Goal: Task Accomplishment & Management: Manage account settings

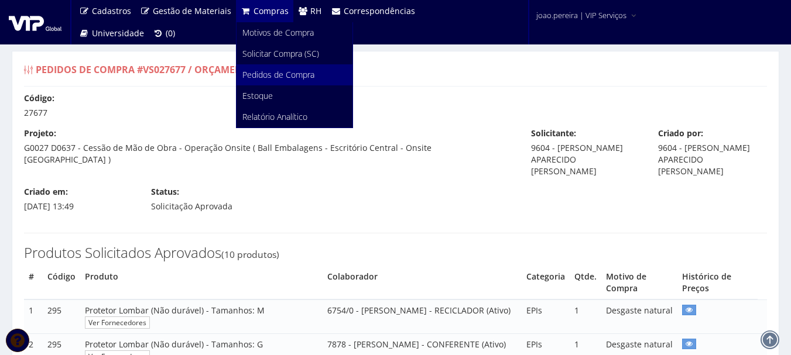
click at [288, 77] on span "Pedidos de Compra" at bounding box center [278, 74] width 72 height 11
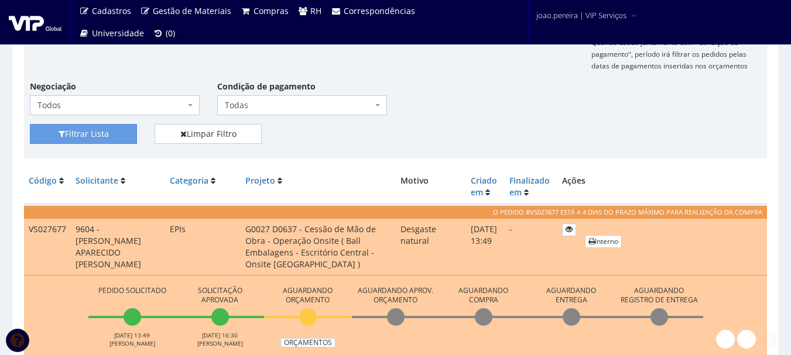
scroll to position [351, 0]
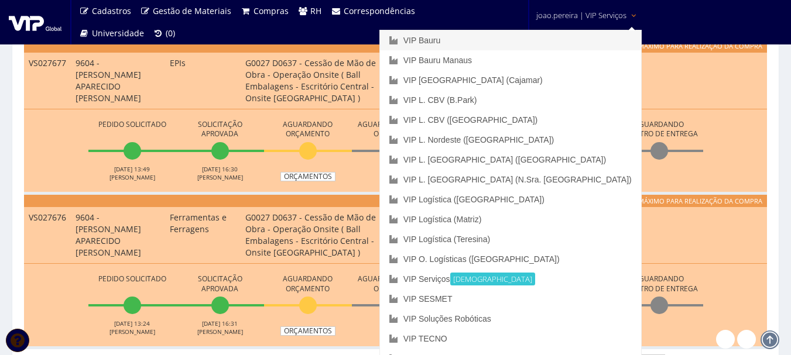
click at [542, 41] on link "VIP Bauru" at bounding box center [510, 40] width 261 height 20
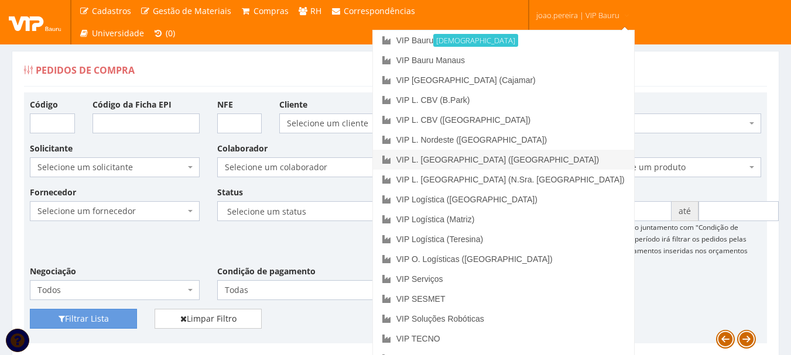
click at [568, 157] on link "VIP L. [GEOGRAPHIC_DATA] ([GEOGRAPHIC_DATA])" at bounding box center [503, 160] width 261 height 20
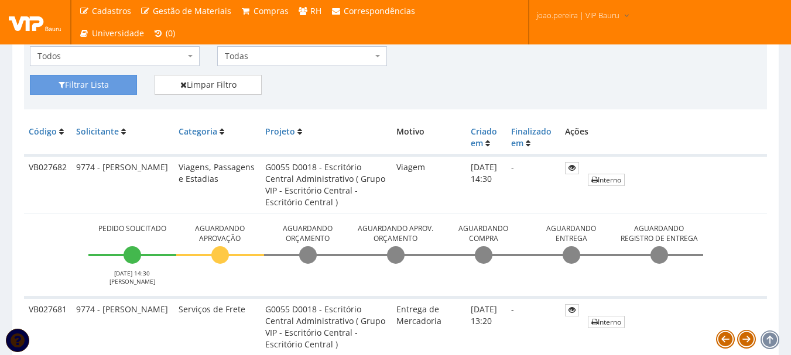
scroll to position [311, 0]
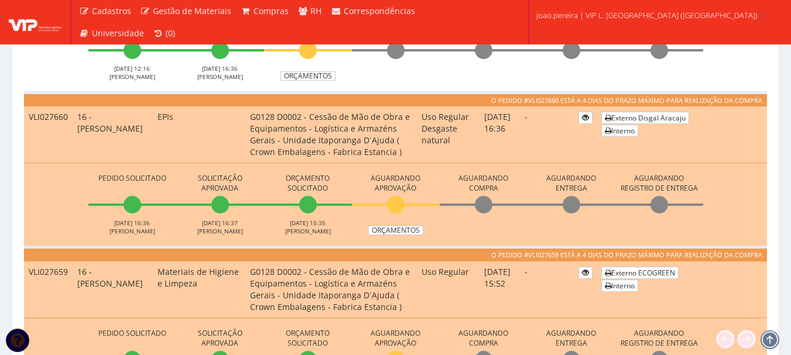
scroll to position [761, 0]
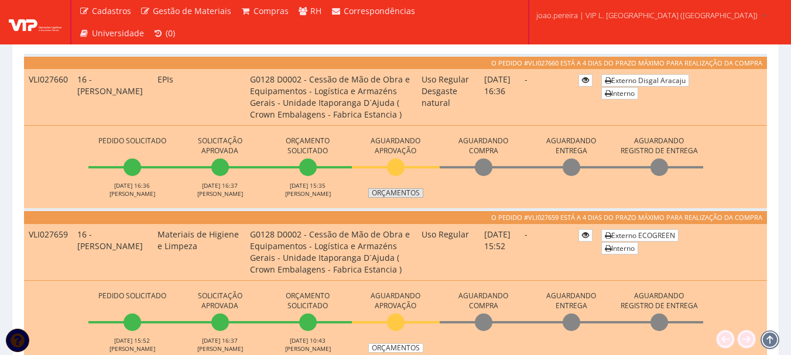
click at [387, 193] on link "Orçamentos" at bounding box center [395, 193] width 55 height 9
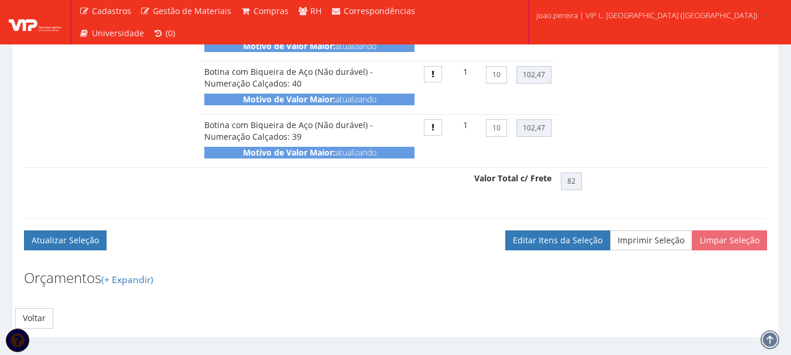
scroll to position [2694, 0]
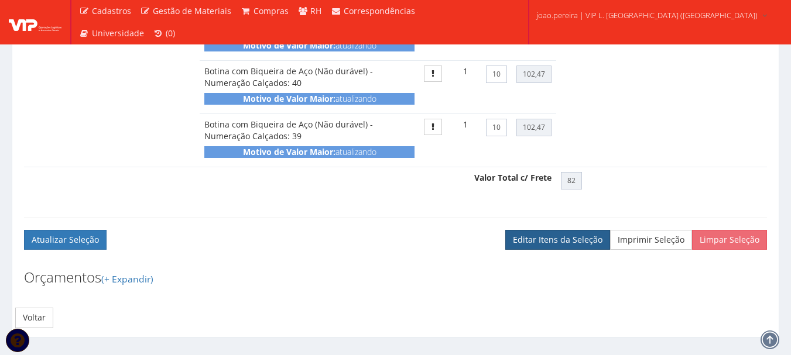
click at [561, 250] on link "Editar Itens da Seleção" at bounding box center [557, 240] width 105 height 20
checkbox input "true"
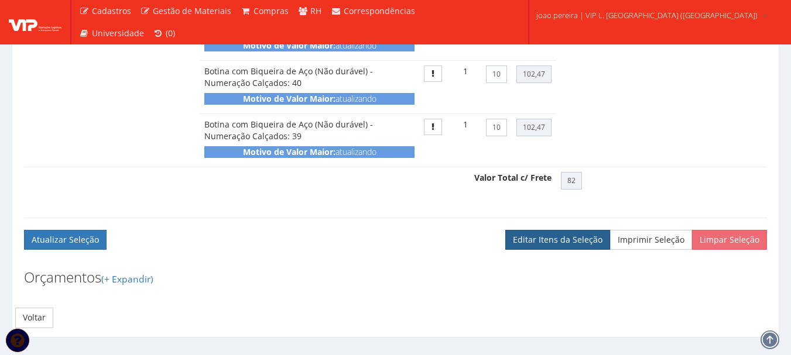
checkbox input "true"
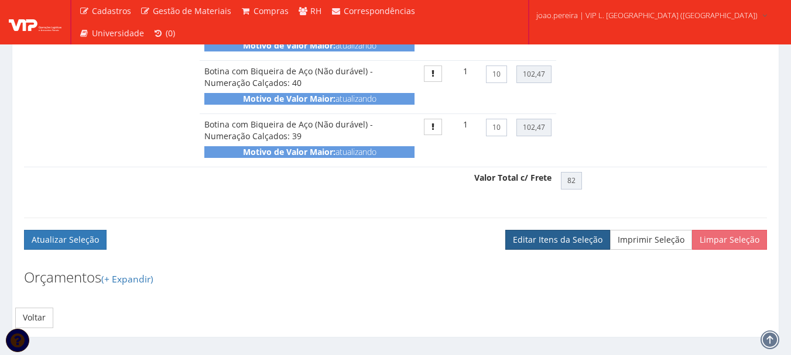
checkbox input "true"
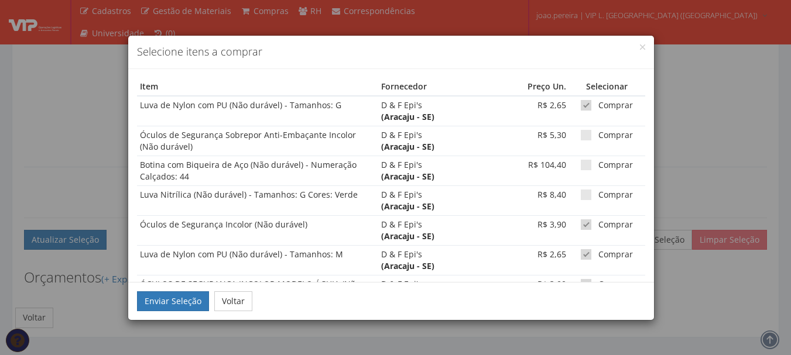
click at [581, 105] on span at bounding box center [586, 105] width 11 height 11
click at [598, 105] on input "checkbox" at bounding box center [602, 106] width 8 height 8
checkbox input "false"
click at [581, 223] on span at bounding box center [586, 225] width 11 height 11
click at [598, 223] on input "Comprar" at bounding box center [602, 225] width 8 height 8
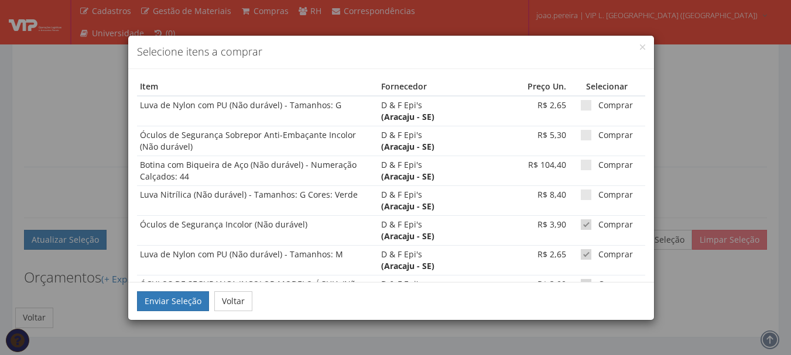
checkbox input "false"
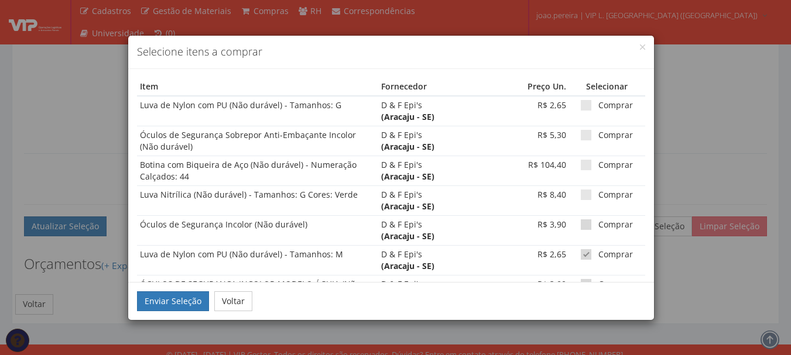
scroll to position [2727, 0]
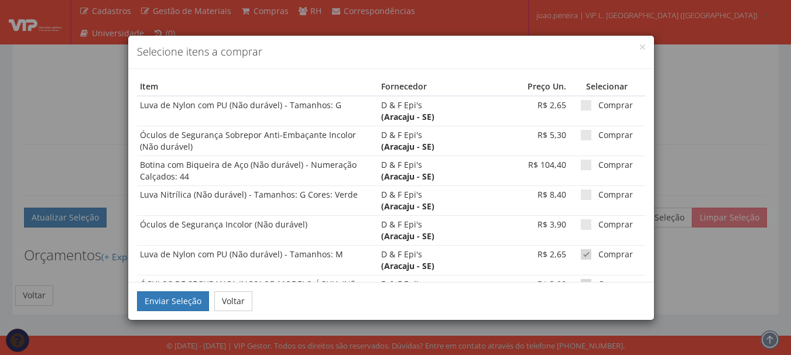
click at [581, 251] on span at bounding box center [586, 254] width 11 height 11
click at [598, 251] on input "Comprar" at bounding box center [602, 255] width 8 height 8
checkbox input "false"
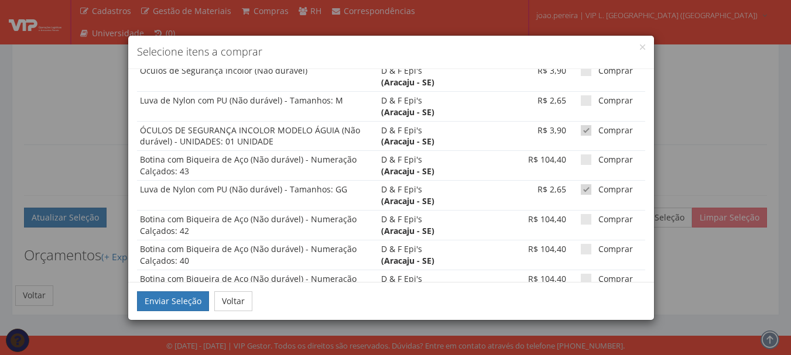
scroll to position [167, 0]
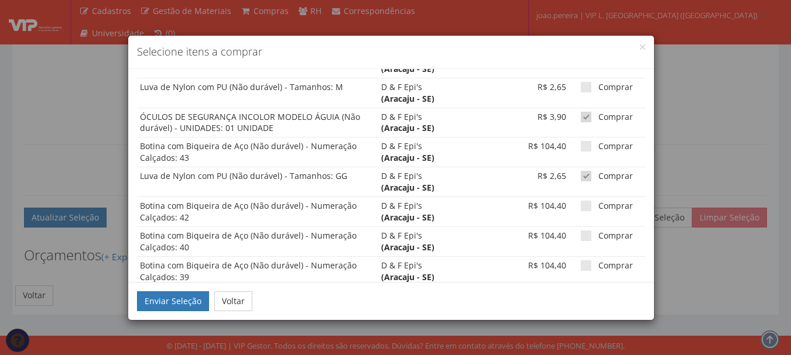
click at [581, 115] on span at bounding box center [586, 117] width 11 height 11
click at [598, 115] on input "Comprar" at bounding box center [602, 118] width 8 height 8
checkbox input "false"
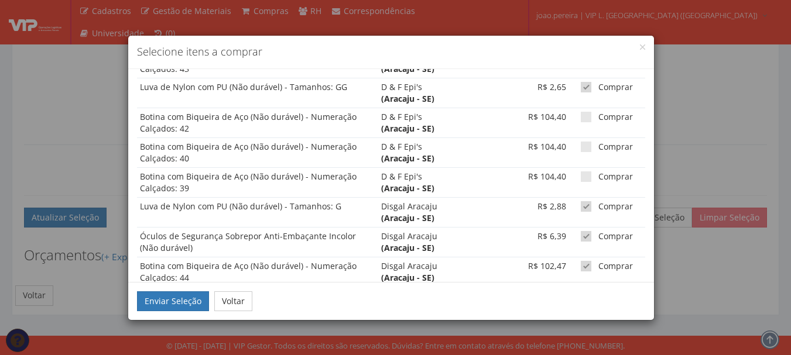
scroll to position [259, 0]
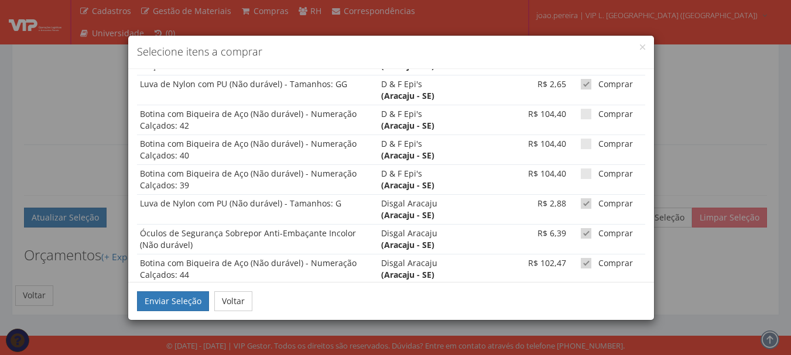
click at [581, 86] on span at bounding box center [586, 84] width 11 height 11
click at [598, 86] on input "Comprar" at bounding box center [602, 85] width 8 height 8
checkbox input "false"
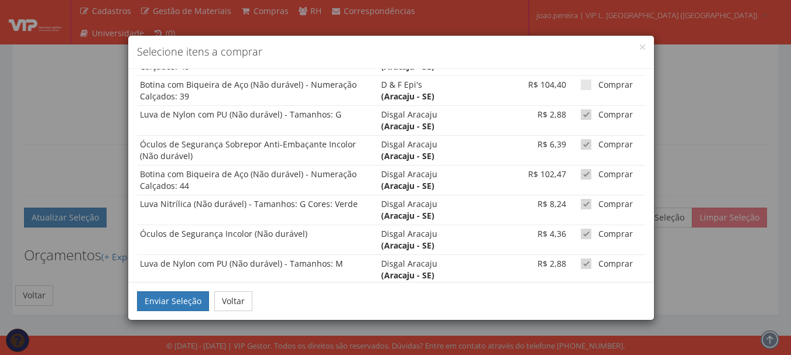
scroll to position [352, 0]
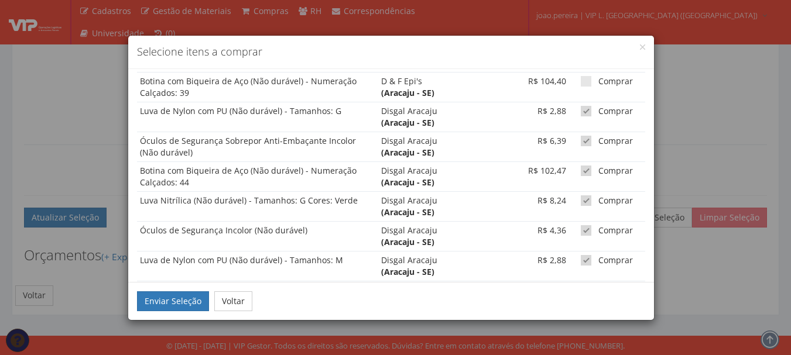
click at [583, 112] on span at bounding box center [586, 111] width 11 height 11
click at [598, 112] on input "checkbox" at bounding box center [602, 112] width 8 height 8
checkbox input "false"
click at [583, 139] on span at bounding box center [586, 141] width 11 height 11
click at [598, 139] on input "Comprar" at bounding box center [602, 142] width 8 height 8
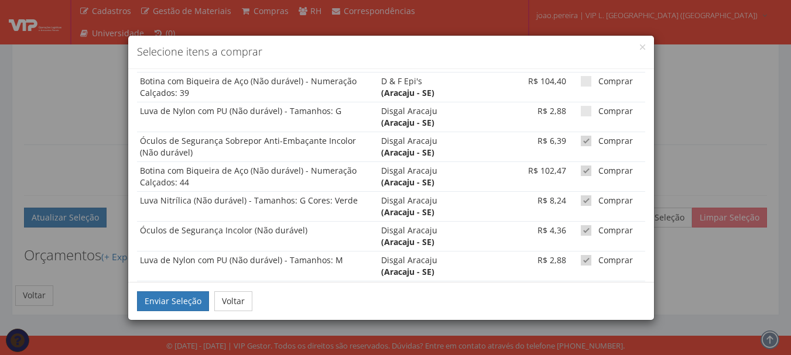
checkbox input "false"
click at [581, 167] on span at bounding box center [586, 171] width 11 height 11
click at [598, 167] on input "Comprar" at bounding box center [602, 171] width 8 height 8
checkbox input "false"
click at [581, 202] on span at bounding box center [586, 201] width 11 height 11
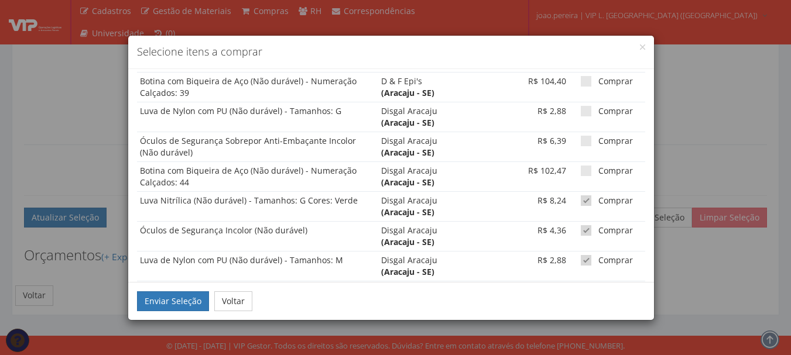
click at [598, 202] on input "Comprar" at bounding box center [602, 201] width 8 height 8
checkbox input "false"
click at [581, 228] on span at bounding box center [586, 230] width 11 height 11
click at [598, 228] on input "Comprar" at bounding box center [602, 231] width 8 height 8
checkbox input "false"
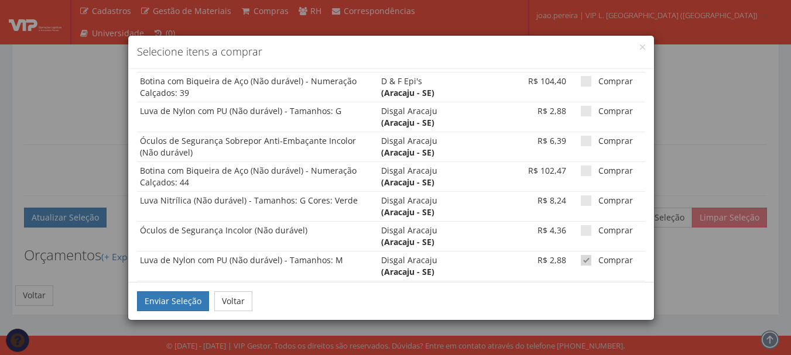
click at [581, 261] on span at bounding box center [586, 260] width 11 height 11
click at [598, 261] on input "Comprar" at bounding box center [602, 261] width 8 height 8
checkbox input "false"
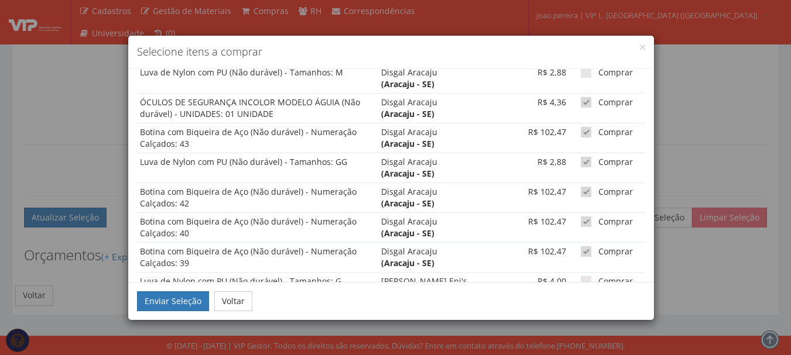
scroll to position [482, 0]
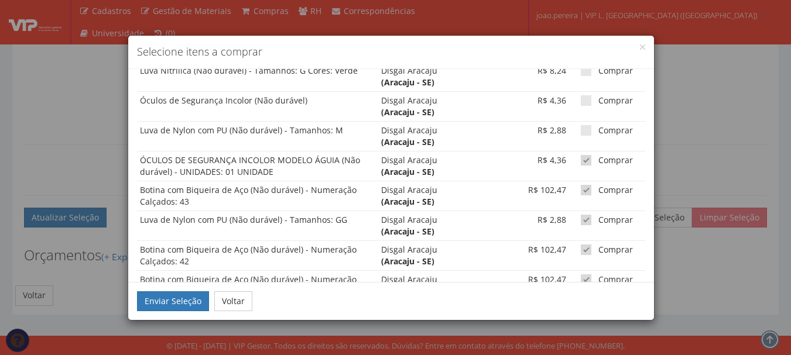
click at [582, 159] on span at bounding box center [586, 160] width 11 height 11
click at [598, 159] on input "Comprar" at bounding box center [602, 161] width 8 height 8
checkbox input "false"
click at [581, 191] on span at bounding box center [586, 190] width 11 height 11
click at [598, 191] on input "Comprar" at bounding box center [602, 191] width 8 height 8
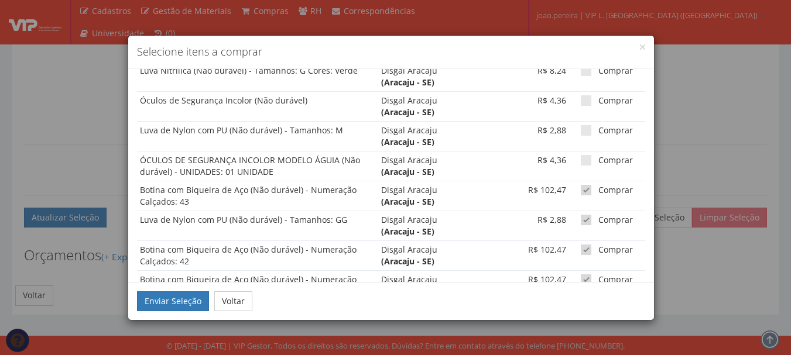
checkbox input "false"
drag, startPoint x: 579, startPoint y: 217, endPoint x: 579, endPoint y: 225, distance: 8.2
click at [581, 219] on span at bounding box center [586, 220] width 11 height 11
click at [598, 219] on input "Comprar" at bounding box center [602, 221] width 8 height 8
checkbox input "false"
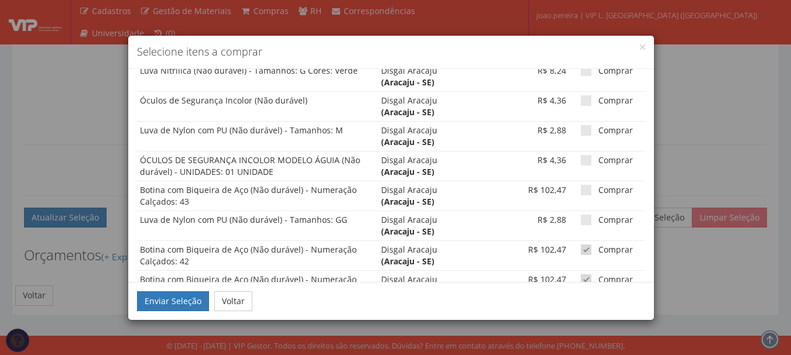
click at [581, 250] on span at bounding box center [586, 250] width 11 height 11
click at [598, 250] on input "Comprar" at bounding box center [602, 251] width 8 height 8
checkbox input "false"
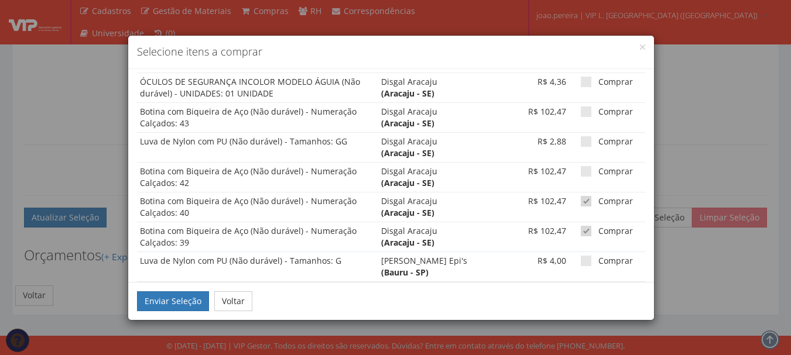
scroll to position [598, 0]
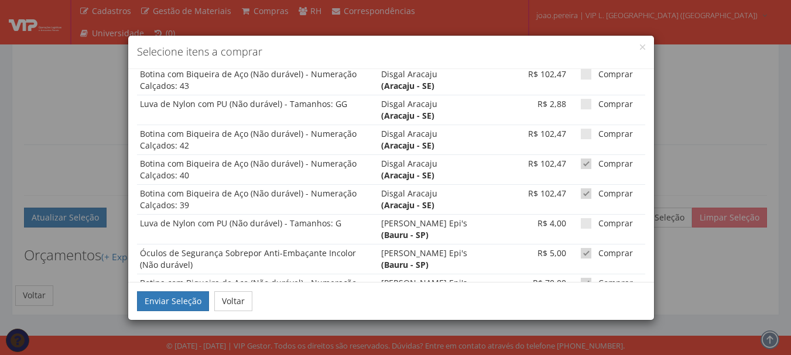
click at [581, 163] on span at bounding box center [586, 164] width 11 height 11
click at [598, 163] on input "Comprar" at bounding box center [602, 164] width 8 height 8
checkbox input "false"
click at [581, 194] on span at bounding box center [586, 194] width 11 height 11
click at [598, 194] on input "Comprar" at bounding box center [602, 194] width 8 height 8
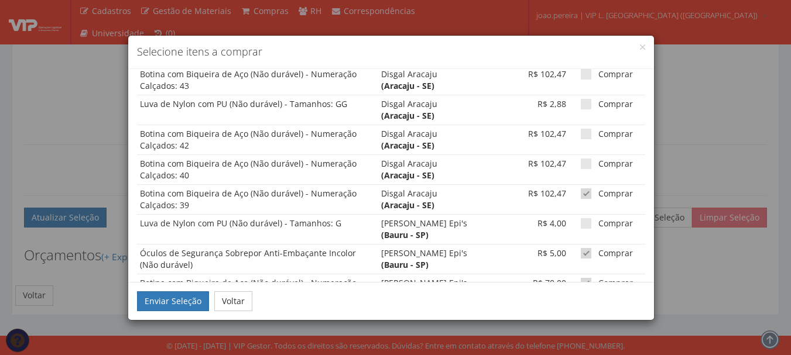
checkbox input "false"
click at [581, 251] on span at bounding box center [586, 253] width 11 height 11
click at [598, 251] on input "Comprar" at bounding box center [602, 254] width 8 height 8
checkbox input "false"
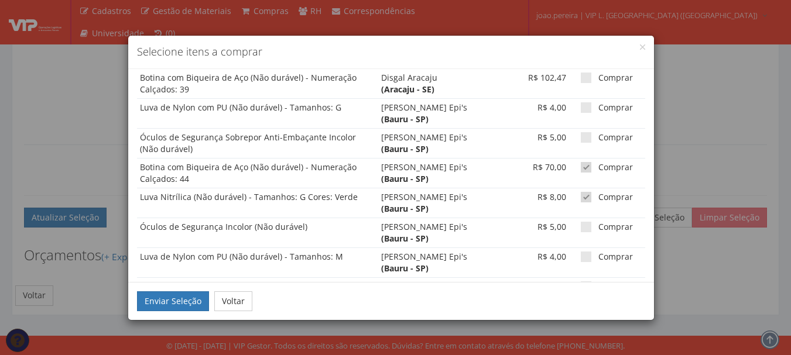
scroll to position [734, 0]
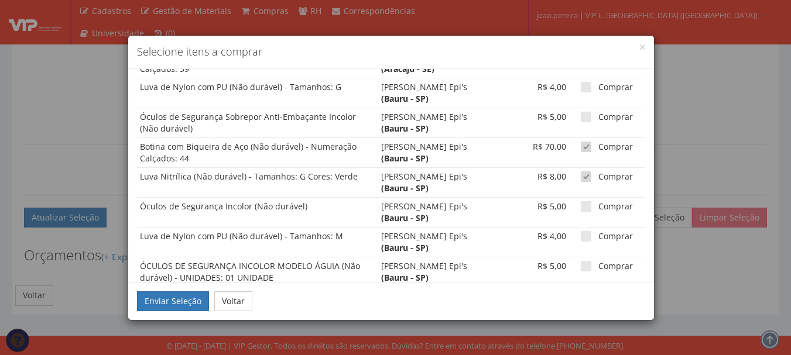
click at [583, 152] on label "Comprar" at bounding box center [607, 147] width 52 height 12
click at [598, 151] on input "Comprar" at bounding box center [602, 147] width 8 height 8
checkbox input "false"
click at [581, 176] on span at bounding box center [586, 177] width 11 height 11
click at [598, 176] on input "Comprar" at bounding box center [602, 177] width 8 height 8
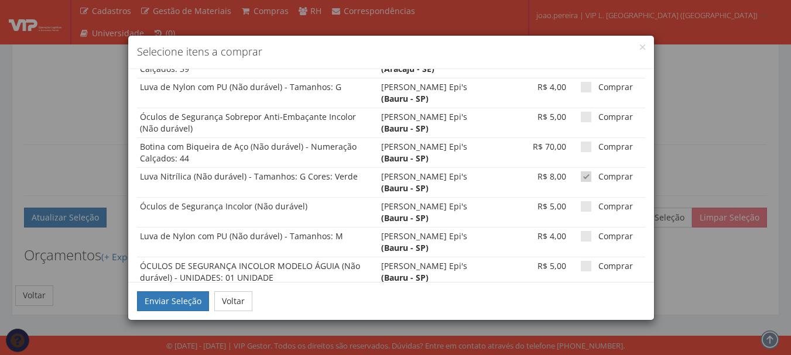
checkbox input "false"
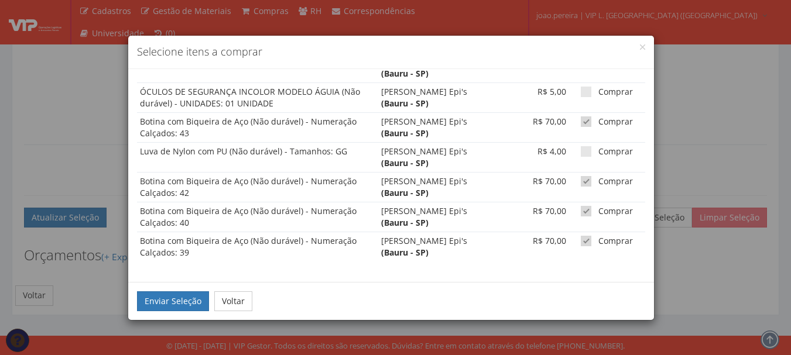
scroll to position [792, 0]
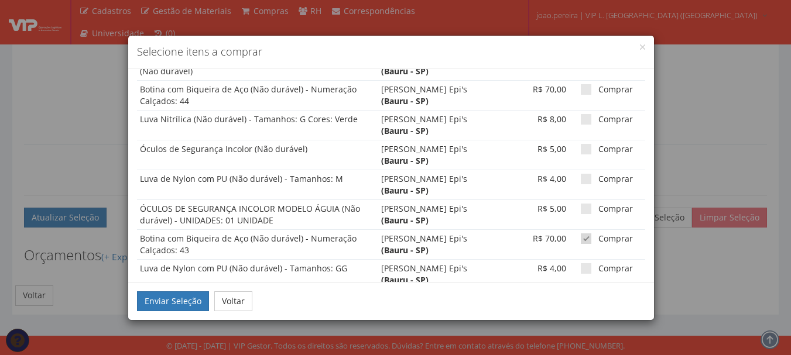
click at [581, 241] on span at bounding box center [586, 239] width 11 height 11
click at [598, 241] on input "Comprar" at bounding box center [602, 239] width 8 height 8
checkbox input "false"
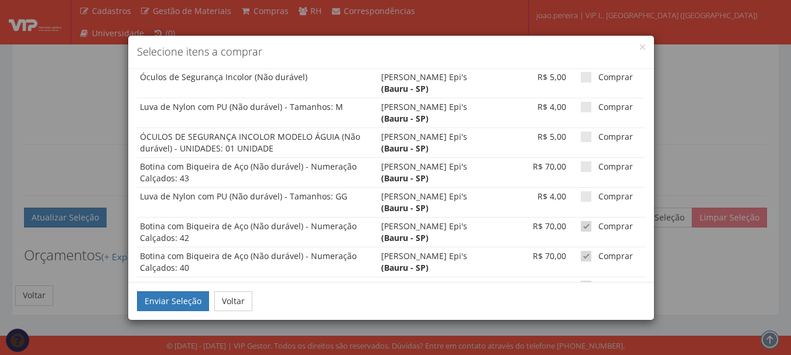
scroll to position [909, 0]
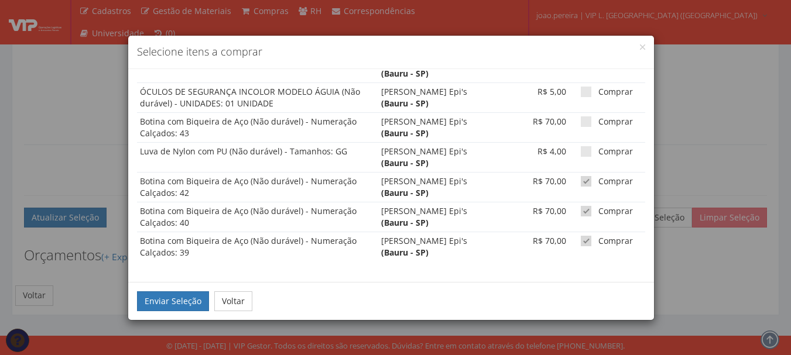
click at [581, 183] on span at bounding box center [586, 181] width 11 height 11
click at [598, 183] on input "Comprar" at bounding box center [602, 182] width 8 height 8
checkbox input "false"
click at [581, 211] on span at bounding box center [586, 211] width 11 height 11
click at [598, 211] on input "Comprar" at bounding box center [602, 212] width 8 height 8
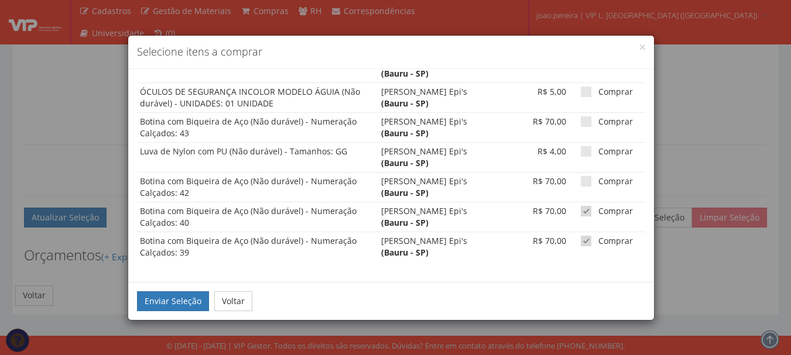
checkbox input "false"
click at [581, 239] on span at bounding box center [586, 241] width 11 height 11
click at [598, 239] on input "Comprar" at bounding box center [602, 242] width 8 height 8
click at [582, 243] on span at bounding box center [586, 241] width 11 height 11
click at [598, 243] on input "Comprar" at bounding box center [602, 242] width 8 height 8
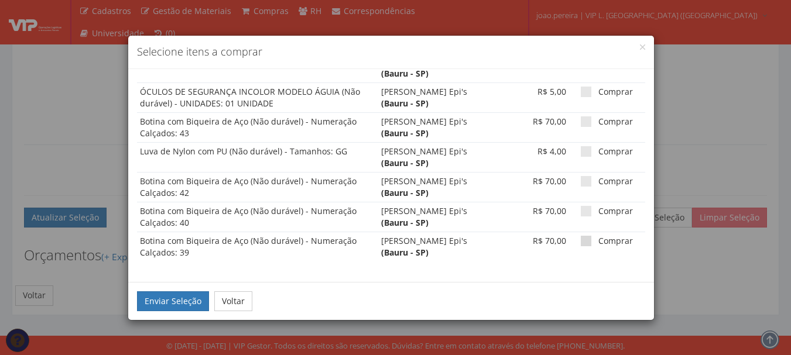
checkbox input "true"
click at [581, 206] on label "Comprar" at bounding box center [607, 212] width 52 height 12
click at [598, 208] on input "Comprar" at bounding box center [602, 212] width 8 height 8
checkbox input "true"
click at [581, 179] on span at bounding box center [586, 181] width 11 height 11
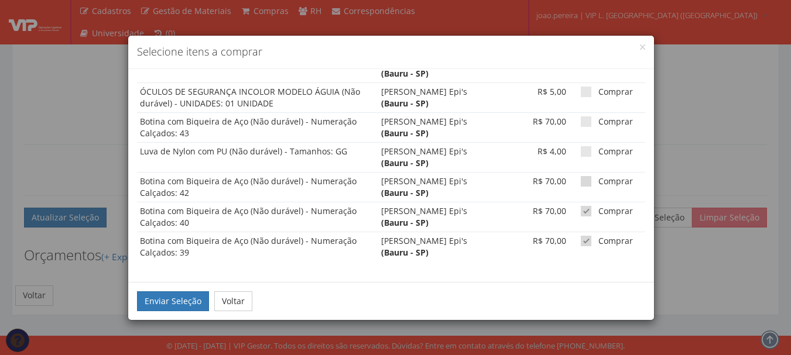
click at [598, 179] on input "Comprar" at bounding box center [602, 182] width 8 height 8
checkbox input "true"
click at [581, 151] on span at bounding box center [586, 151] width 11 height 11
click at [598, 151] on input "Comprar" at bounding box center [602, 152] width 8 height 8
checkbox input "true"
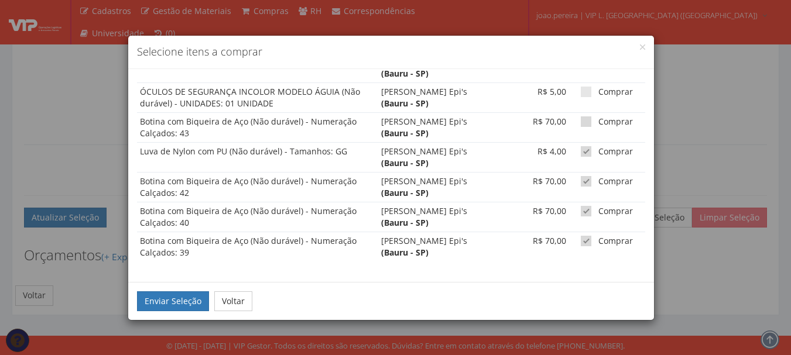
click at [581, 124] on span at bounding box center [586, 122] width 11 height 11
click at [598, 124] on input "Comprar" at bounding box center [602, 122] width 8 height 8
checkbox input "true"
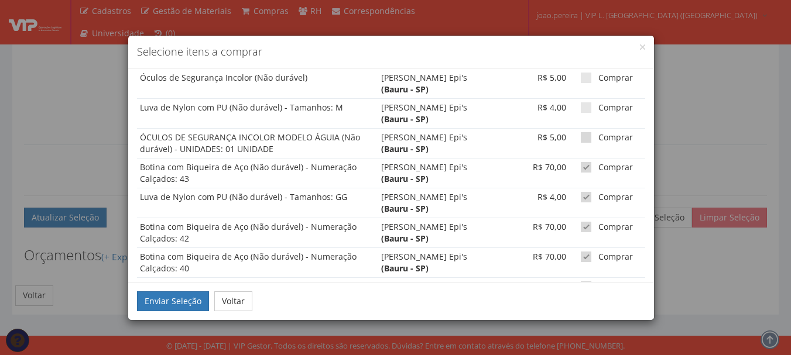
scroll to position [850, 0]
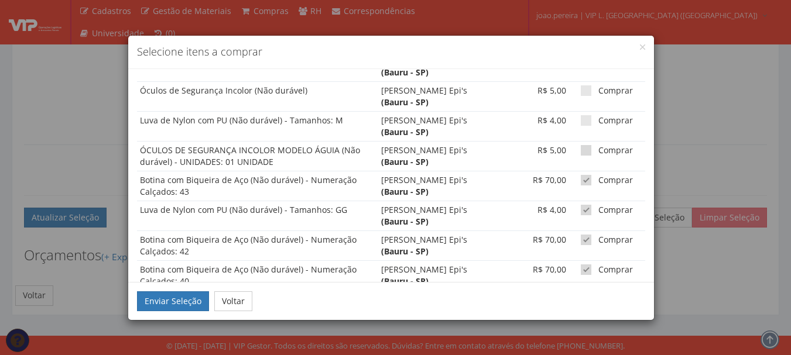
click at [581, 152] on span at bounding box center [586, 150] width 11 height 11
click at [598, 152] on input "Comprar" at bounding box center [602, 151] width 8 height 8
checkbox input "true"
click at [581, 121] on span at bounding box center [586, 120] width 11 height 11
click at [598, 121] on input "Comprar" at bounding box center [602, 121] width 8 height 8
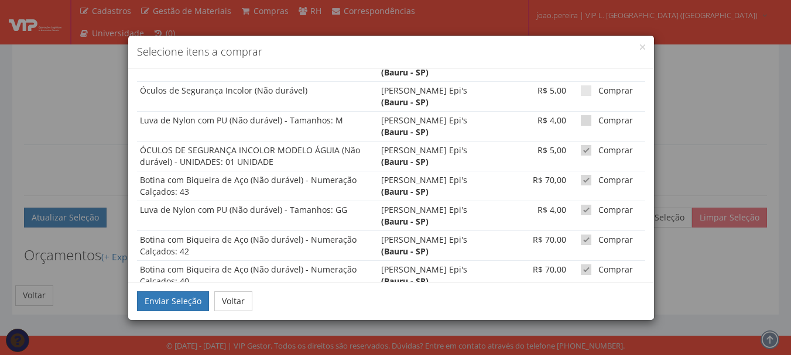
checkbox input "true"
click at [581, 90] on span at bounding box center [586, 90] width 11 height 11
click at [598, 90] on input "Comprar" at bounding box center [602, 91] width 8 height 8
checkbox input "true"
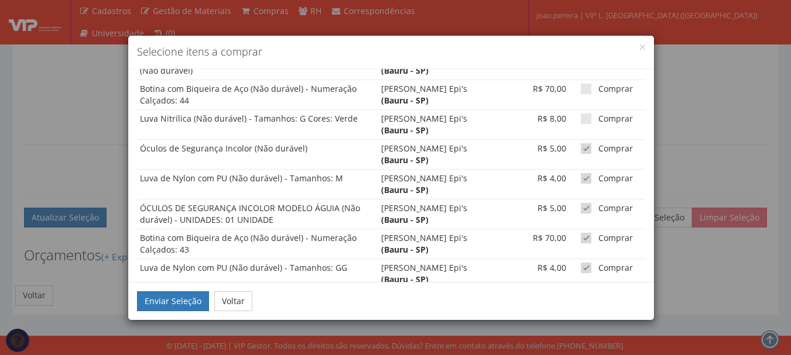
scroll to position [792, 0]
click at [581, 121] on span at bounding box center [586, 119] width 11 height 11
click at [598, 121] on input "Comprar" at bounding box center [602, 120] width 8 height 8
checkbox input "true"
click at [581, 93] on span at bounding box center [586, 89] width 11 height 11
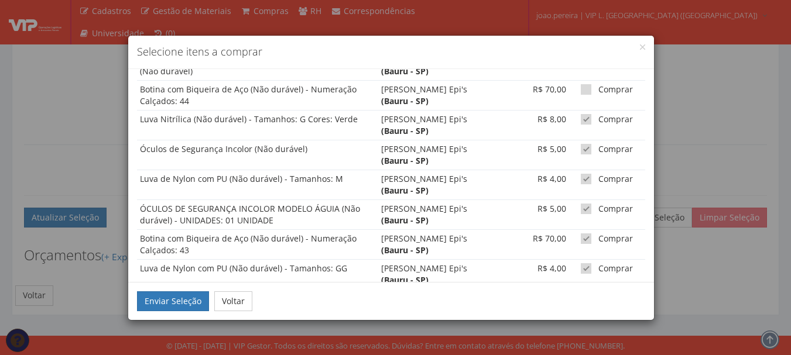
click at [598, 93] on input "Comprar" at bounding box center [602, 90] width 8 height 8
checkbox input "true"
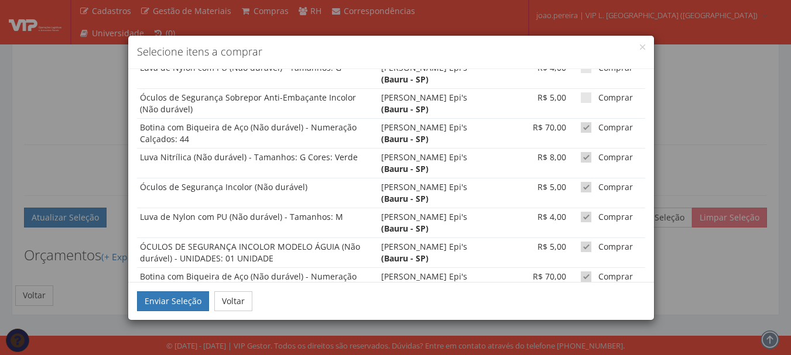
scroll to position [733, 0]
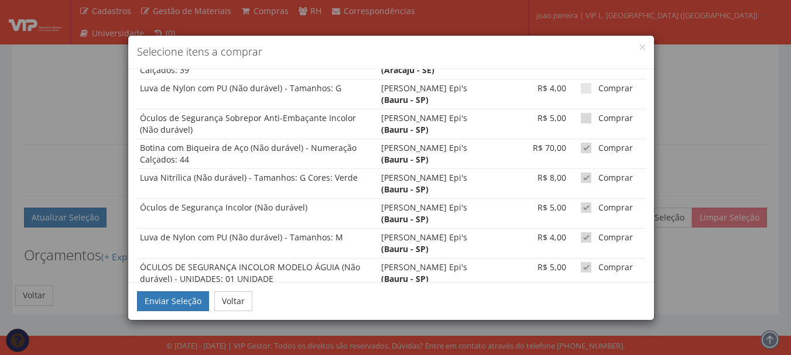
click at [581, 117] on span at bounding box center [586, 118] width 11 height 11
click at [598, 117] on input "Comprar" at bounding box center [602, 119] width 8 height 8
checkbox input "true"
click at [581, 87] on span at bounding box center [586, 88] width 11 height 11
click at [598, 87] on input "checkbox" at bounding box center [602, 89] width 8 height 8
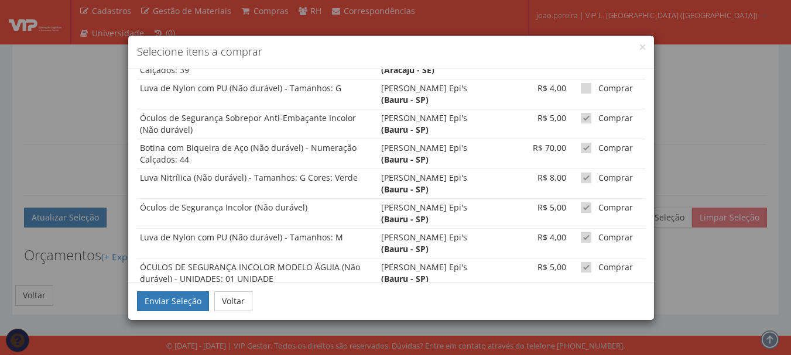
checkbox input "true"
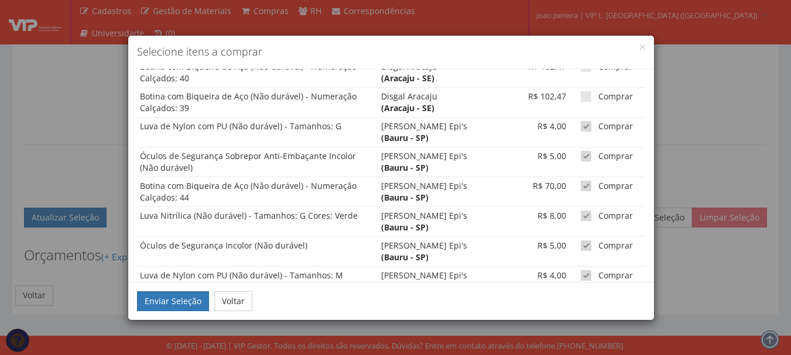
scroll to position [675, 0]
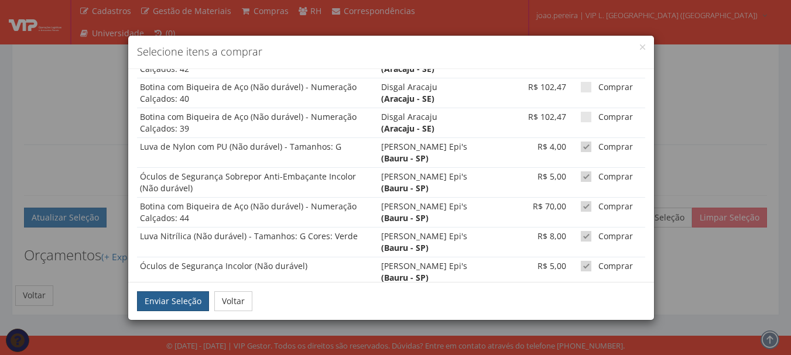
click at [172, 295] on button "Enviar Seleção" at bounding box center [173, 302] width 72 height 20
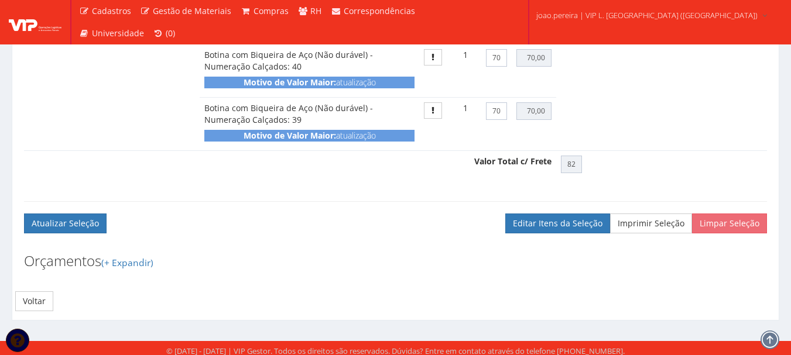
scroll to position [2859, 0]
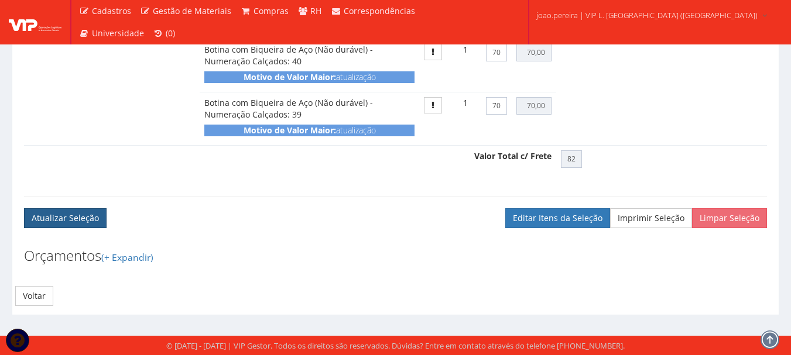
click at [63, 214] on button "Atualizar Seleção" at bounding box center [65, 218] width 83 height 20
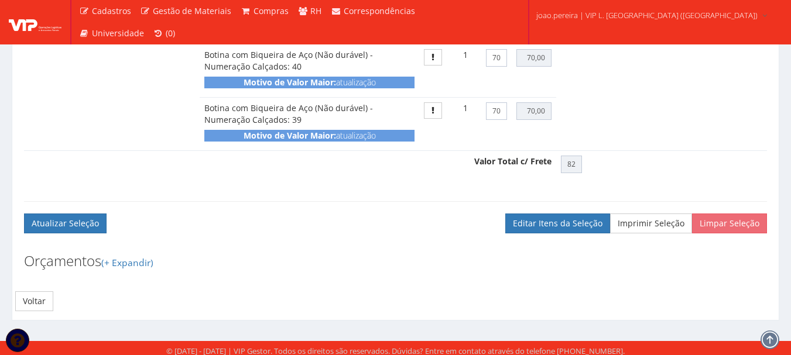
scroll to position [2859, 0]
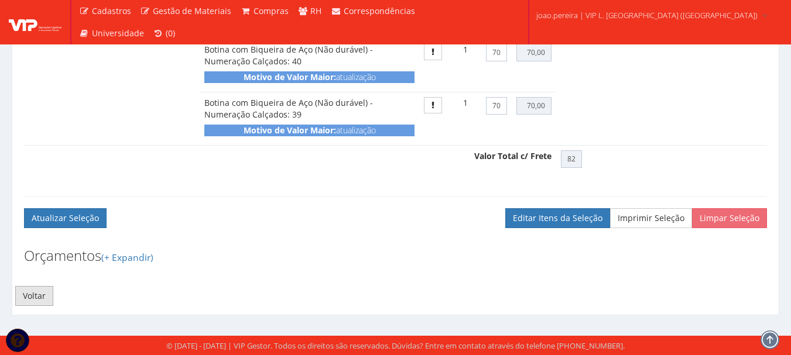
click at [31, 296] on link "Voltar" at bounding box center [34, 296] width 38 height 20
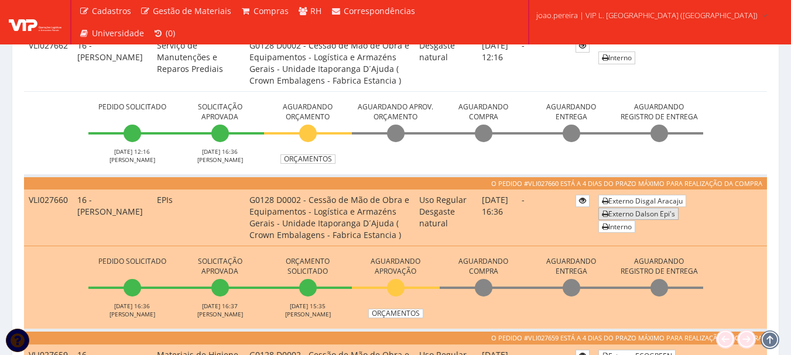
scroll to position [703, 0]
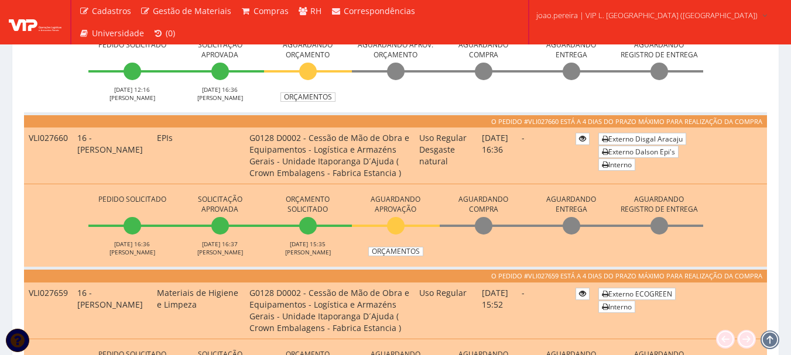
click at [402, 227] on li "Aguardando Aprovação Orçamentos" at bounding box center [396, 224] width 88 height 64
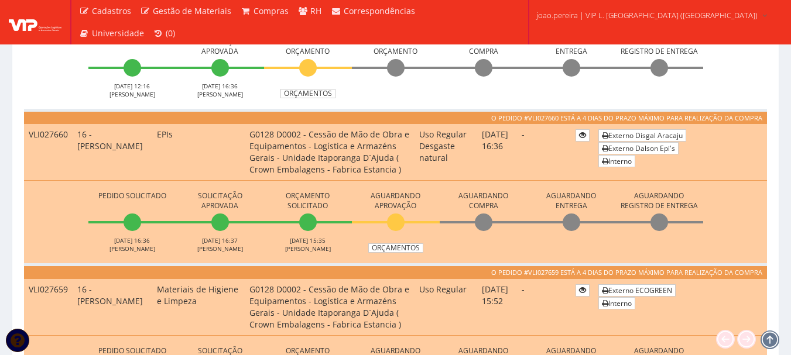
scroll to position [878, 0]
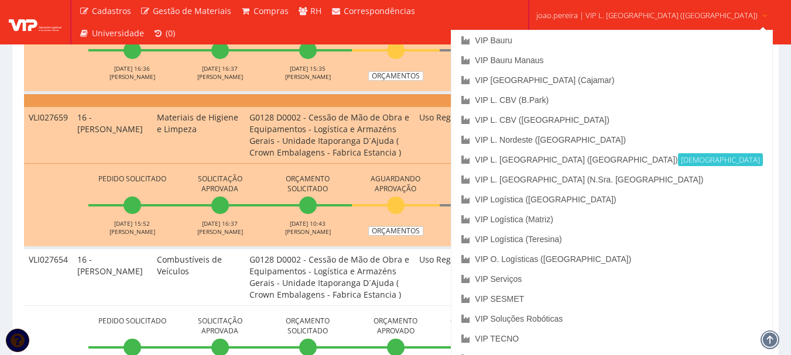
click at [614, 18] on span "joao.pereira | VIP L. [GEOGRAPHIC_DATA] ([GEOGRAPHIC_DATA])" at bounding box center [646, 15] width 221 height 12
click at [584, 282] on link "VIP Serviços" at bounding box center [611, 279] width 320 height 20
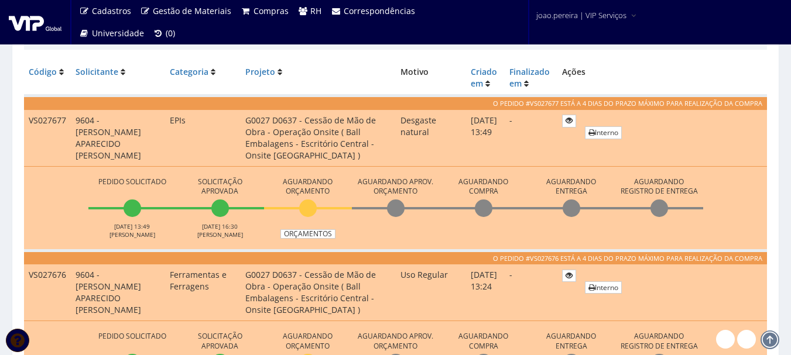
scroll to position [293, 0]
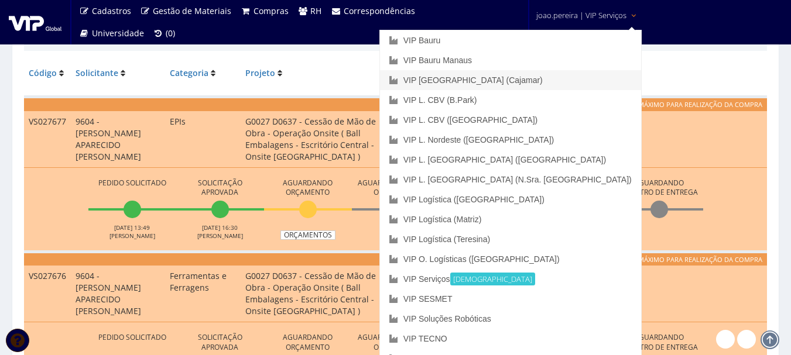
click at [563, 78] on link "VIP [GEOGRAPHIC_DATA] (Cajamar)" at bounding box center [510, 80] width 261 height 20
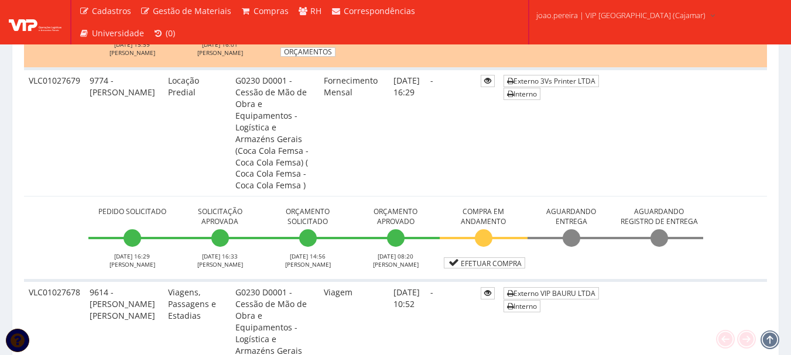
scroll to position [995, 0]
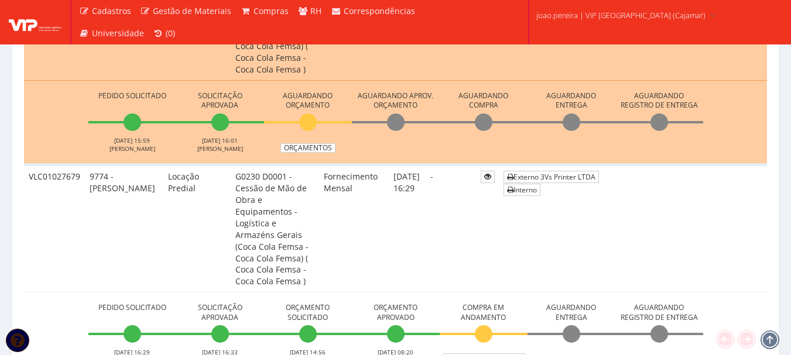
scroll to position [878, 0]
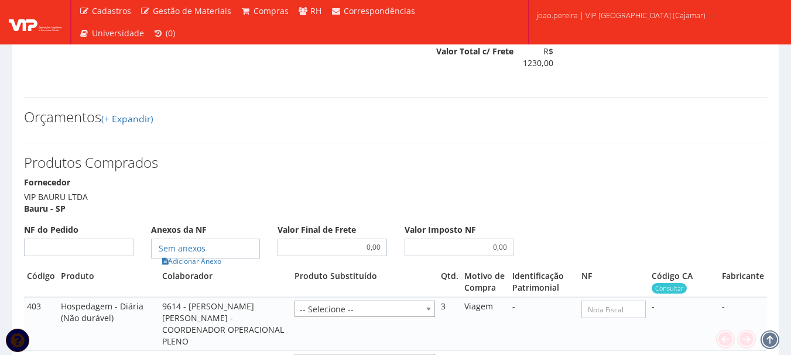
scroll to position [703, 0]
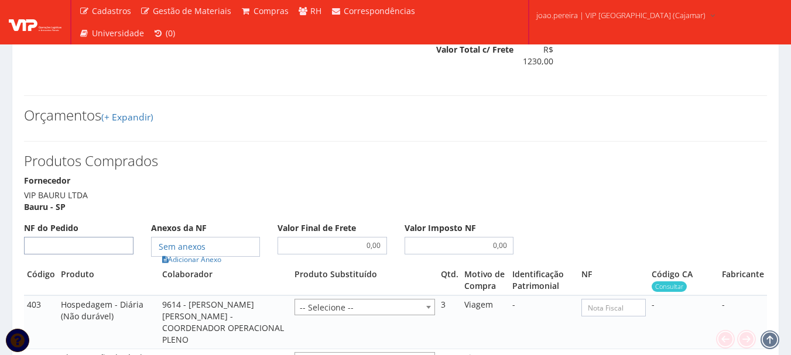
drag, startPoint x: 89, startPoint y: 240, endPoint x: 81, endPoint y: 239, distance: 8.3
click at [84, 240] on input "NF do Pedido" at bounding box center [78, 246] width 109 height 18
type input "00"
click at [211, 261] on link "Adicionar Anexo" at bounding box center [192, 260] width 66 height 12
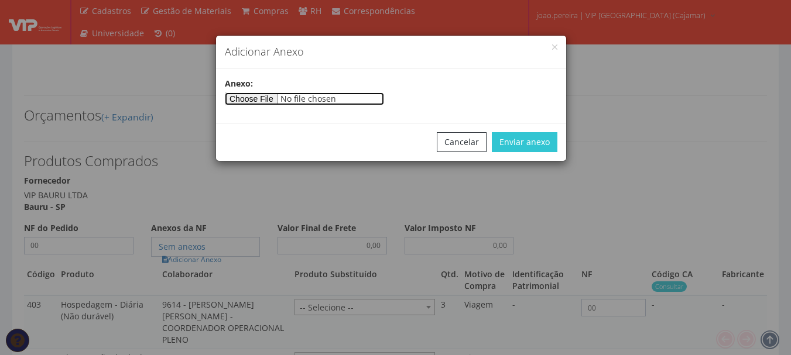
click at [268, 95] on input"] "file" at bounding box center [304, 99] width 159 height 13
type input"] "C:\fakepath\CAMARGO 03-09.docx"
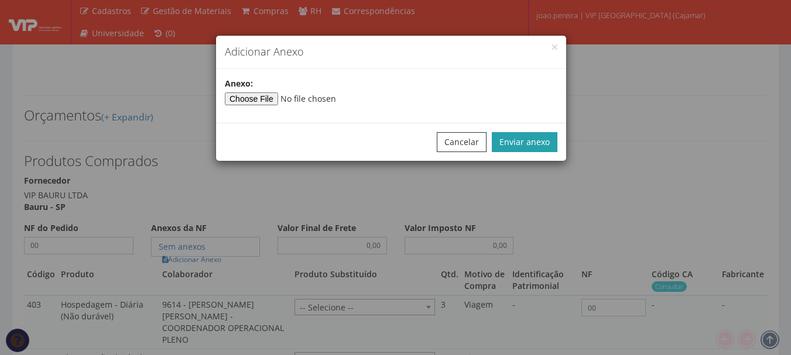
click at [532, 141] on button "Enviar anexo" at bounding box center [525, 142] width 66 height 20
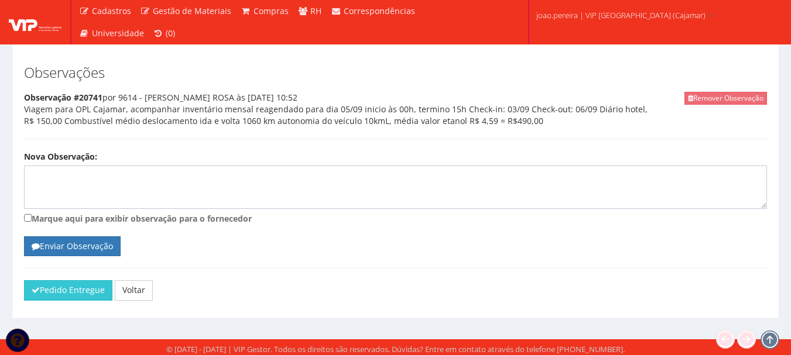
scroll to position [1197, 0]
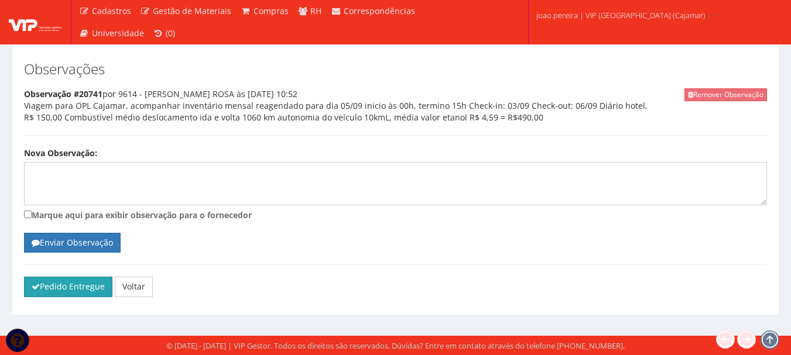
click at [70, 286] on button "Pedido Entregue" at bounding box center [68, 287] width 88 height 20
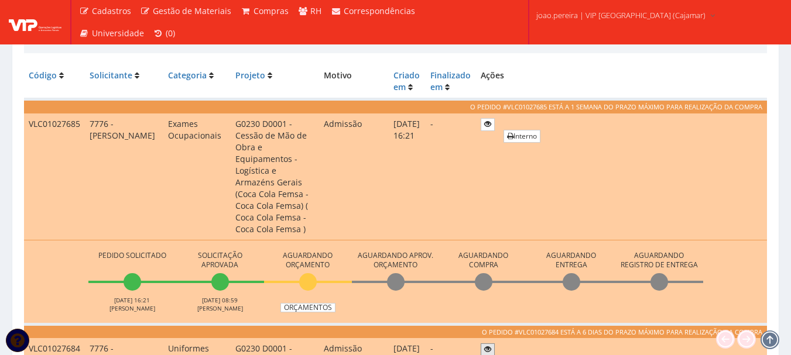
scroll to position [351, 0]
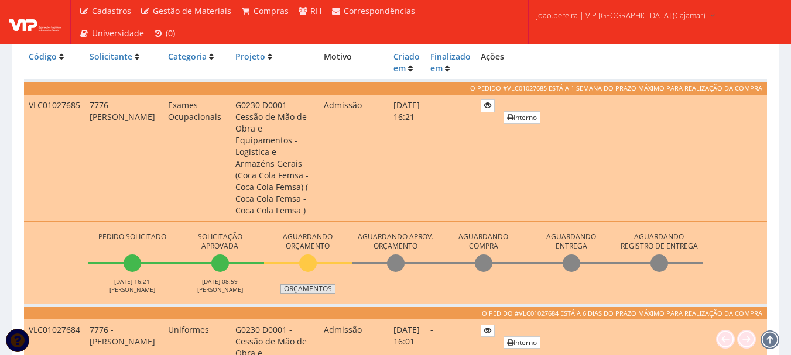
click at [306, 285] on link "Orçamentos" at bounding box center [307, 289] width 55 height 9
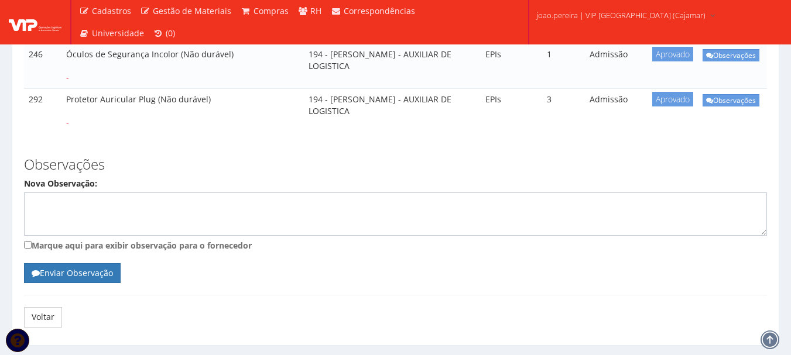
scroll to position [505, 0]
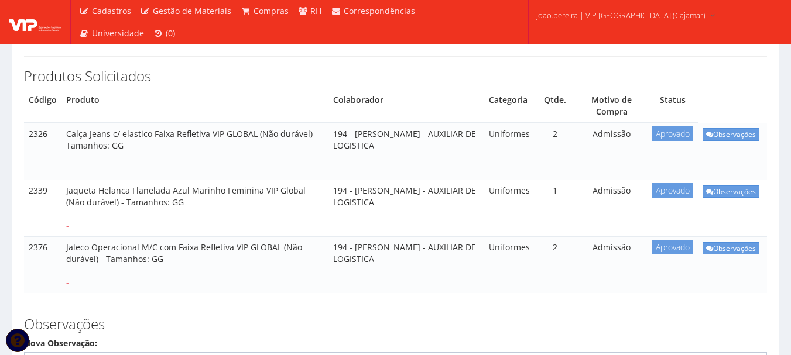
scroll to position [234, 0]
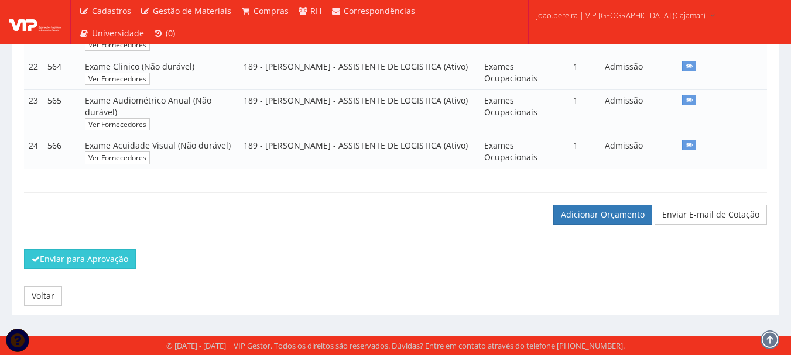
scroll to position [1168, 0]
click at [604, 212] on link "Adicionar Orçamento" at bounding box center [602, 215] width 99 height 20
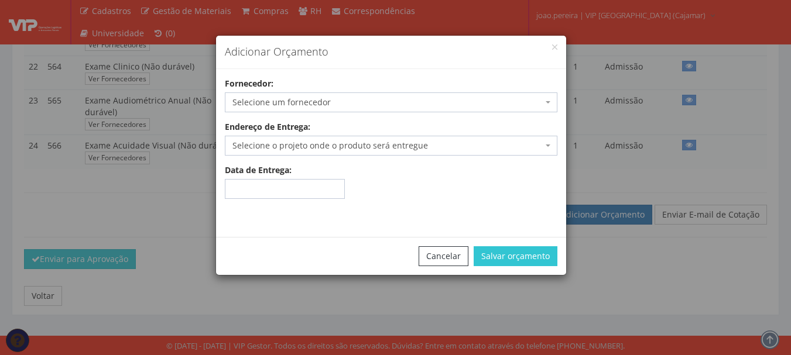
click at [347, 97] on span "Selecione um fornecedor" at bounding box center [387, 103] width 310 height 12
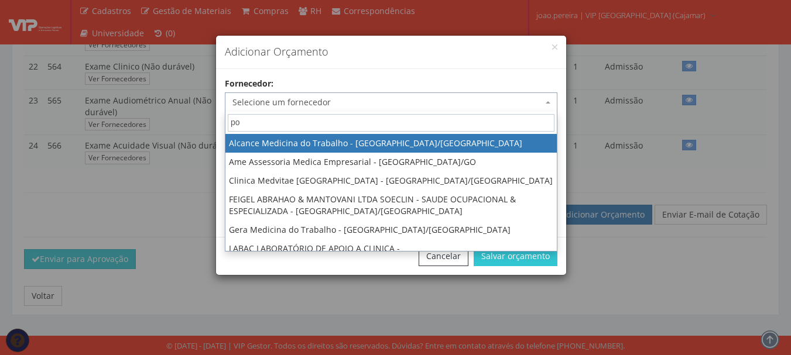
type input "por"
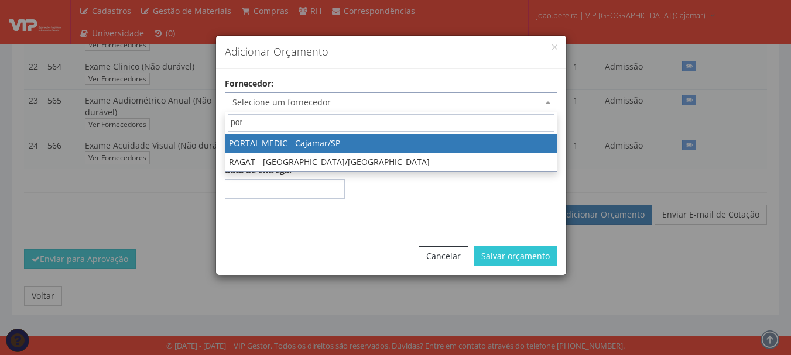
select select "2336"
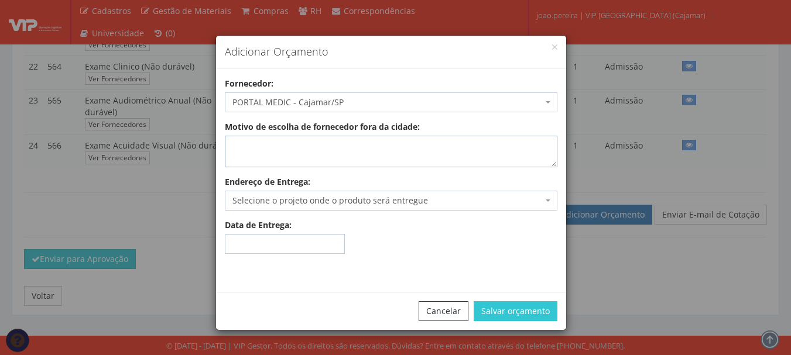
click at [350, 138] on textarea "Motivo de escolha de fornecedor fora da cidade:" at bounding box center [391, 152] width 333 height 32
type textarea "atende no local"
click at [361, 205] on span "Selecione o projeto onde o produto será entregue" at bounding box center [387, 201] width 310 height 12
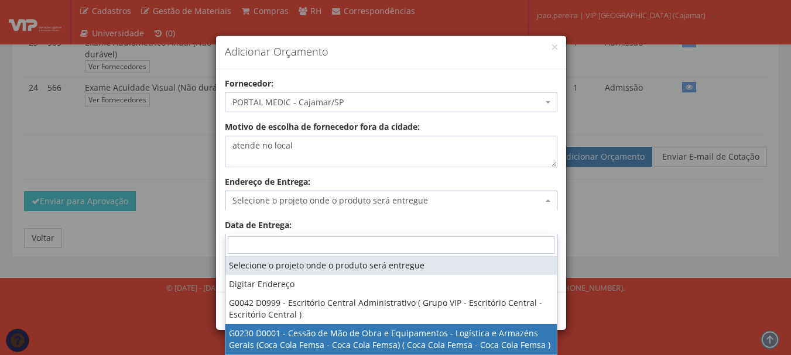
select select "230"
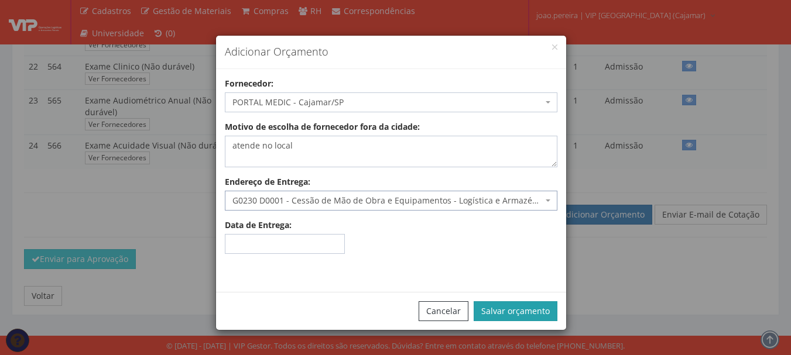
click at [523, 306] on button "Salvar orçamento" at bounding box center [516, 312] width 84 height 20
click at [520, 312] on button "Salvar orçamento" at bounding box center [516, 312] width 84 height 20
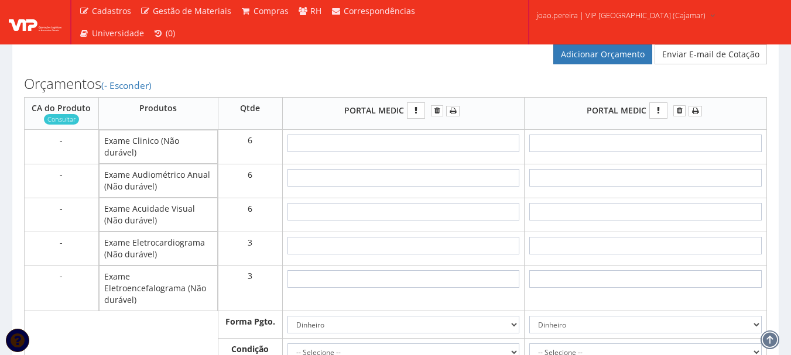
scroll to position [1347, 0]
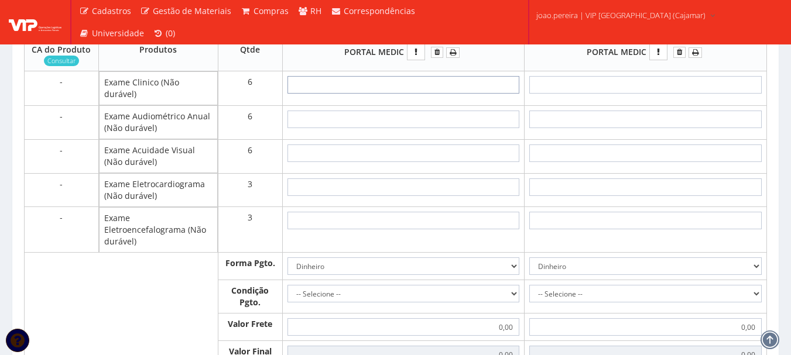
click at [409, 94] on input "text" at bounding box center [404, 85] width 232 height 18
type input "48"
type input "288,00"
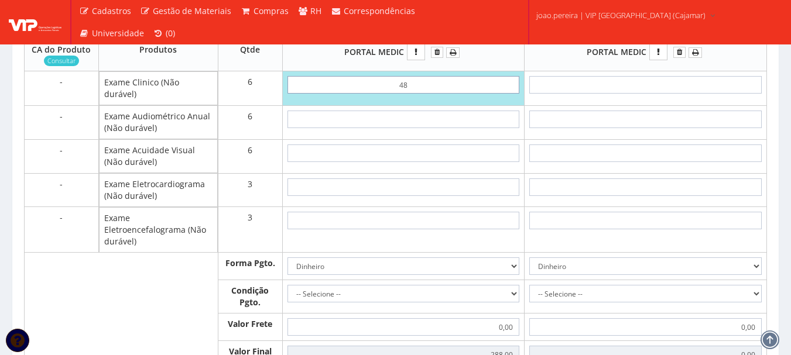
type input "4,80"
type input "28,80"
type input "48,00"
type input "288,00"
type input "48,00"
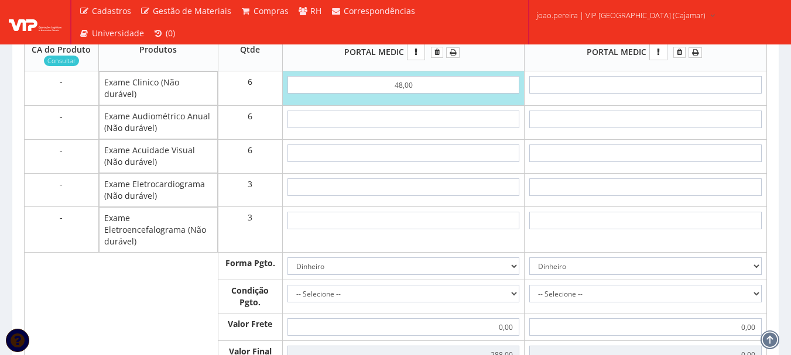
click at [446, 139] on td at bounding box center [403, 122] width 242 height 34
click at [678, 56] on icon "submit" at bounding box center [679, 52] width 5 height 8
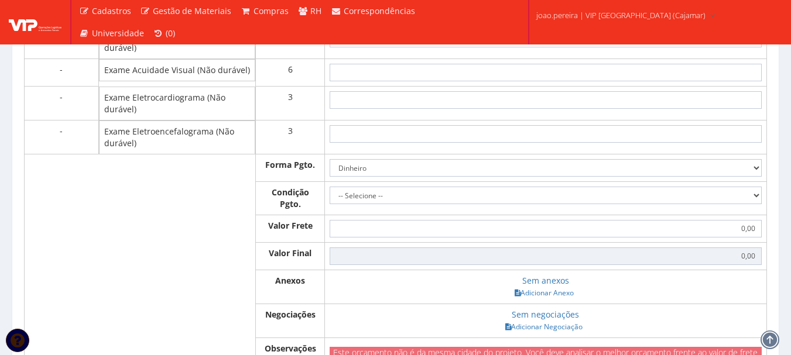
scroll to position [1405, 0]
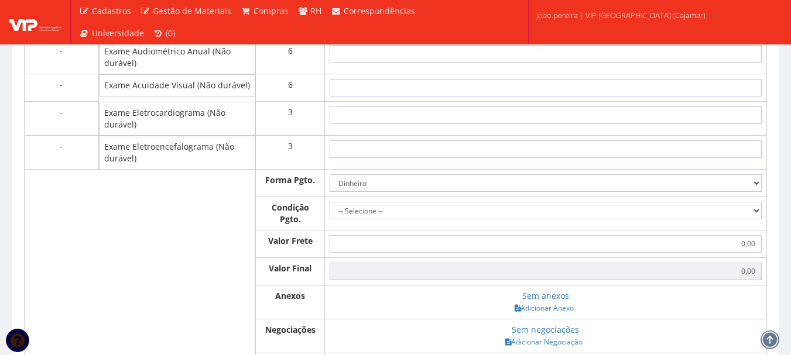
click at [549, 35] on input "text" at bounding box center [546, 27] width 432 height 18
type input "4"
type input "24,00"
type input "48"
type input "288,00"
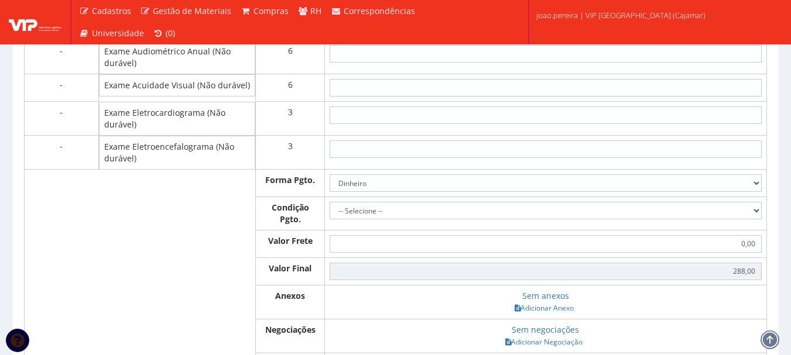
type input "4,80"
type input "28,80"
type input "48,00"
type input "288,00"
type input "48,00"
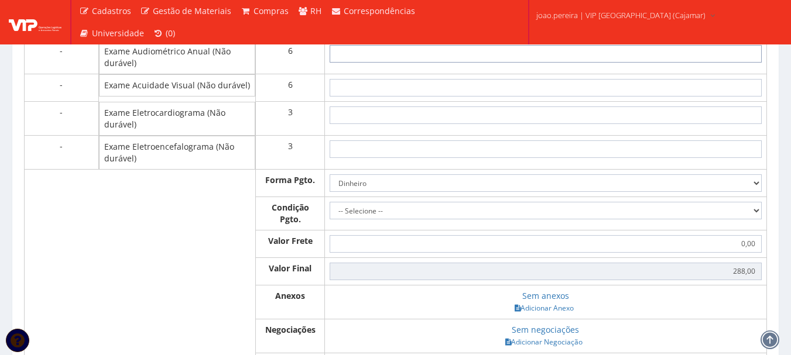
type input "3"
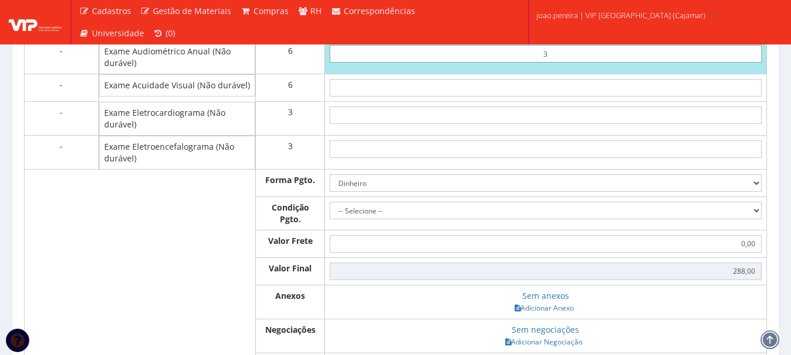
type input "306,00"
type input "36"
type input "504,00"
type input "3,60"
type input "309,60"
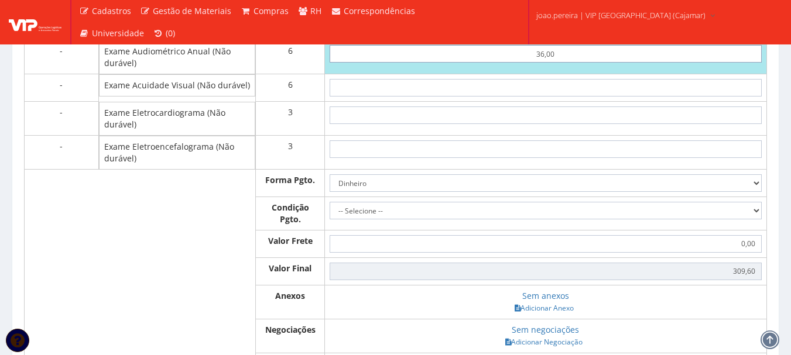
type input "36,00"
type input "504,00"
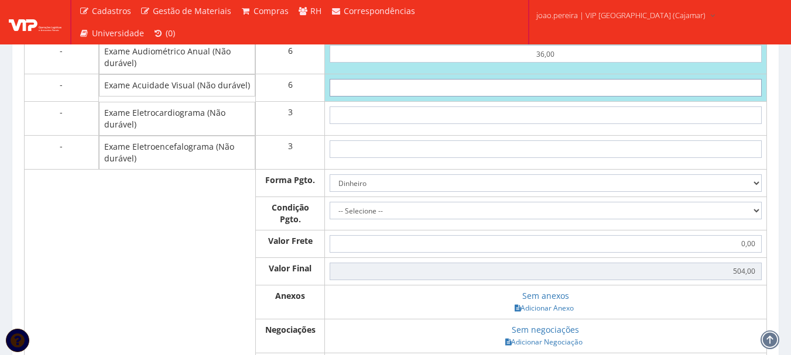
type input "2"
type input "516,00"
type input "20"
type input "624,00"
type input "2,00"
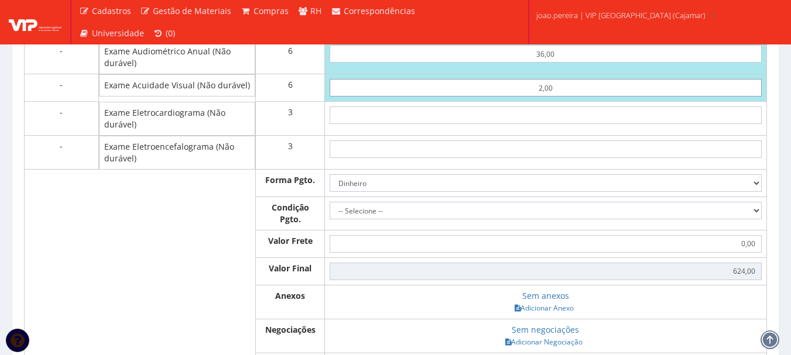
type input "516,00"
type input "20,00"
type input "624,00"
type input "20,00"
type input "4"
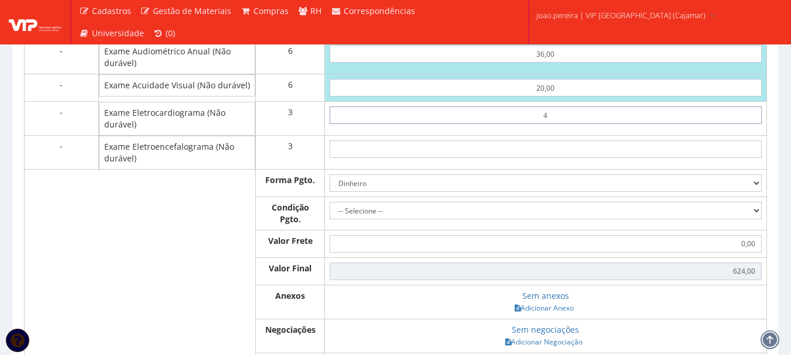
type input "636,00"
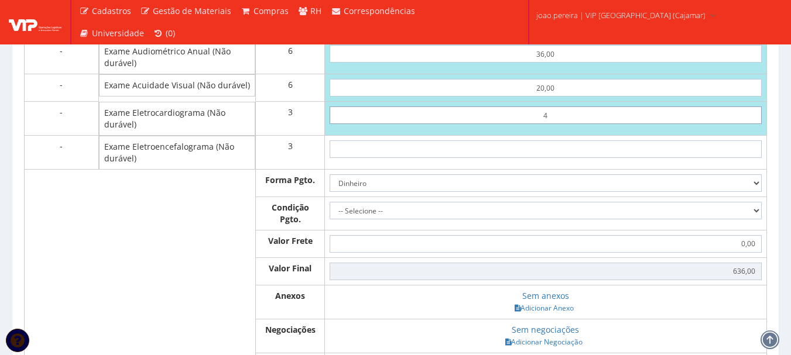
type input "42"
type input "750,00"
type input "4,20"
type input "636,60"
type input "42,00"
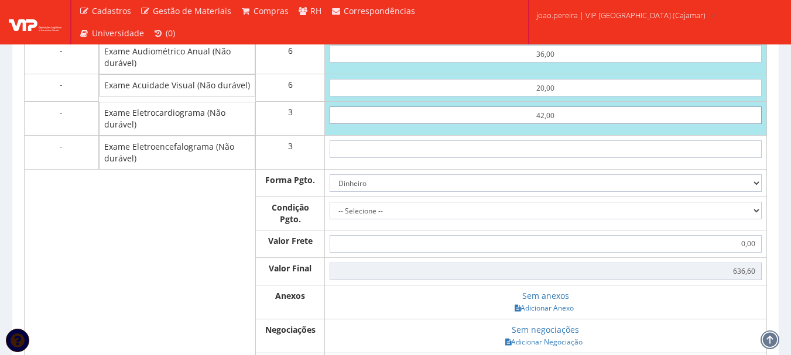
type input "750,00"
type input "42,00"
type input "6"
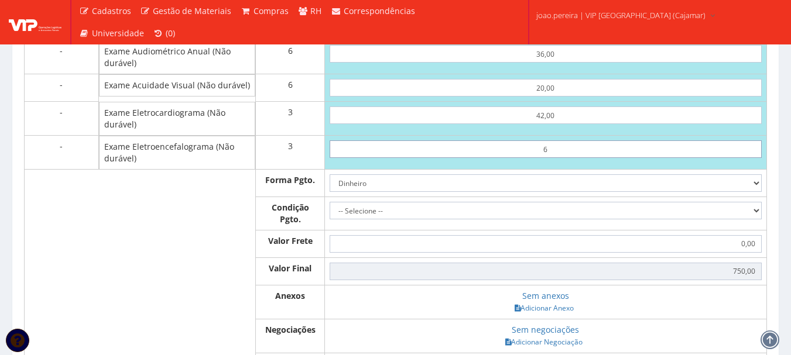
type input "768,00"
type input "63"
type input "939,00"
type input "6,30"
type input "768,90"
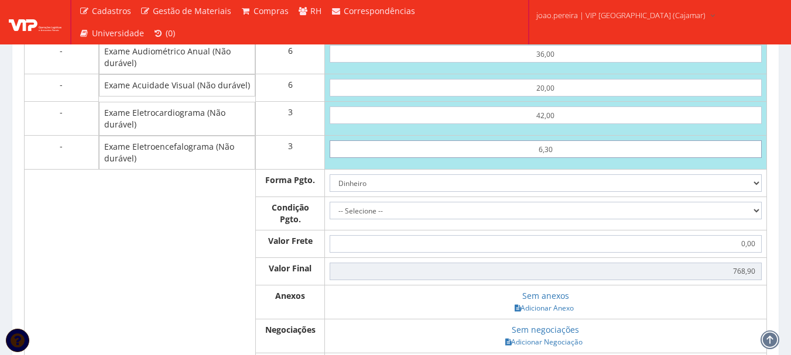
type input "63,00"
type input "939,00"
type input "63,00"
drag, startPoint x: 747, startPoint y: 267, endPoint x: 741, endPoint y: 269, distance: 6.1
click at [747, 192] on select "Dinheiro Boleto Bancário Depósito Transferência Bancária Cartão de Crédito Cart…" at bounding box center [546, 183] width 432 height 18
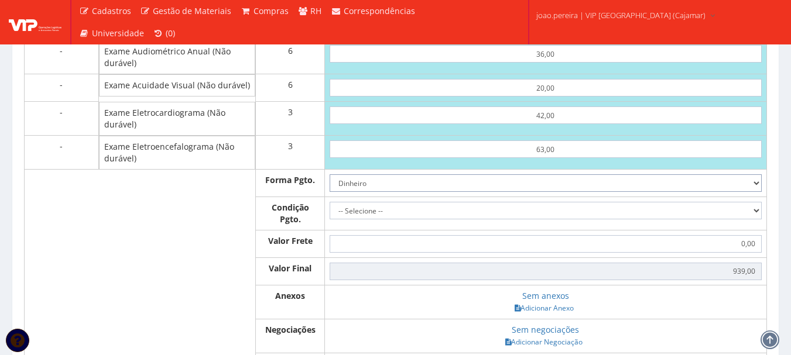
select select "1"
click at [330, 192] on select "Dinheiro Boleto Bancário Depósito Transferência Bancária Cartão de Crédito Cart…" at bounding box center [546, 183] width 432 height 18
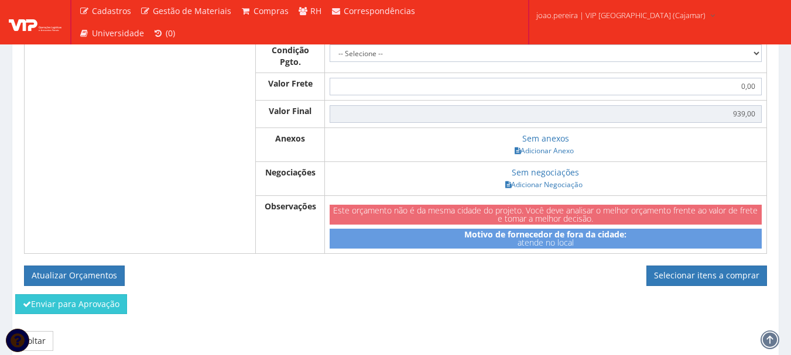
scroll to position [1581, 0]
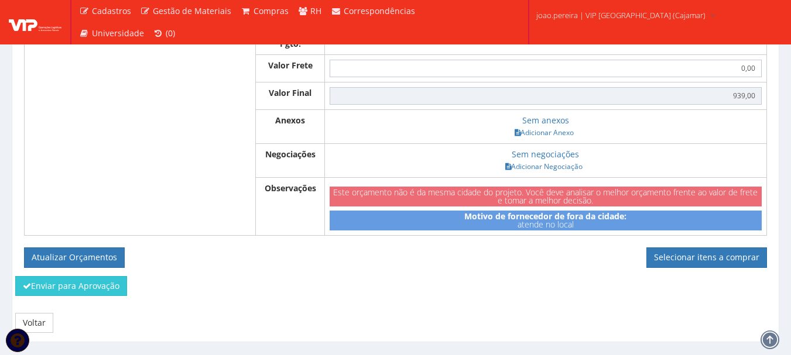
drag, startPoint x: 752, startPoint y: 115, endPoint x: 747, endPoint y: 123, distance: 9.6
click at [752, 44] on select "-- Selecione -- À vista 7 dias 10 dias" at bounding box center [546, 35] width 432 height 18
select select "outros"
click at [330, 44] on select "-- Selecione -- À vista 7 dias 10 dias" at bounding box center [546, 35] width 432 height 18
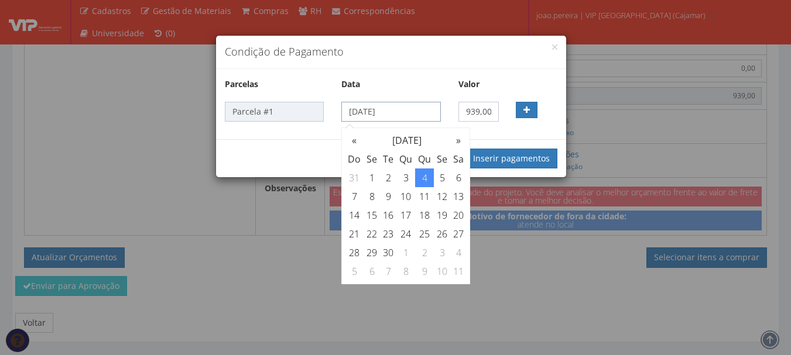
click at [415, 109] on input "04/09/2025" at bounding box center [390, 112] width 99 height 20
click at [385, 252] on td "30" at bounding box center [388, 253] width 16 height 19
type input "30/09/2025"
click at [539, 163] on button "Inserir pagamentos" at bounding box center [512, 159] width 92 height 20
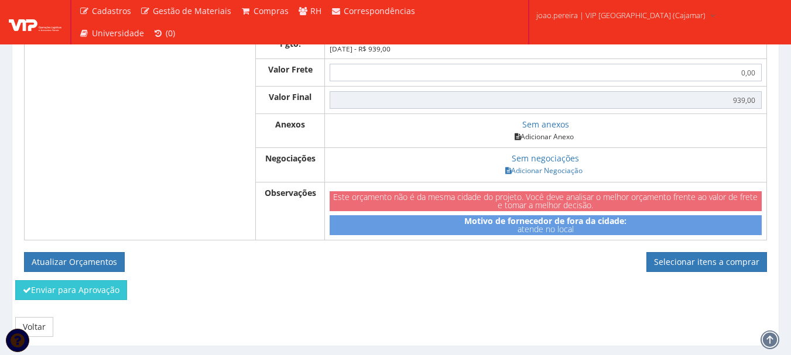
click at [559, 143] on link "Adicionar Anexo" at bounding box center [544, 137] width 66 height 12
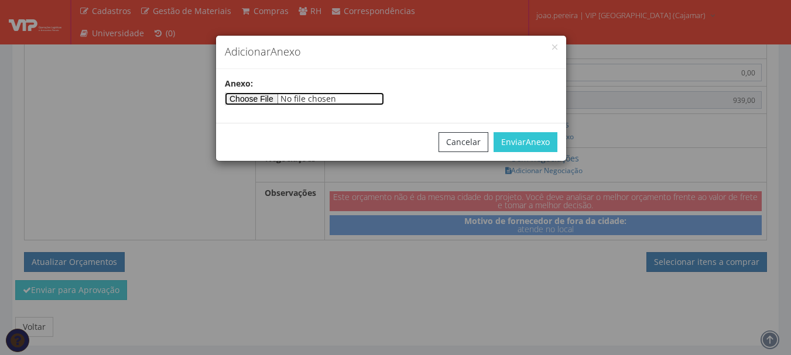
click at [285, 98] on input"] "file" at bounding box center [304, 99] width 159 height 13
type input"] "C:\fakepath\Relatório Vip Agosto de 2025 (1).pdf"
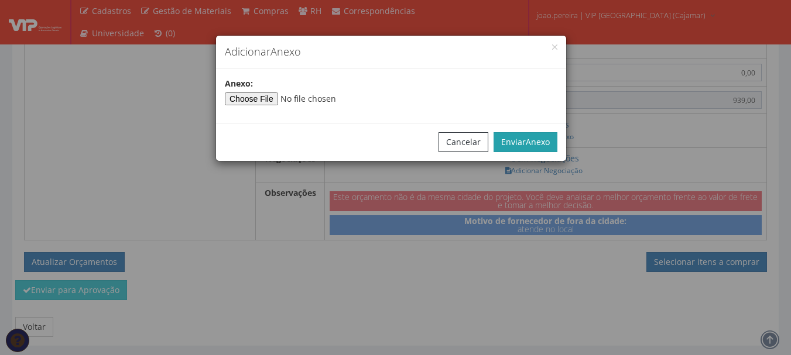
click at [545, 148] on button "Enviar Anexo" at bounding box center [526, 142] width 64 height 20
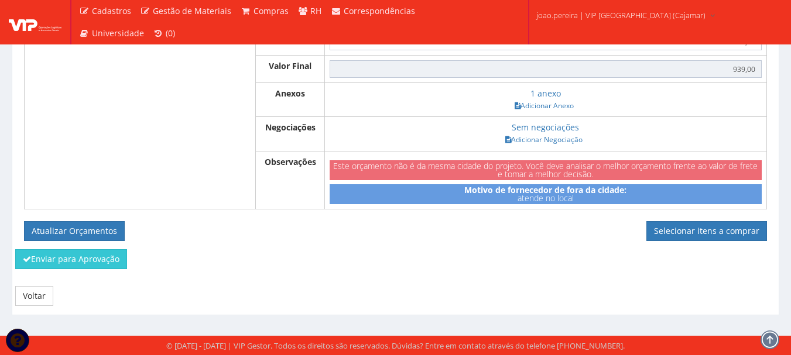
scroll to position [1694, 0]
click at [94, 231] on button "Atualizar Orçamentos" at bounding box center [74, 231] width 101 height 20
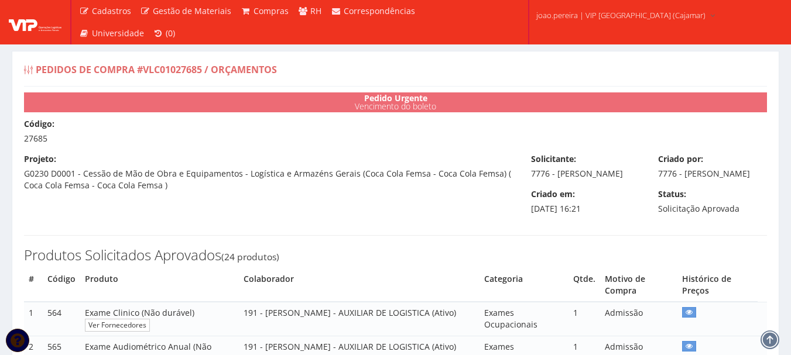
select select "outros"
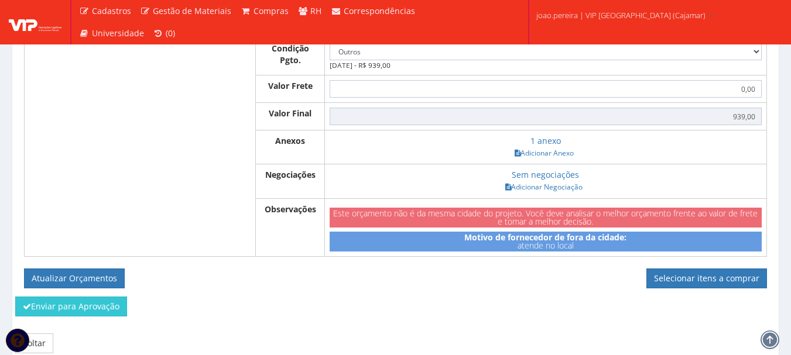
scroll to position [1652, 0]
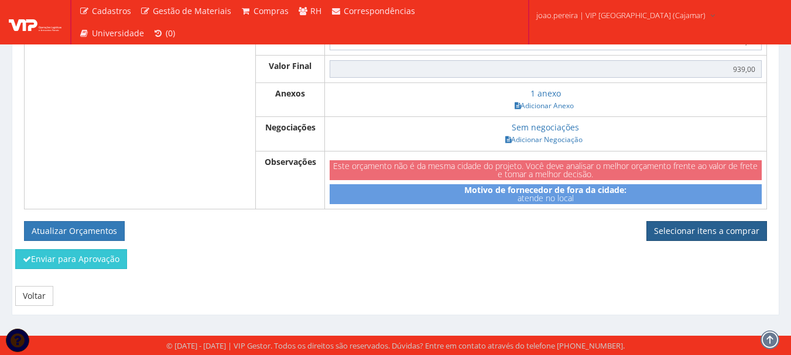
click at [716, 221] on link "Selecionar itens a comprar" at bounding box center [706, 231] width 121 height 20
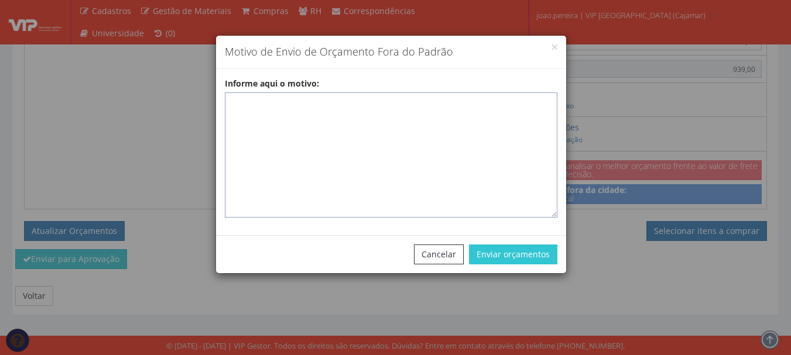
click at [304, 104] on textarea "Informe aqui o motivo:" at bounding box center [391, 155] width 333 height 125
paste textarea "Exames realizados em clinica homologada que atende na região. - EXAMES ASO"
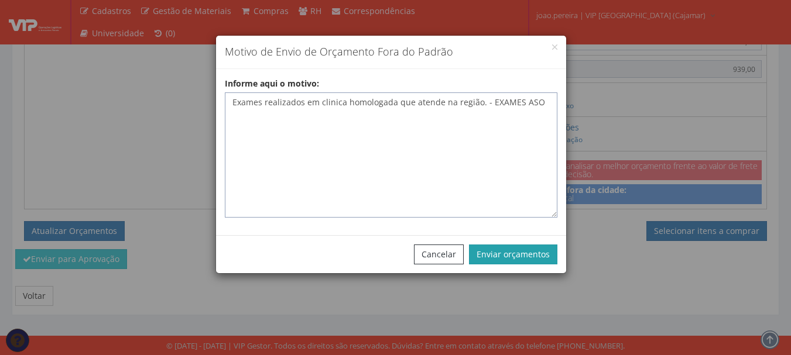
type textarea "Exames realizados em clinica homologada que atende na região. - EXAMES ASO"
click at [523, 252] on button "Enviar orçamentos" at bounding box center [513, 255] width 88 height 20
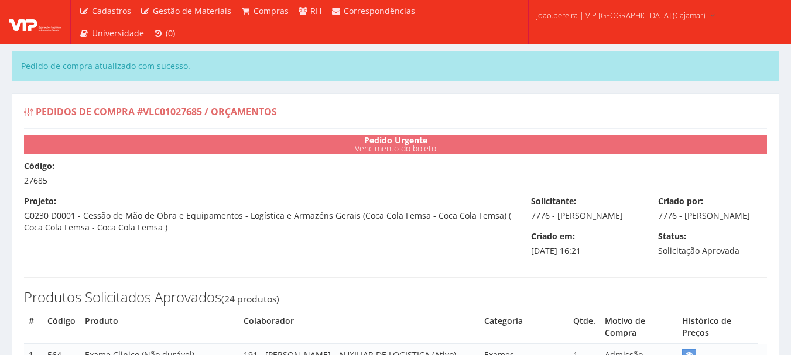
select select "outros"
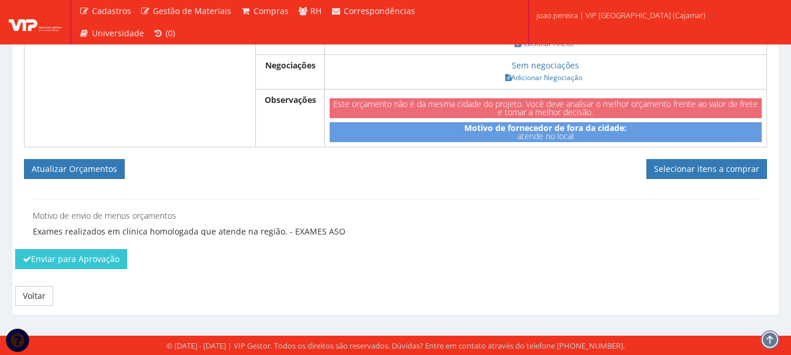
scroll to position [1756, 0]
click at [60, 258] on button "Enviar para Aprovação" at bounding box center [71, 259] width 112 height 20
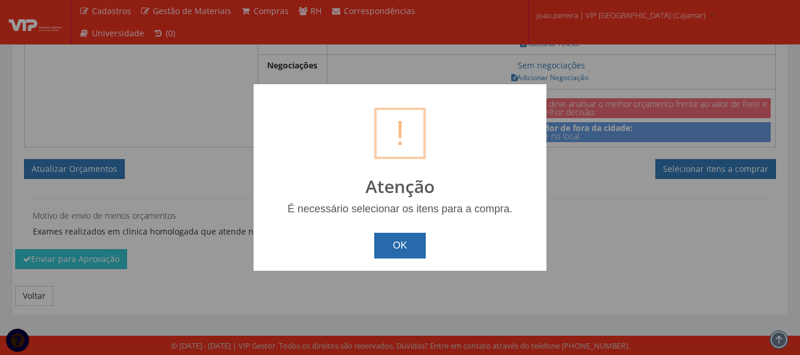
drag, startPoint x: 416, startPoint y: 248, endPoint x: 521, endPoint y: 208, distance: 112.7
click at [417, 247] on button "OK" at bounding box center [400, 246] width 52 height 26
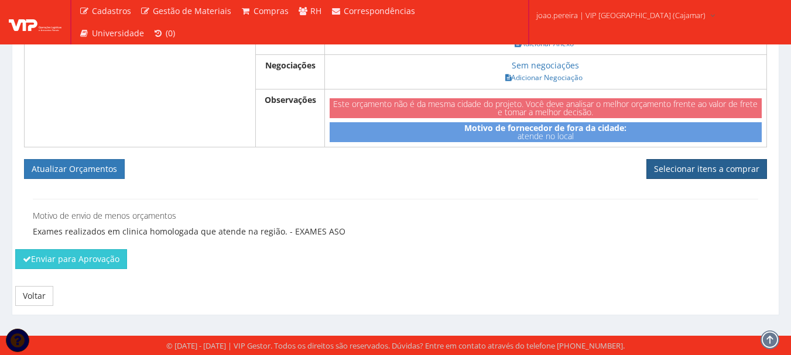
click at [696, 165] on link "Selecionar itens a comprar" at bounding box center [706, 169] width 121 height 20
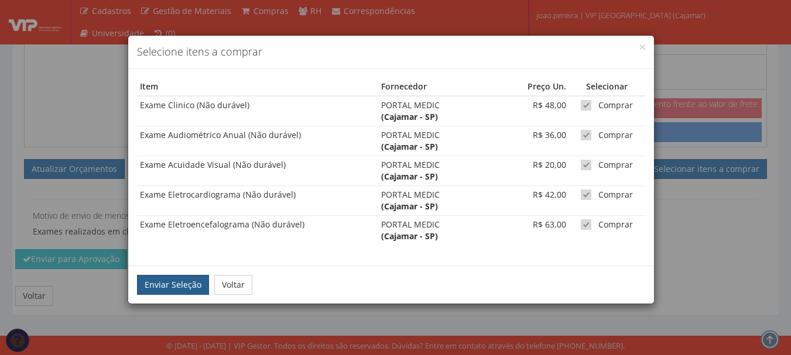
click at [190, 290] on button "Enviar Seleção" at bounding box center [173, 285] width 72 height 20
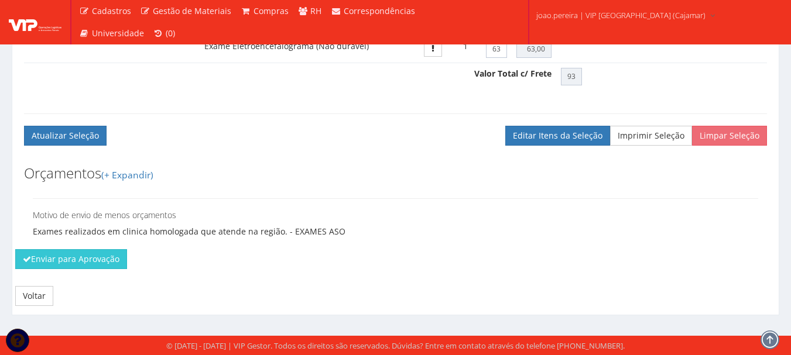
scroll to position [2049, 0]
click at [76, 267] on button "Enviar para Aprovação" at bounding box center [71, 259] width 112 height 20
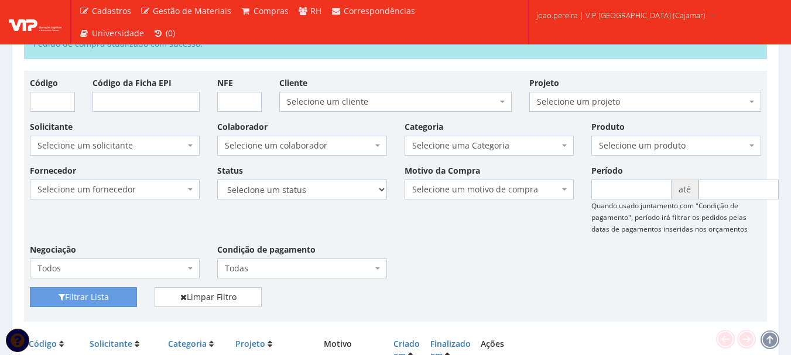
scroll to position [59, 0]
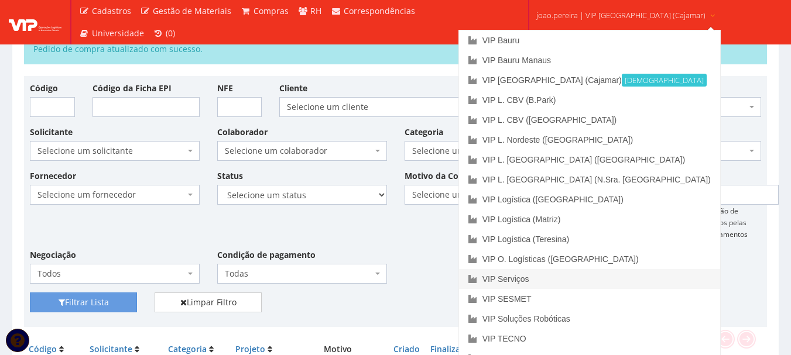
click at [572, 275] on link "VIP Serviços" at bounding box center [589, 279] width 261 height 20
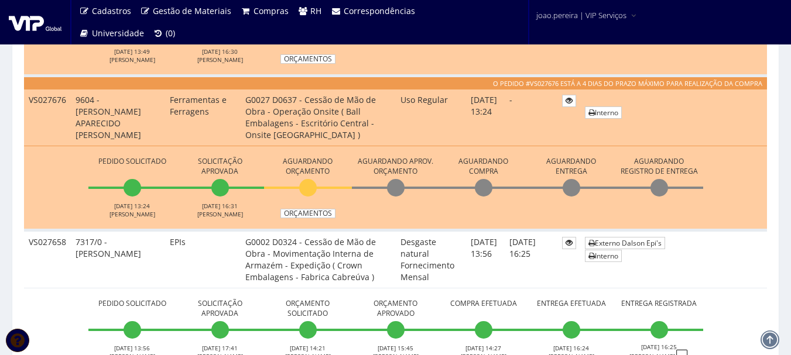
scroll to position [468, 0]
click at [321, 214] on link "Orçamentos" at bounding box center [307, 214] width 55 height 9
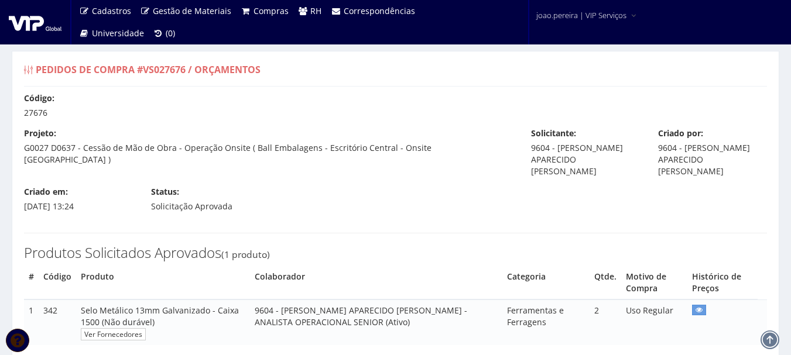
select select "outros"
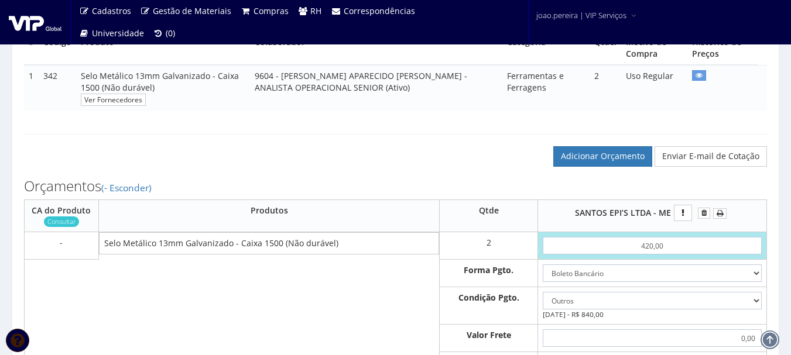
scroll to position [234, 0]
click at [620, 159] on link "Adicionar Orçamento" at bounding box center [602, 157] width 99 height 20
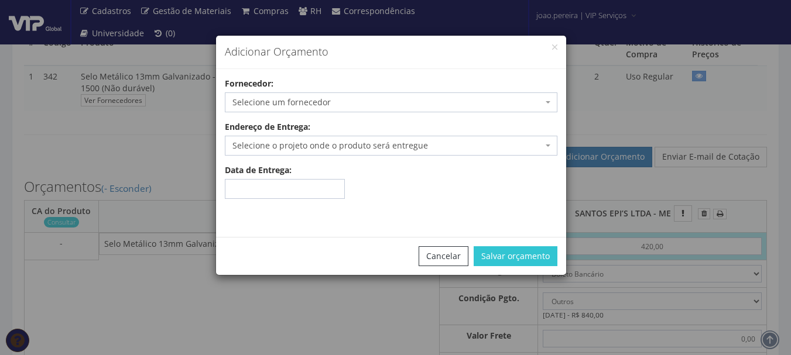
click at [295, 100] on span "Selecione um fornecedor" at bounding box center [387, 103] width 310 height 12
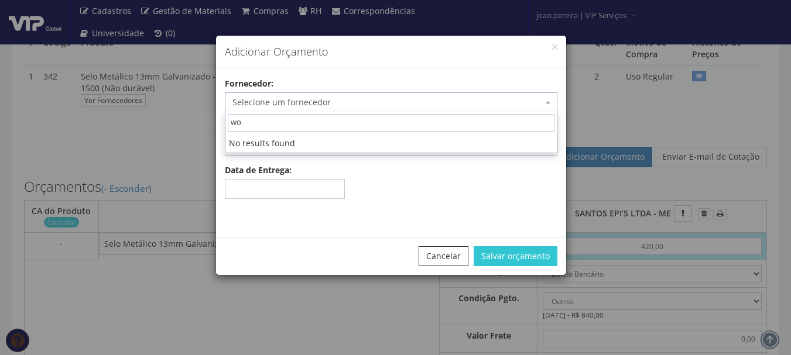
type input "w"
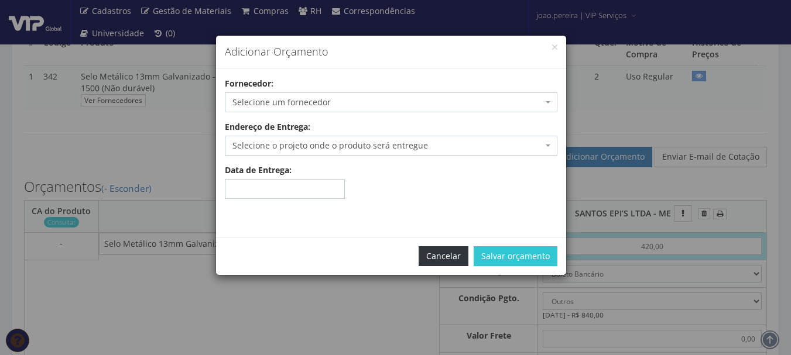
click at [444, 266] on button "Cancelar" at bounding box center [444, 257] width 50 height 20
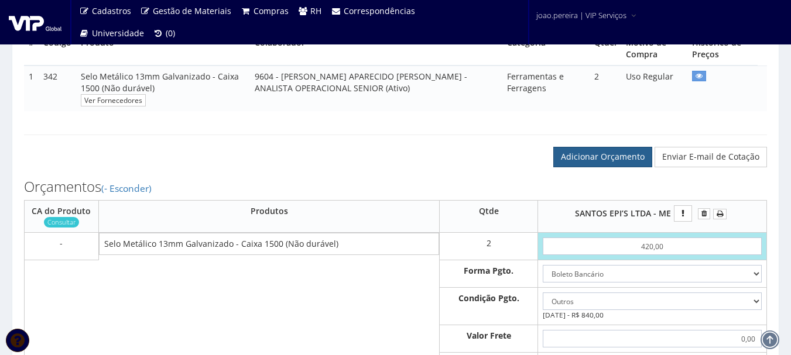
click at [592, 159] on link "Adicionar Orçamento" at bounding box center [602, 157] width 99 height 20
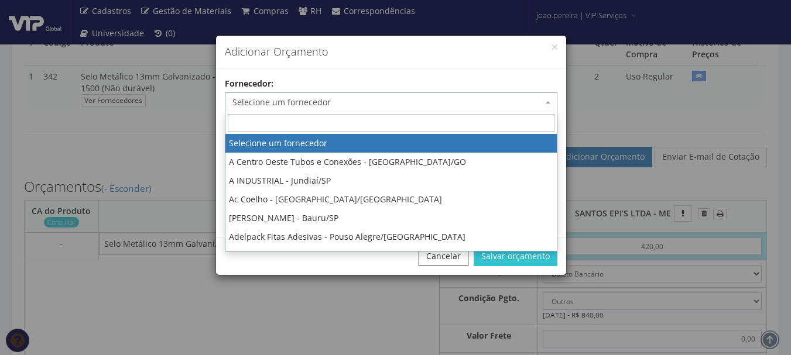
click at [338, 104] on span "Selecione um fornecedor" at bounding box center [387, 103] width 310 height 12
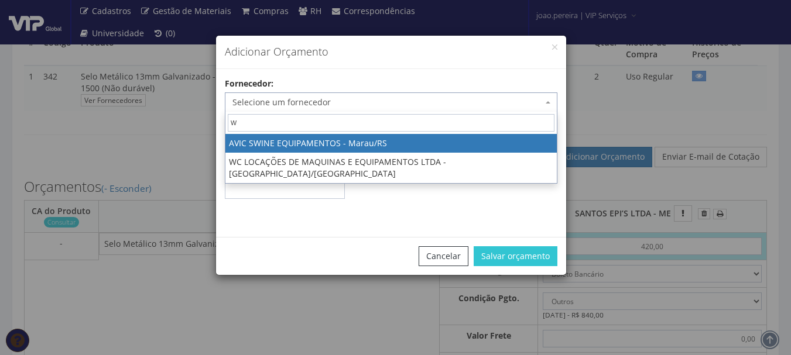
type input "wo"
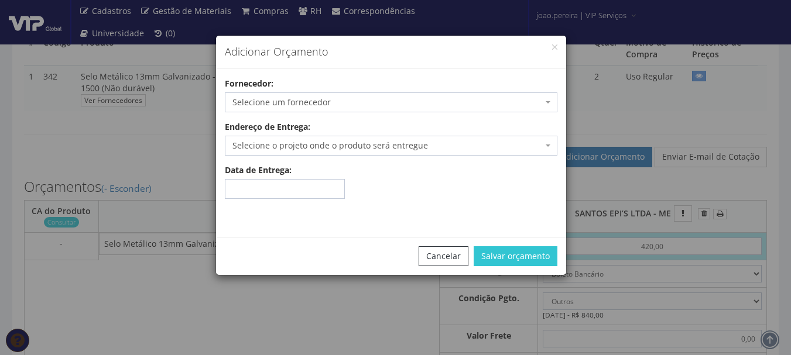
click at [620, 180] on div "Adicionar Orçamento Fornecedor: Selecione um fornecedor A Centro Oeste Tubos e …" at bounding box center [395, 177] width 791 height 355
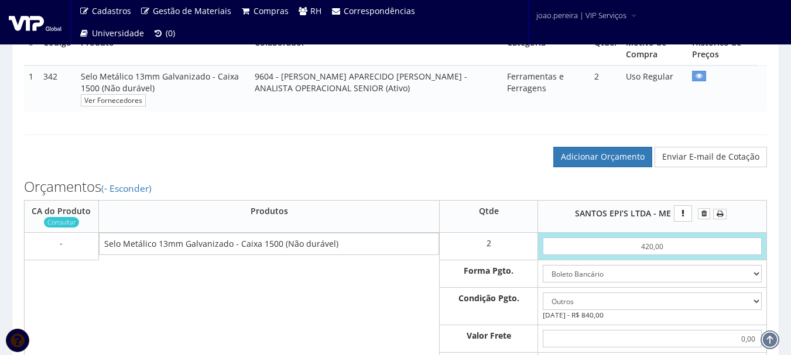
click at [386, 153] on div "Adicionar Orçamento Enviar E-mail de Cotação" at bounding box center [395, 145] width 761 height 44
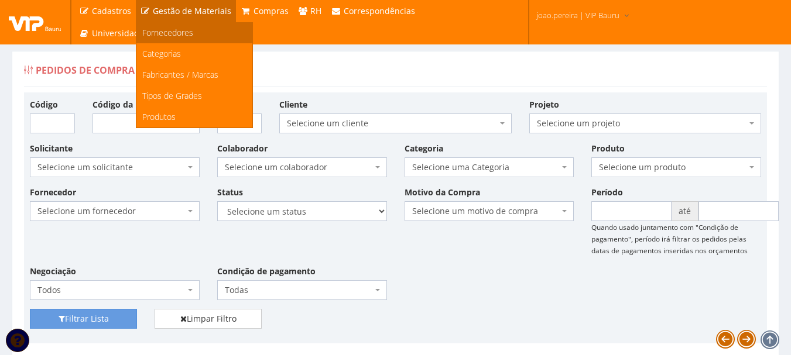
click at [201, 30] on link "Fornecedores" at bounding box center [194, 32] width 116 height 21
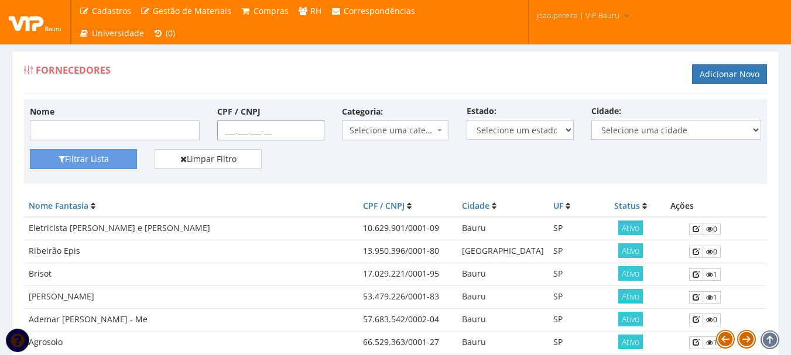
click at [223, 127] on input "CPF / CNPJ" at bounding box center [270, 131] width 107 height 20
paste input "02.311.428/0001-80"
type input "02.311.428/0001-80"
click at [87, 165] on button "Filtrar Lista" at bounding box center [83, 159] width 107 height 20
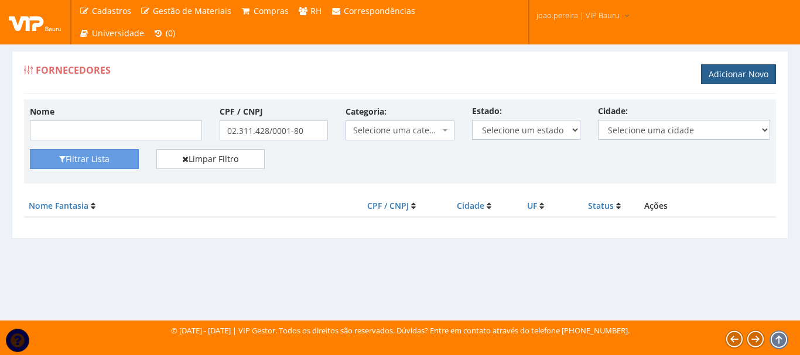
click at [731, 77] on link "Adicionar Novo" at bounding box center [738, 74] width 75 height 20
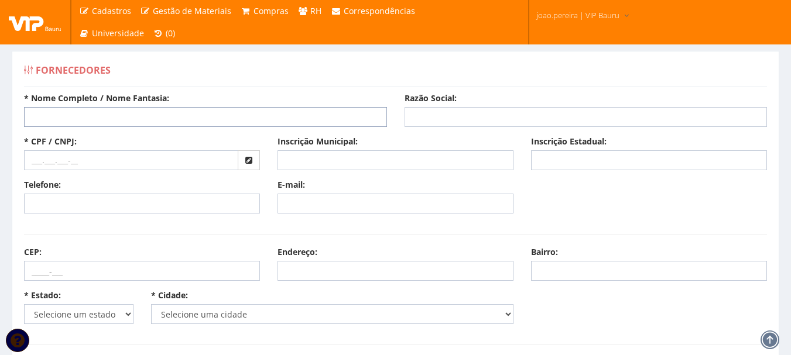
click at [118, 115] on input "* Nome Completo / Nome Fantasia:" at bounding box center [205, 117] width 363 height 20
click at [65, 162] on input "text" at bounding box center [131, 160] width 214 height 20
paste input "02.311.428/0001-80"
type input "02.311.428/0001-80"
click at [124, 123] on input "* Nome Completo / Nome Fantasia:" at bounding box center [205, 117] width 363 height 20
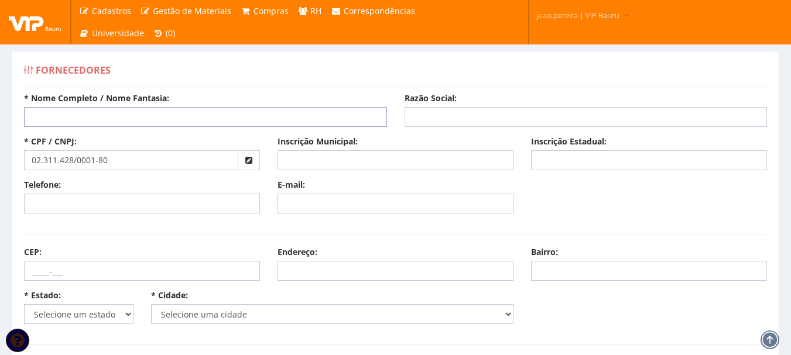
paste input "-WORLD SEG PRODUTOS PARA SEGURANCA LTDA"
drag, startPoint x: 35, startPoint y: 118, endPoint x: 63, endPoint y: 116, distance: 28.8
click at [35, 118] on input "-WORLD SEG PRODUTOS PARA SEGURANCA LTDA" at bounding box center [205, 117] width 363 height 20
type input "WORLD SEG PRODUTOS PARA SEGURANCA LTDA"
click at [453, 119] on input "Razão Social:" at bounding box center [586, 117] width 363 height 20
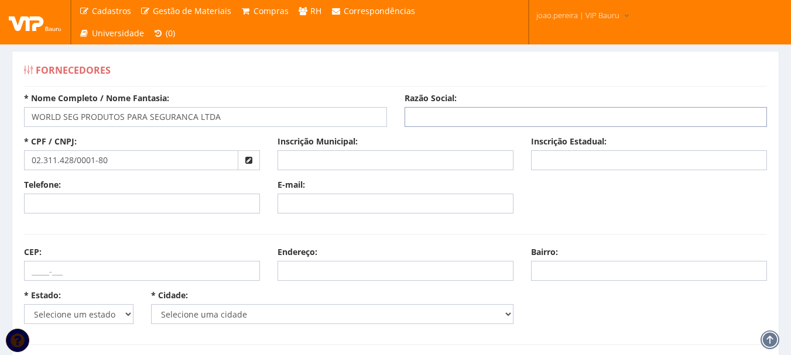
paste input "-WORLD SEG PRODUTOS PARA SEGURANCA LTDA"
drag, startPoint x: 416, startPoint y: 118, endPoint x: 432, endPoint y: 109, distance: 18.1
click at [417, 117] on input "-WORLD SEG PRODUTOS PARA SEGURANCA LTDA" at bounding box center [586, 117] width 363 height 20
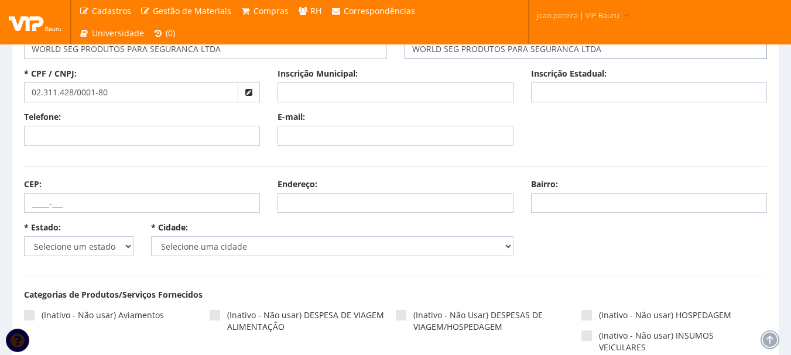
scroll to position [176, 0]
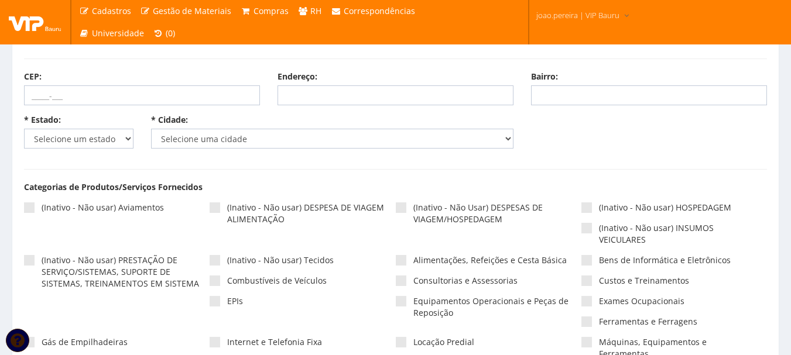
type input "WORLD SEG PRODUTOS PARA SEGURANCA LTDA"
click at [128, 135] on select "Selecione um estado AC AL AM AP BA Cacheu CE DF ES GO MA MG MS MT PA PB PE PI P…" at bounding box center [78, 139] width 109 height 20
select select "13"
click at [24, 129] on select "Selecione um estado AC AL AM AP BA Cacheu CE DF ES GO MA MG MS MT PA PB PE PI P…" at bounding box center [78, 139] width 109 height 20
click at [258, 136] on select "Selecione uma cidade Abadia dos Dourados Abaeté Abre Campo Acaiaca Açucena Água…" at bounding box center [332, 139] width 363 height 20
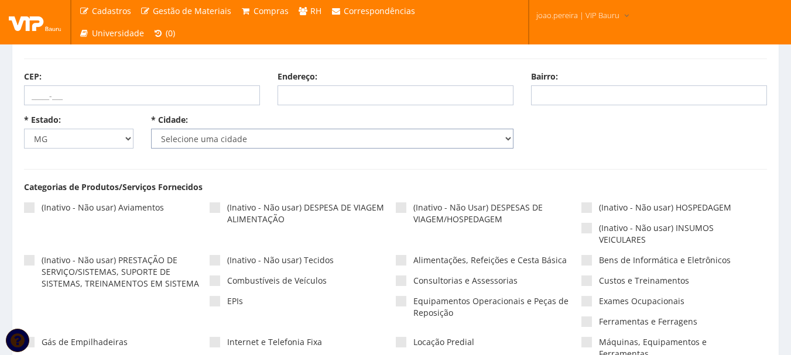
select select "2389"
click at [151, 129] on select "Selecione uma cidade Abadia dos Dourados Abaeté Abre Campo Acaiaca Açucena Água…" at bounding box center [332, 139] width 363 height 20
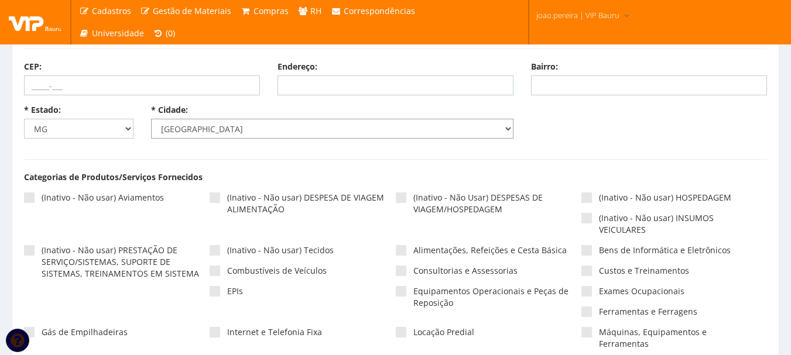
scroll to position [293, 0]
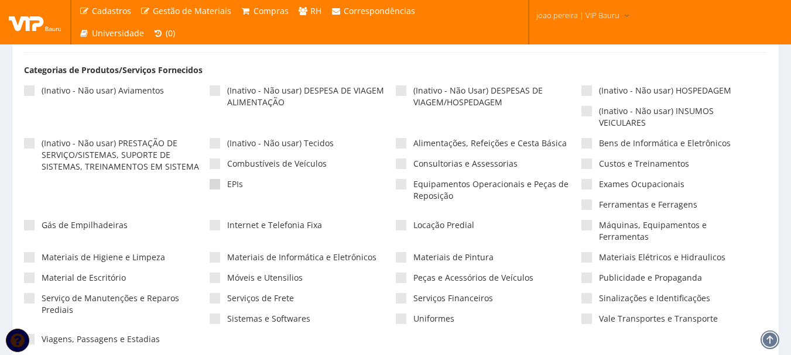
click at [218, 186] on span at bounding box center [215, 184] width 11 height 11
click at [227, 186] on input"] "EPIs" at bounding box center [231, 185] width 8 height 8
checkbox input"] "true"
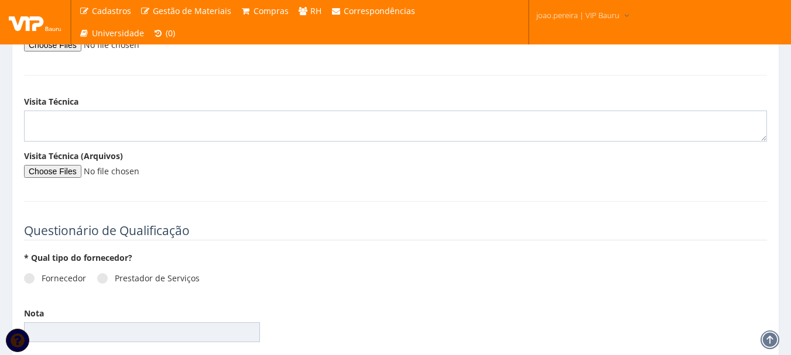
scroll to position [1599, 0]
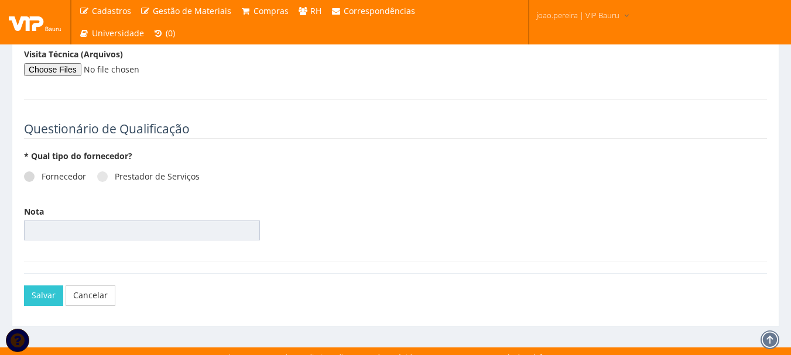
click at [28, 172] on span at bounding box center [29, 177] width 11 height 11
click at [42, 173] on input "Fornecedor" at bounding box center [46, 177] width 8 height 8
radio input "true"
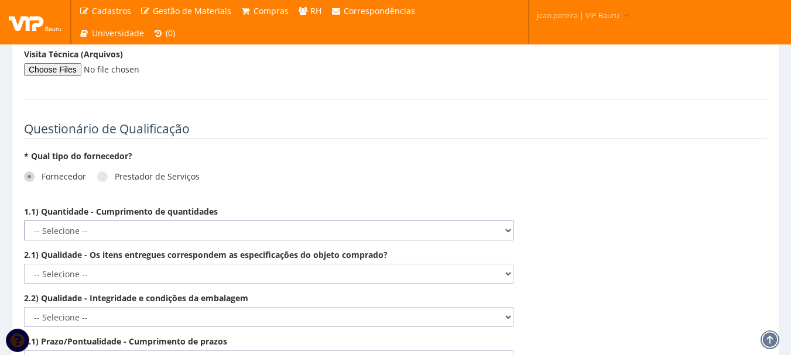
click at [511, 221] on select "-- Selecione -- Não demonstra a competência esperada Demonstra a competência em…" at bounding box center [269, 231] width 490 height 20
select select "5"
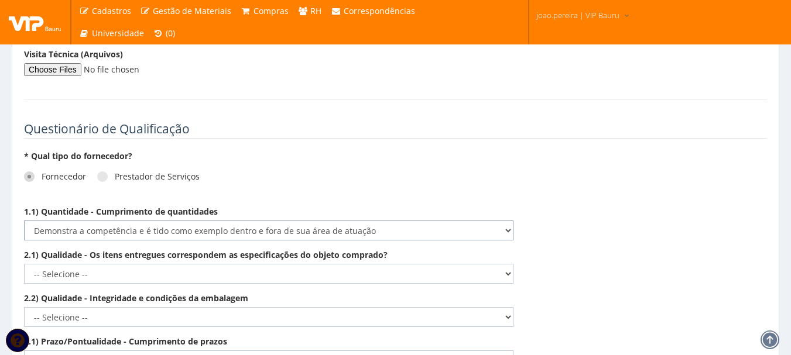
click at [24, 221] on select "-- Selecione -- Não demonstra a competência esperada Demonstra a competência em…" at bounding box center [269, 231] width 490 height 20
drag, startPoint x: 507, startPoint y: 258, endPoint x: 499, endPoint y: 268, distance: 13.4
click at [508, 264] on select "-- Selecione -- Não demonstra a competência esperada Demonstra a competência em…" at bounding box center [269, 274] width 490 height 20
select select "5"
click at [24, 264] on select "-- Selecione -- Não demonstra a competência esperada Demonstra a competência em…" at bounding box center [269, 274] width 490 height 20
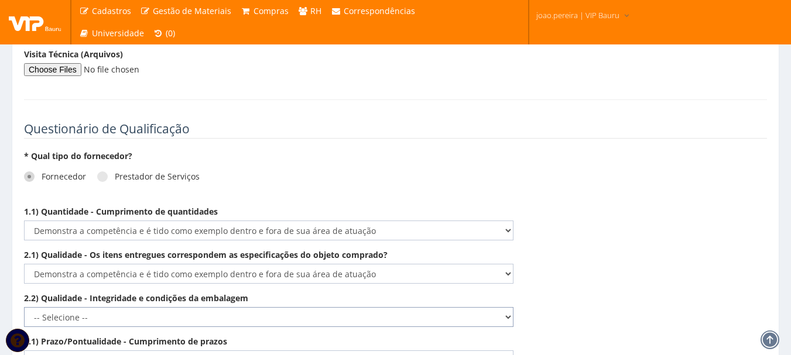
click at [503, 307] on select "-- Selecione -- Não demonstra a competência esperada Demonstra a competência em…" at bounding box center [269, 317] width 490 height 20
select select "5"
click at [24, 307] on select "-- Selecione -- Não demonstra a competência esperada Demonstra a competência em…" at bounding box center [269, 317] width 490 height 20
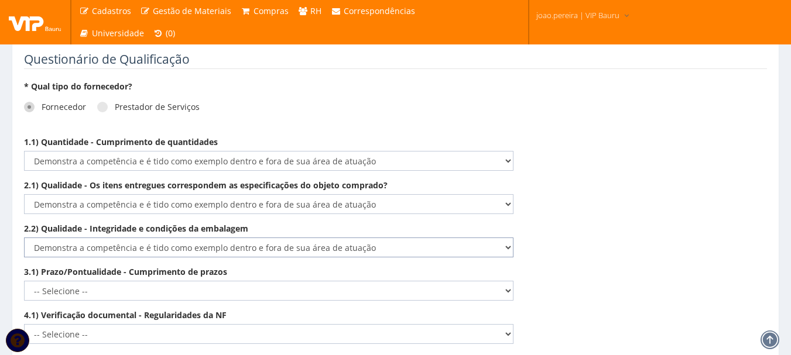
scroll to position [1775, 0]
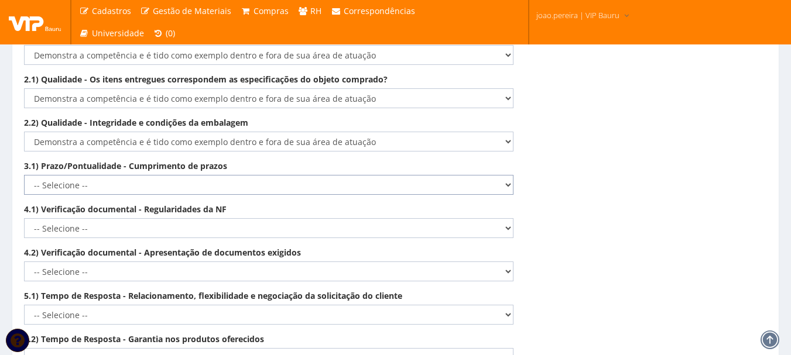
click at [505, 175] on select "-- Selecione -- Não demonstra a competência esperada Demonstra a competência em…" at bounding box center [269, 185] width 490 height 20
select select "5"
click at [24, 175] on select "-- Selecione -- Não demonstra a competência esperada Demonstra a competência em…" at bounding box center [269, 185] width 490 height 20
click at [511, 218] on select "-- Selecione -- Não demonstra a competência esperada Demonstra a competência em…" at bounding box center [269, 228] width 490 height 20
select select "5"
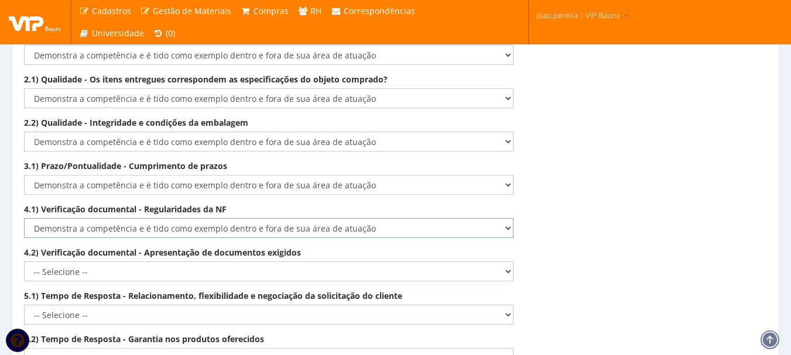
click at [24, 218] on select "-- Selecione -- Não demonstra a competência esperada Demonstra a competência em…" at bounding box center [269, 228] width 490 height 20
click at [505, 262] on select "-- Selecione -- Não demonstra a competência esperada Demonstra a competência em…" at bounding box center [269, 272] width 490 height 20
select select "5"
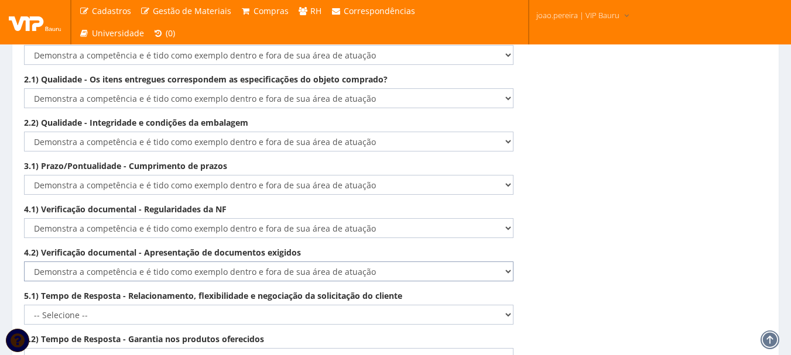
click at [24, 262] on select "-- Selecione -- Não demonstra a competência esperada Demonstra a competência em…" at bounding box center [269, 272] width 490 height 20
click at [505, 305] on select "-- Selecione -- Não demonstra a competência esperada Demonstra a competência em…" at bounding box center [269, 315] width 490 height 20
select select "5"
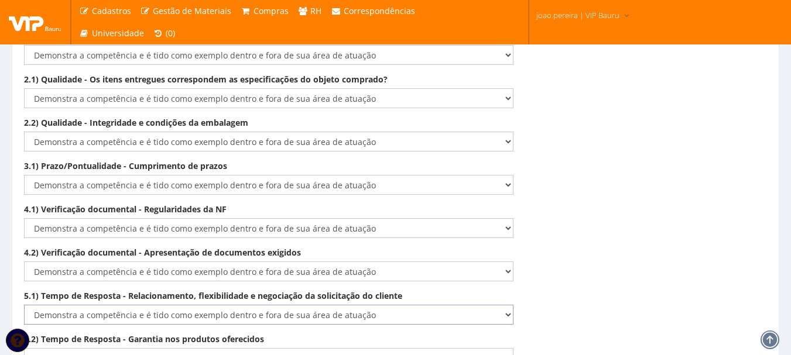
click at [24, 305] on select "-- Selecione -- Não demonstra a competência esperada Demonstra a competência em…" at bounding box center [269, 315] width 490 height 20
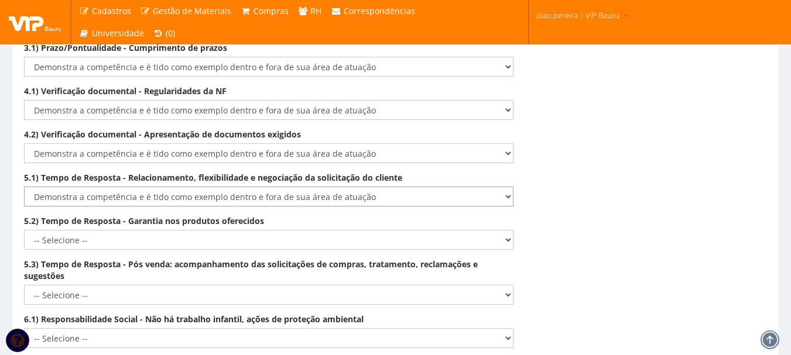
scroll to position [1892, 0]
click at [511, 231] on select "-- Selecione -- Não demonstra a competência esperada Demonstra a competência em…" at bounding box center [269, 241] width 490 height 20
select select "5"
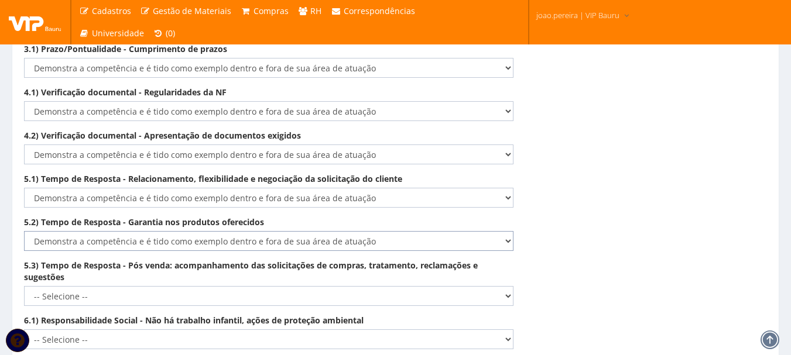
click at [24, 231] on select "-- Selecione -- Não demonstra a competência esperada Demonstra a competência em…" at bounding box center [269, 241] width 490 height 20
click at [511, 286] on select "-- Selecione -- Não demonstra a competência esperada Demonstra a competência em…" at bounding box center [269, 296] width 490 height 20
select select "5"
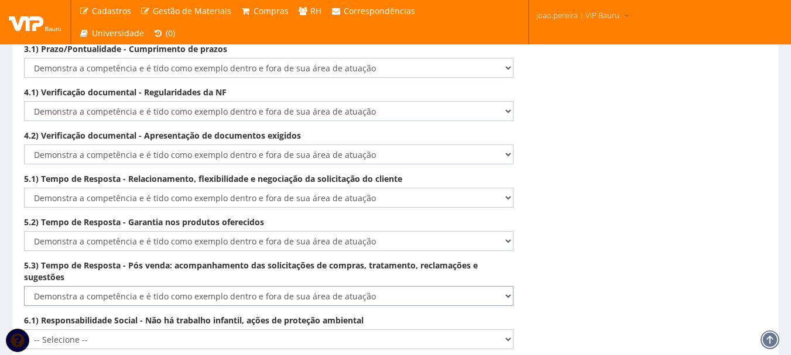
click at [24, 286] on select "-- Selecione -- Não demonstra a competência esperada Demonstra a competência em…" at bounding box center [269, 296] width 490 height 20
click at [507, 330] on select "-- Selecione -- Não demonstra a competência esperada Demonstra a competência em…" at bounding box center [269, 340] width 490 height 20
select select "5"
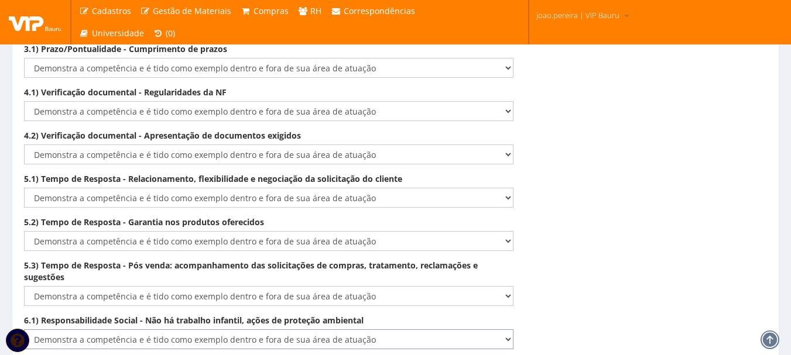
click at [24, 330] on select "-- Selecione -- Não demonstra a competência esperada Demonstra a competência em…" at bounding box center [269, 340] width 490 height 20
type input "100.00"
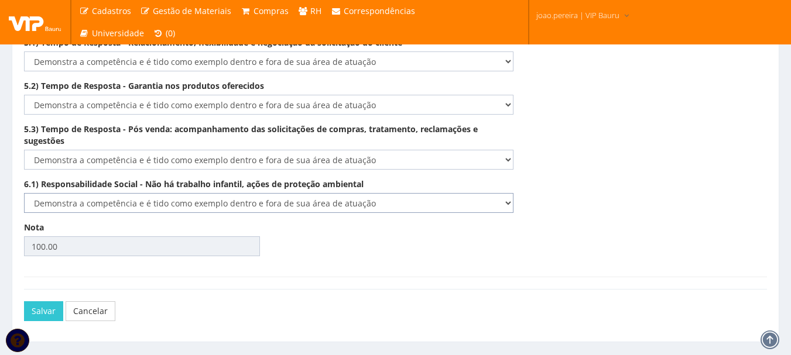
scroll to position [2044, 0]
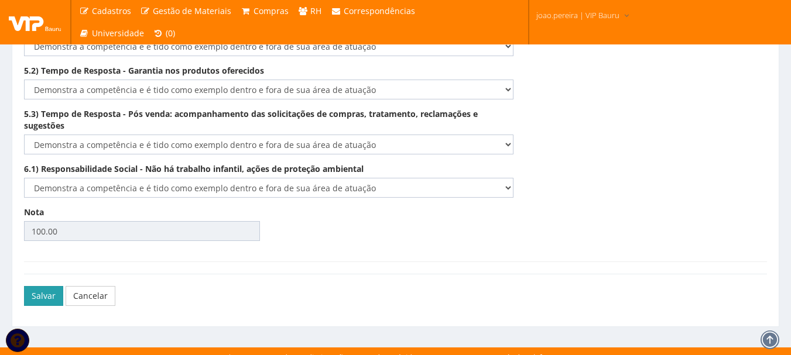
click at [43, 286] on button "Salvar" at bounding box center [43, 296] width 39 height 20
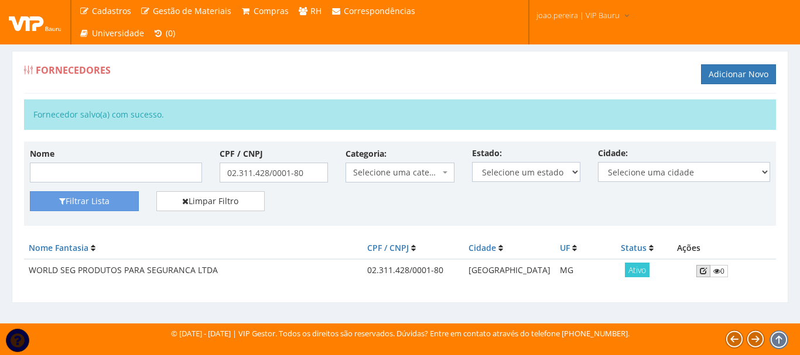
click at [700, 267] on icon at bounding box center [703, 271] width 7 height 8
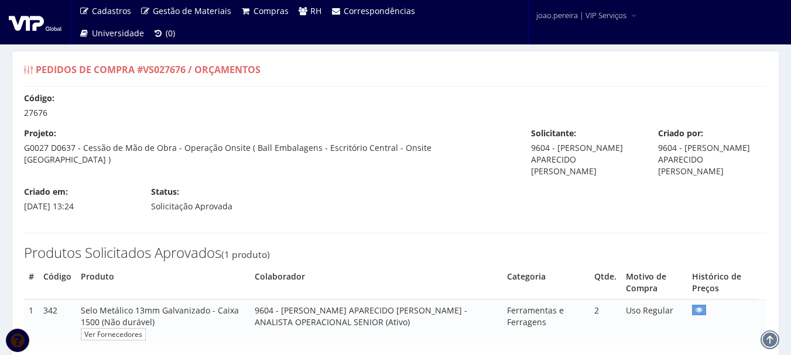
select select "outros"
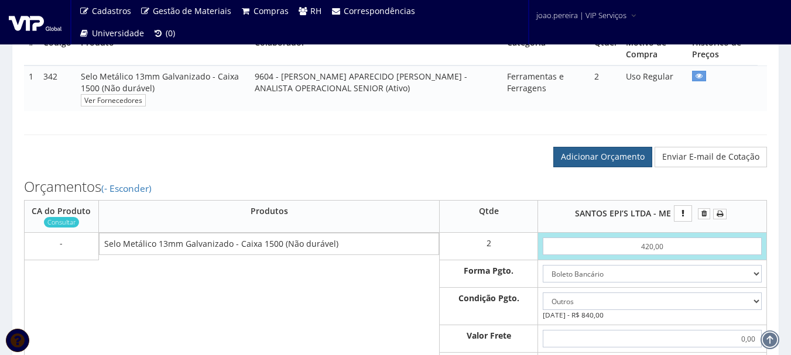
click at [637, 162] on link "Adicionar Orçamento" at bounding box center [602, 157] width 99 height 20
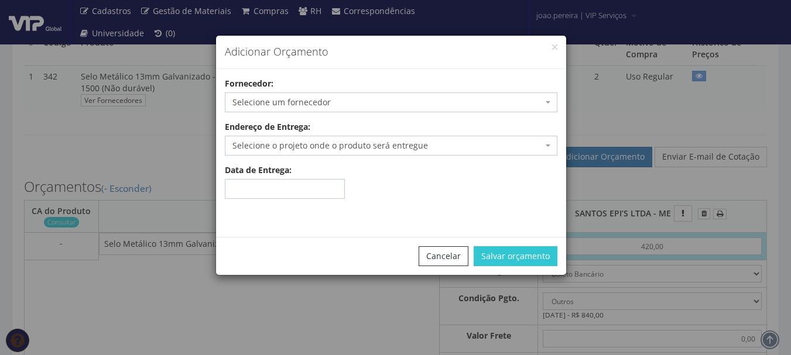
click at [558, 102] on div "Fornecedor: Selecione um fornecedor A Centro Oeste Tubos e Conexões - Anápolis/…" at bounding box center [391, 95] width 350 height 35
click at [555, 103] on span "Selecione um fornecedor" at bounding box center [391, 103] width 333 height 20
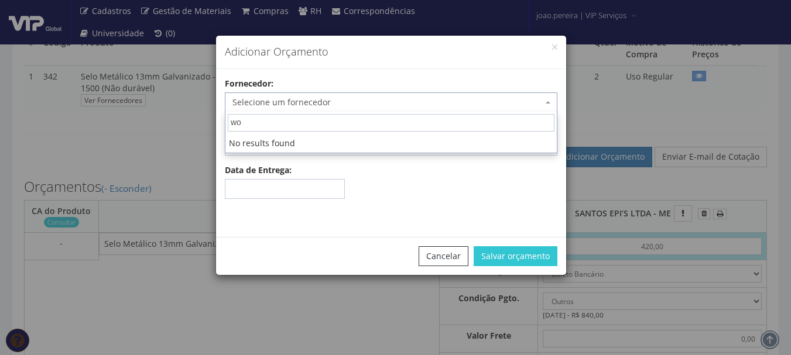
type input "wor"
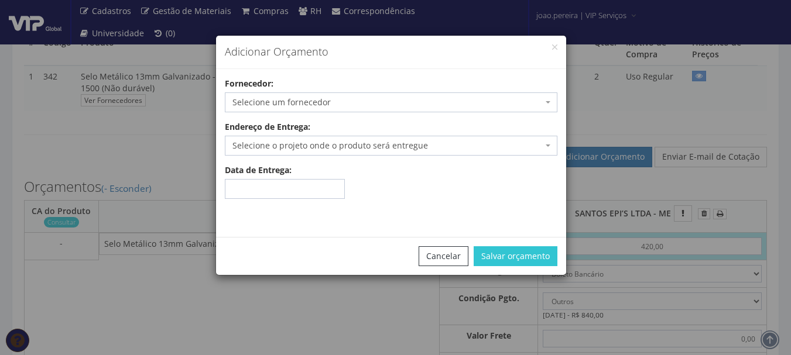
click at [539, 68] on div "Adicionar Orçamento" at bounding box center [391, 52] width 350 height 33
click at [560, 50] on div "Adicionar Orçamento" at bounding box center [391, 52] width 350 height 33
click at [557, 50] on div "Adicionar Orçamento" at bounding box center [391, 52] width 350 height 33
click at [555, 43] on div "Adicionar Orçamento" at bounding box center [391, 52] width 350 height 33
click at [555, 47] on button "button" at bounding box center [554, 47] width 5 height 5
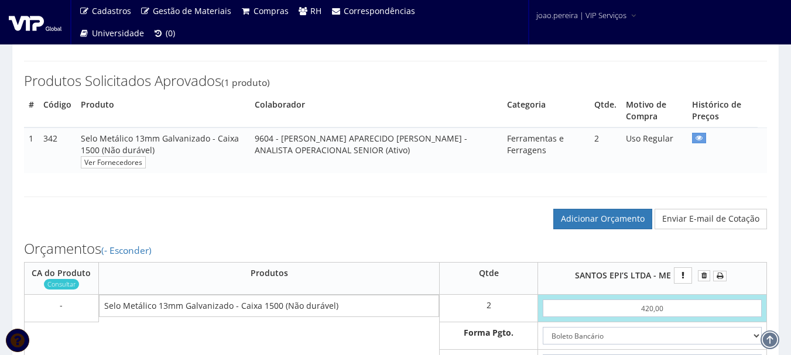
scroll to position [59, 0]
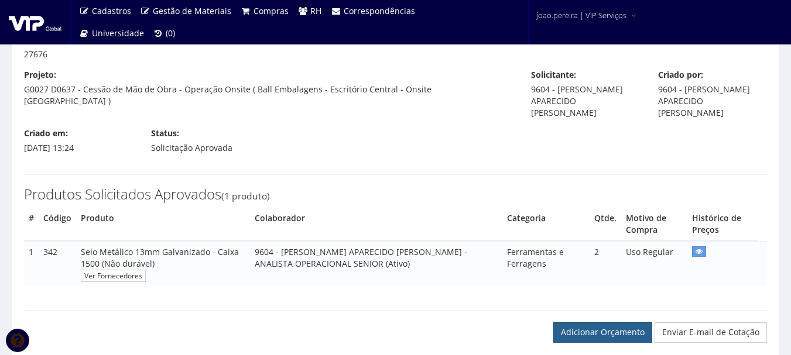
click at [586, 326] on link "Adicionar Orçamento" at bounding box center [602, 333] width 99 height 20
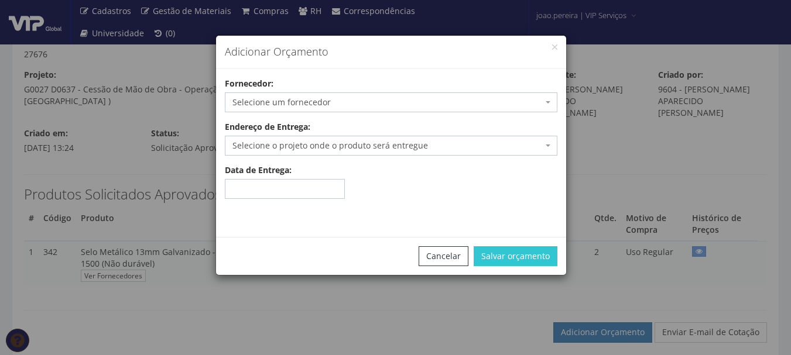
click at [354, 107] on span "Selecione um fornecedor" at bounding box center [387, 103] width 310 height 12
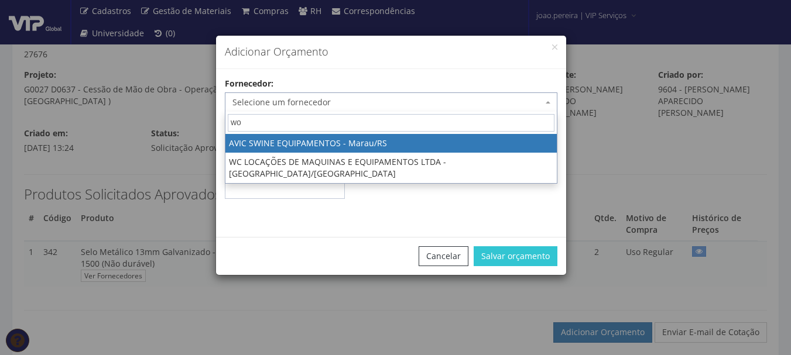
type input "wor"
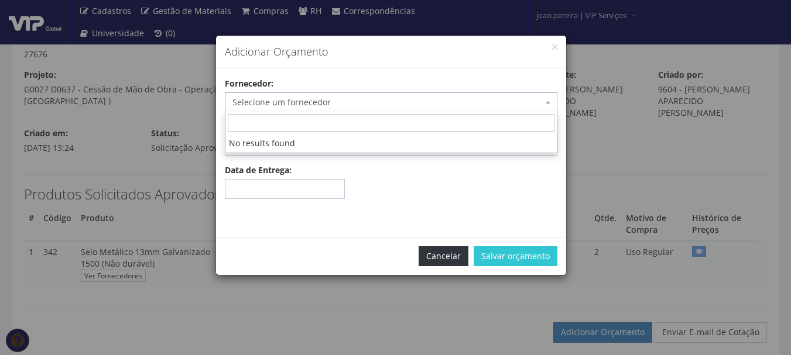
click at [461, 255] on button "Cancelar" at bounding box center [444, 257] width 50 height 20
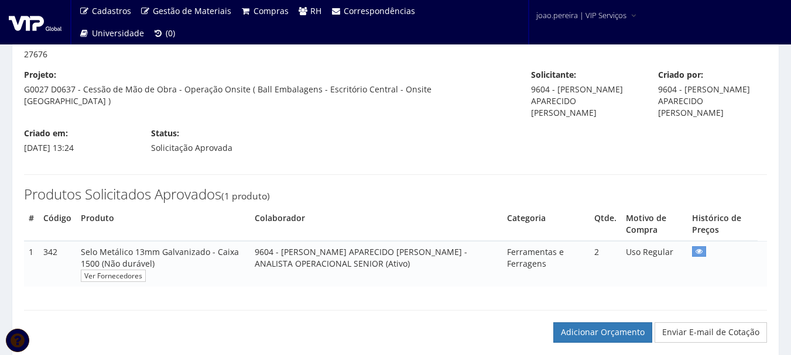
click at [419, 297] on div "# Código Produto Colaborador Categoria Qtde. Motivo de Compra Histórico de Preç…" at bounding box center [395, 253] width 743 height 91
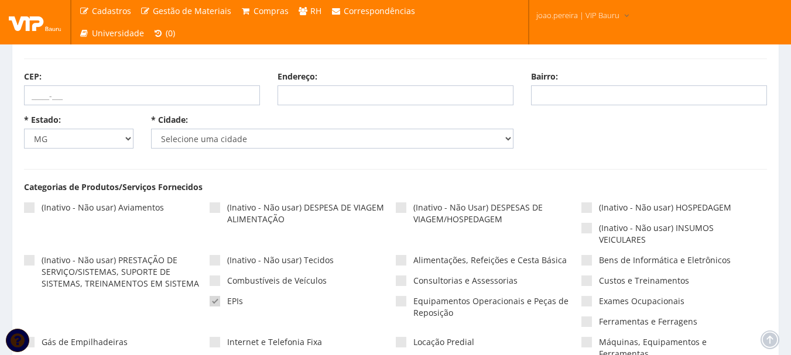
select select "2389"
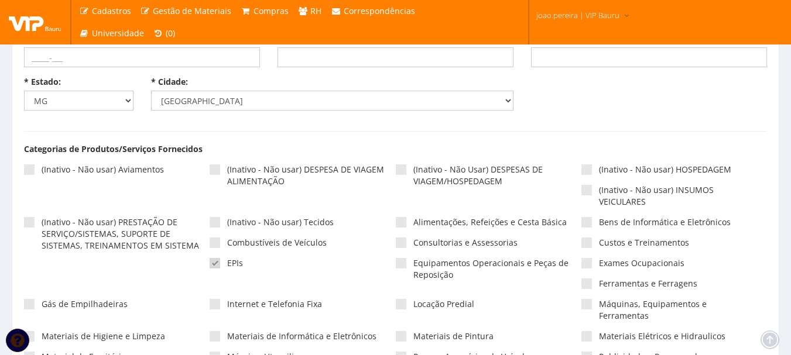
scroll to position [234, 0]
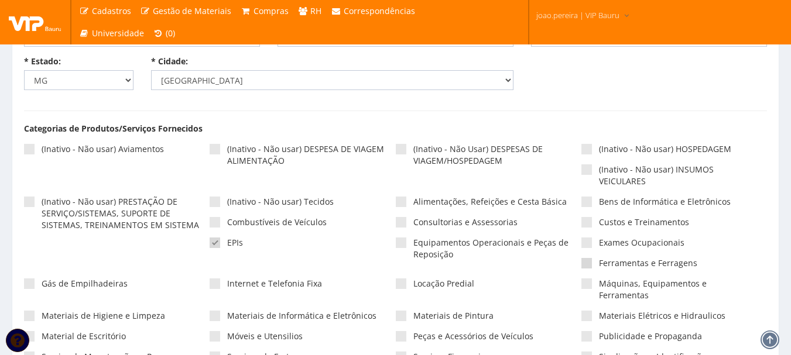
click at [591, 261] on span at bounding box center [586, 263] width 11 height 11
click at [599, 261] on input"] "Ferramentas e Ferragens" at bounding box center [603, 264] width 8 height 8
checkbox input"] "true"
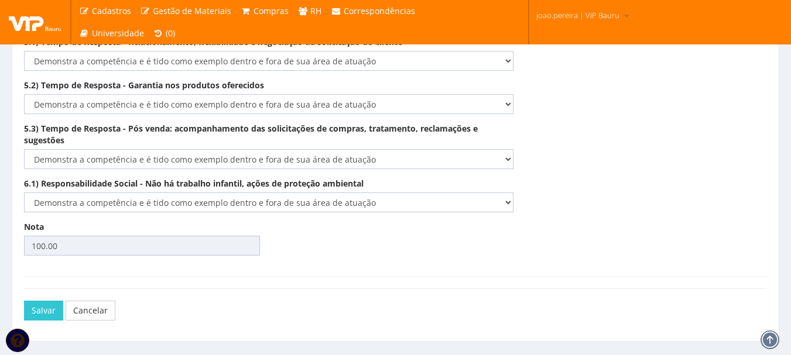
scroll to position [2044, 0]
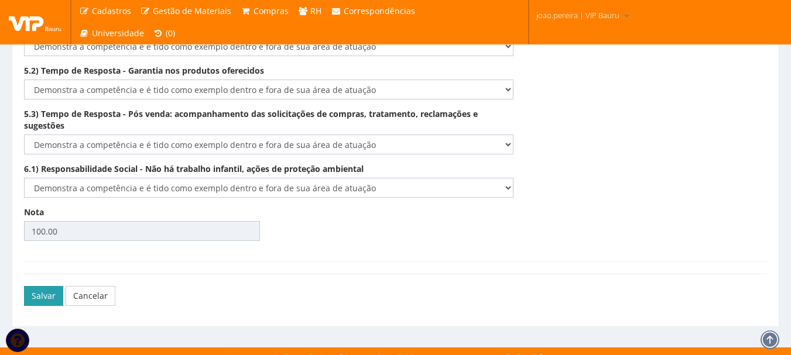
click at [41, 286] on button "Salvar" at bounding box center [43, 296] width 39 height 20
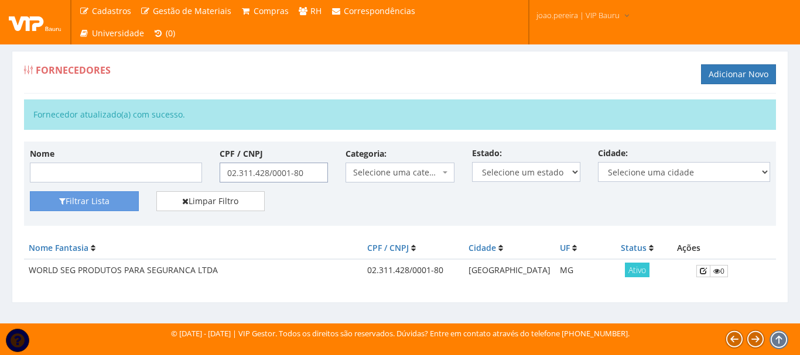
drag, startPoint x: 299, startPoint y: 173, endPoint x: 109, endPoint y: 159, distance: 190.2
click at [109, 159] on div "Nome CPF / CNPJ 02.311.428/0001-80 Categoria: Selecione uma categoria (Inativo …" at bounding box center [400, 170] width 758 height 44
paste input "3.913.145/0001-71"
type input "03.913.145/0001-71"
click at [94, 197] on button "Filtrar Lista" at bounding box center [84, 201] width 109 height 20
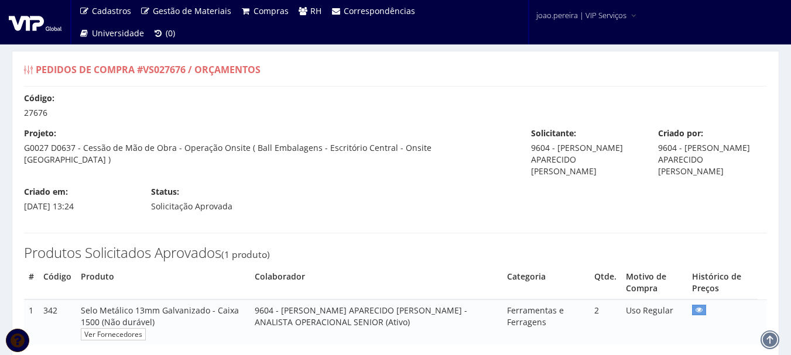
select select "outros"
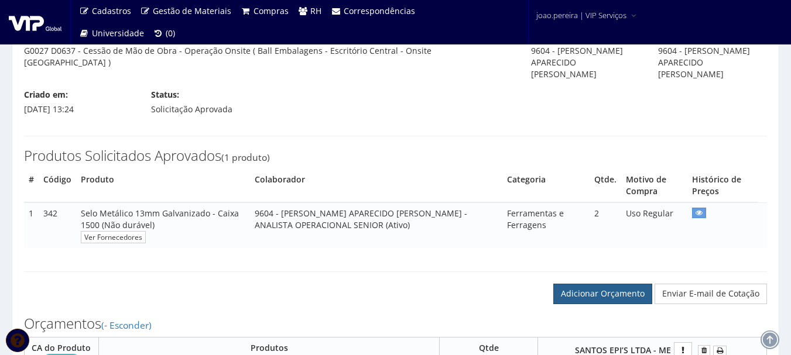
scroll to position [117, 0]
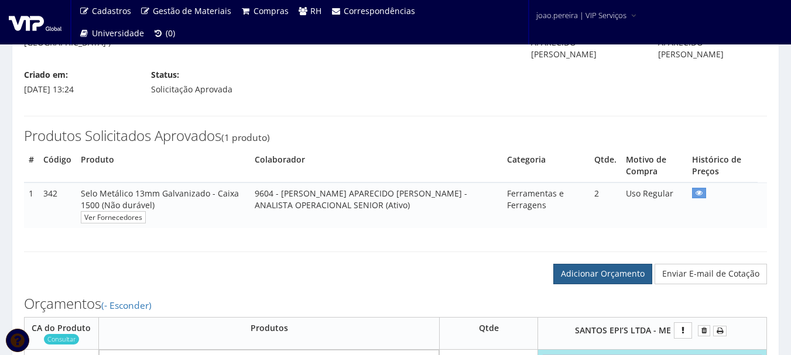
click at [605, 276] on link "Adicionar Orçamento" at bounding box center [602, 274] width 99 height 20
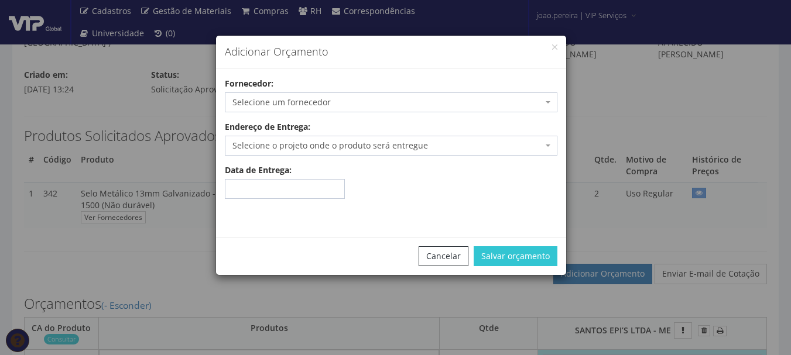
click at [309, 104] on span "Selecione um fornecedor" at bounding box center [387, 103] width 310 height 12
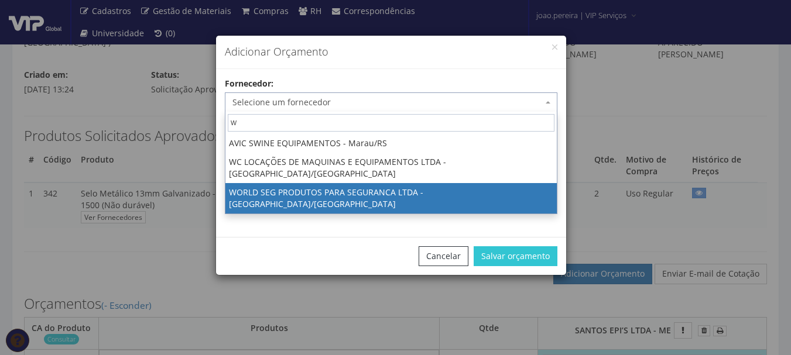
type input "w"
select select "2598"
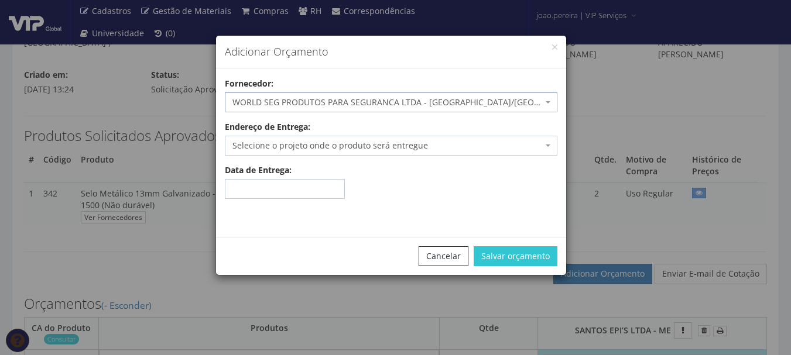
click at [443, 148] on span "Selecione o projeto onde o produto será entregue" at bounding box center [387, 146] width 310 height 12
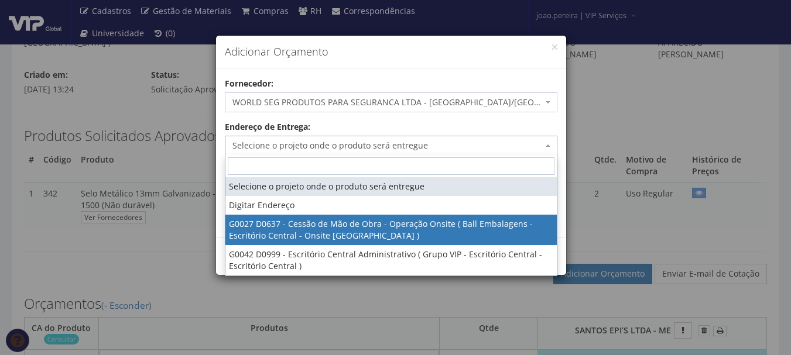
drag, startPoint x: 362, startPoint y: 254, endPoint x: 367, endPoint y: 234, distance: 21.0
select select "27"
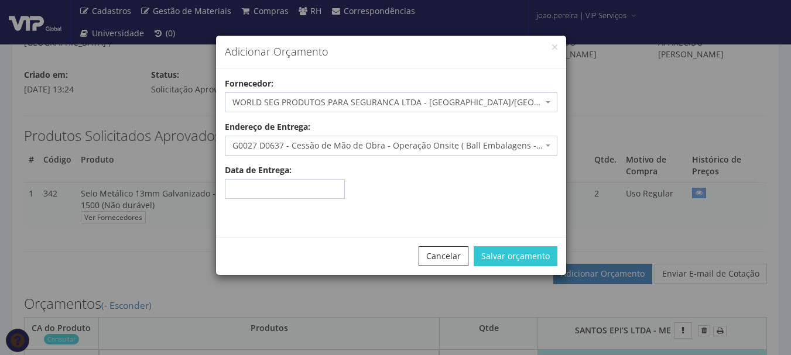
drag, startPoint x: 529, startPoint y: 174, endPoint x: 494, endPoint y: 228, distance: 64.6
click at [529, 175] on div "Data de Entrega:" at bounding box center [391, 182] width 350 height 35
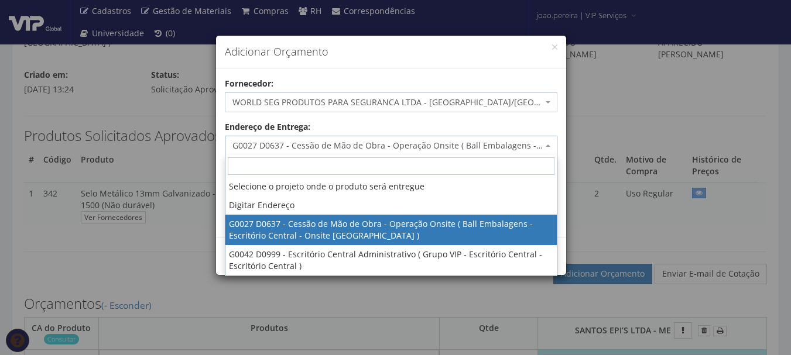
click at [545, 142] on span "G0027 D0637 - Cessão de Mão de Obra - Operação Onsite ( Ball Embalagens - Escri…" at bounding box center [391, 146] width 333 height 20
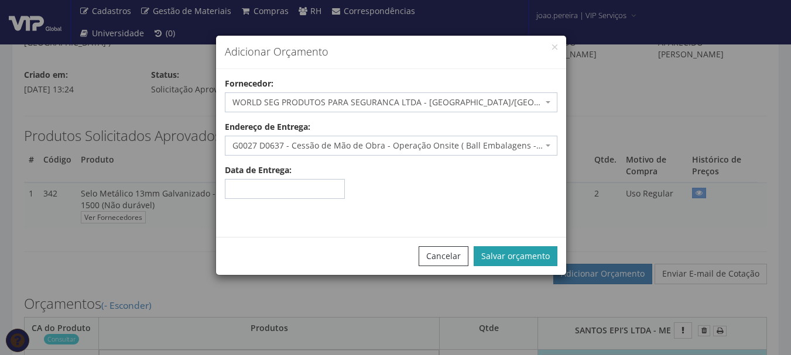
click at [516, 256] on button "Salvar orçamento" at bounding box center [516, 257] width 84 height 20
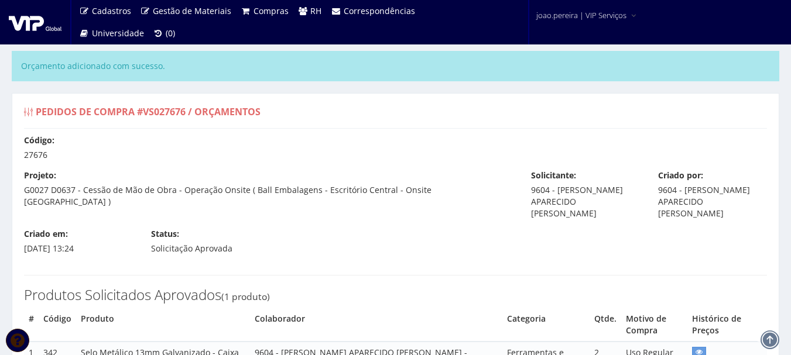
select select "outros"
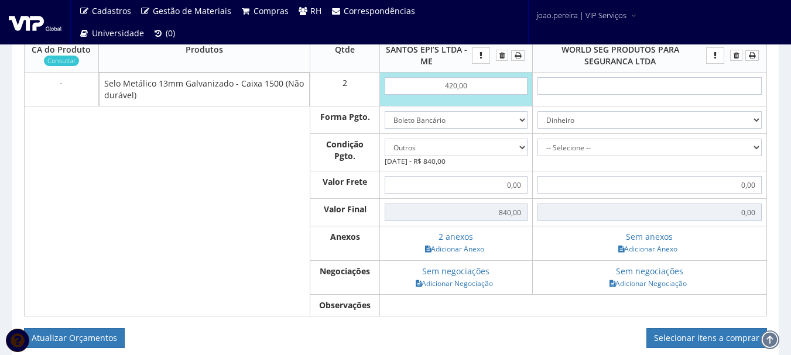
scroll to position [410, 0]
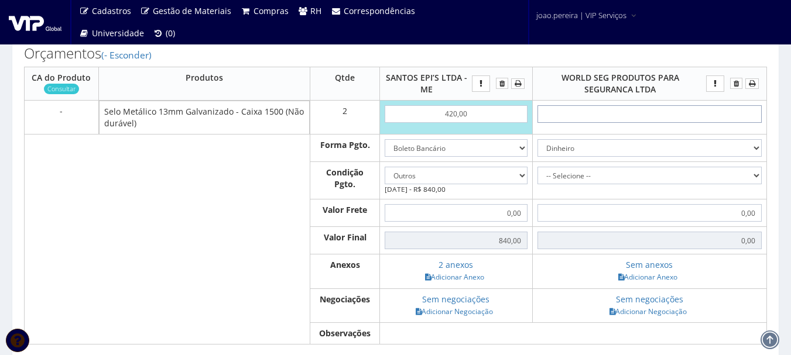
click at [705, 116] on input "text" at bounding box center [650, 114] width 224 height 18
type input "4"
type input "8,00"
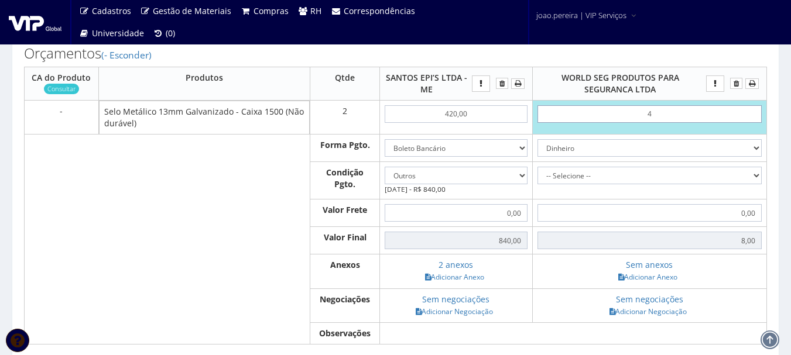
type input "40"
type input "80,00"
type input "4,00"
type input "8,00"
type input "40,00"
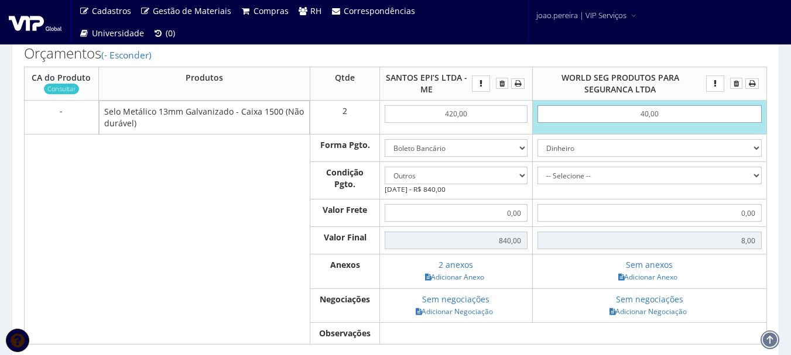
type input "80,00"
type input "400,00"
type input "800,00"
type input "400,00"
click at [757, 173] on select "-- Selecione -- À vista 7 dias 10 dias" at bounding box center [650, 176] width 224 height 18
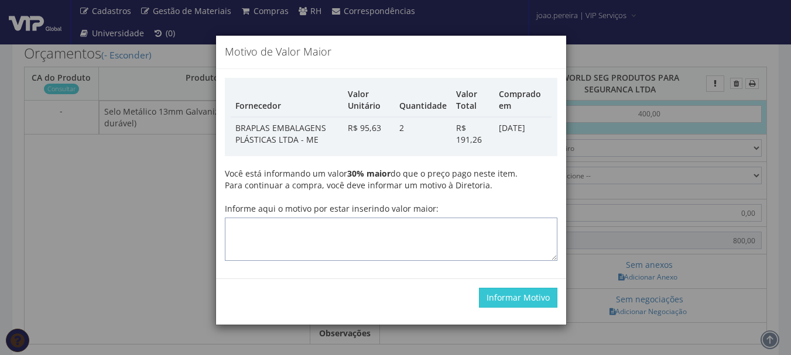
click at [434, 238] on textarea "Informe aqui o motivo por estar inserindo valor maior:" at bounding box center [391, 239] width 333 height 43
type textarea "Atualização"
click at [538, 304] on button "Informar Motivo" at bounding box center [518, 298] width 78 height 20
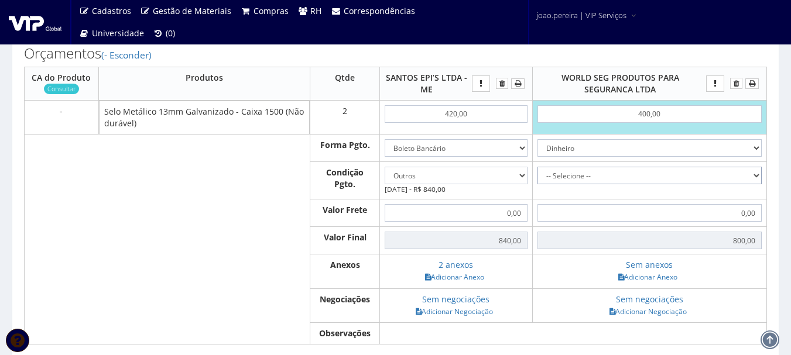
drag, startPoint x: 757, startPoint y: 173, endPoint x: 692, endPoint y: 179, distance: 65.3
click at [757, 173] on select "-- Selecione -- À vista 7 dias 10 dias" at bounding box center [650, 176] width 224 height 18
select select "0"
click at [538, 167] on select "-- Selecione -- À vista 7 dias 10 dias" at bounding box center [650, 176] width 224 height 18
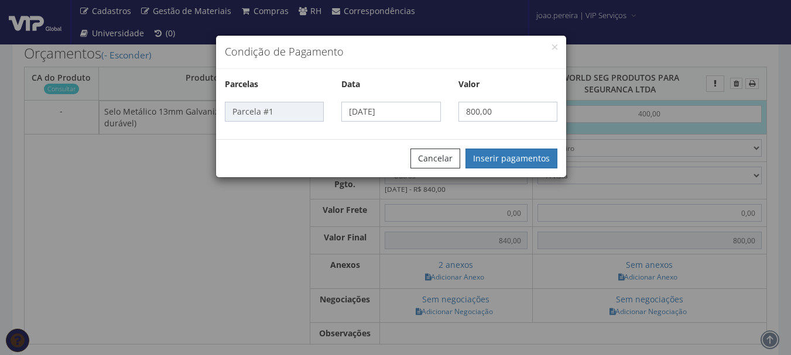
click at [659, 276] on div "Condição de Pagamento Parcelas Data Valor Parcela #1 04/09/2025 800,00 Cancelar…" at bounding box center [395, 177] width 791 height 355
click at [528, 143] on div "Cancelar Inserir pagamentos" at bounding box center [391, 158] width 350 height 38
click at [533, 157] on button "Inserir pagamentos" at bounding box center [512, 159] width 92 height 20
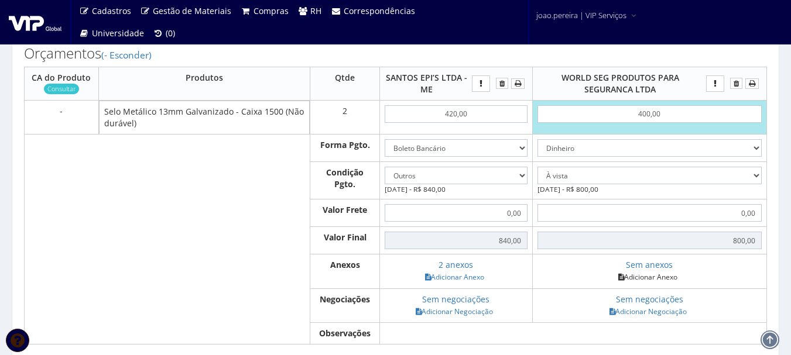
click at [658, 280] on link "Adicionar Anexo" at bounding box center [648, 277] width 66 height 12
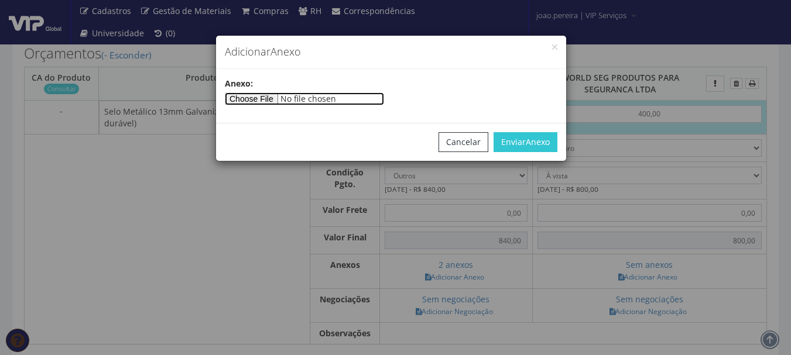
click at [294, 100] on input"] "file" at bounding box center [304, 99] width 159 height 13
type input"] "C:\fakepath\COTAÇÃO VIP09.pdf"
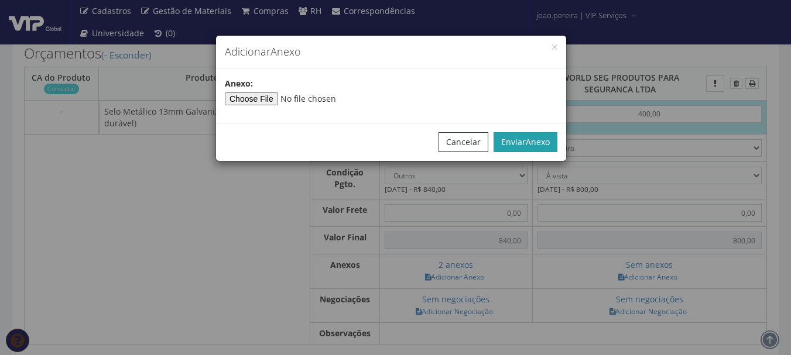
click at [554, 136] on button "Enviar Anexo" at bounding box center [526, 142] width 64 height 20
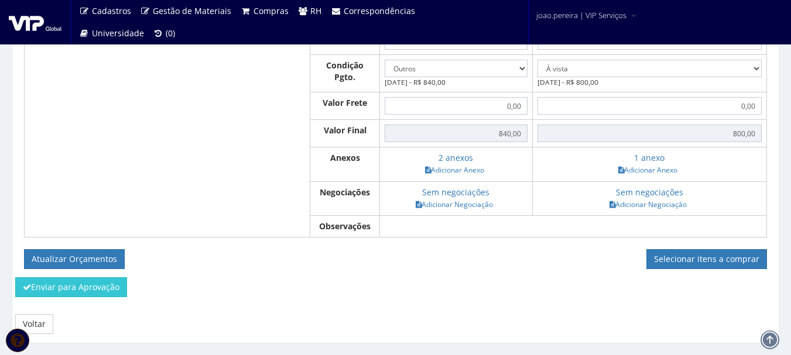
scroll to position [545, 0]
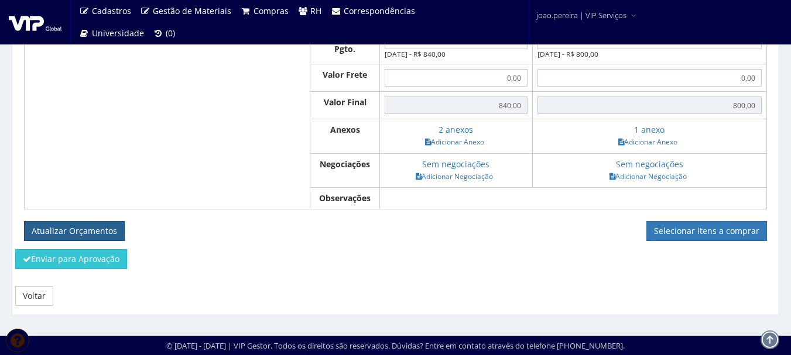
click at [82, 232] on button "Atualizar Orçamentos" at bounding box center [74, 231] width 101 height 20
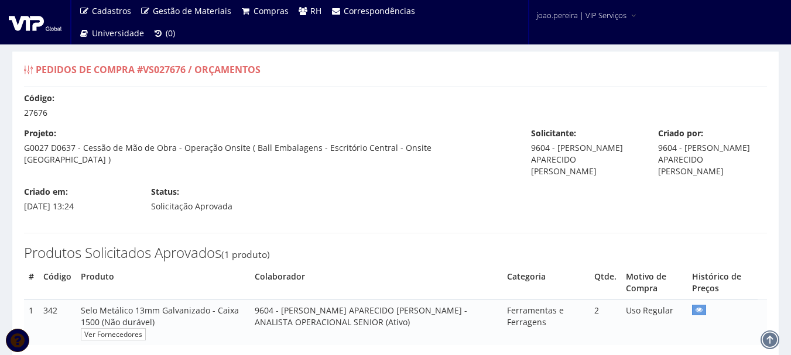
select select "outros"
select select "0"
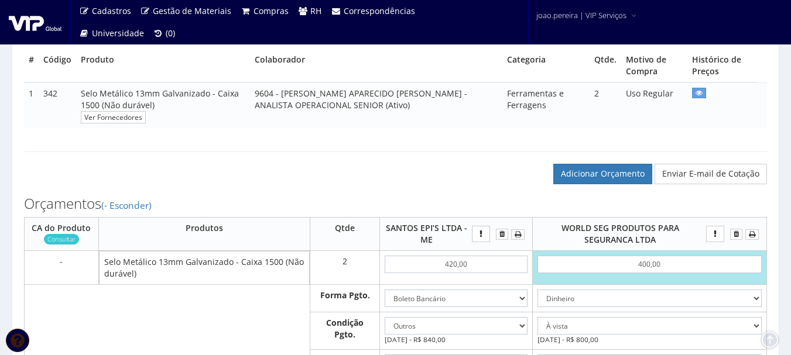
scroll to position [234, 0]
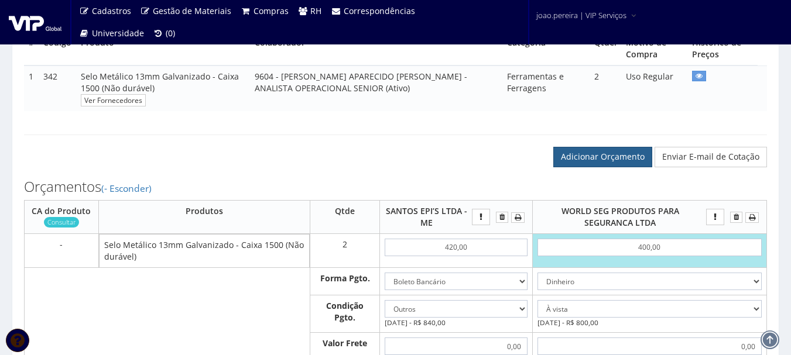
click at [618, 158] on link "Adicionar Orçamento" at bounding box center [602, 157] width 99 height 20
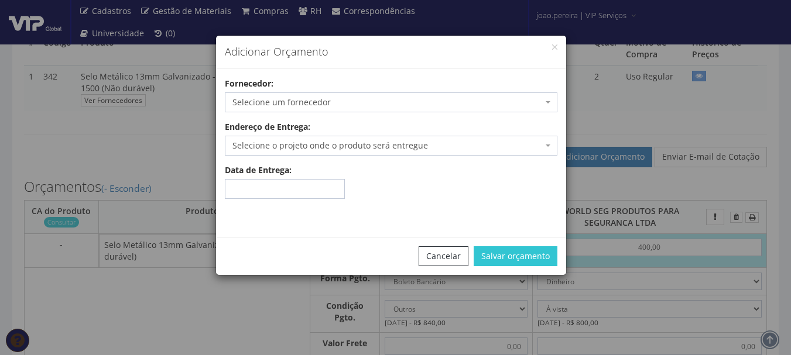
click at [371, 100] on span "Selecione um fornecedor" at bounding box center [387, 103] width 310 height 12
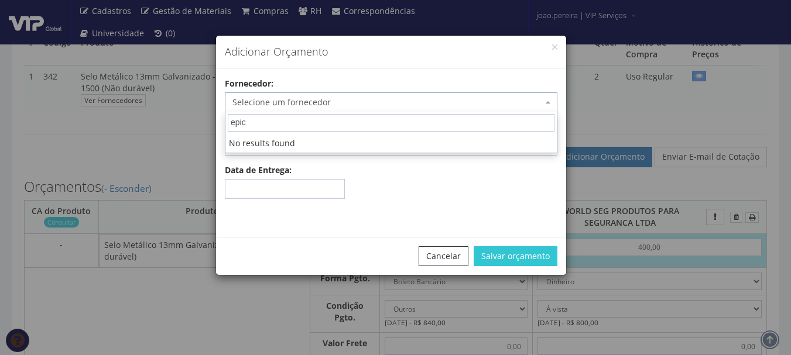
type input "epic"
drag, startPoint x: 299, startPoint y: 125, endPoint x: 191, endPoint y: 115, distance: 108.3
click at [191, 115] on div "Adicionar Orçamento Fornecedor: Selecione um fornecedor A Centro Oeste Tubos e …" at bounding box center [395, 177] width 791 height 355
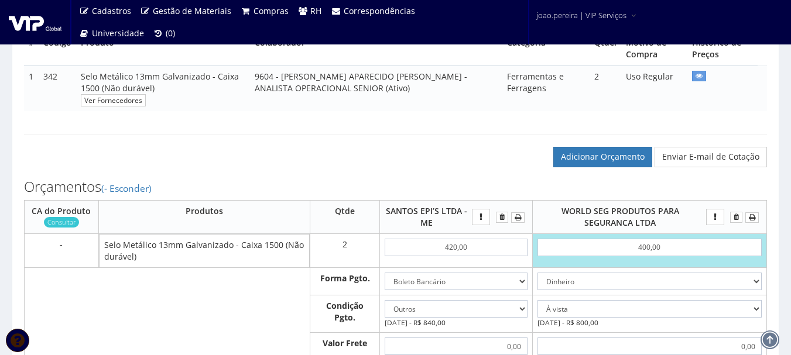
click at [410, 141] on div "Adicionar Orçamento Enviar E-mail de Cotação" at bounding box center [395, 145] width 761 height 44
click at [612, 150] on link "Adicionar Orçamento" at bounding box center [602, 157] width 99 height 20
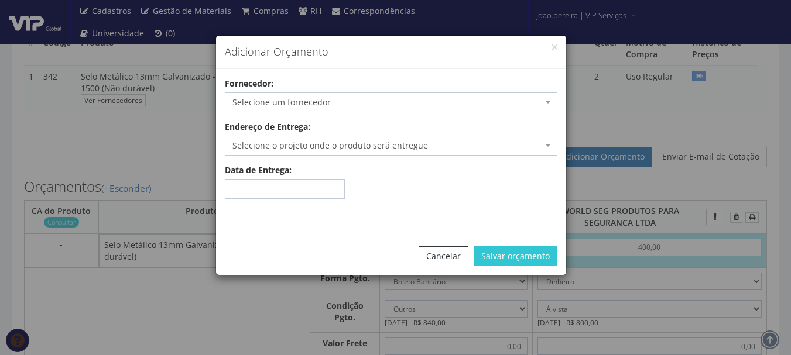
click at [334, 100] on span "Selecione um fornecedor" at bounding box center [387, 103] width 310 height 12
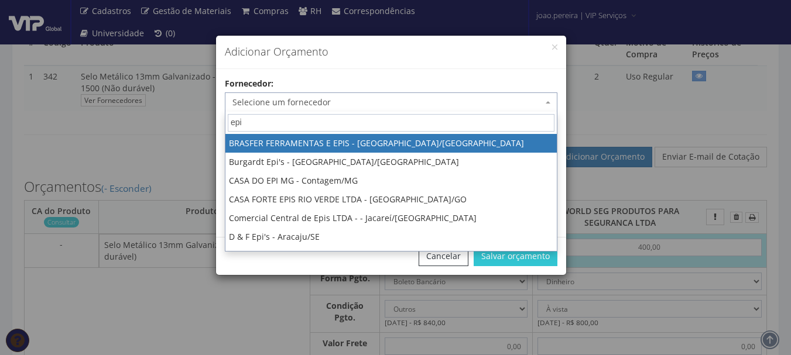
type input "epic"
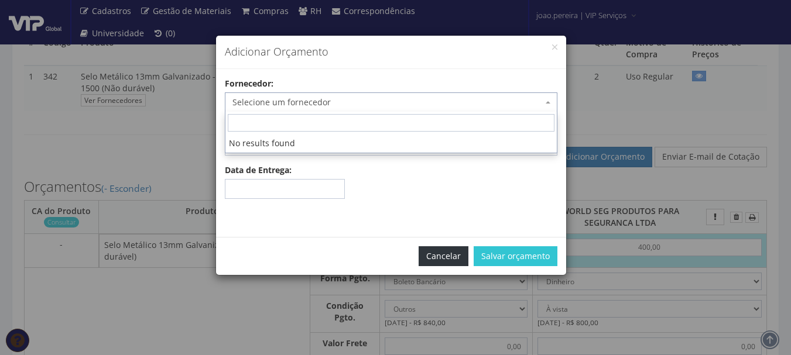
click at [451, 254] on button "Cancelar" at bounding box center [444, 257] width 50 height 20
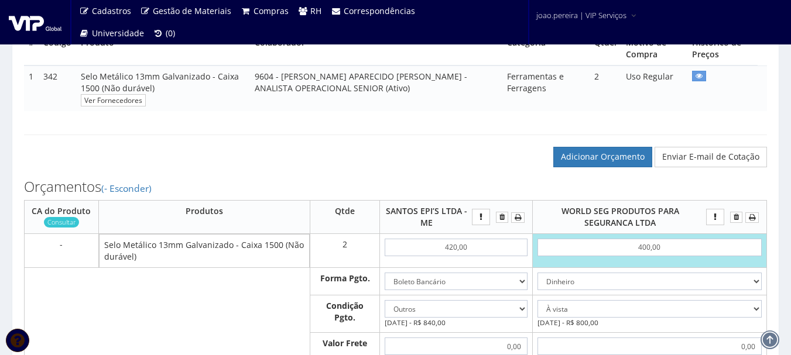
click at [403, 168] on div "Orçamentos (- Esconder) CA do Produto Consultar Produtos Qtde SANTOS EPI’S LTDA…" at bounding box center [395, 342] width 761 height 351
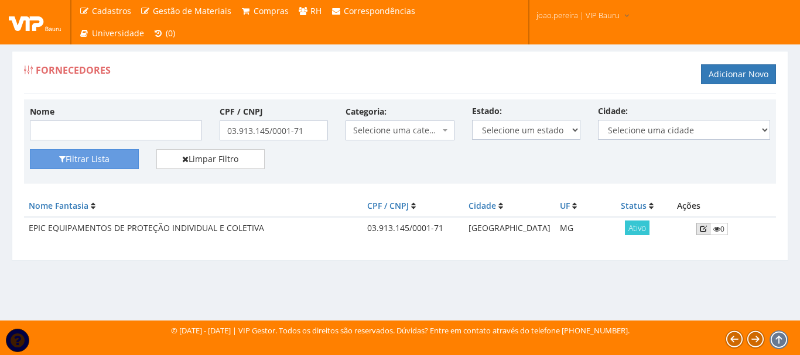
click at [700, 230] on icon at bounding box center [703, 229] width 7 height 8
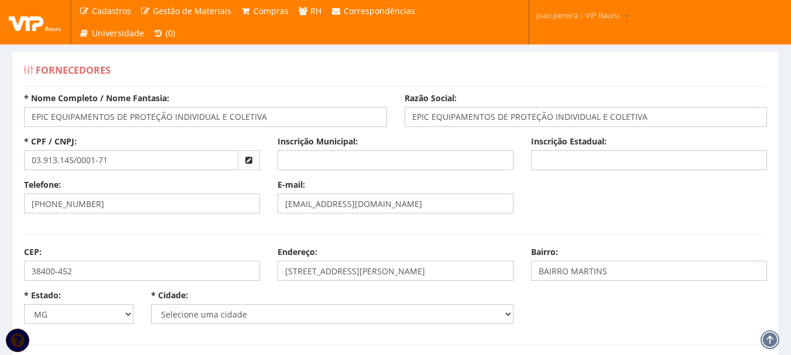
select select "2389"
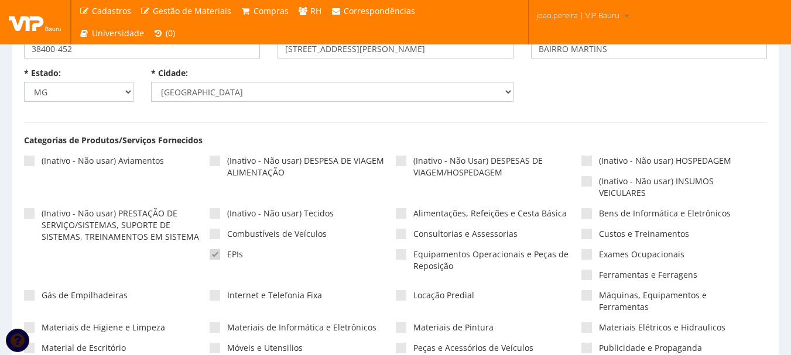
scroll to position [293, 0]
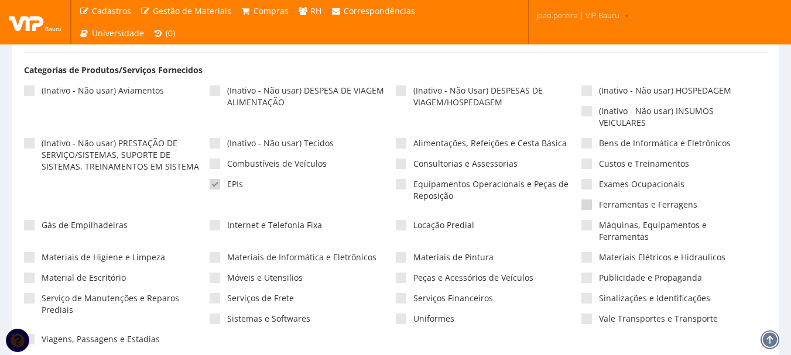
click at [588, 205] on span at bounding box center [586, 205] width 11 height 11
click at [599, 205] on input"] "Ferramentas e Ferragens" at bounding box center [603, 205] width 8 height 8
checkbox input"] "true"
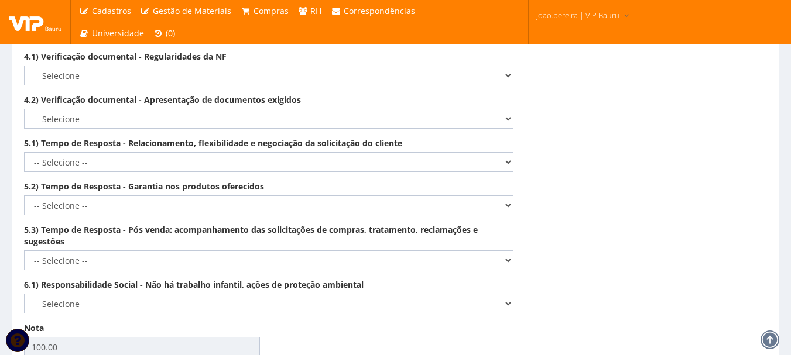
scroll to position [2044, 0]
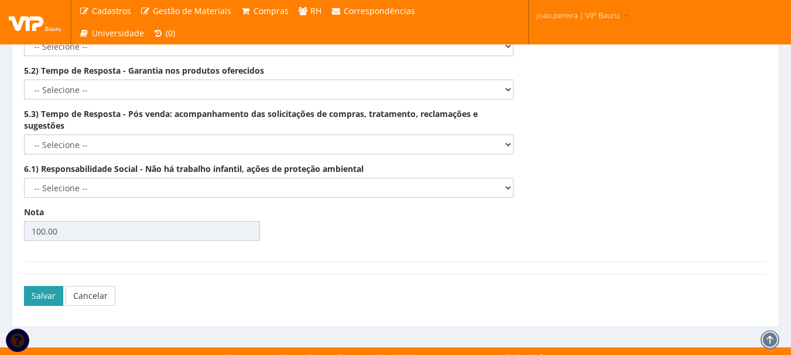
click at [36, 286] on button "Salvar" at bounding box center [43, 296] width 39 height 20
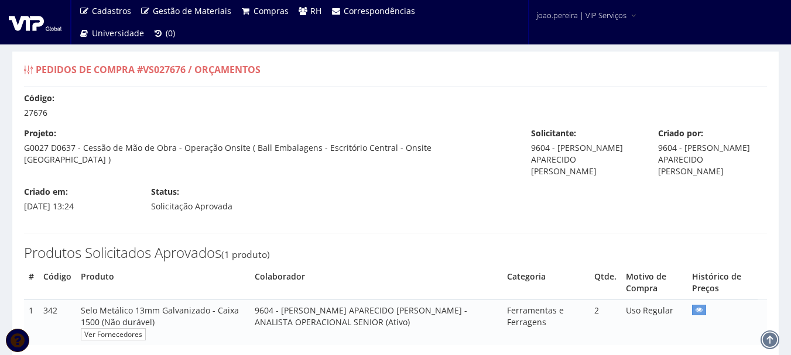
select select "outros"
select select "0"
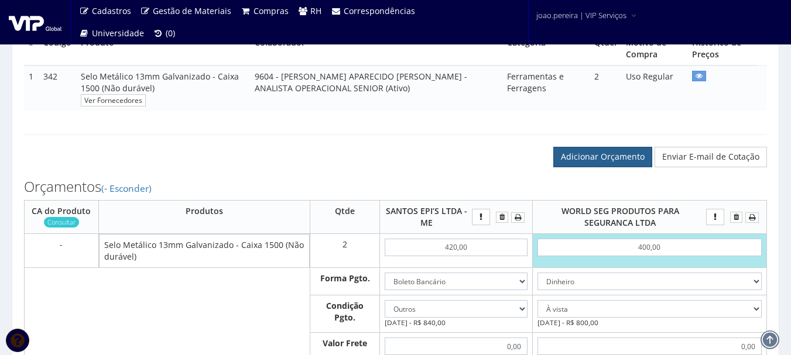
click at [598, 156] on link "Adicionar Orçamento" at bounding box center [602, 157] width 99 height 20
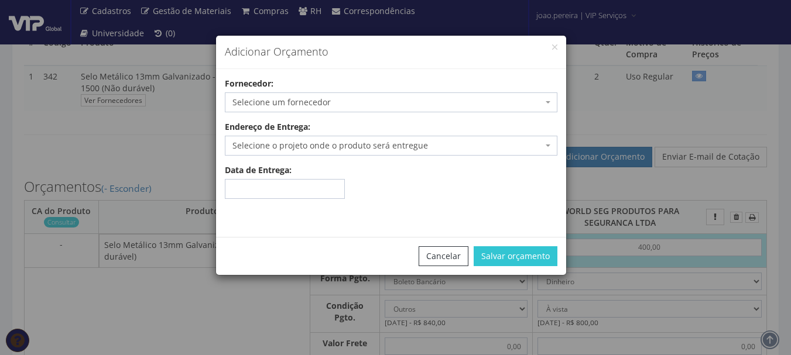
click at [371, 95] on span "Selecione um fornecedor" at bounding box center [391, 103] width 333 height 20
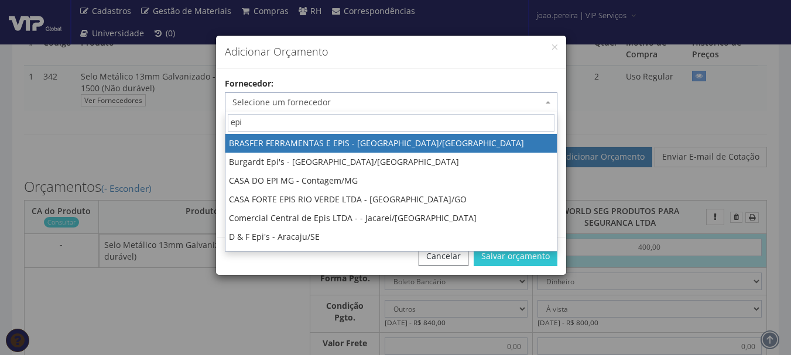
type input "epic"
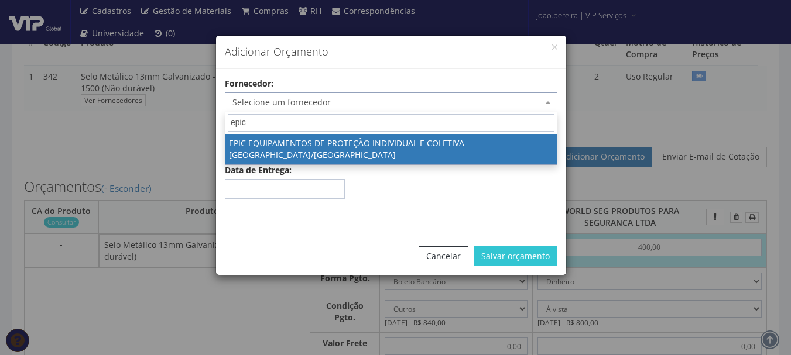
select select "1546"
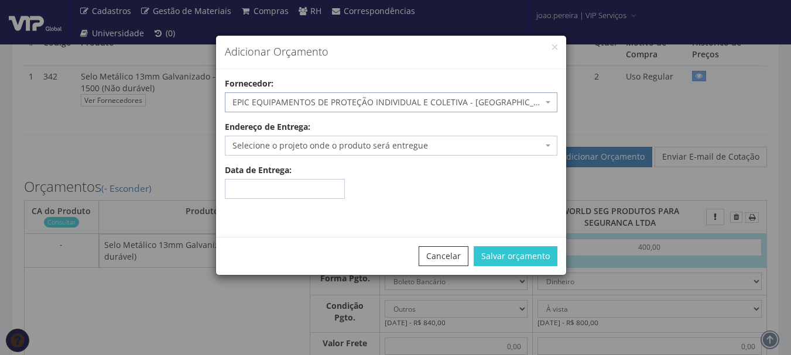
click at [403, 144] on span "Selecione o projeto onde o produto será entregue" at bounding box center [387, 146] width 310 height 12
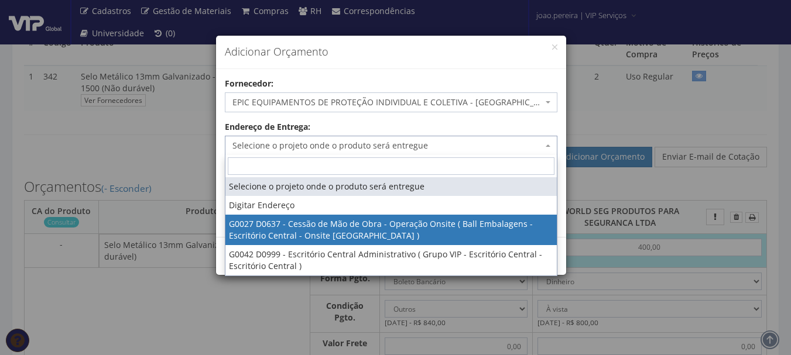
select select "27"
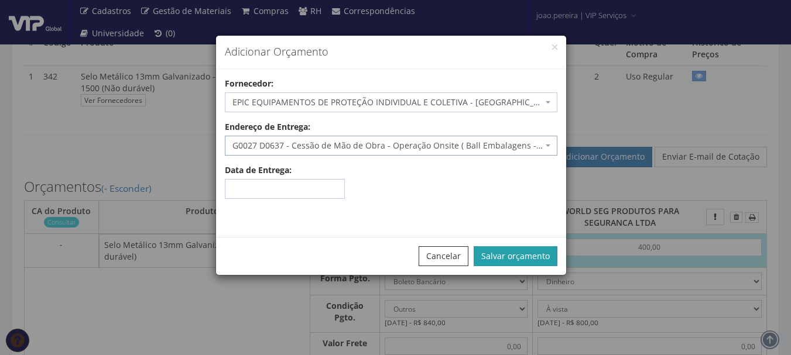
click at [531, 250] on button "Salvar orçamento" at bounding box center [516, 257] width 84 height 20
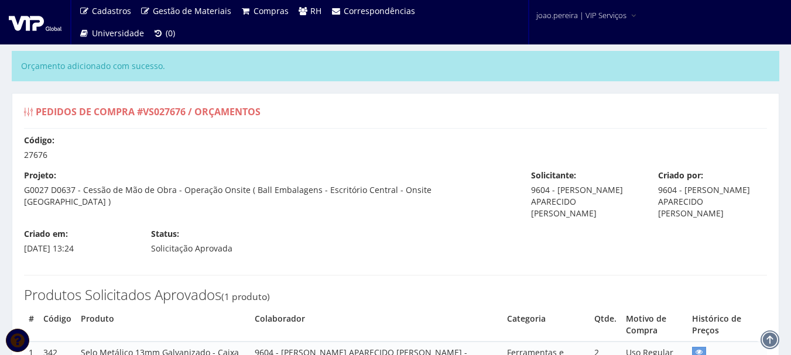
select select "outros"
select select "0"
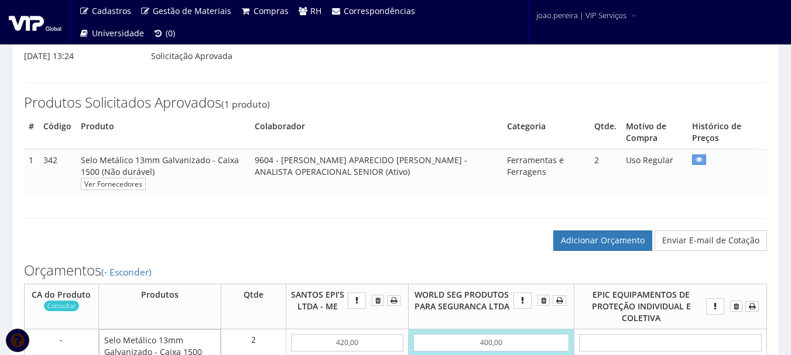
scroll to position [293, 0]
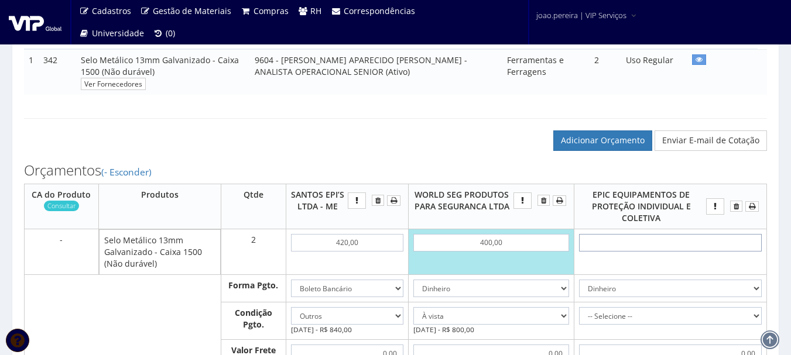
click at [685, 247] on input "text" at bounding box center [670, 243] width 183 height 18
type input "4"
type input "8,00"
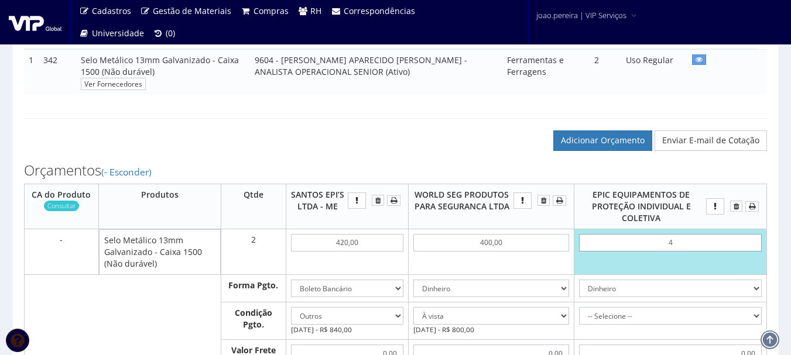
type input "45"
type input "90,00"
type input "4,50"
type input "9,00"
type input "45,00"
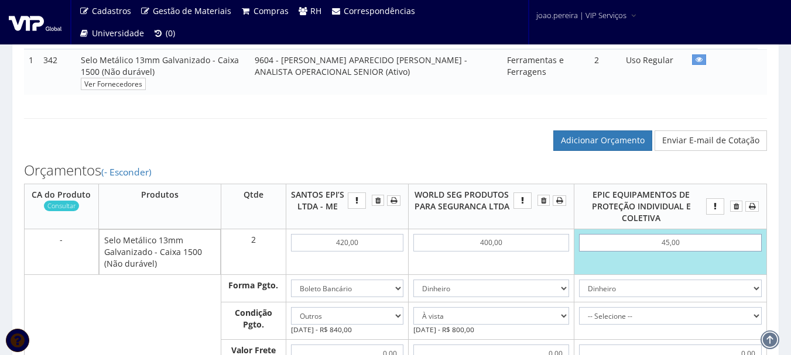
type input "90,00"
type input "450,00"
type input "900,00"
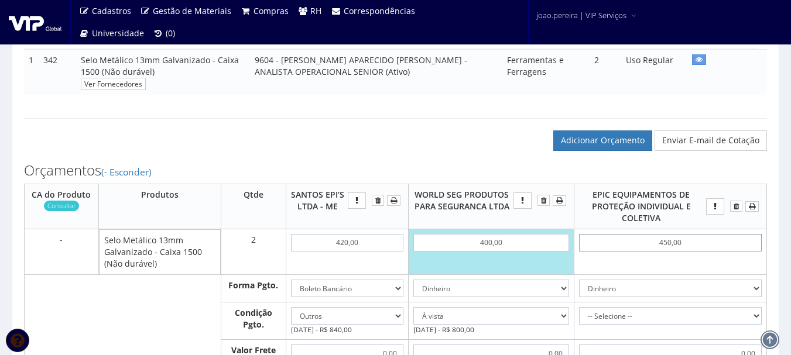
scroll to position [468, 0]
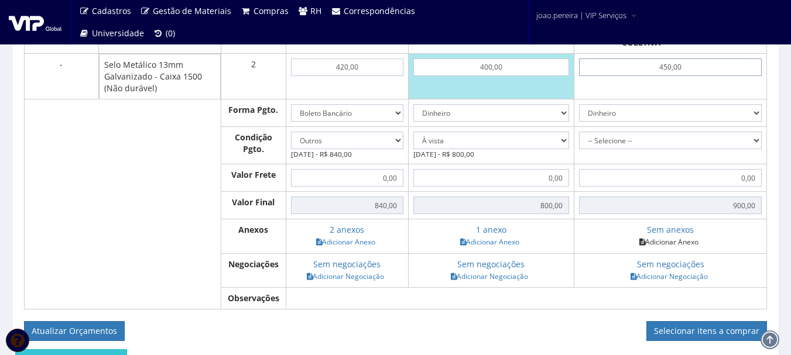
type input "450,00"
click at [685, 238] on link "Adicionar Anexo" at bounding box center [669, 242] width 66 height 12
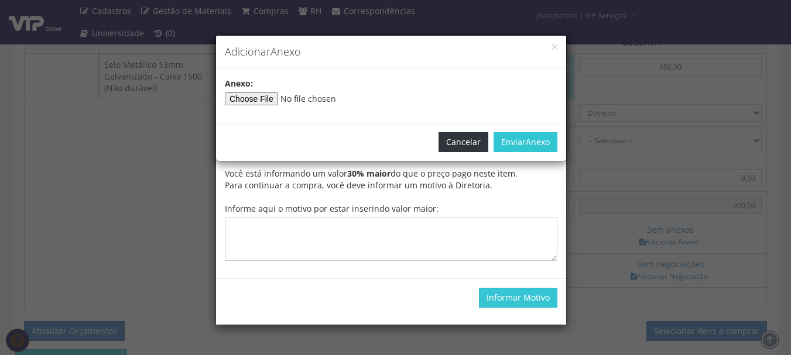
click at [474, 138] on button "Cancelar" at bounding box center [464, 142] width 50 height 20
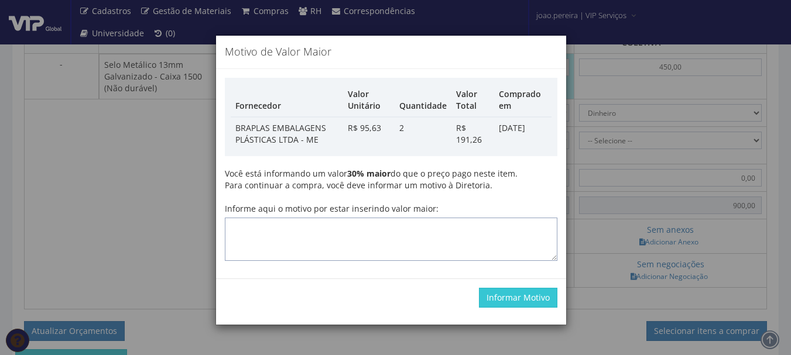
click at [454, 220] on textarea "Informe aqui o motivo por estar inserindo valor maior:" at bounding box center [391, 239] width 333 height 43
type textarea "Atualização"
click at [532, 295] on button "Informar Motivo" at bounding box center [518, 298] width 78 height 20
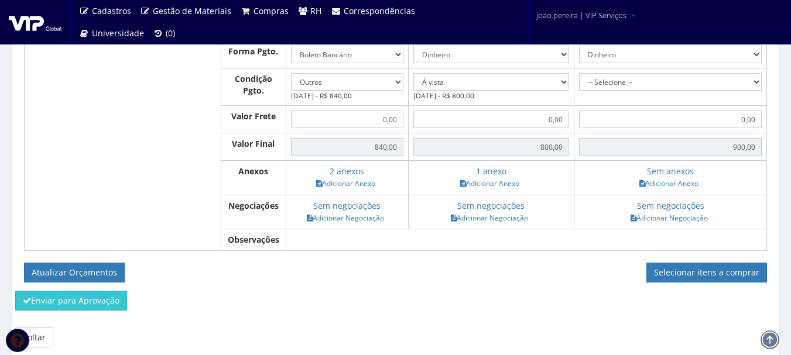
scroll to position [410, 0]
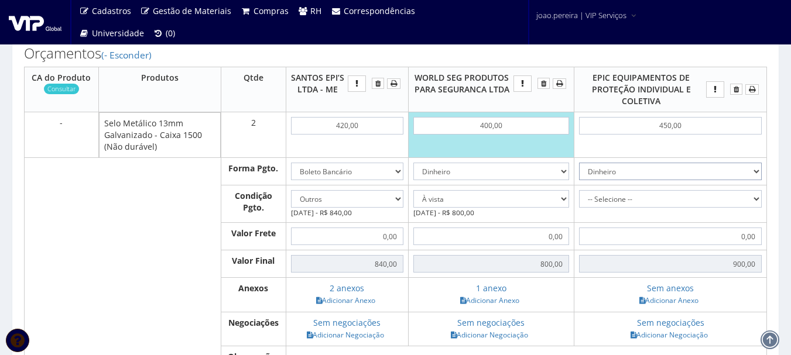
click at [758, 171] on select "Dinheiro Boleto Bancário Depósito Transferência Bancária Cartão de Crédito Cart…" at bounding box center [670, 172] width 183 height 18
click at [579, 163] on select "Dinheiro Boleto Bancário Depósito Transferência Bancária Cartão de Crédito Cart…" at bounding box center [670, 172] width 183 height 18
drag, startPoint x: 754, startPoint y: 199, endPoint x: 738, endPoint y: 207, distance: 17.5
click at [754, 199] on select "-- Selecione -- À vista 7 dias 10 dias" at bounding box center [670, 199] width 183 height 18
select select "0"
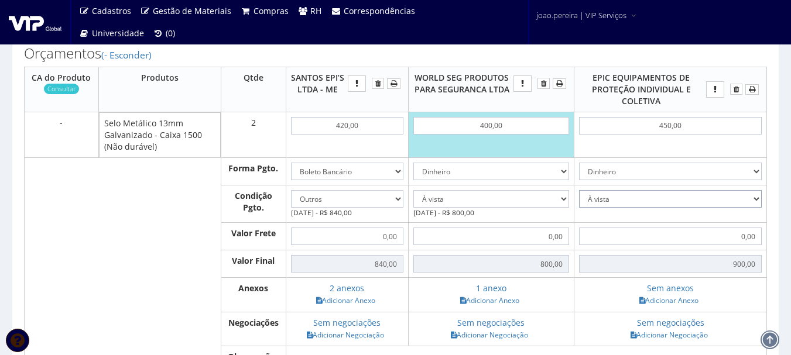
click at [579, 190] on select "-- Selecione -- À vista 7 dias 10 dias" at bounding box center [670, 199] width 183 height 18
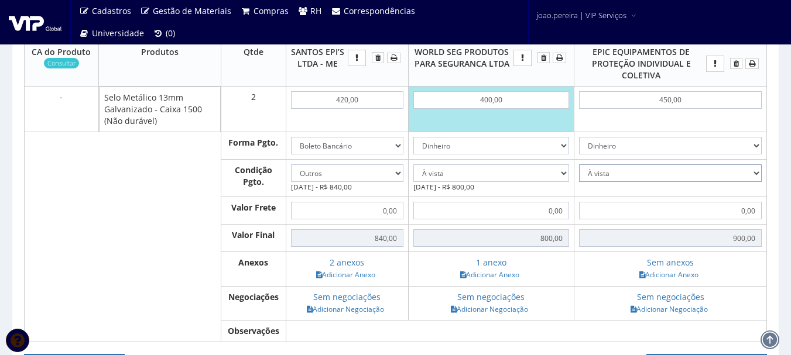
scroll to position [569, 0]
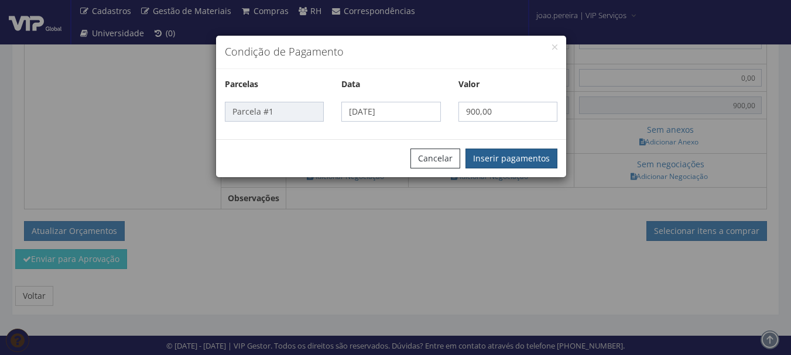
click at [519, 163] on button "Inserir pagamentos" at bounding box center [512, 159] width 92 height 20
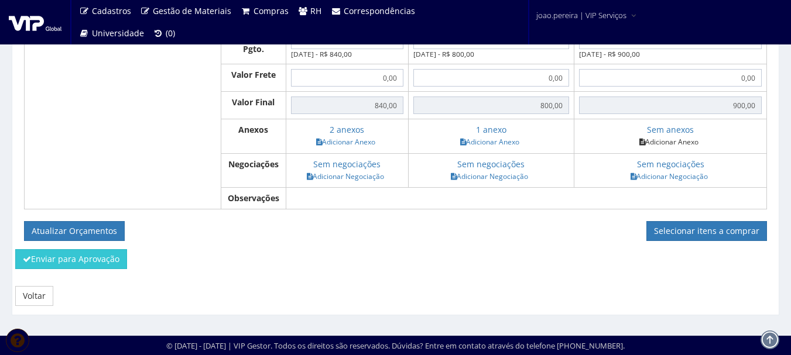
click at [672, 141] on link "Adicionar Anexo" at bounding box center [669, 142] width 66 height 12
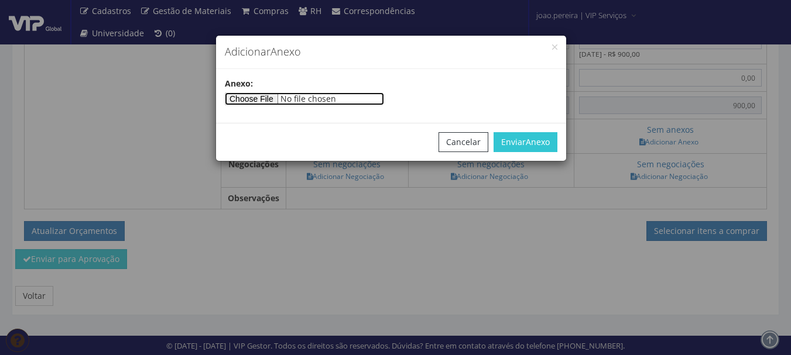
click at [285, 95] on input"] "file" at bounding box center [304, 99] width 159 height 13
type input"] "C:\fakepath\VIP (11).pdf"
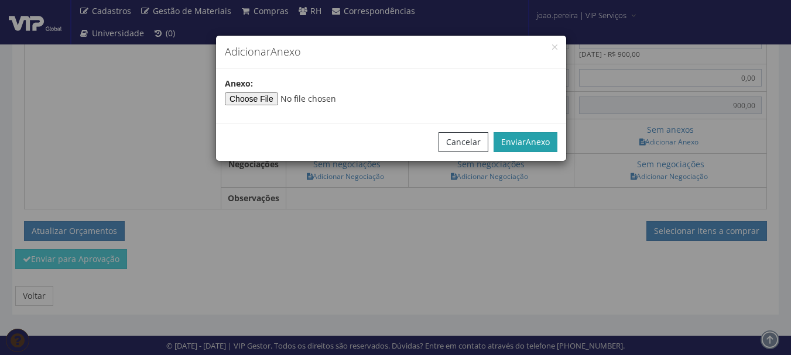
click at [540, 141] on span "Anexo" at bounding box center [538, 141] width 24 height 11
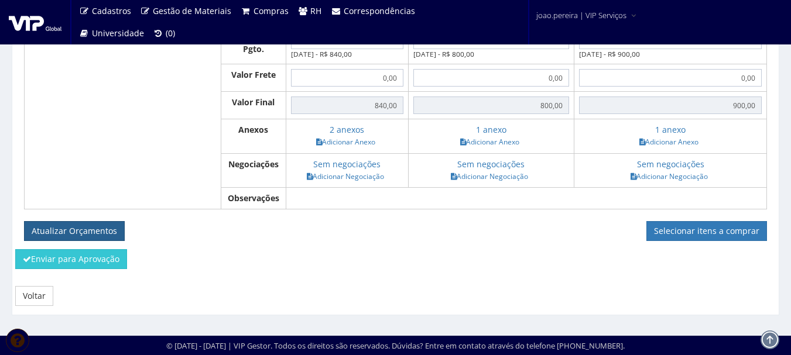
click at [100, 228] on button "Atualizar Orçamentos" at bounding box center [74, 231] width 101 height 20
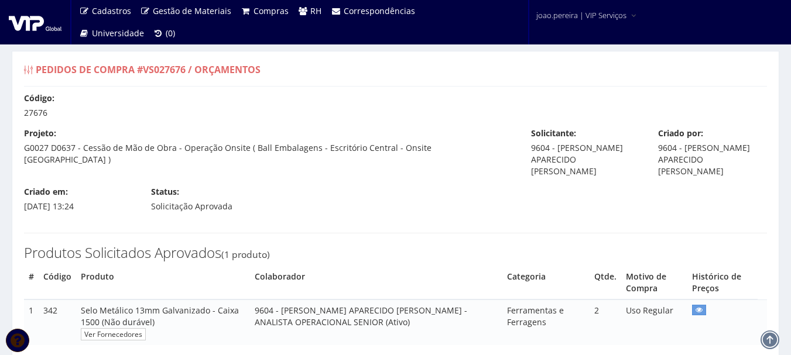
select select "outros"
select select "0"
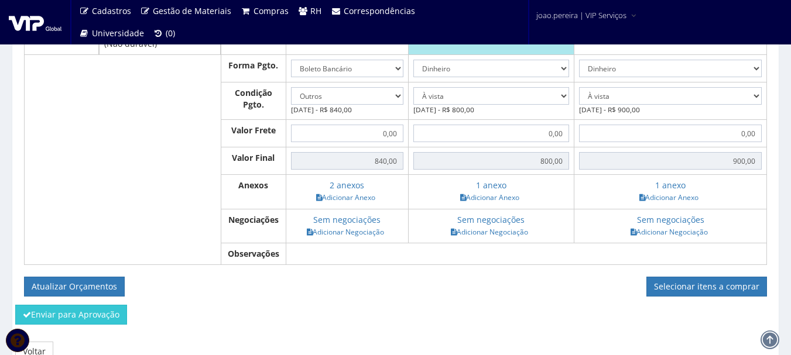
scroll to position [468, 0]
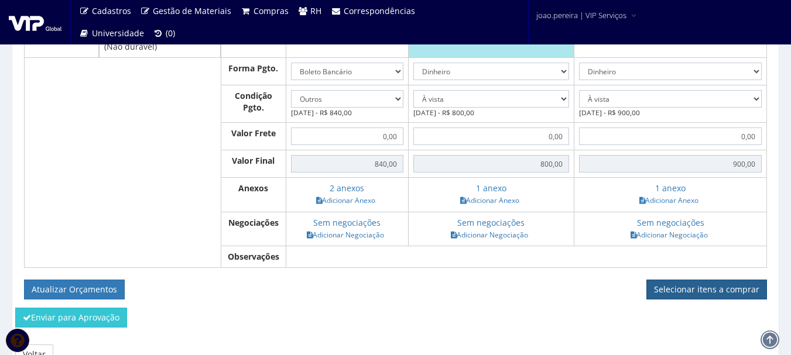
click at [701, 288] on link "Selecionar itens a comprar" at bounding box center [706, 290] width 121 height 20
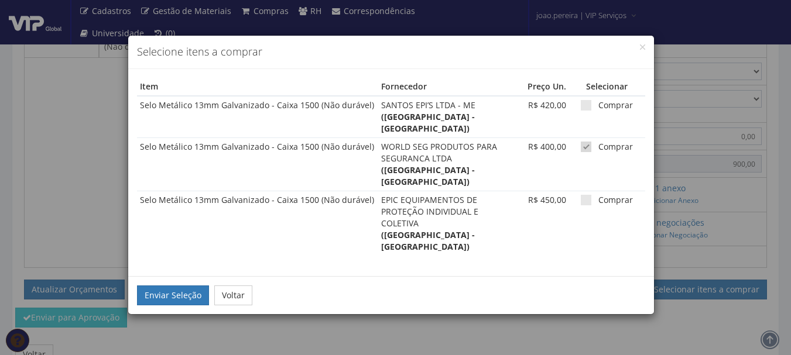
click at [573, 138] on td "Comprar" at bounding box center [607, 164] width 76 height 53
drag, startPoint x: 579, startPoint y: 134, endPoint x: 580, endPoint y: 109, distance: 24.6
click at [581, 142] on span at bounding box center [586, 147] width 11 height 11
click at [598, 143] on input "Comprar" at bounding box center [602, 147] width 8 height 8
checkbox input "false"
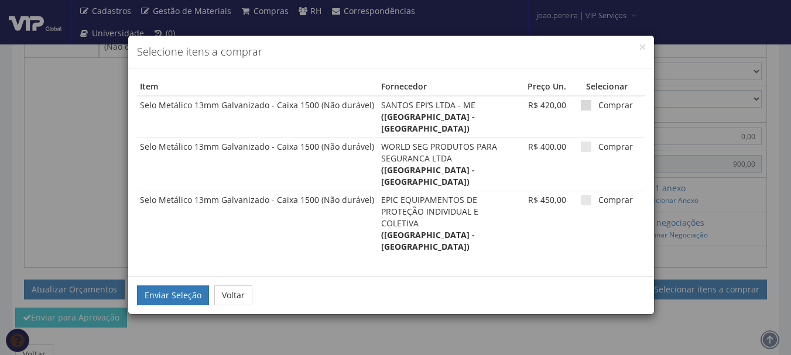
click at [581, 105] on span at bounding box center [586, 105] width 11 height 11
click at [598, 105] on input "Comprar" at bounding box center [602, 106] width 8 height 8
checkbox input "true"
click at [150, 286] on button "Enviar Seleção" at bounding box center [173, 296] width 72 height 20
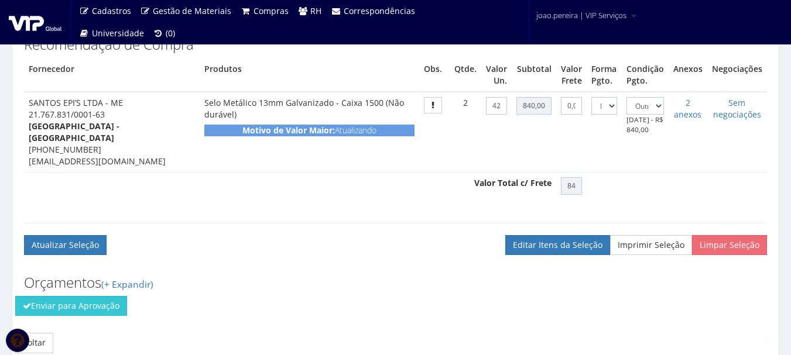
scroll to position [410, 0]
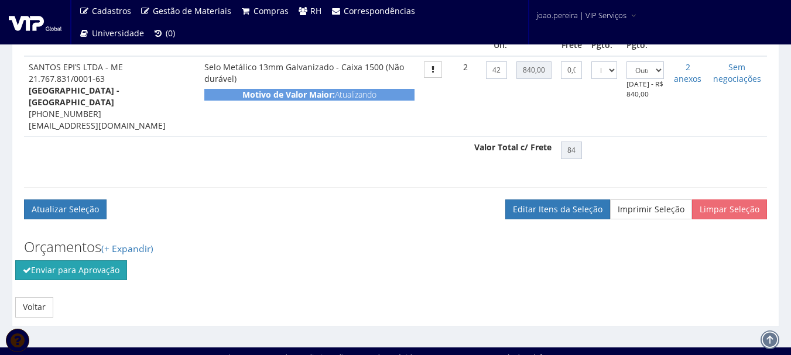
click at [74, 261] on button "Enviar para Aprovação" at bounding box center [71, 271] width 112 height 20
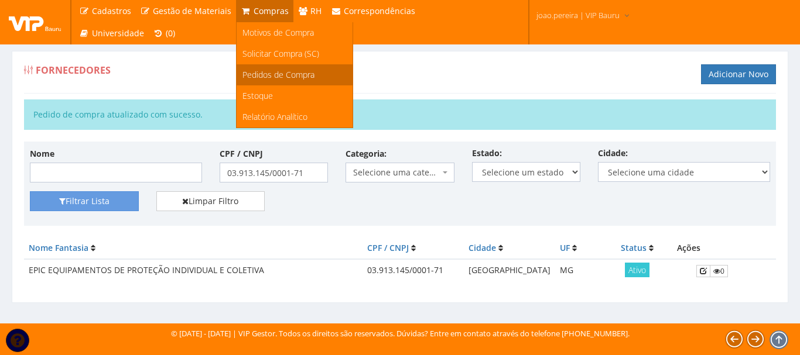
click at [277, 74] on span "Pedidos de Compra" at bounding box center [278, 74] width 72 height 11
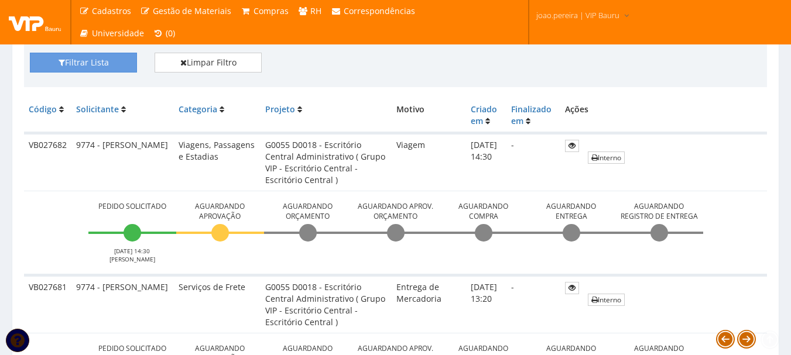
scroll to position [410, 0]
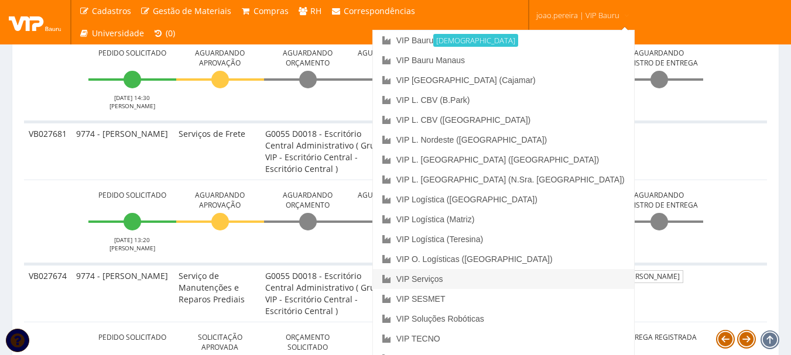
click at [527, 282] on link "VIP Serviços" at bounding box center [503, 279] width 261 height 20
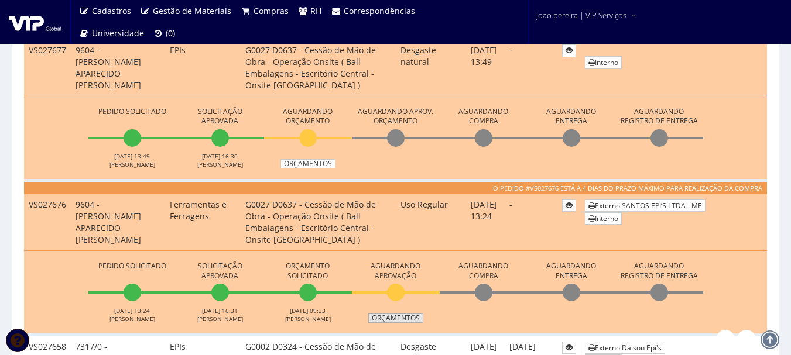
scroll to position [351, 0]
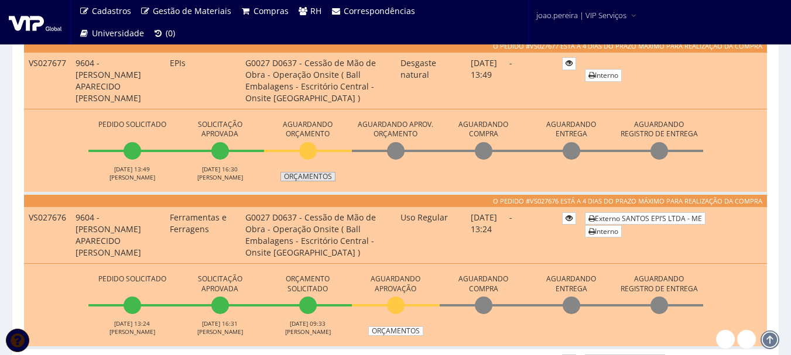
click at [313, 174] on link "Orçamentos" at bounding box center [307, 176] width 55 height 9
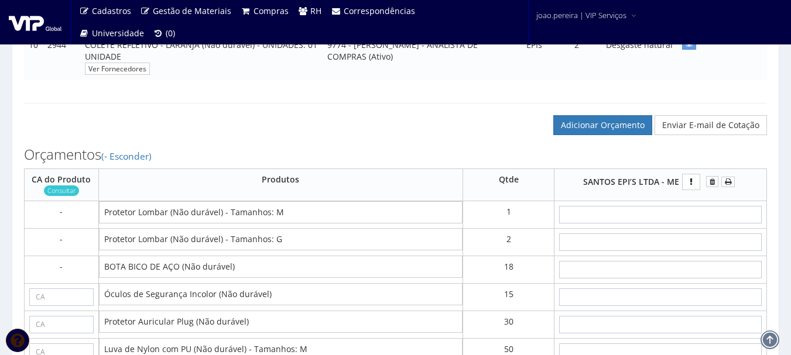
scroll to position [644, 0]
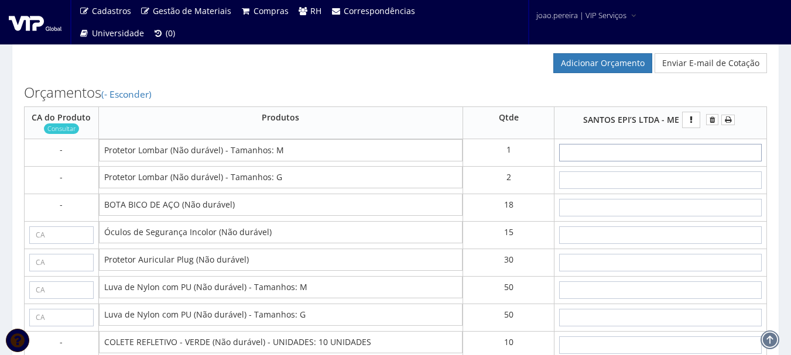
click at [685, 155] on input "text" at bounding box center [660, 153] width 203 height 18
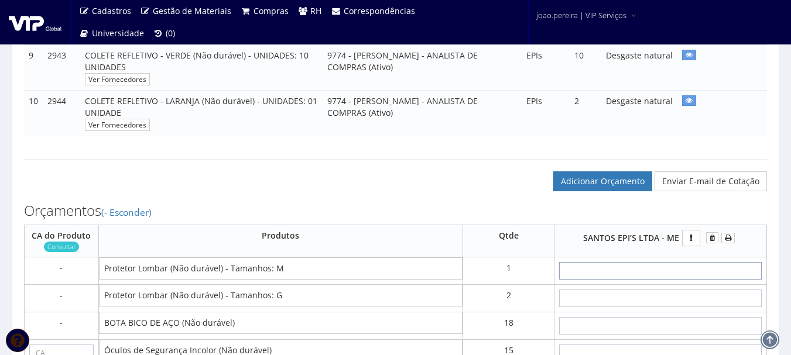
scroll to position [527, 0]
type input "4"
type input "4,00"
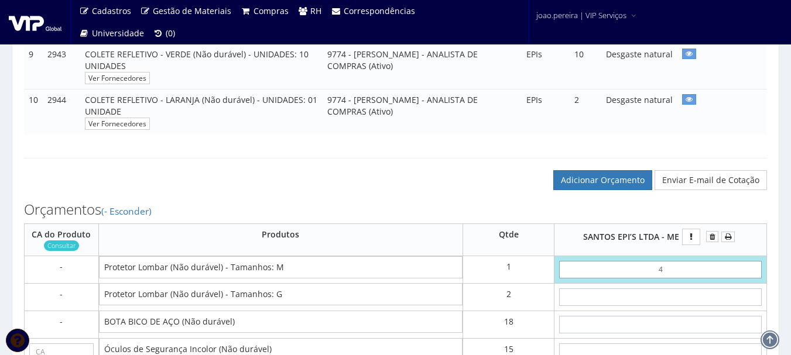
type input "45"
type input "45,00"
type input "4,50"
type input "45,00"
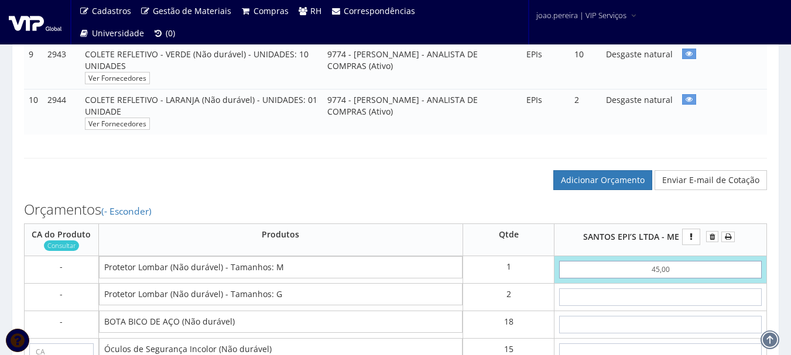
type input "45,00"
type input "4"
type input "53,00"
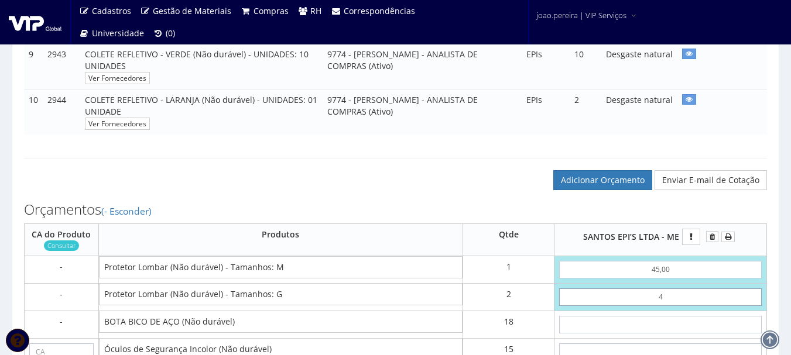
type input "45"
type input "135,00"
type input "4,50"
type input "54,00"
type input "45,00"
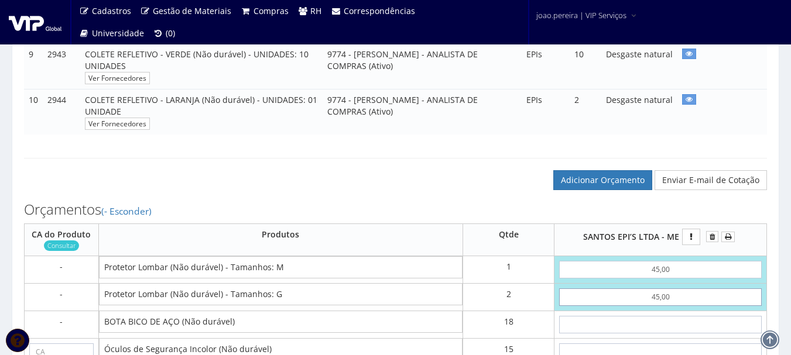
type input "135,00"
type input "45,00"
type input "1"
type input "153,00"
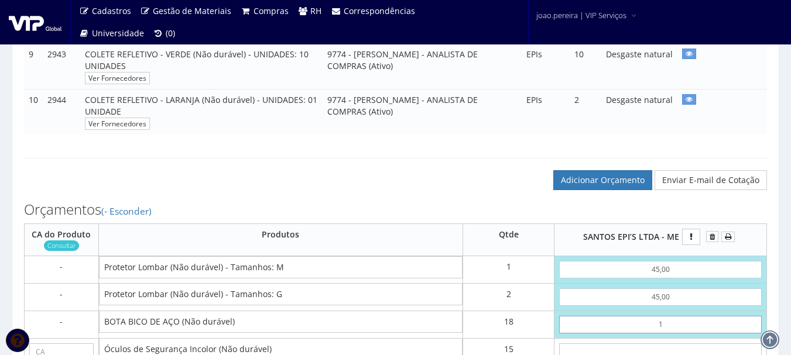
type input "16"
type input "423,00"
type input "1,66"
type input "164,88"
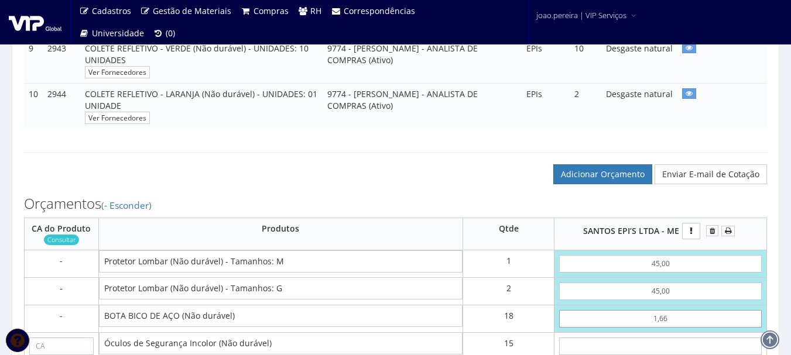
click at [696, 320] on input "1,66" at bounding box center [660, 319] width 203 height 18
type input "16,66"
type input "434,88"
type input "1,66"
type input "164,88"
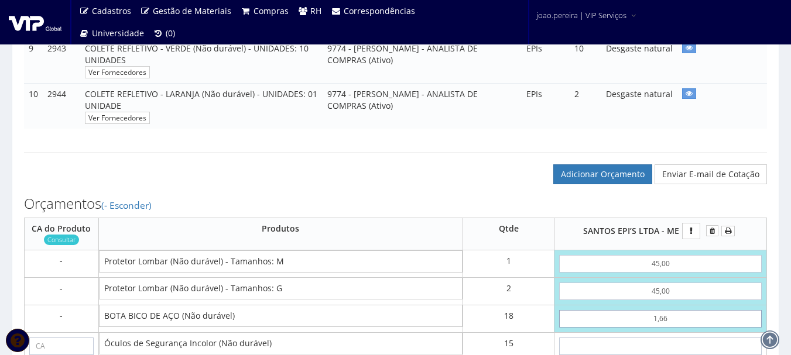
type input "16,60"
type input "433,80"
type input "166,00"
type input "3123,00"
type input "166,00"
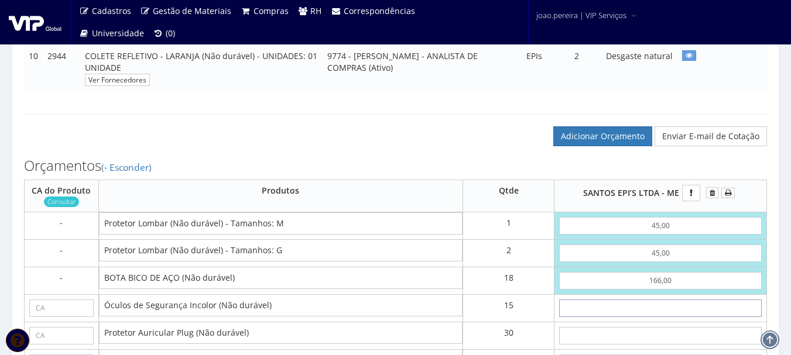
scroll to position [591, 0]
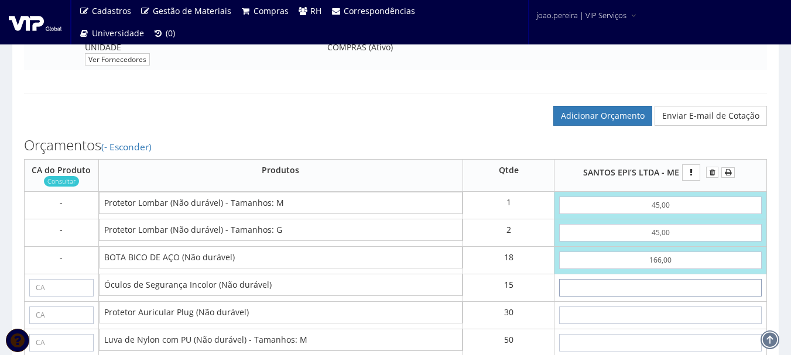
click at [672, 282] on input "text" at bounding box center [660, 288] width 203 height 18
type input "4"
type input "3183,00"
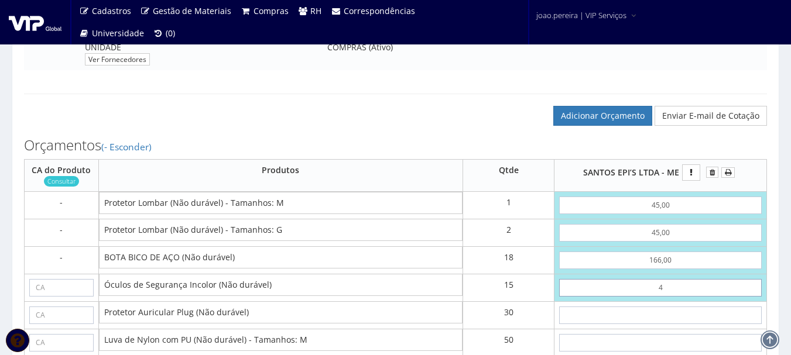
type input "45"
type input "3798,00"
type input "4,50"
type input "3190,50"
type input "4,50"
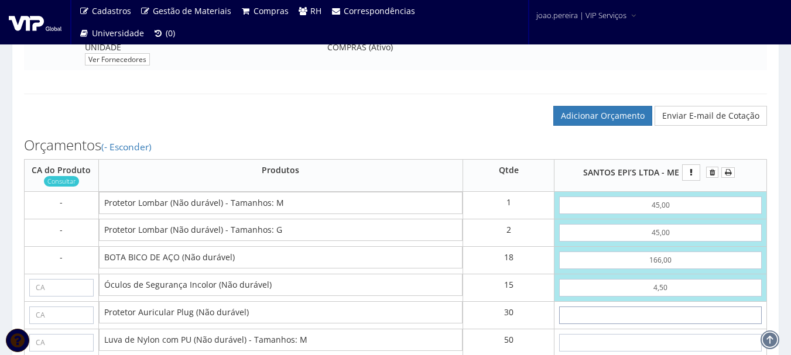
type input "1"
type input "3220,50"
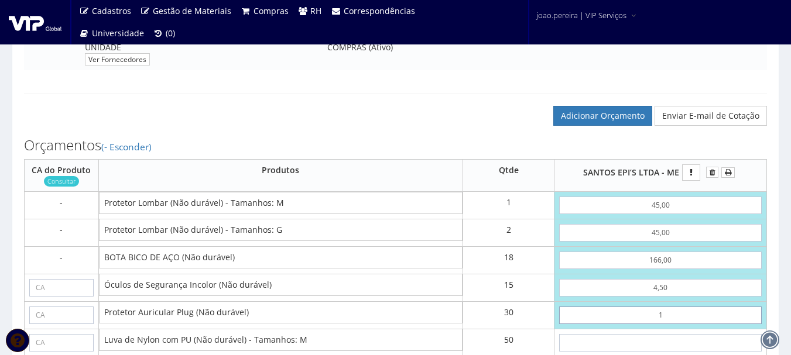
type input "16"
type input "3670,50"
type input "1,60"
type input "3238,50"
type input "1,60"
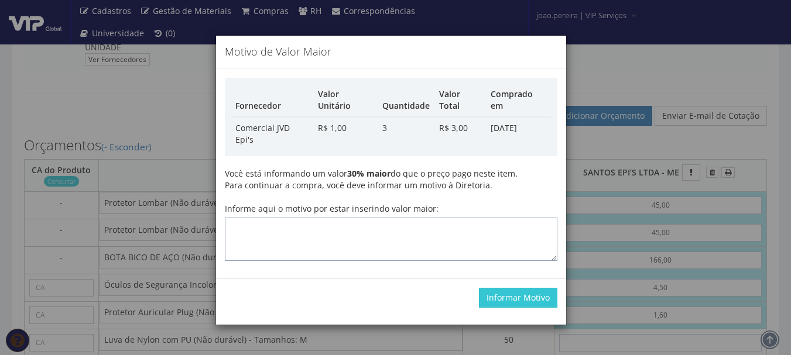
click at [378, 220] on textarea "Informe aqui o motivo por estar inserindo valor maior:" at bounding box center [391, 239] width 333 height 43
type textarea "Atualização"
click at [524, 288] on button "Informar Motivo" at bounding box center [518, 298] width 78 height 20
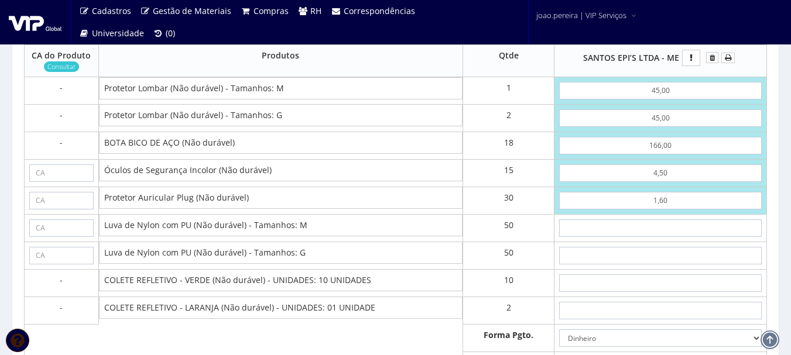
scroll to position [709, 0]
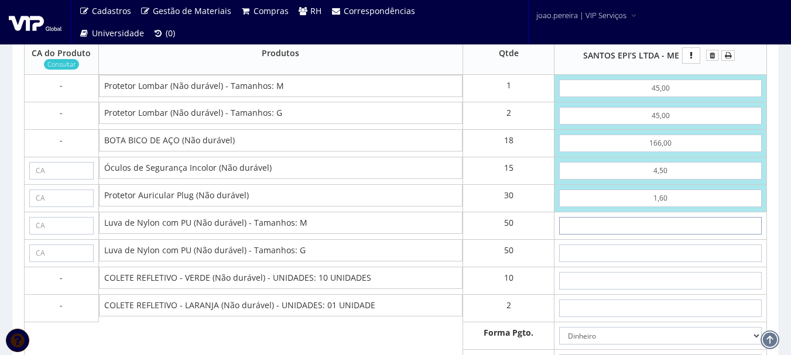
click at [698, 229] on input "text" at bounding box center [660, 226] width 203 height 18
type input "3"
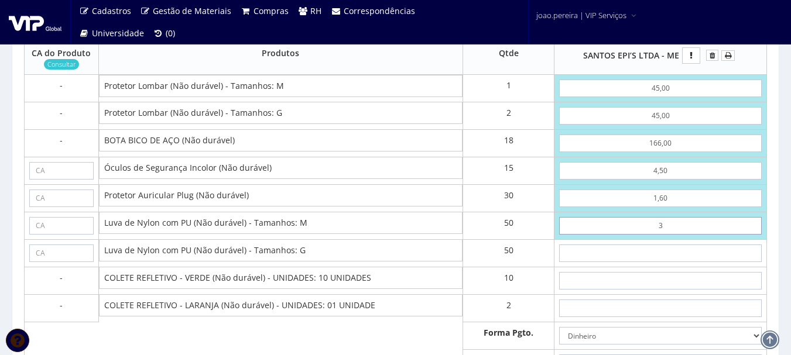
type input "3388,50"
type input "35"
type input "4988,50"
type input "3,50"
type input "3413,50"
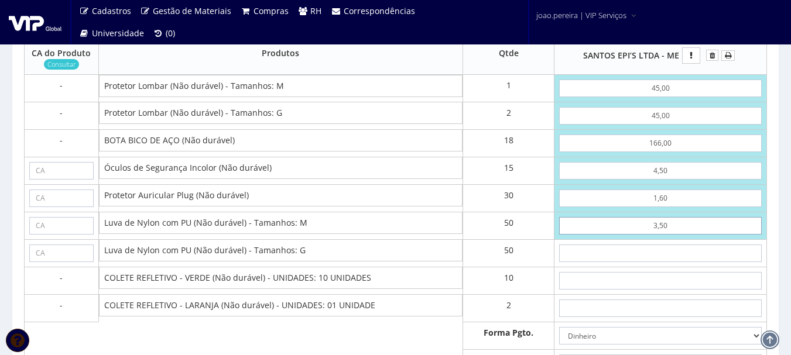
type input "3,50"
type input "3"
type input "3563,50"
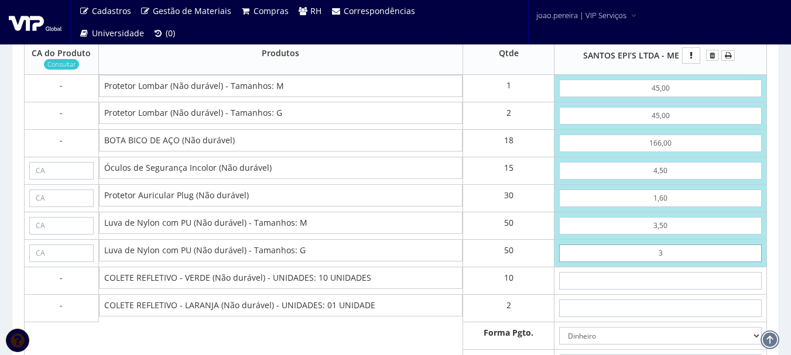
type input "35"
type input "5163,50"
type input "3,50"
type input "3588,50"
type input "3,50"
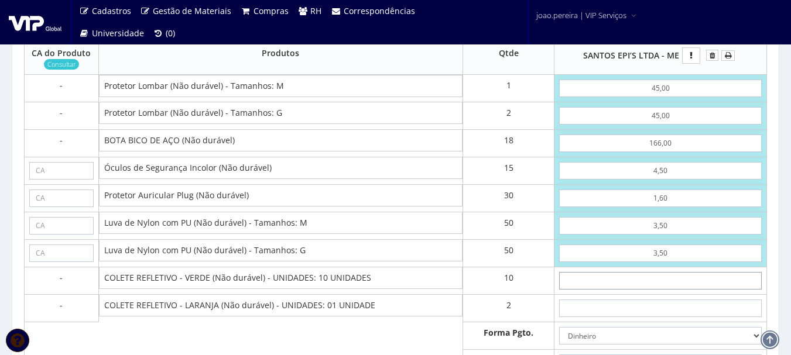
click at [681, 286] on input "text" at bounding box center [660, 281] width 203 height 18
type input "16"
type input "3748,50"
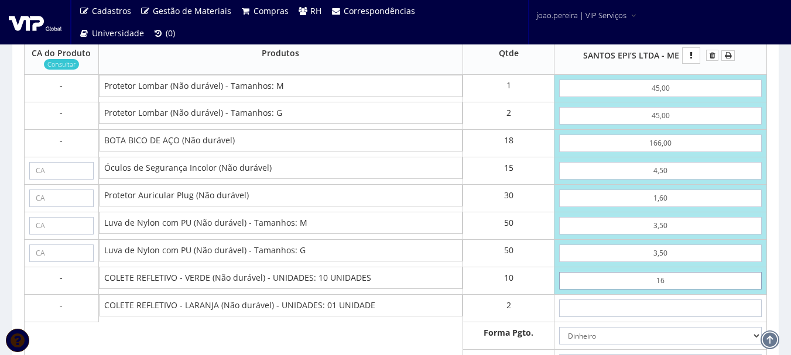
type input "1,60"
type input "3604,50"
type input "16,00"
type input "3748,50"
type input "16,00"
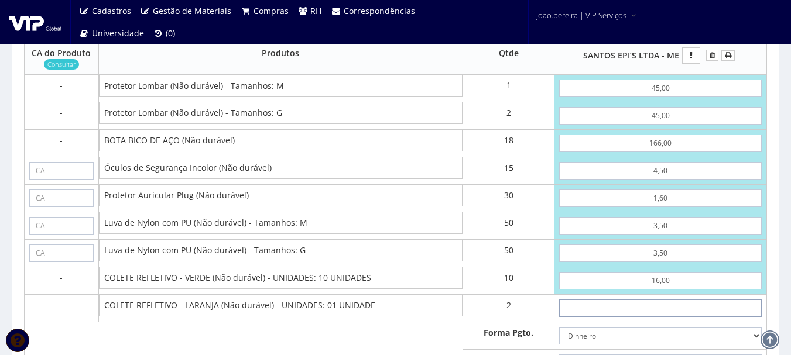
click at [692, 308] on input "text" at bounding box center [660, 309] width 203 height 18
type input "16"
type input "3780,50"
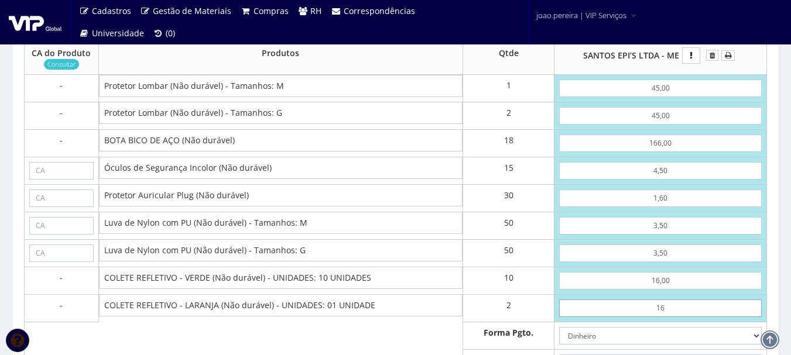
type input "1,60"
type input "3751,70"
type input "16,00"
type input "3780,50"
type input "16,00"
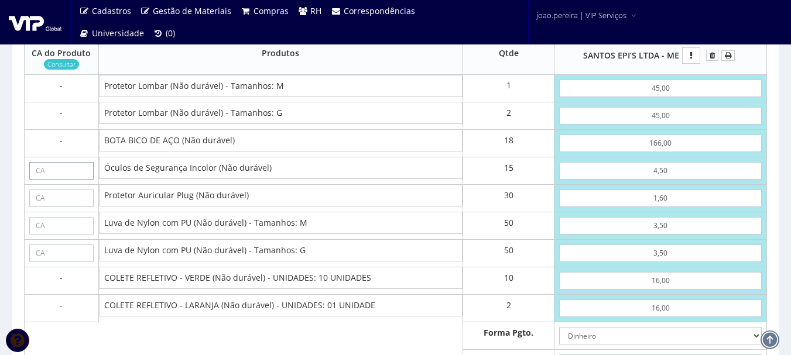
click at [44, 171] on input "text" at bounding box center [61, 171] width 64 height 18
paste input "11268"
type input "11268"
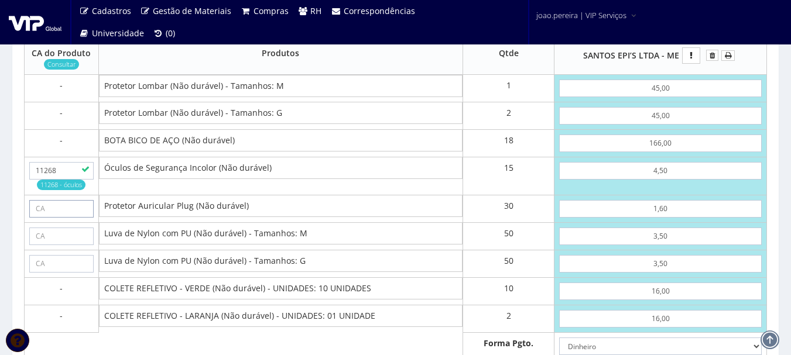
click at [44, 206] on input "text" at bounding box center [61, 209] width 64 height 18
paste input "5745"
type input "5745"
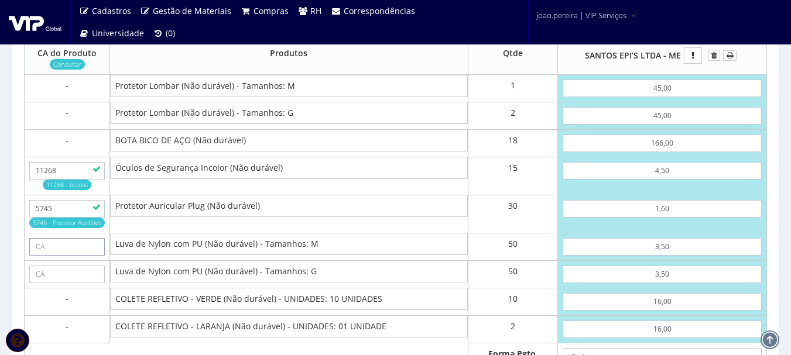
click at [85, 245] on input "text" at bounding box center [67, 247] width 76 height 18
paste input "30916"
type input "30916"
click at [88, 275] on input "text" at bounding box center [67, 275] width 76 height 18
paste input "30916"
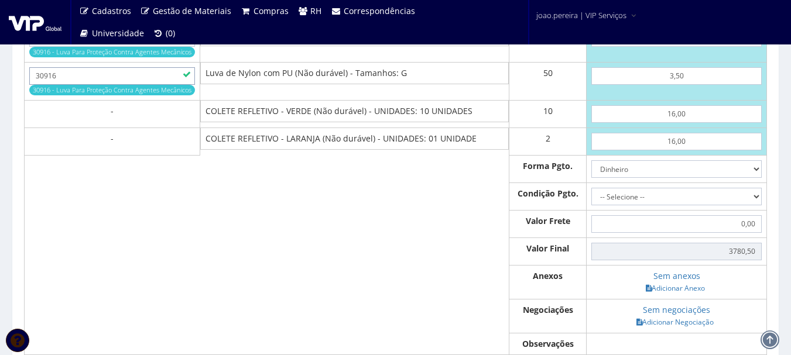
scroll to position [932, 0]
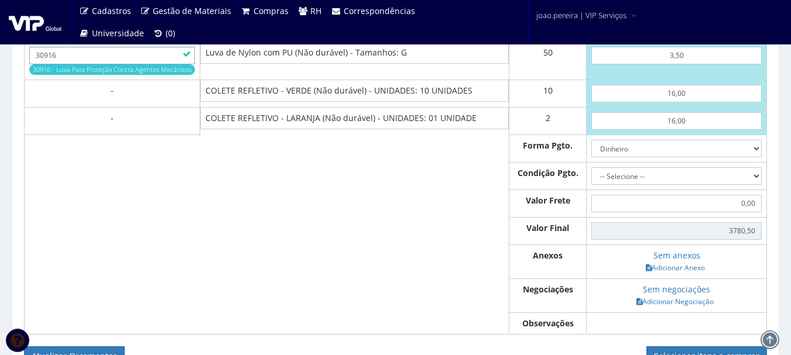
type input "30916"
click at [420, 252] on td at bounding box center [354, 262] width 309 height 34
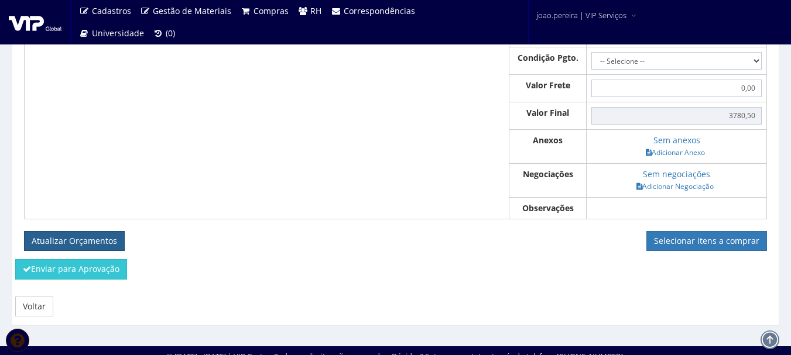
scroll to position [1058, 0]
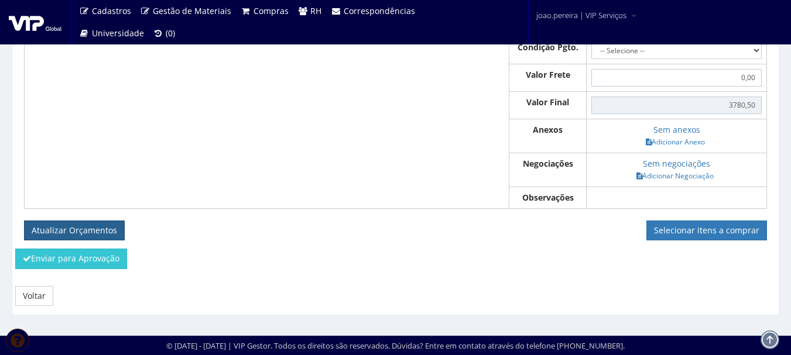
click at [61, 225] on button "Atualizar Orçamentos" at bounding box center [74, 231] width 101 height 20
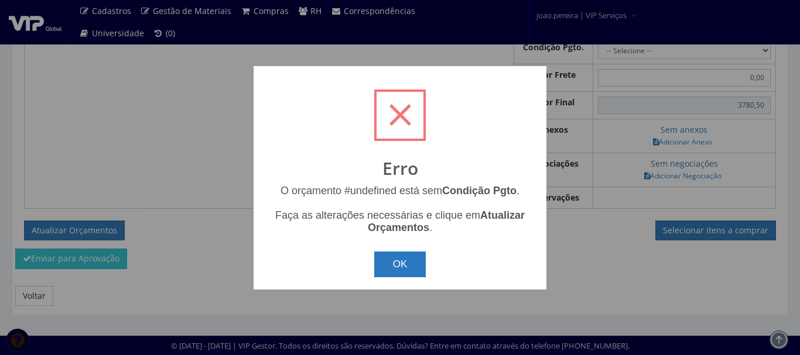
click at [393, 275] on button "OK" at bounding box center [400, 265] width 52 height 26
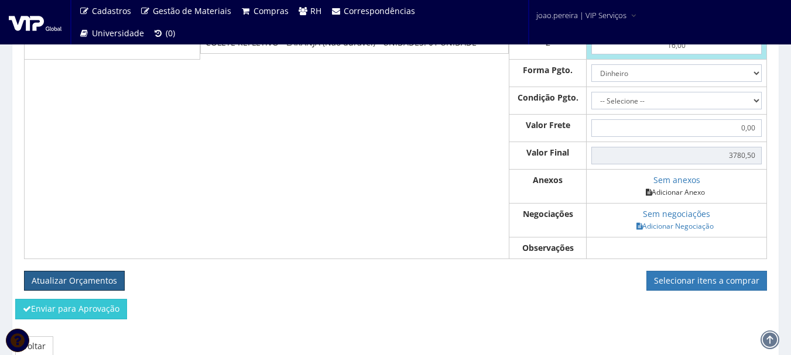
scroll to position [941, 0]
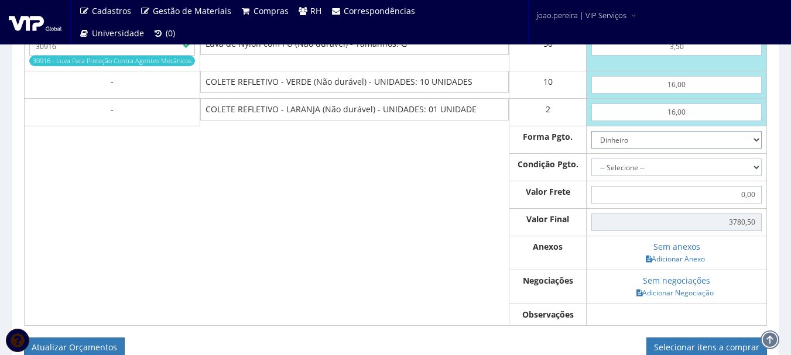
click at [757, 138] on select "Dinheiro Boleto Bancário Depósito Transferência Bancária Cartão de Crédito Cart…" at bounding box center [676, 140] width 170 height 18
select select "1"
click at [591, 131] on select "Dinheiro Boleto Bancário Depósito Transferência Bancária Cartão de Crédito Cart…" at bounding box center [676, 140] width 170 height 18
click at [757, 167] on select "-- Selecione -- À vista 7 dias 10 dias" at bounding box center [676, 168] width 170 height 18
select select "30"
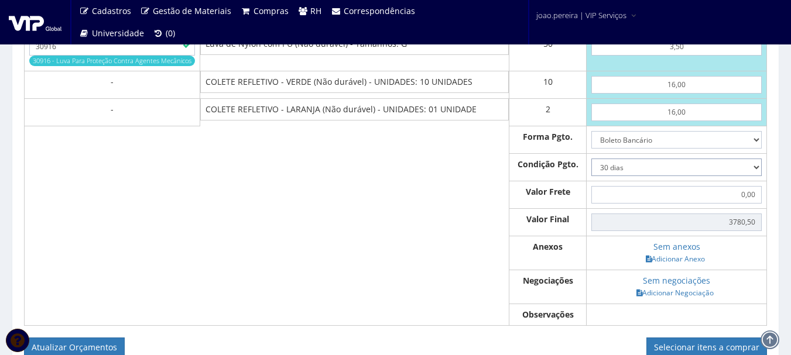
click at [591, 159] on select "-- Selecione -- À vista 7 dias 10 dias" at bounding box center [676, 168] width 170 height 18
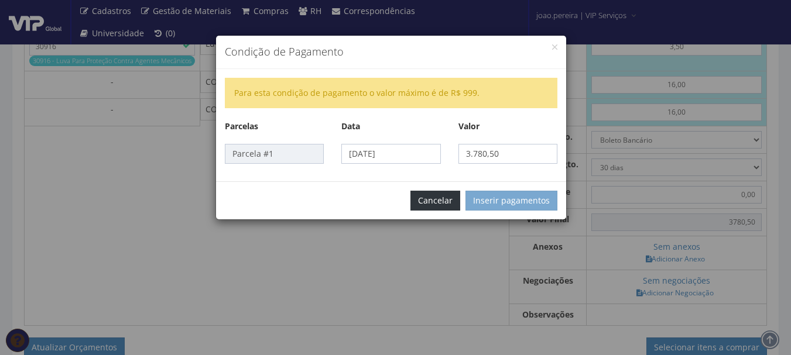
drag, startPoint x: 457, startPoint y: 199, endPoint x: 554, endPoint y: 187, distance: 97.9
click at [458, 199] on button "Cancelar" at bounding box center [435, 201] width 50 height 20
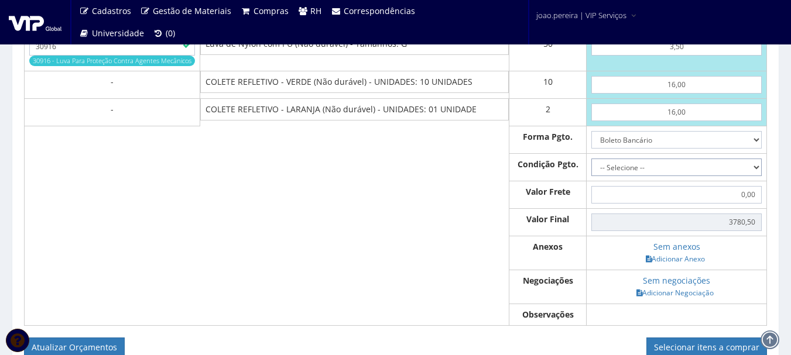
click at [749, 166] on select "-- Selecione -- À vista 7 dias 10 dias" at bounding box center [676, 168] width 170 height 18
select select "outros"
click at [591, 159] on select "-- Selecione -- À vista 7 dias 10 dias" at bounding box center [676, 168] width 170 height 18
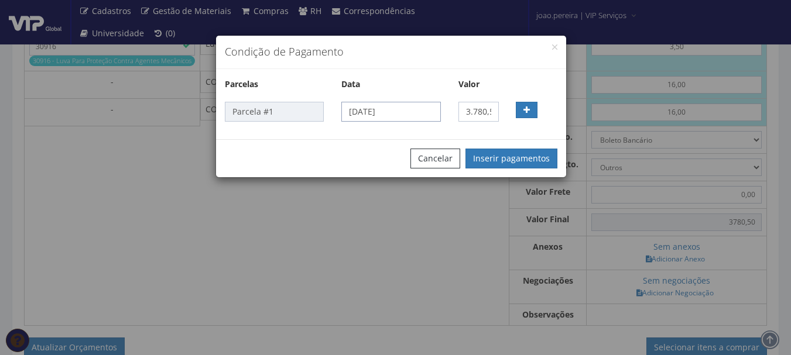
click at [422, 110] on input "[DATE]" at bounding box center [390, 112] width 99 height 20
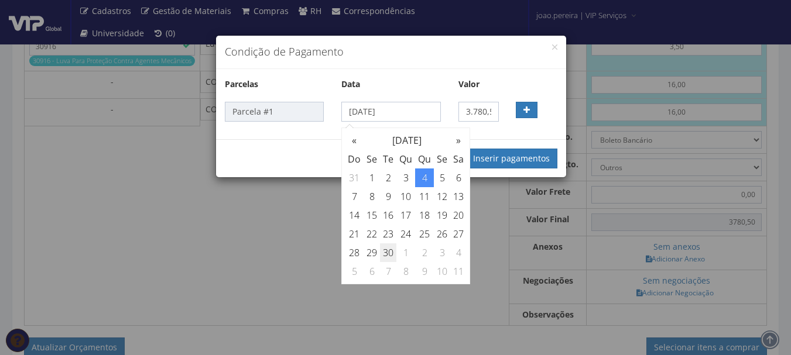
click at [393, 250] on td "30" at bounding box center [388, 253] width 16 height 19
type input "30/09/2025"
click at [515, 159] on button "Inserir pagamentos" at bounding box center [512, 159] width 92 height 20
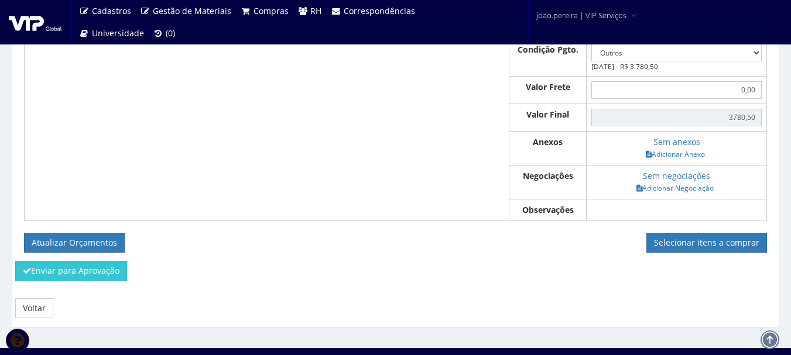
scroll to position [1058, 0]
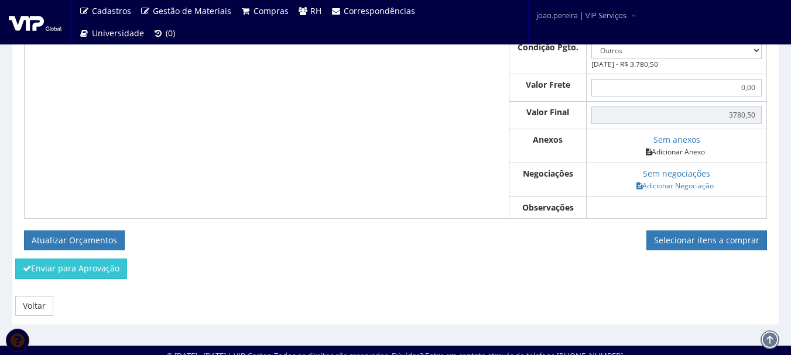
click at [683, 149] on link "Adicionar Anexo" at bounding box center [675, 152] width 66 height 12
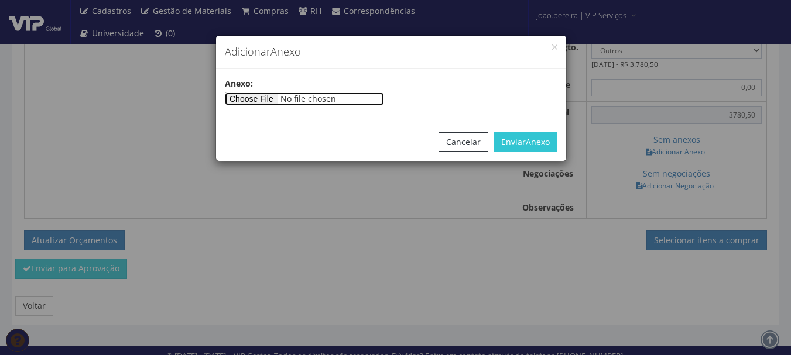
click at [254, 100] on input"] "file" at bounding box center [304, 99] width 159 height 13
type input"] "C:\fakepath\ORÇAMENTO VIP BAURU - 12-08-2025 - ATUALIZADO (2).pdf"
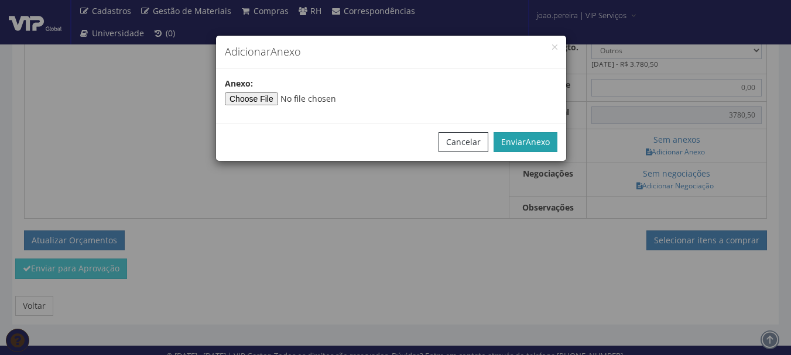
click at [540, 136] on span "Anexo" at bounding box center [538, 141] width 24 height 11
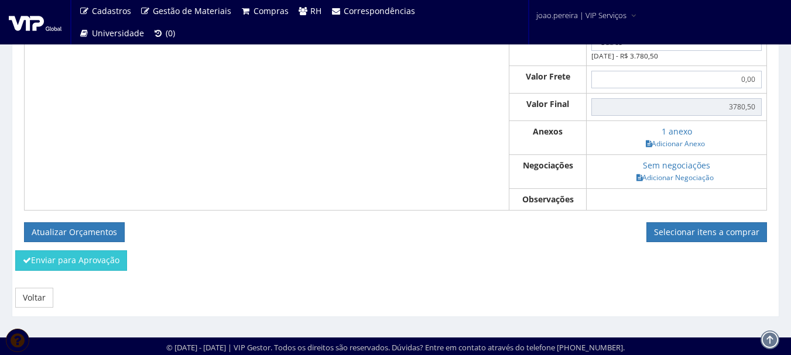
scroll to position [1068, 0]
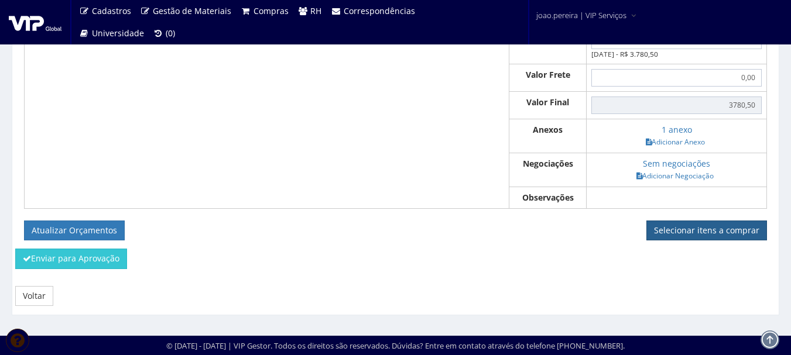
click at [732, 230] on link "Selecionar itens a comprar" at bounding box center [706, 231] width 121 height 20
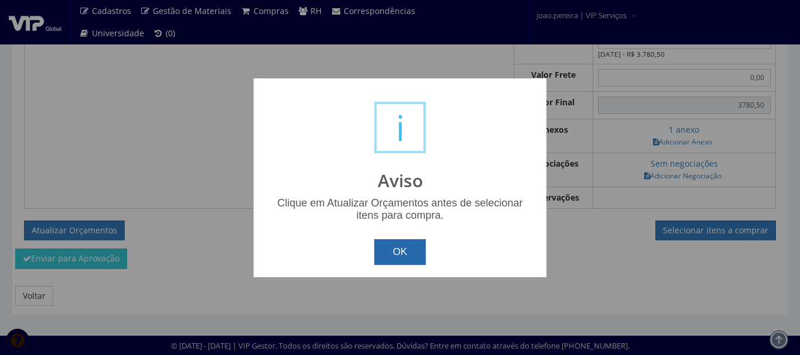
click at [399, 249] on button "OK" at bounding box center [400, 252] width 52 height 26
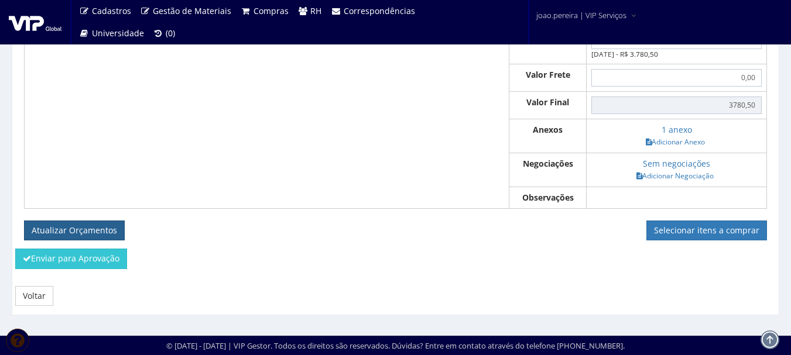
click at [82, 224] on button "Atualizar Orçamentos" at bounding box center [74, 231] width 101 height 20
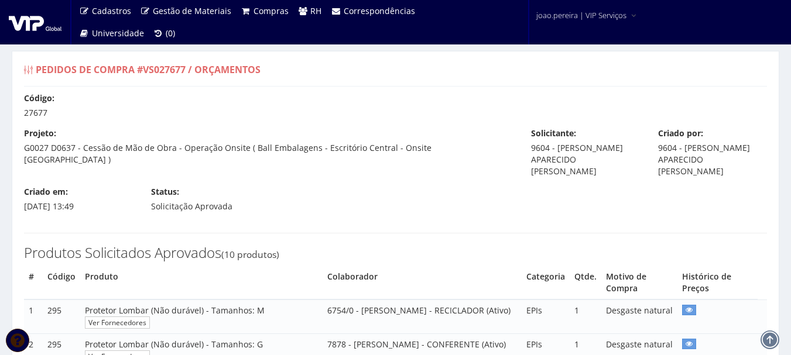
select select "outros"
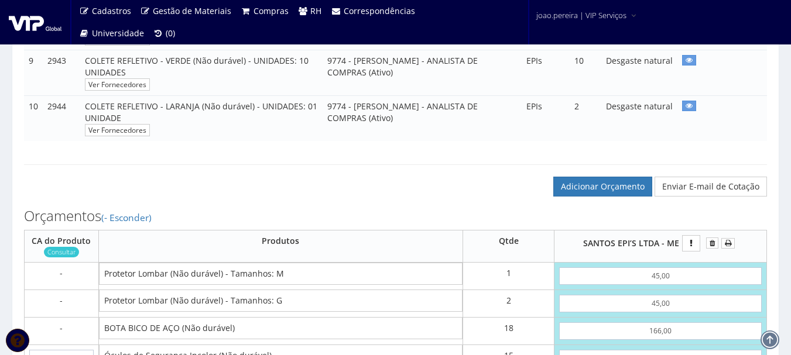
scroll to position [527, 0]
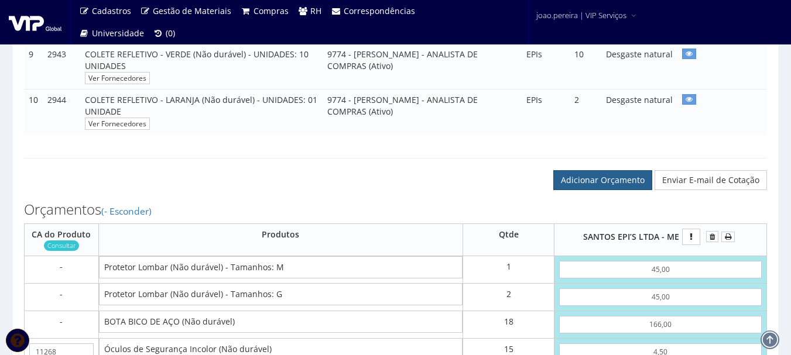
click at [627, 183] on link "Adicionar Orçamento" at bounding box center [602, 180] width 99 height 20
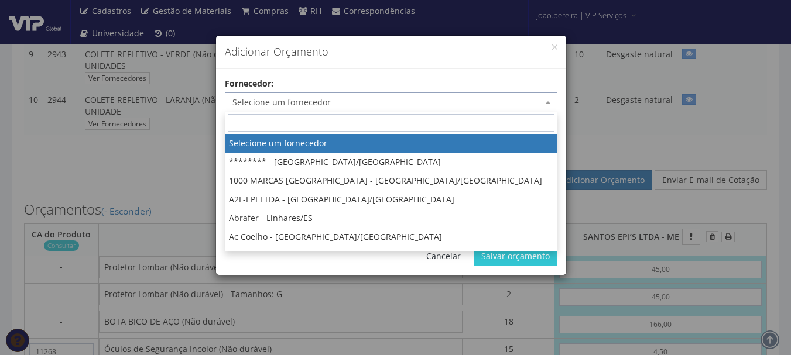
click at [436, 102] on span "Selecione um fornecedor" at bounding box center [387, 103] width 310 height 12
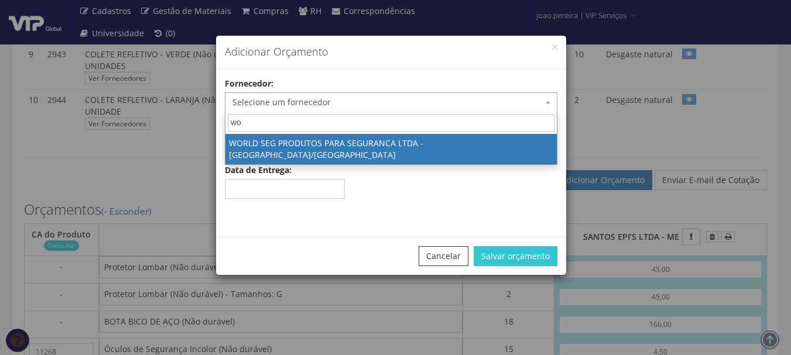
type input "wor"
select select "2598"
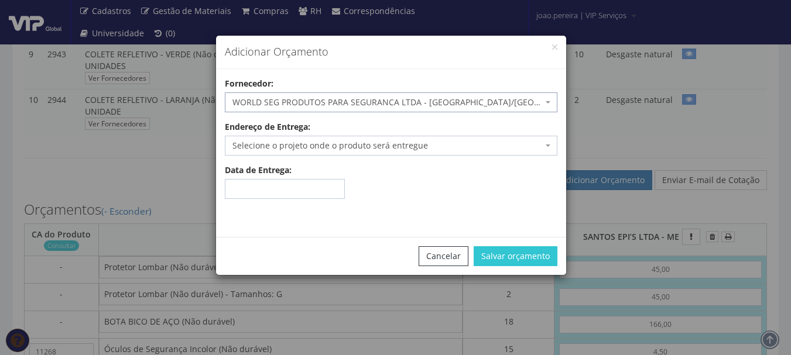
click at [450, 148] on span "Selecione o projeto onde o produto será entregue" at bounding box center [387, 146] width 310 height 12
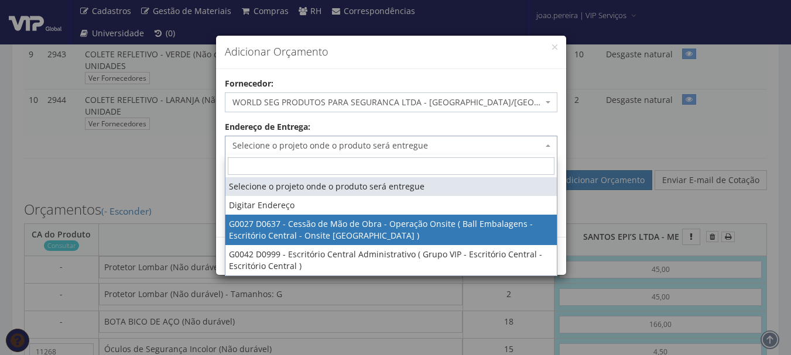
select select "27"
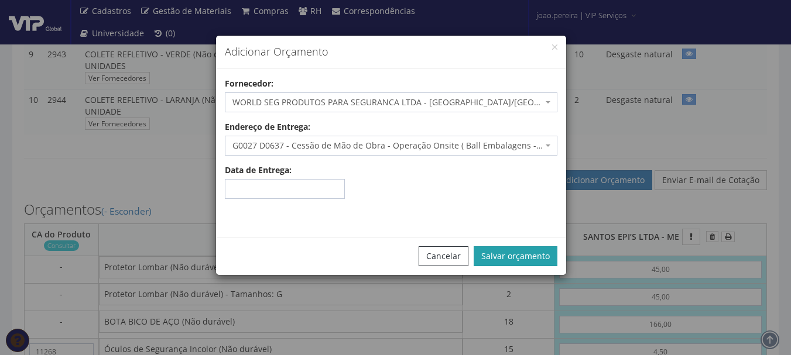
click at [541, 261] on button "Salvar orçamento" at bounding box center [516, 257] width 84 height 20
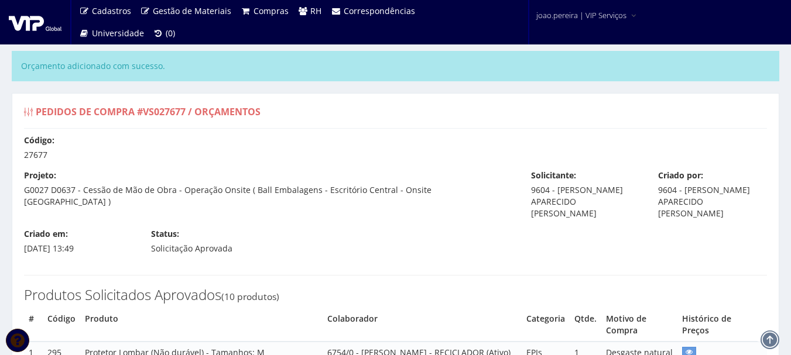
select select "outros"
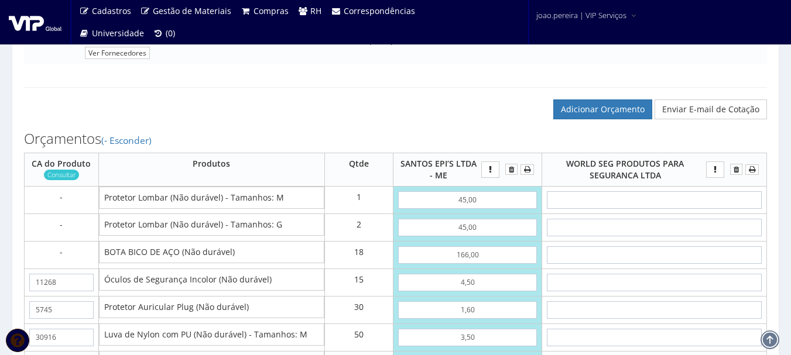
scroll to position [644, 0]
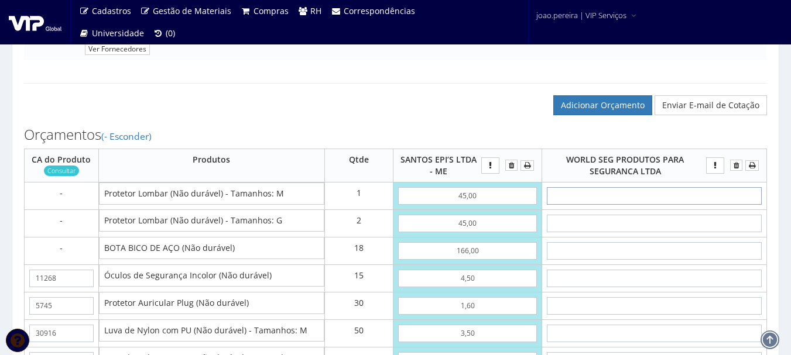
click at [685, 199] on input "text" at bounding box center [654, 196] width 215 height 18
click at [684, 193] on input "text" at bounding box center [654, 196] width 215 height 18
type input "6"
type input "6,00"
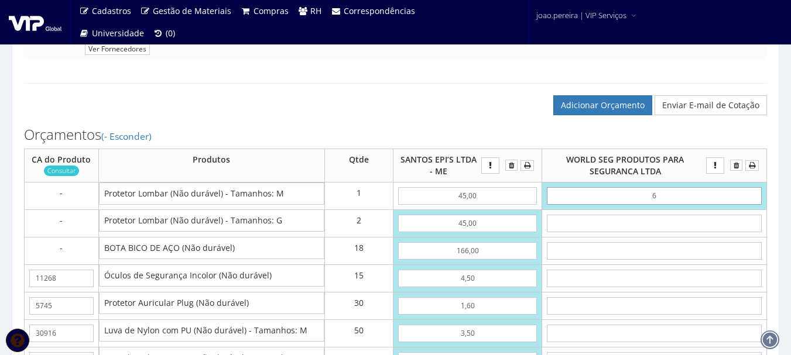
type input "60"
type input "60,00"
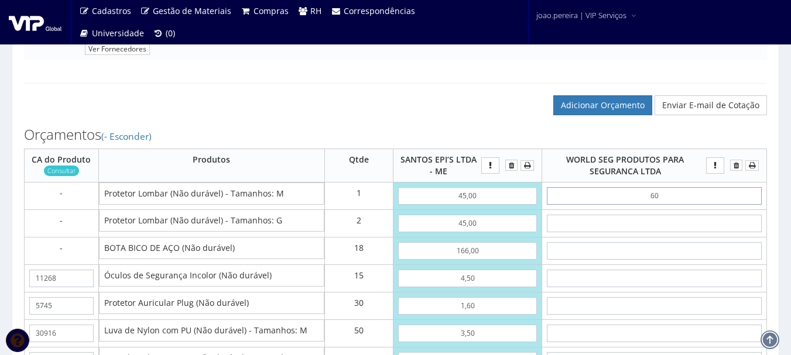
type input "6,00"
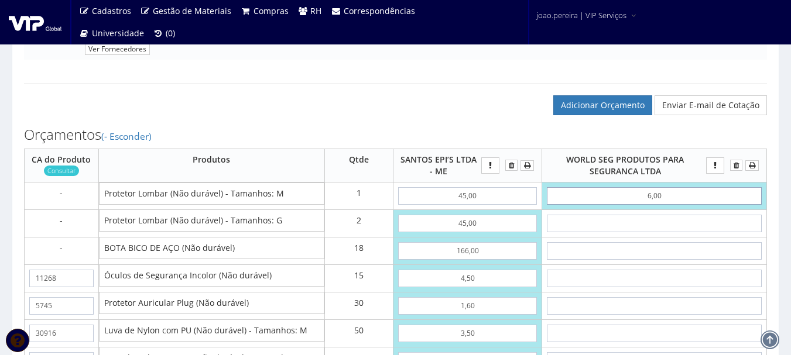
type input "6,00"
type input "60,00"
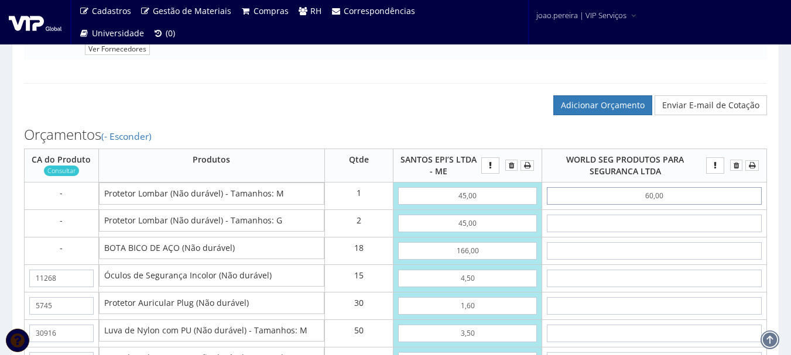
type input "60,00"
type input "3780,50"
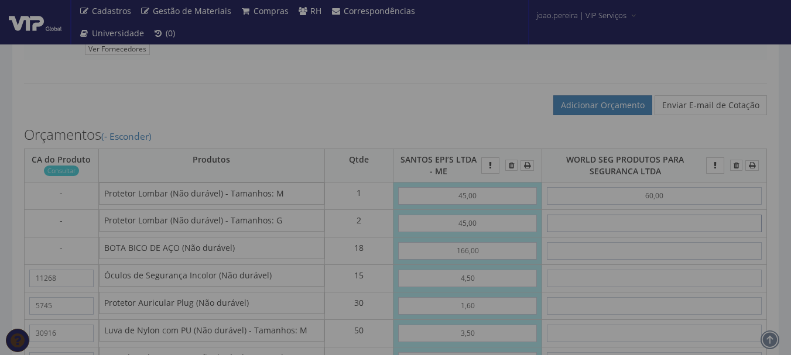
type input "6"
type input "72,00"
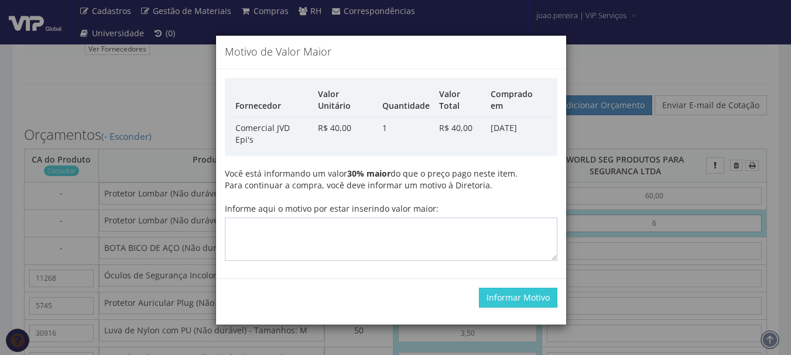
type input "6"
click at [400, 218] on textarea "Informe aqui o motivo por estar inserindo valor maior:" at bounding box center [391, 239] width 333 height 43
type textarea "Atualização"
click at [531, 288] on button "Informar Motivo" at bounding box center [518, 298] width 78 height 20
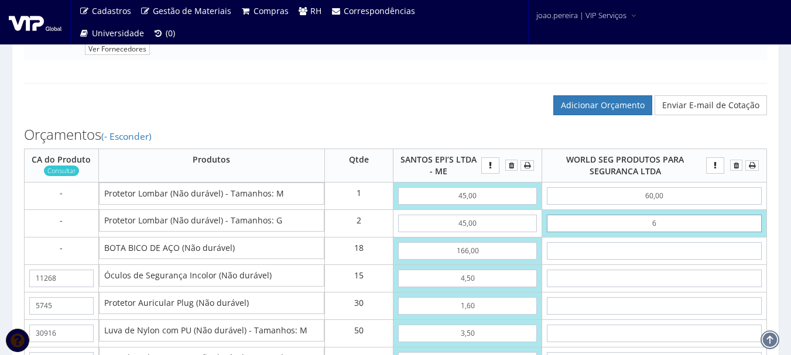
click at [672, 219] on input "6" at bounding box center [654, 224] width 215 height 18
type input "60"
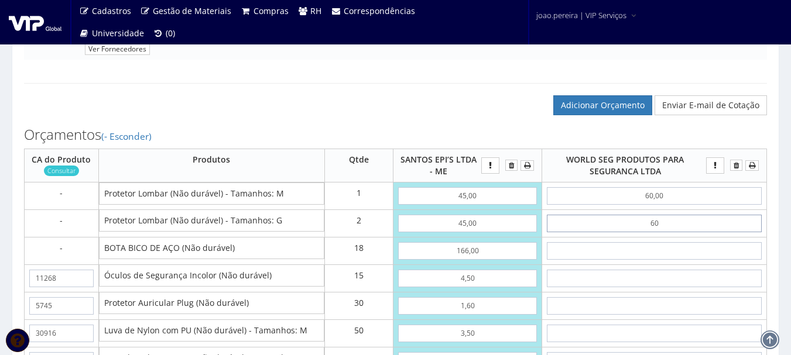
type input "180,00"
type input "6,00"
type input "72,00"
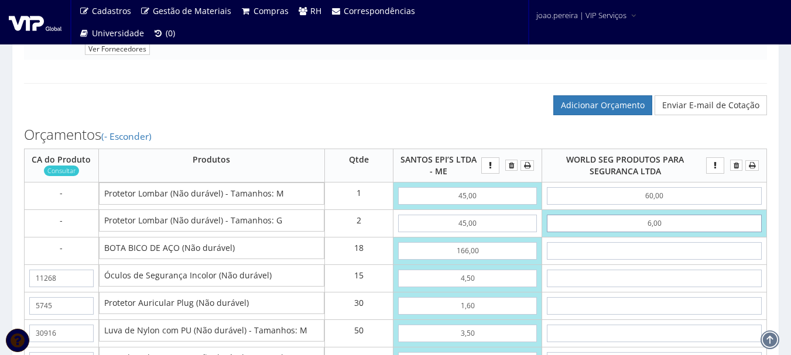
type input "60,00"
type input "180,00"
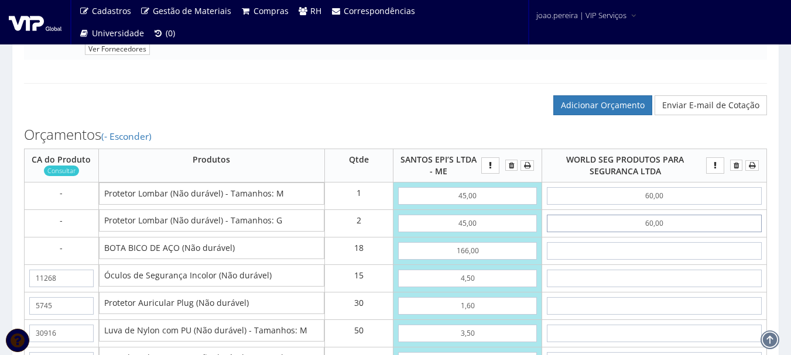
type input "60,00"
click at [676, 249] on input "text" at bounding box center [654, 251] width 215 height 18
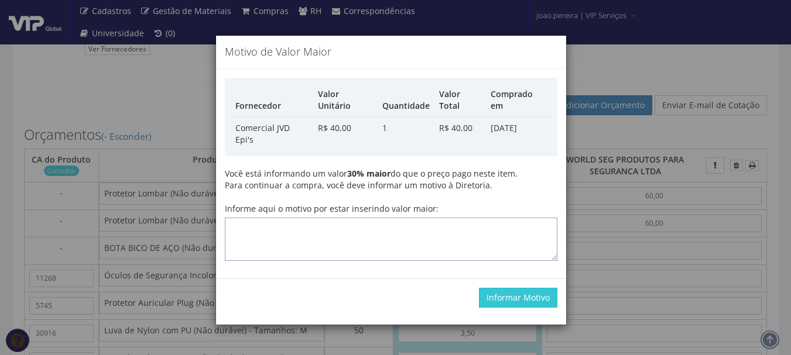
click at [361, 218] on textarea "Informe aqui o motivo por estar inserindo valor maior:" at bounding box center [391, 239] width 333 height 43
drag, startPoint x: 358, startPoint y: 200, endPoint x: 104, endPoint y: 200, distance: 254.7
click at [104, 200] on div "Motivo de Valor Maior Fornecedor Valor Unitário Quantidade Valor Total Comprado…" at bounding box center [395, 177] width 791 height 355
type textarea "Atualização"
click at [528, 288] on button "Informar Motivo" at bounding box center [518, 298] width 78 height 20
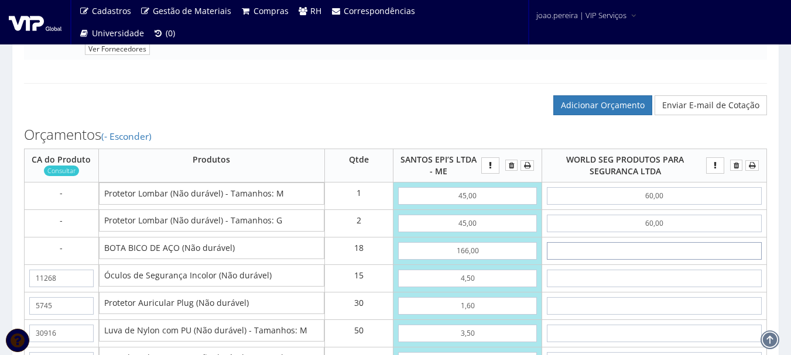
click at [688, 254] on input "text" at bounding box center [654, 251] width 215 height 18
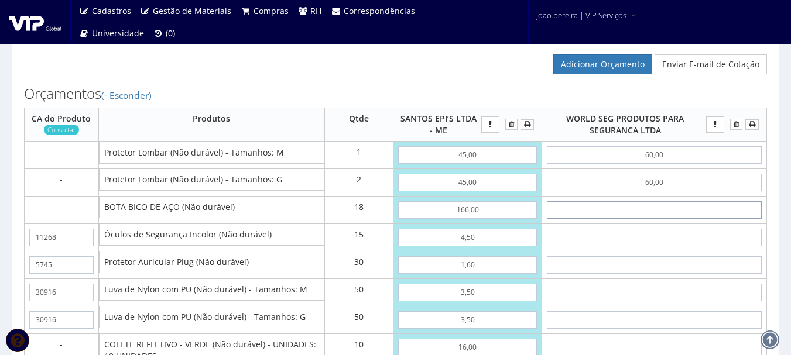
scroll to position [761, 0]
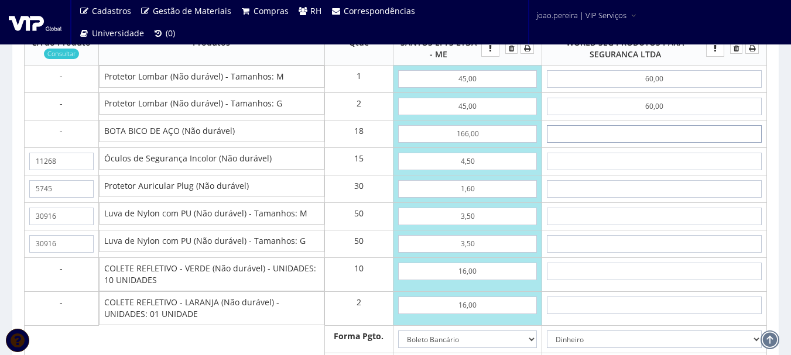
type input "7"
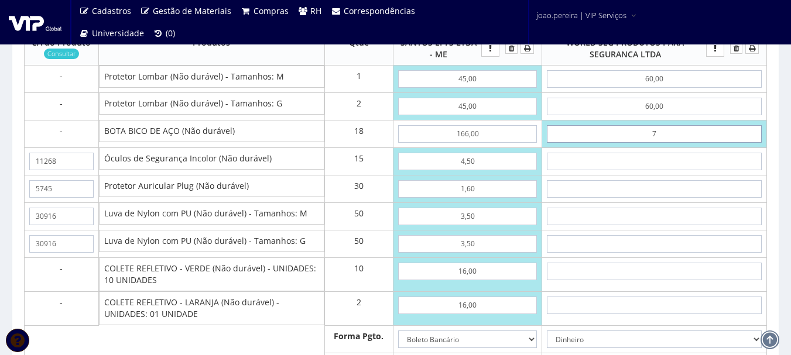
type input "306,00"
type input "70"
type input "1440,00"
type input "7,00"
type input "306,00"
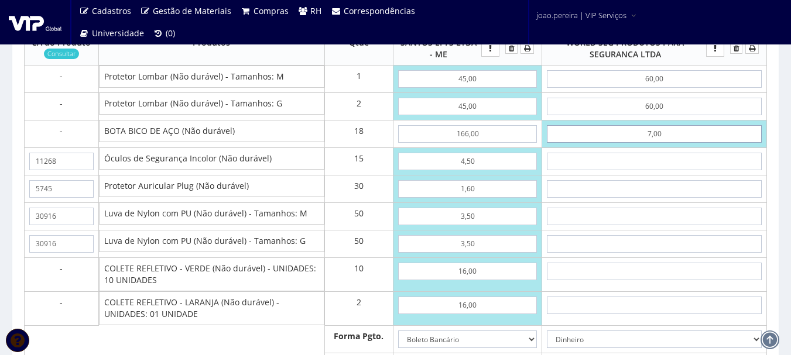
type input "70,00"
type input "1440,00"
type input "70,00"
type input "3"
type input "1485,00"
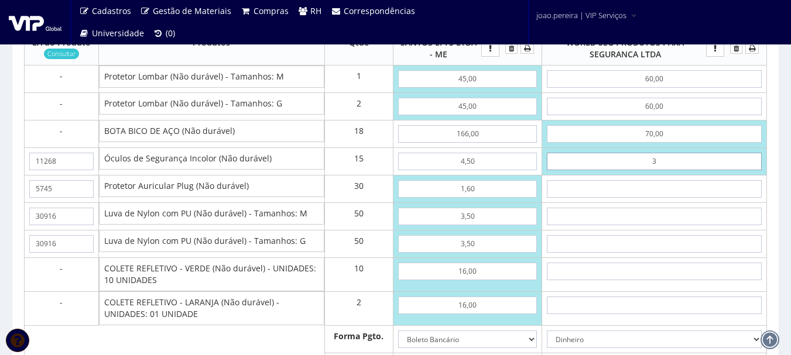
type input "30"
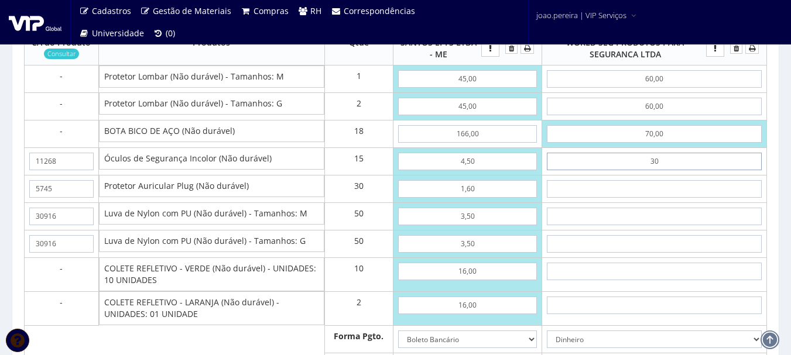
type input "1890,00"
type input "3,00"
type input "1485,00"
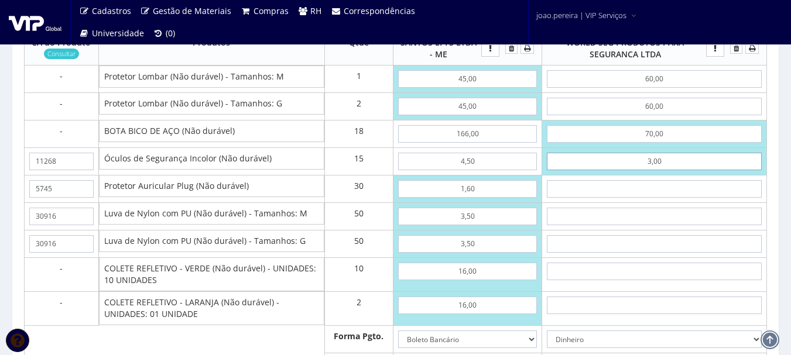
drag, startPoint x: 699, startPoint y: 160, endPoint x: 590, endPoint y: 170, distance: 109.4
click at [590, 170] on input "3,00" at bounding box center [654, 162] width 215 height 18
type input "5"
type input "1515,00"
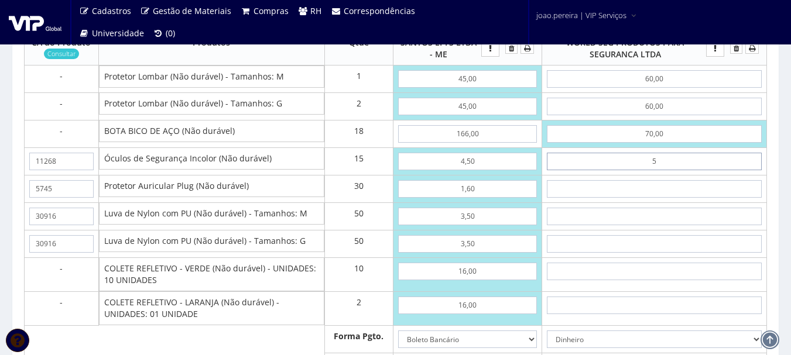
type input "50"
type input "2190,00"
type input "5,00"
type input "1515,00"
type input "5,00"
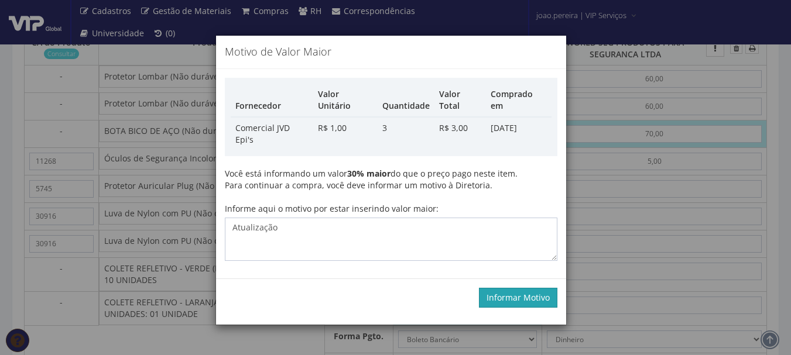
click at [531, 288] on button "Informar Motivo" at bounding box center [518, 298] width 78 height 20
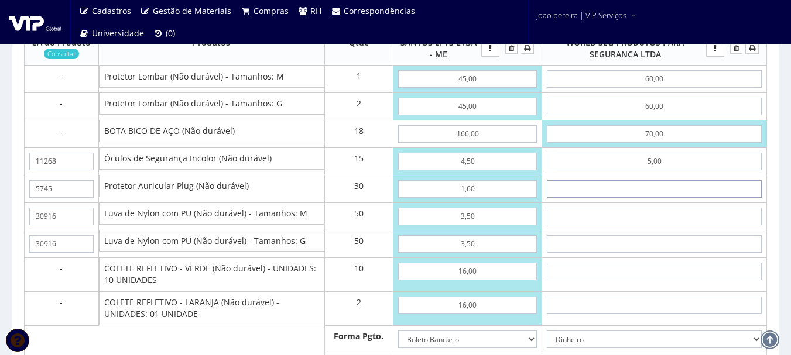
click at [662, 186] on input "text" at bounding box center [654, 189] width 215 height 18
type input "2"
type input "1575,00"
type input "20"
type input "2115,00"
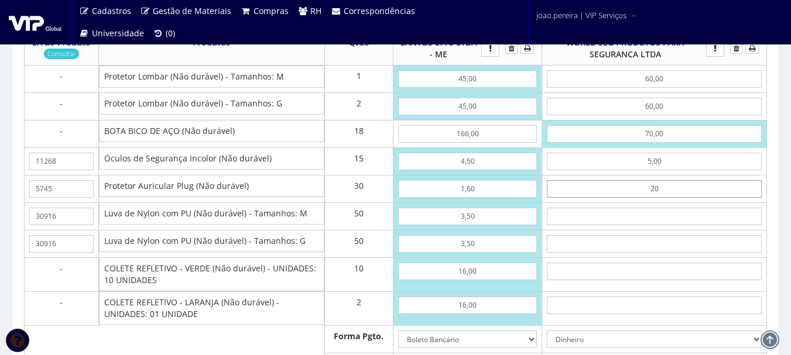
type input "2,00"
type input "1575,00"
type input "2,00"
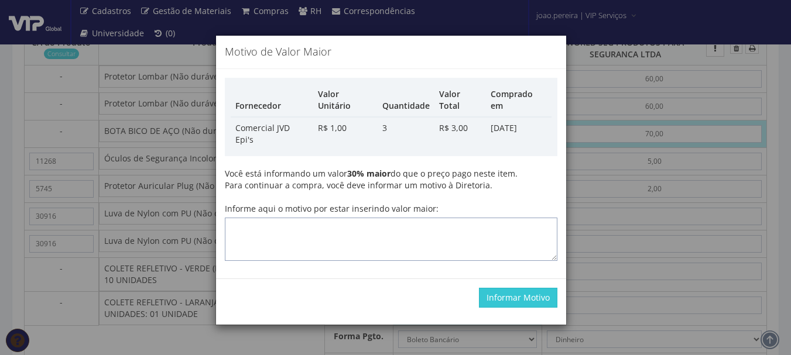
click at [444, 218] on textarea "Informe aqui o motivo por estar inserindo valor maior:" at bounding box center [391, 239] width 333 height 43
click at [426, 218] on textarea "Informe aqui o motivo por estar inserindo valor maior:" at bounding box center [391, 239] width 333 height 43
paste textarea "Atualização"
type textarea "Atualização"
click at [492, 288] on button "Informar Motivo" at bounding box center [518, 298] width 78 height 20
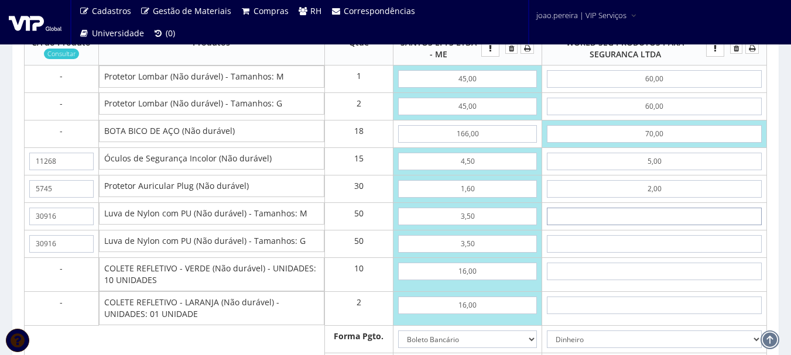
click at [677, 214] on input "text" at bounding box center [654, 217] width 215 height 18
click at [669, 213] on input "text" at bounding box center [654, 217] width 215 height 18
type input "3"
type input "1725,00"
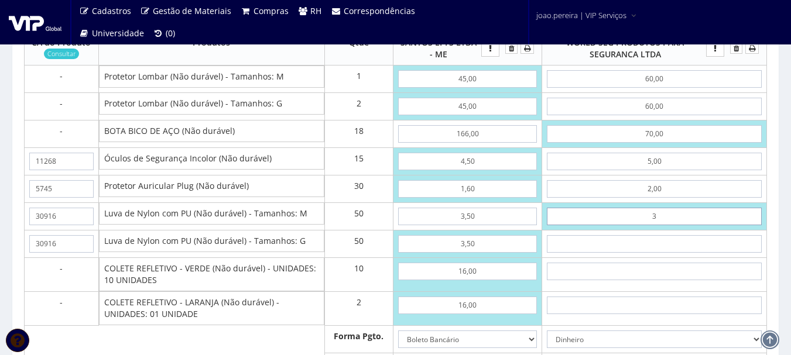
type input "30"
type input "3075,00"
type input "3"
type input "1725,00"
drag, startPoint x: 669, startPoint y: 213, endPoint x: 645, endPoint y: 214, distance: 24.7
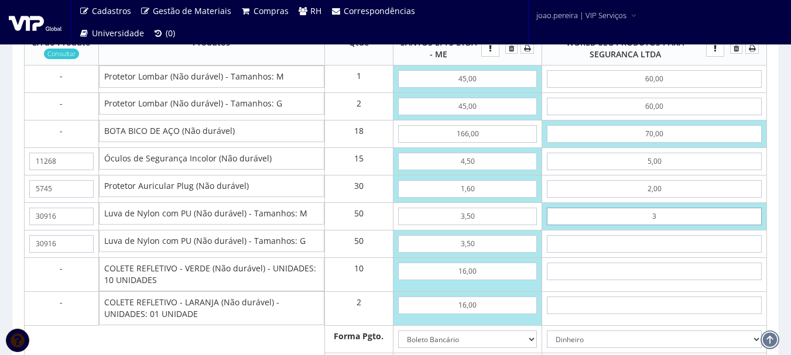
click at [645, 214] on input "3" at bounding box center [654, 217] width 215 height 18
type input "5"
type input "1825,00"
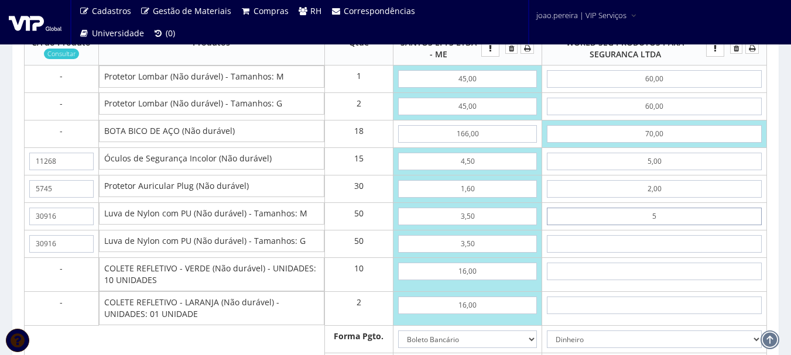
type input "50"
type input "4075,00"
type input "5,00"
type input "1825,00"
type input "5,00"
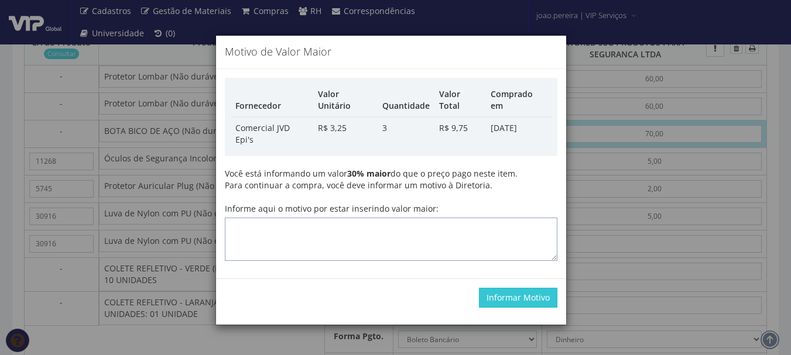
click at [429, 218] on textarea "Informe aqui o motivo por estar inserindo valor maior:" at bounding box center [391, 239] width 333 height 43
paste textarea "Atualização"
type textarea "Atualização"
click at [513, 288] on button "Informar Motivo" at bounding box center [518, 298] width 78 height 20
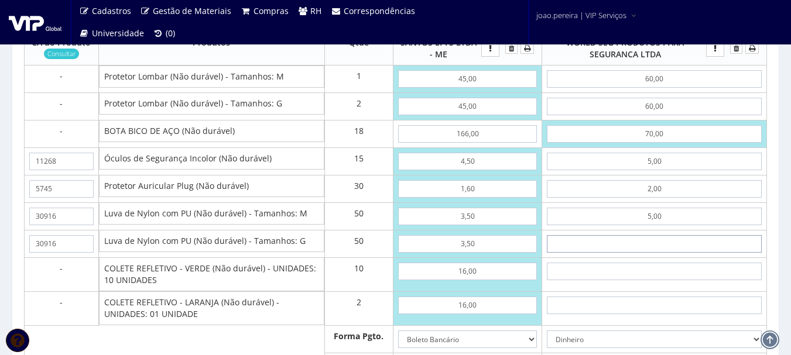
click at [679, 243] on input "text" at bounding box center [654, 244] width 215 height 18
type input "5"
type input "2075,00"
type input "50"
type input "4325,00"
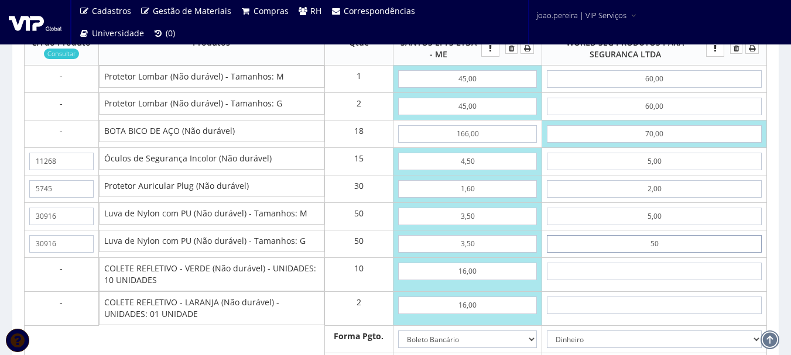
type input "5,00"
type input "2075,00"
type input "5,00"
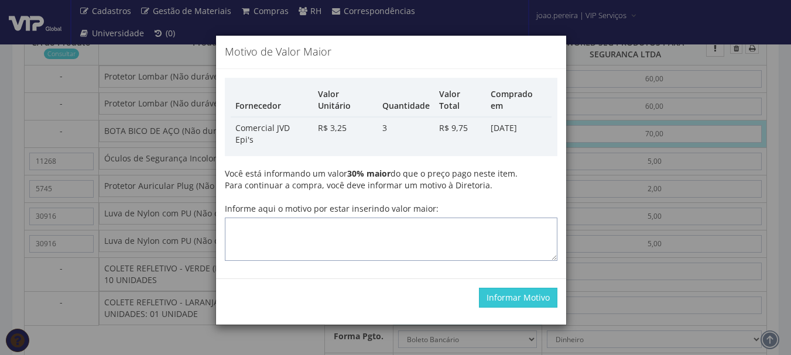
click at [391, 218] on textarea "Informe aqui o motivo por estar inserindo valor maior:" at bounding box center [391, 239] width 333 height 43
paste textarea "Atualização"
type textarea "Atualização"
click at [526, 288] on button "Informar Motivo" at bounding box center [518, 298] width 78 height 20
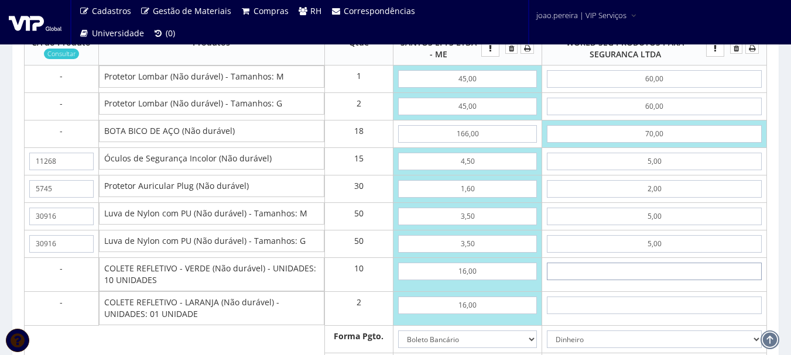
click at [669, 274] on input "text" at bounding box center [654, 272] width 215 height 18
type input "2"
type input "2095,00"
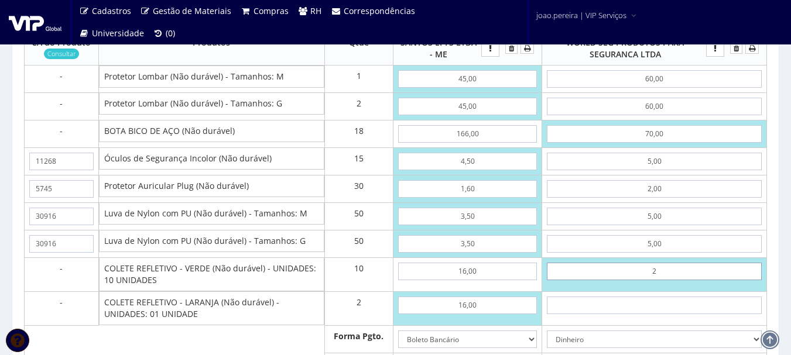
type input "21"
type input "2285,00"
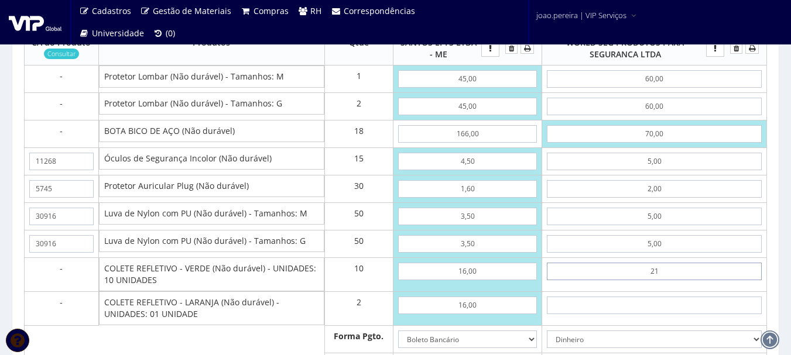
type input "2,10"
type input "2096,00"
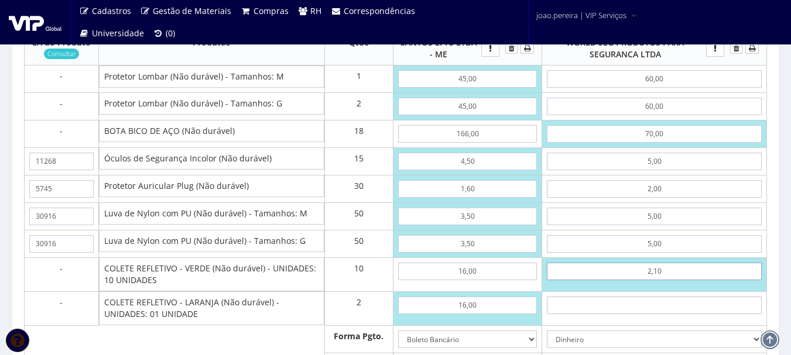
type input "21,00"
type input "2285,00"
type input "210,00"
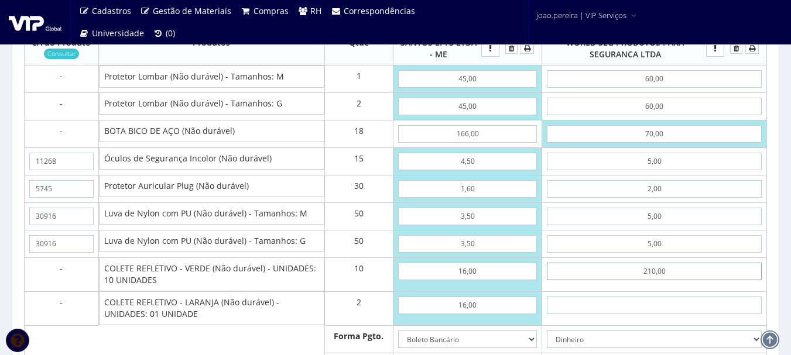
type input "4175,00"
type input "21,00"
type input "2285,00"
type input "21,00"
click at [665, 312] on input "text" at bounding box center [654, 306] width 215 height 18
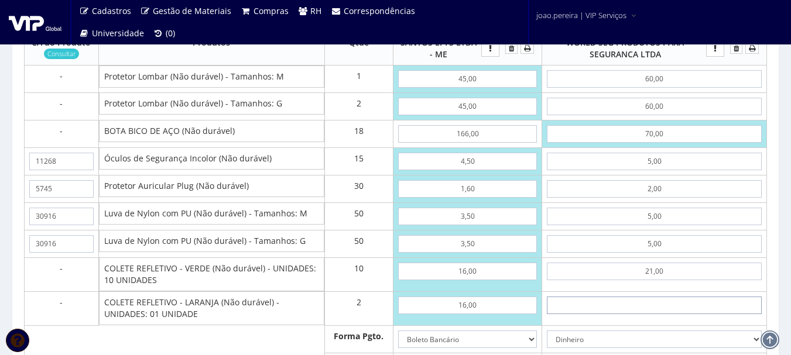
type input "2"
type input "2289,00"
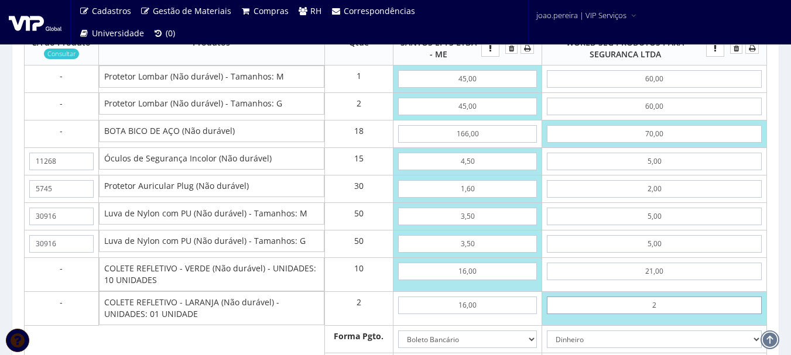
type input "21"
type input "2327,00"
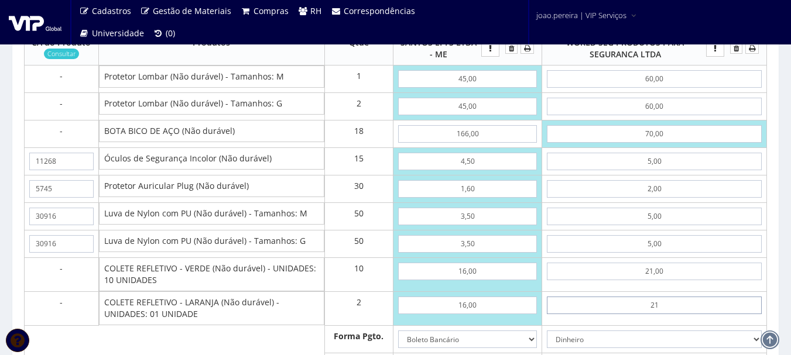
type input "2,10"
type input "2289,20"
type input "21,00"
type input "2327,00"
type input "21,00"
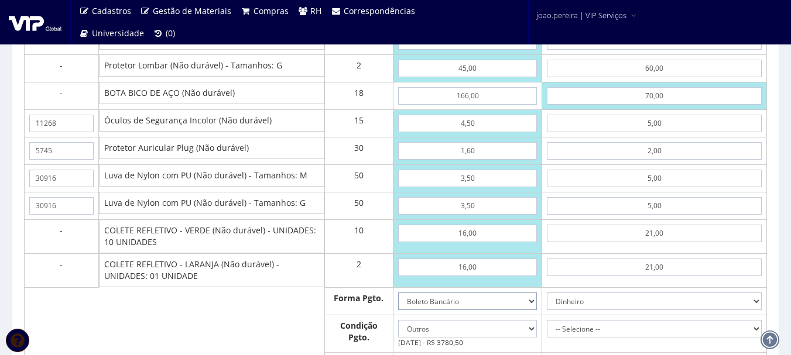
scroll to position [820, 0]
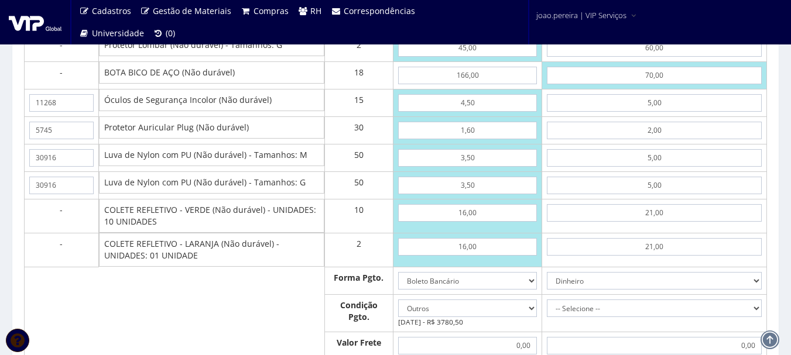
click at [760, 309] on td "-- Selecione -- À vista 7 dias" at bounding box center [654, 313] width 225 height 37
click at [755, 306] on select "-- Selecione -- À vista 7 dias 10 dias" at bounding box center [654, 309] width 215 height 18
select select "0"
click at [547, 300] on select "-- Selecione -- À vista 7 dias 10 dias" at bounding box center [654, 309] width 215 height 18
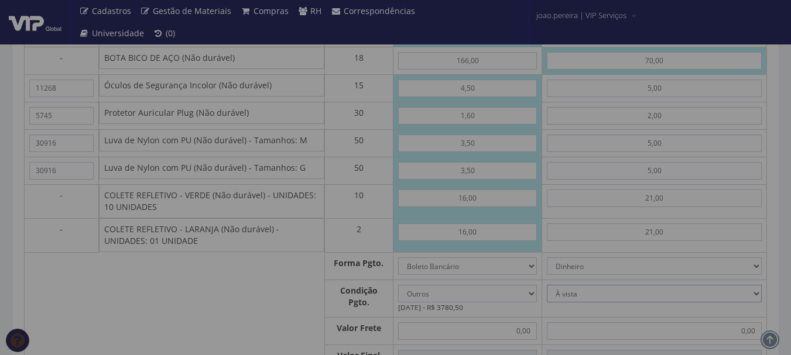
type input "2.327,00"
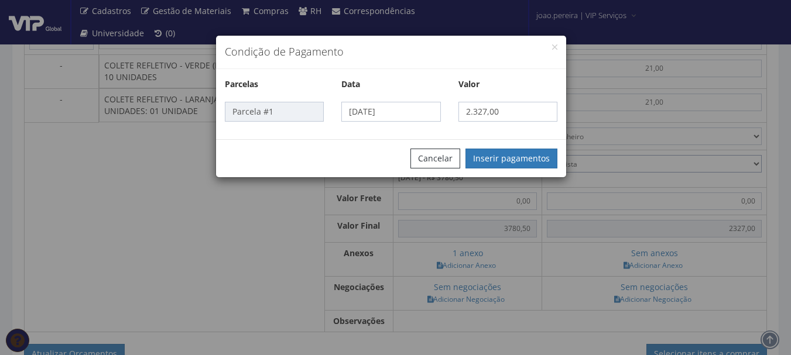
scroll to position [995, 0]
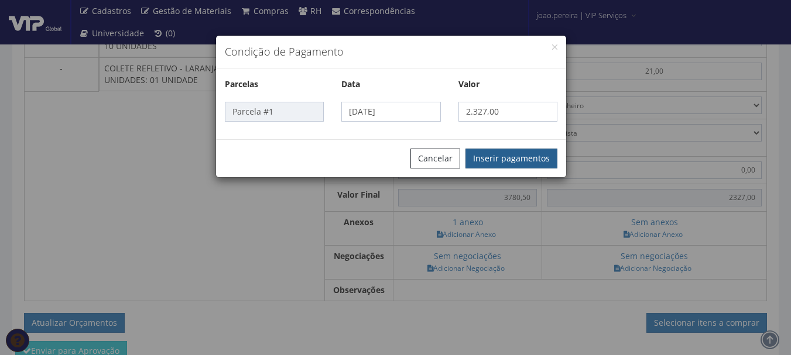
click at [522, 155] on button "Inserir pagamentos" at bounding box center [512, 159] width 92 height 20
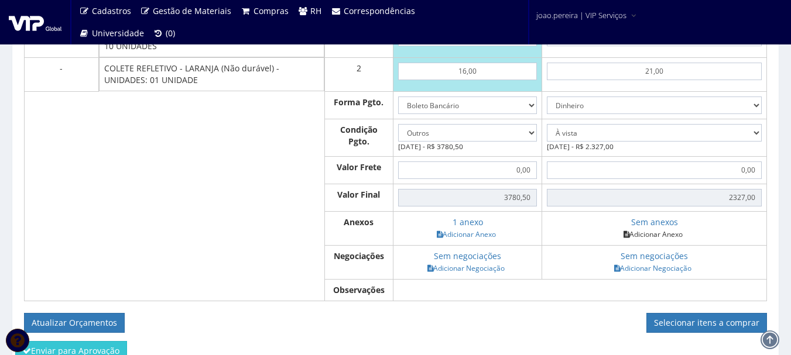
click at [660, 236] on link "Adicionar Anexo" at bounding box center [653, 234] width 66 height 12
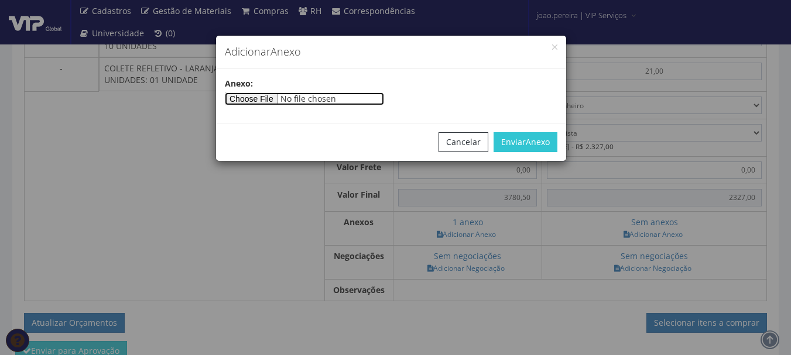
click at [287, 96] on input"] "file" at bounding box center [304, 99] width 159 height 13
type input"] "C:\fakepath\COTAÇÃO VIP09.pdf"
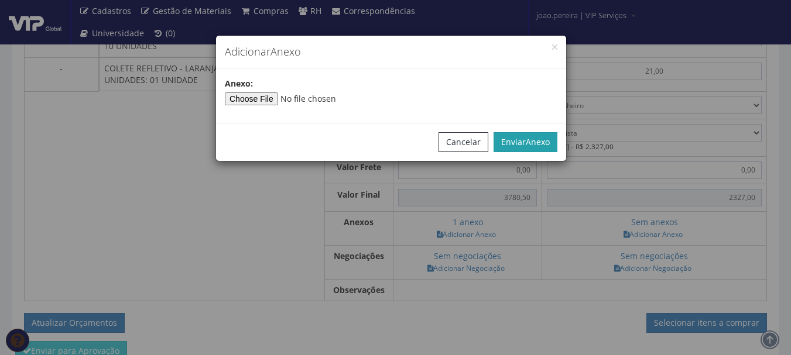
click at [536, 140] on span "Anexo" at bounding box center [538, 141] width 24 height 11
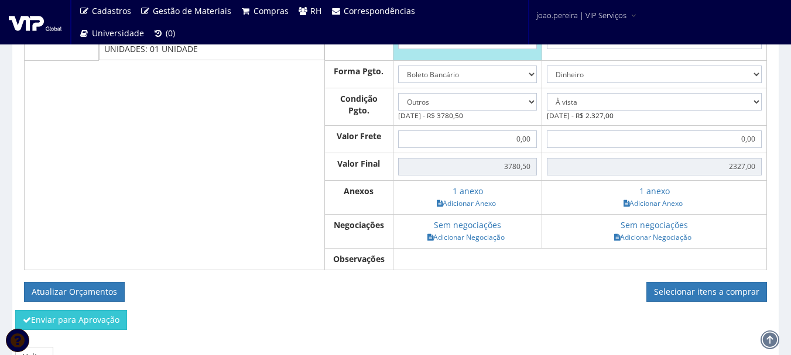
scroll to position [1054, 0]
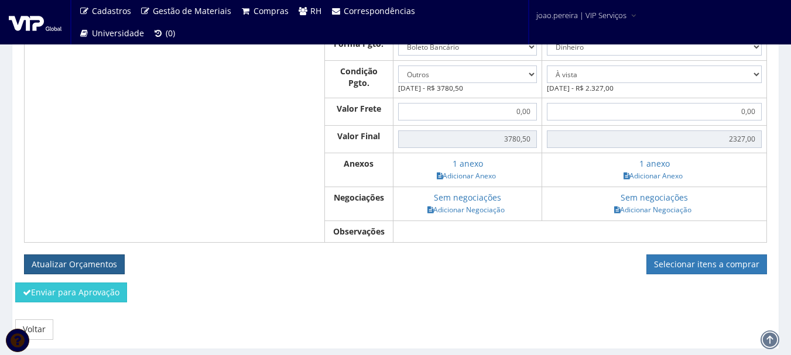
click at [100, 264] on button "Atualizar Orçamentos" at bounding box center [74, 265] width 101 height 20
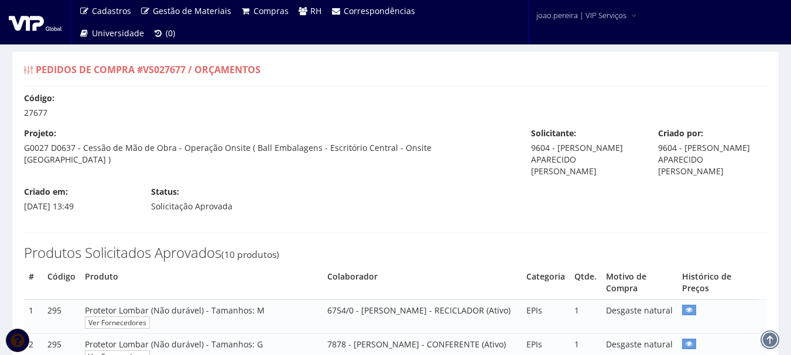
select select "outros"
select select "0"
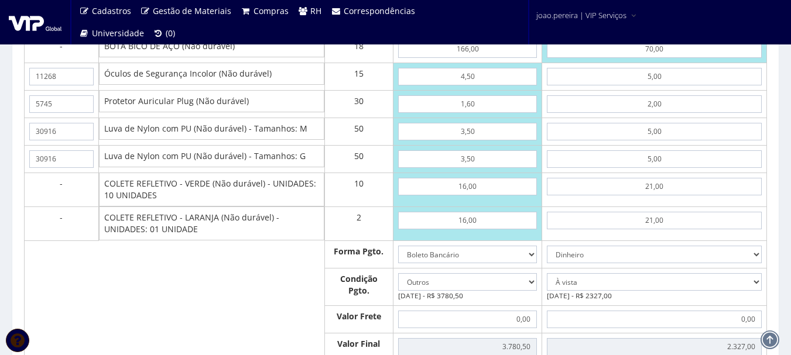
scroll to position [644, 0]
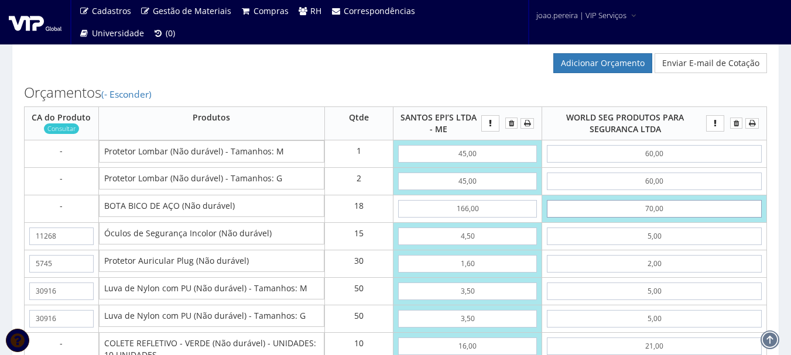
drag, startPoint x: 681, startPoint y: 206, endPoint x: 603, endPoint y: 207, distance: 78.5
click at [603, 207] on input "70,00" at bounding box center [654, 209] width 215 height 18
type input "18"
type input "1391,00"
type input "1,80"
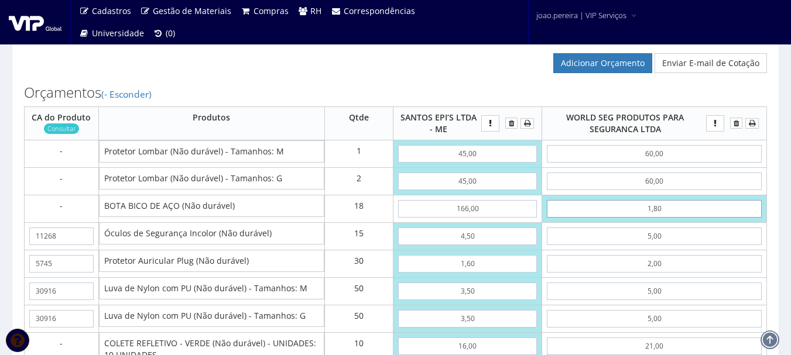
type input "1099,40"
type input "18,00"
type input "1391,00"
type input "180,00"
type input "4307,00"
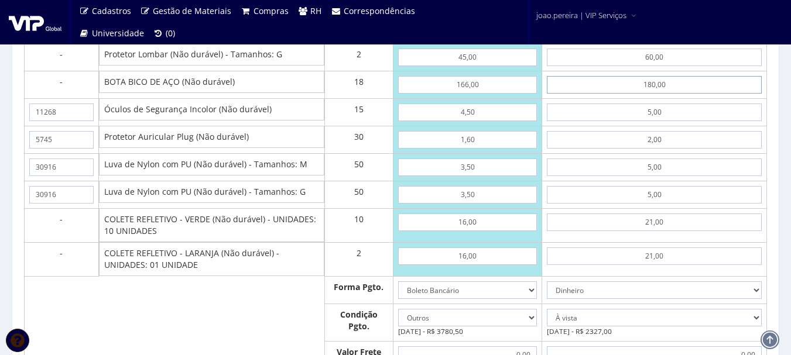
scroll to position [761, 0]
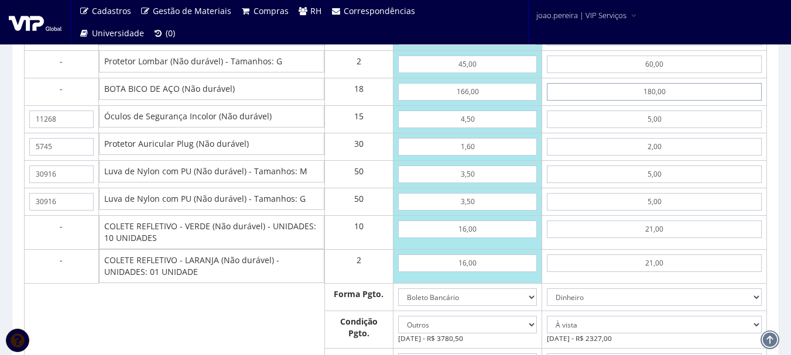
drag, startPoint x: 688, startPoint y: 93, endPoint x: 599, endPoint y: 89, distance: 89.1
click at [599, 89] on input "180,00" at bounding box center [654, 92] width 215 height 18
type input "1"
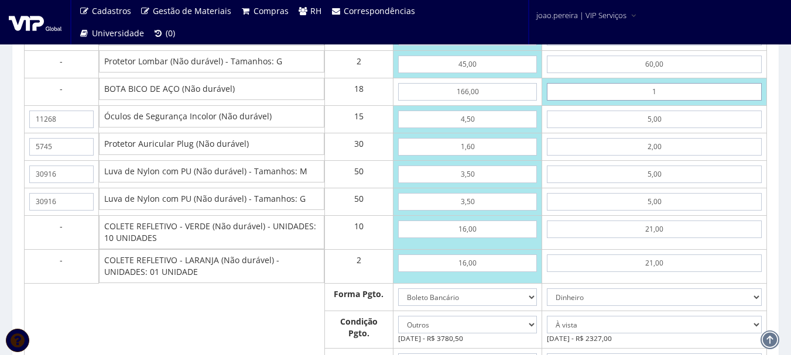
type input "1085,00"
type input "14"
type input "1319,00"
type input "1,40"
type input "1092,20"
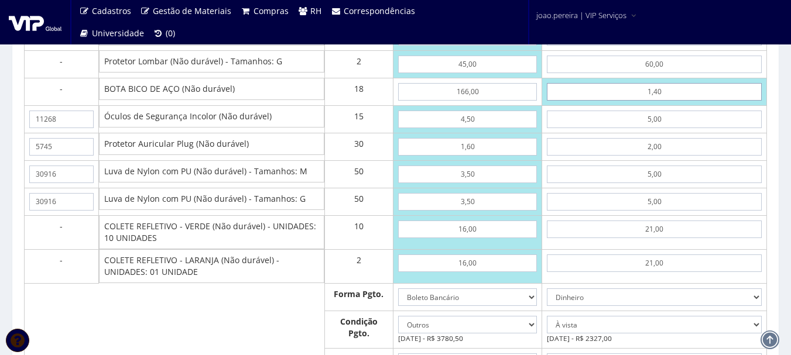
type input "14,00"
type input "1319,00"
type input "140,00"
type input "3587,00"
type input "140,00"
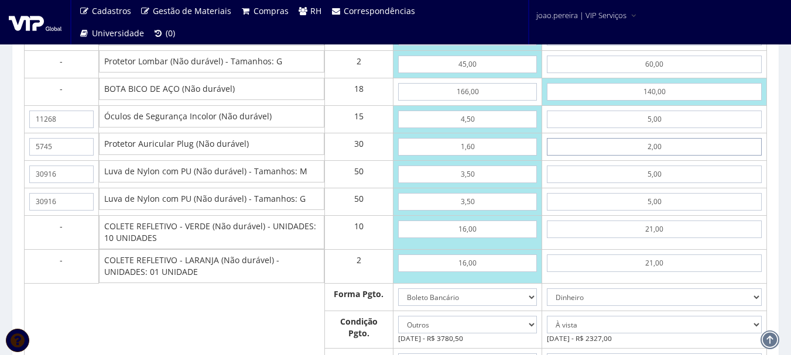
select select
click at [596, 150] on input "2,00" at bounding box center [654, 147] width 215 height 18
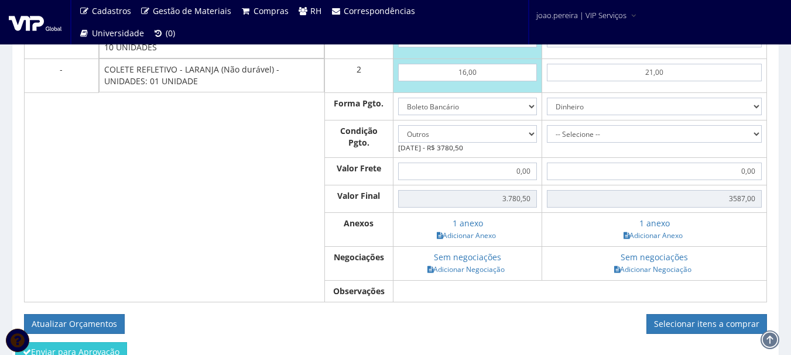
scroll to position [987, 0]
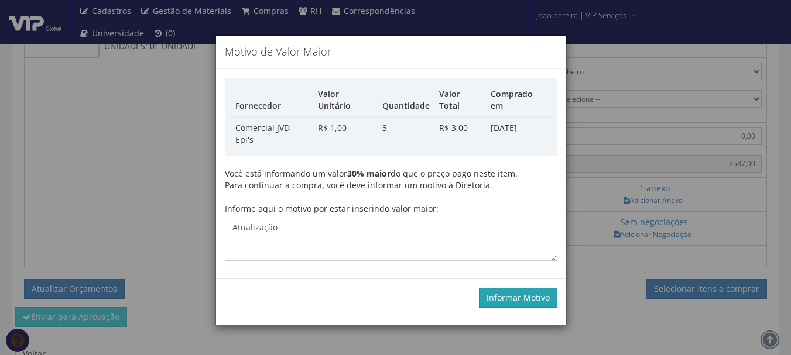
click at [528, 288] on button "Informar Motivo" at bounding box center [518, 298] width 78 height 20
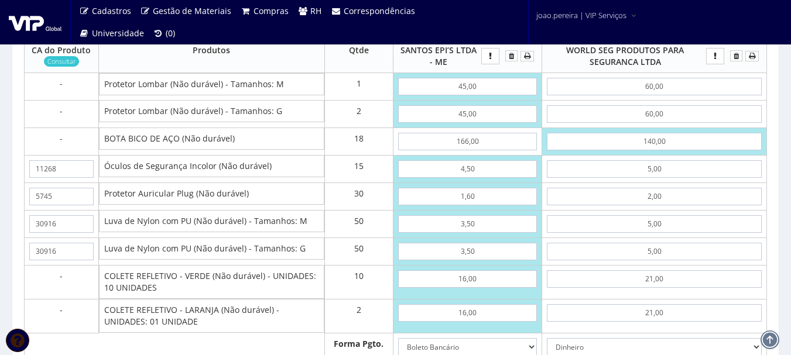
scroll to position [694, 0]
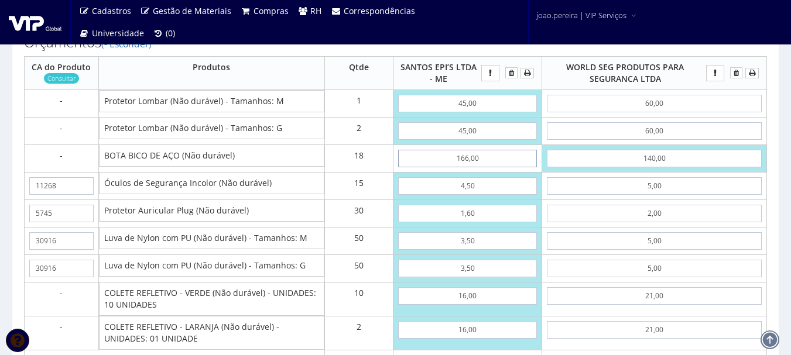
click at [472, 160] on input "166,00" at bounding box center [467, 159] width 139 height 18
drag, startPoint x: 482, startPoint y: 160, endPoint x: 395, endPoint y: 158, distance: 87.3
click at [395, 158] on td "166,00" at bounding box center [467, 159] width 149 height 28
type input "8"
type input "936,50"
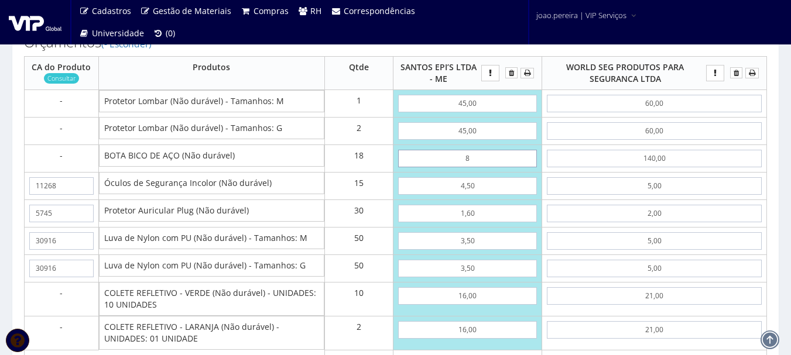
type input "83"
type input "2286,50"
type input "8,30"
type input "941,90"
type input "83,00"
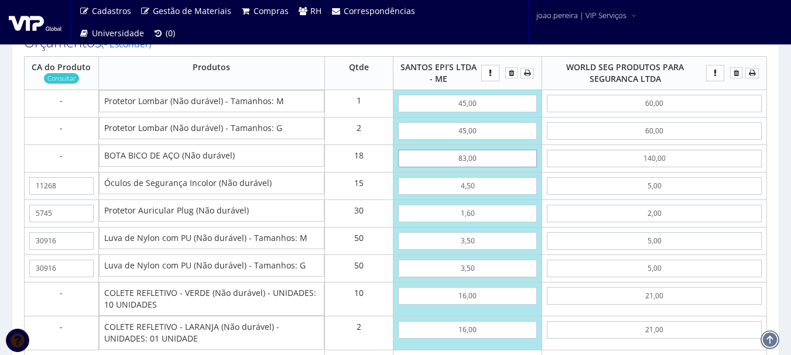
type input "2286,50"
type input "83,00"
select select
click at [689, 162] on input "140,00" at bounding box center [654, 159] width 215 height 18
drag, startPoint x: 689, startPoint y: 162, endPoint x: 612, endPoint y: 163, distance: 76.7
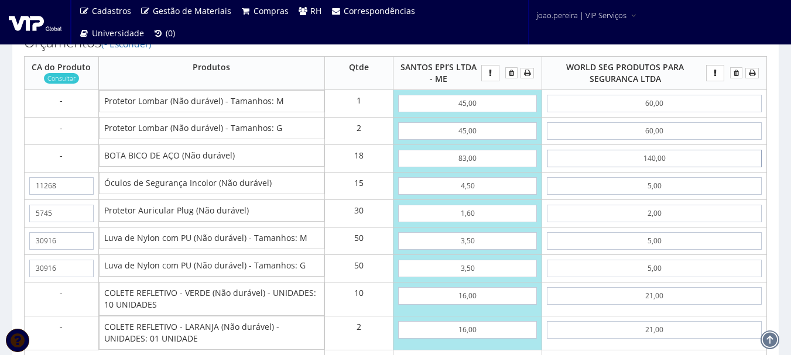
click at [614, 163] on input "140,00" at bounding box center [654, 159] width 215 height 18
type input "7"
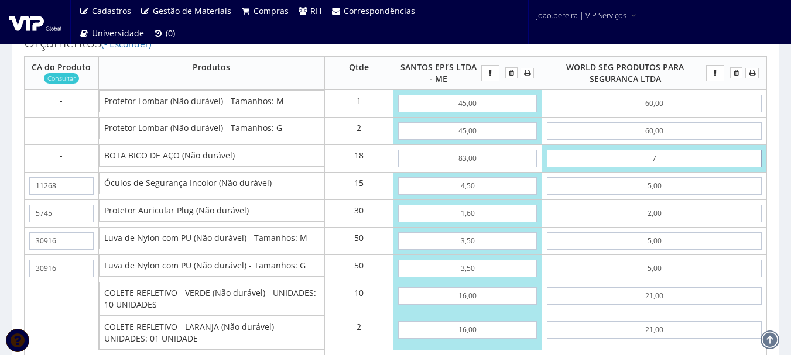
type input "1193,00"
type input "70"
type input "2327,00"
type input "7,00"
type input "1193,00"
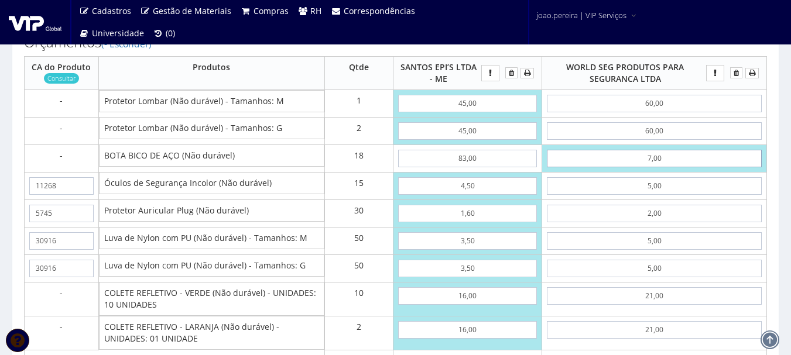
type input "70,00"
type input "2327,00"
type input "70,00"
click at [467, 204] on td "1,60" at bounding box center [467, 214] width 149 height 28
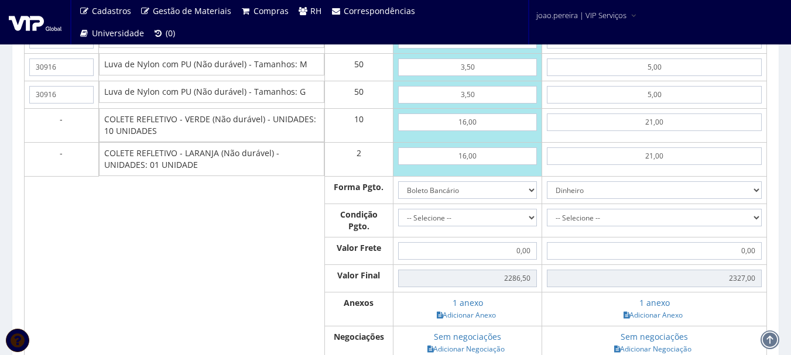
scroll to position [812, 0]
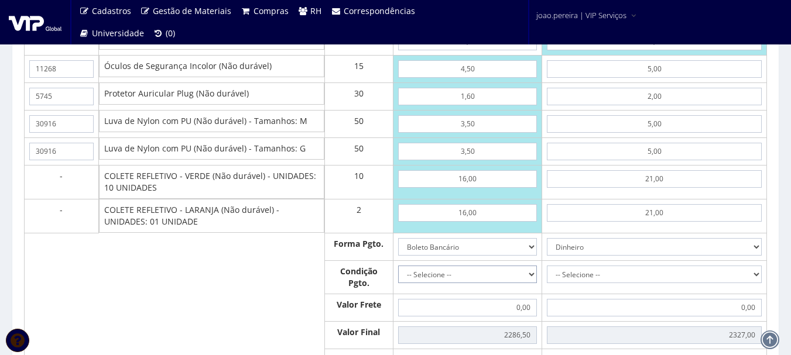
drag, startPoint x: 525, startPoint y: 277, endPoint x: 519, endPoint y: 280, distance: 6.5
click at [525, 277] on select "-- Selecione -- À vista 7 dias 10 dias" at bounding box center [467, 275] width 139 height 18
click at [398, 266] on select "-- Selecione -- À vista 7 dias 10 dias" at bounding box center [467, 275] width 139 height 18
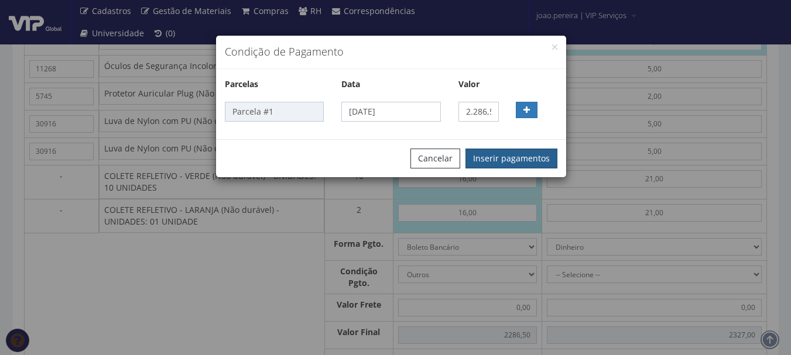
click at [511, 155] on button "Inserir pagamentos" at bounding box center [512, 159] width 92 height 20
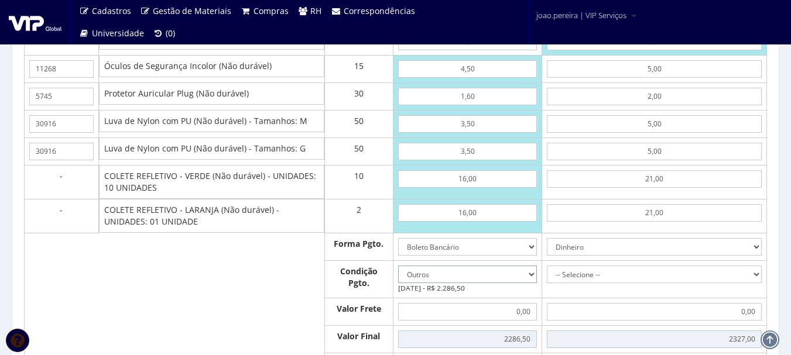
click at [531, 278] on select "-- Selecione -- À vista 7 dias 10 dias" at bounding box center [467, 275] width 139 height 18
click at [398, 266] on select "-- Selecione -- À vista 7 dias 10 dias" at bounding box center [467, 275] width 139 height 18
click at [528, 275] on select "-- Selecione -- À vista 7 dias 10 dias" at bounding box center [467, 275] width 139 height 18
click at [398, 266] on select "-- Selecione -- À vista 7 dias 10 dias" at bounding box center [467, 275] width 139 height 18
click at [524, 275] on select "-- Selecione -- À vista 7 dias 10 dias" at bounding box center [467, 275] width 139 height 18
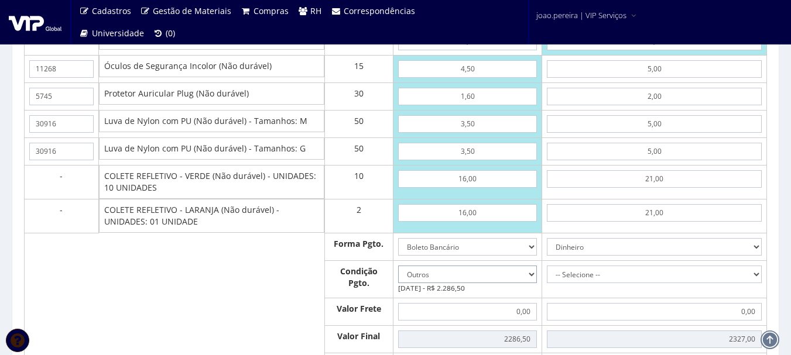
select select "30"
click at [398, 266] on select "-- Selecione -- À vista 7 dias 10 dias" at bounding box center [467, 275] width 139 height 18
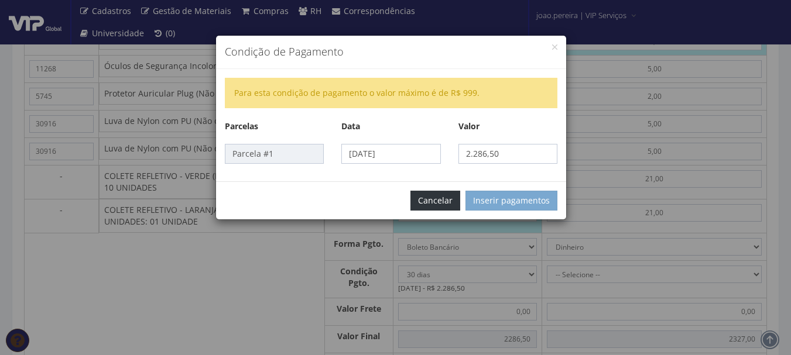
click at [449, 201] on button "Cancelar" at bounding box center [435, 201] width 50 height 20
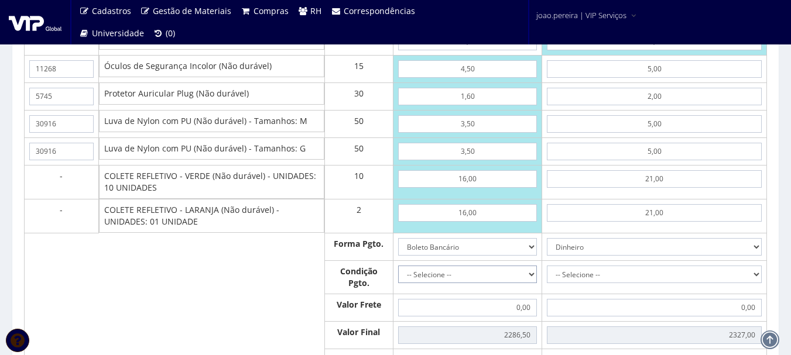
click at [528, 273] on select "-- Selecione -- À vista 7 dias 10 dias" at bounding box center [467, 275] width 139 height 18
select select "outros"
click at [398, 266] on select "-- Selecione -- À vista 7 dias 10 dias" at bounding box center [467, 275] width 139 height 18
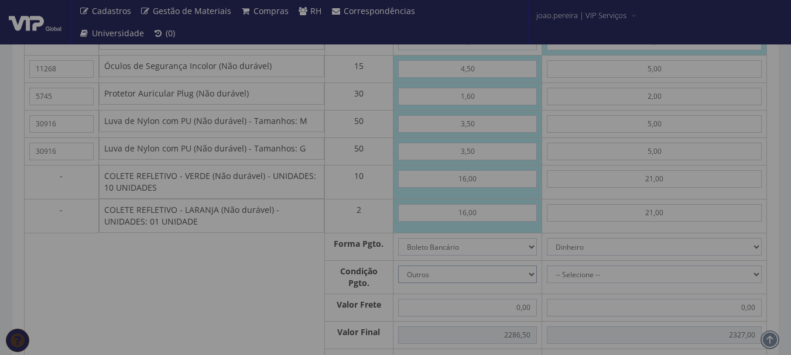
type input "2.286,50"
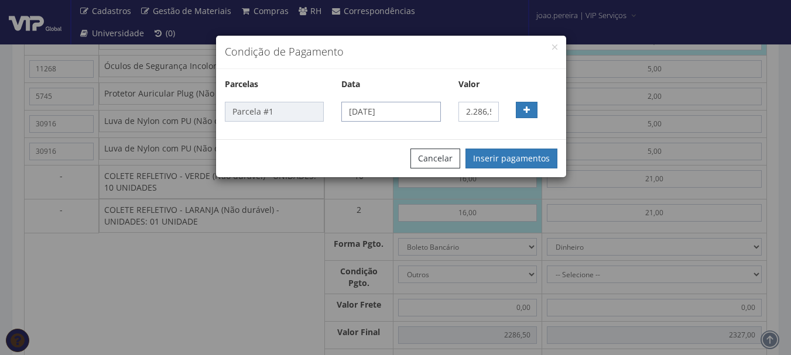
click at [425, 109] on input "04/09/2025" at bounding box center [390, 112] width 99 height 20
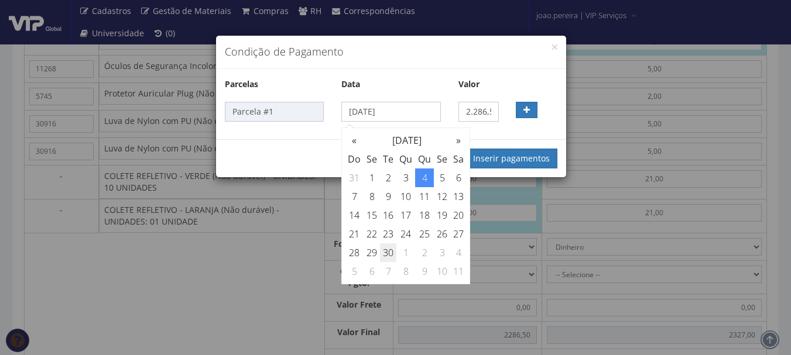
click at [390, 252] on td "30" at bounding box center [388, 253] width 16 height 19
type input "30/09/2025"
click at [526, 158] on button "Inserir pagamentos" at bounding box center [512, 159] width 92 height 20
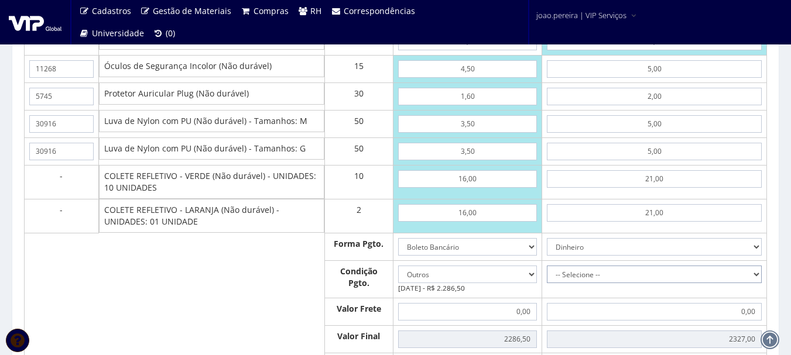
drag, startPoint x: 757, startPoint y: 274, endPoint x: 748, endPoint y: 276, distance: 9.0
click at [757, 274] on select "-- Selecione -- À vista 7 dias 10 dias" at bounding box center [654, 275] width 215 height 18
select select "0"
click at [547, 266] on select "-- Selecione -- À vista 7 dias 10 dias" at bounding box center [654, 275] width 215 height 18
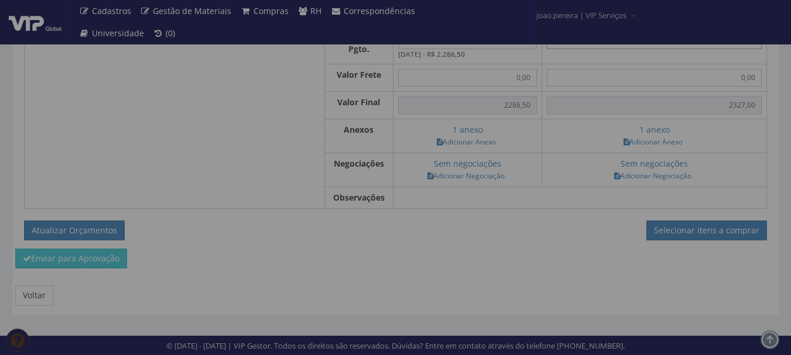
type input "2.327,00"
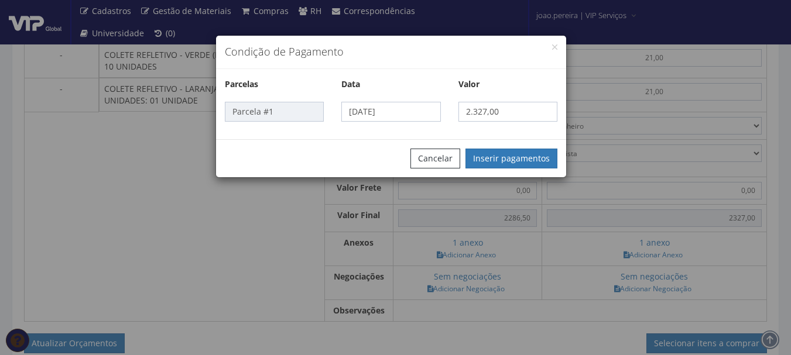
scroll to position [929, 0]
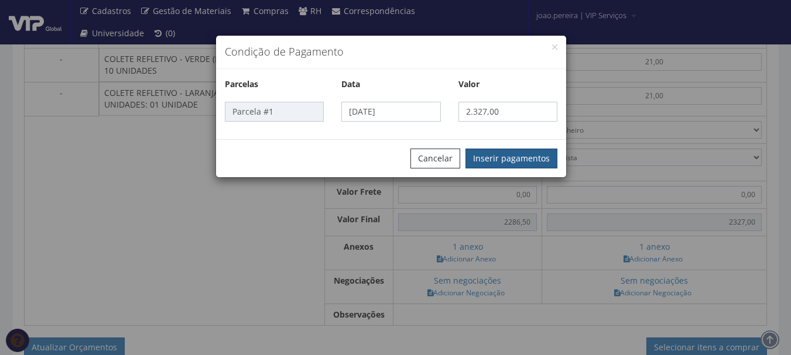
click at [506, 159] on button "Inserir pagamentos" at bounding box center [512, 159] width 92 height 20
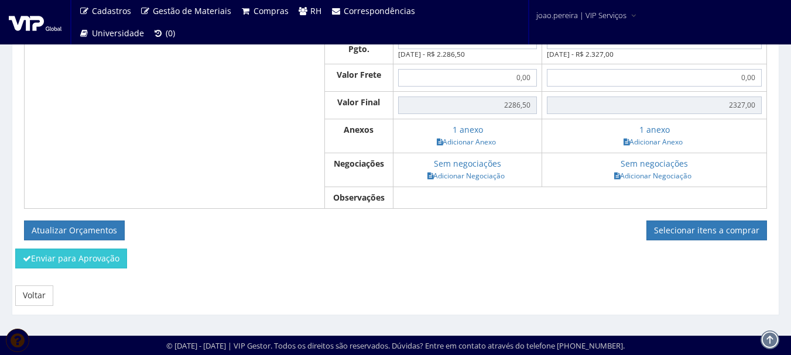
scroll to position [1046, 0]
click at [78, 225] on button "Atualizar Orçamentos" at bounding box center [74, 231] width 101 height 20
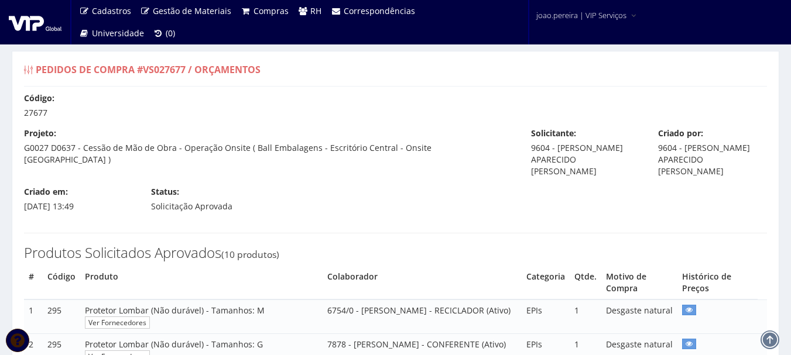
select select "outros"
select select "0"
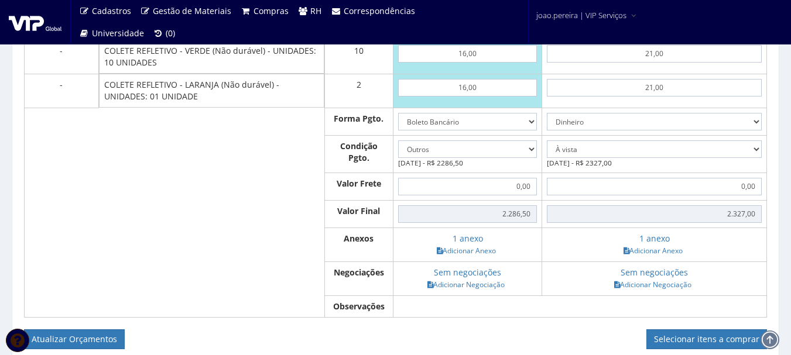
scroll to position [1046, 0]
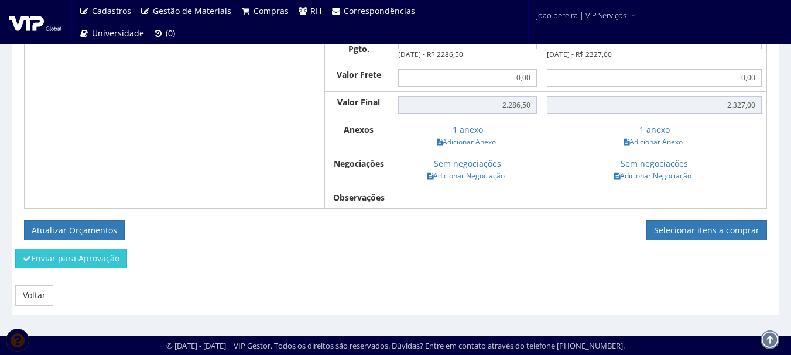
click at [539, 232] on form "Atualizar Orçamentos Selecionar itens a comprar" at bounding box center [395, 231] width 743 height 20
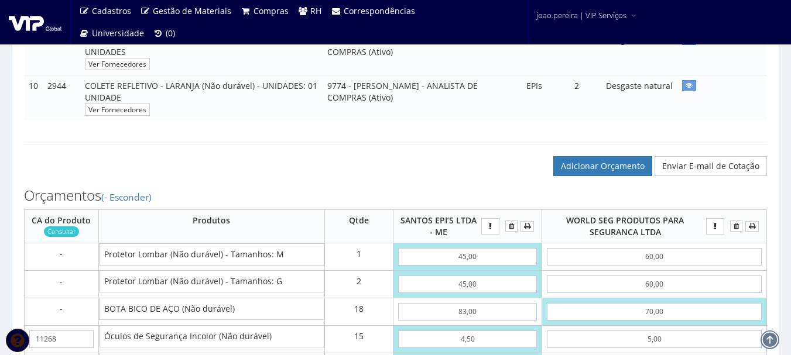
scroll to position [519, 0]
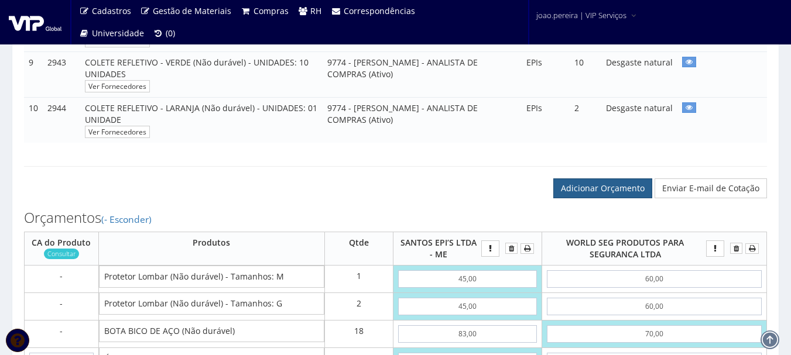
click at [623, 188] on link "Adicionar Orçamento" at bounding box center [602, 189] width 99 height 20
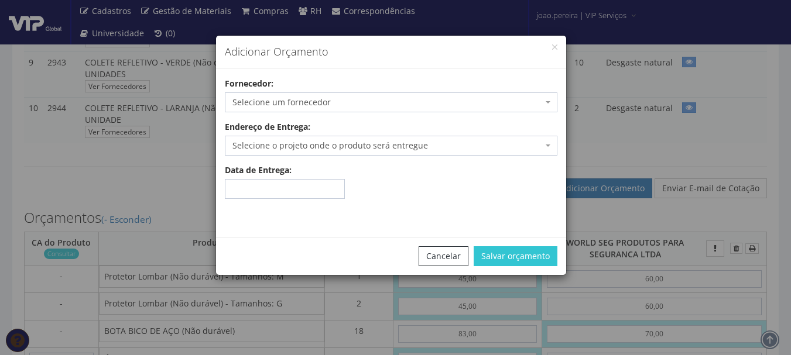
click at [385, 105] on span "Selecione um fornecedor" at bounding box center [387, 103] width 310 height 12
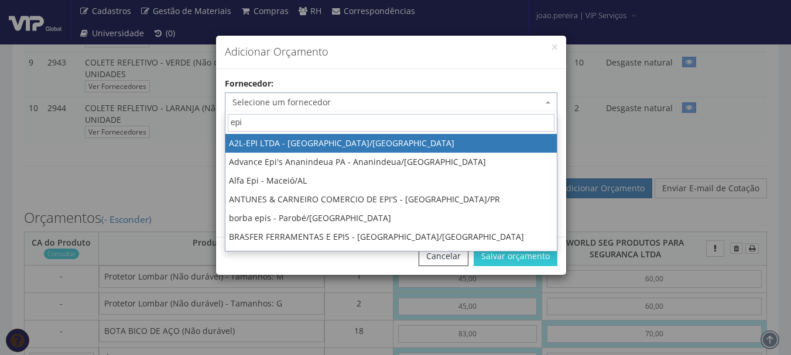
type input "epic"
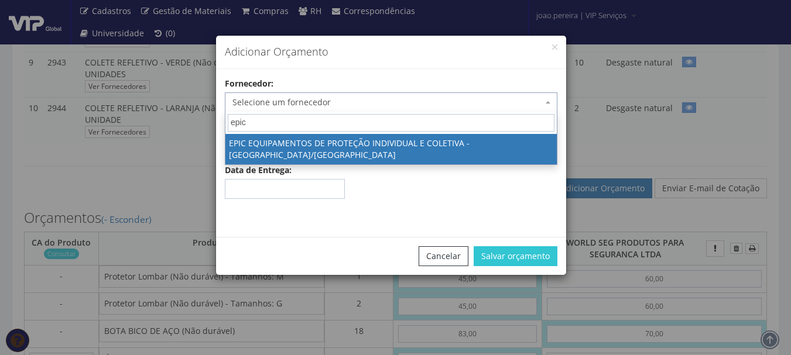
select select "1546"
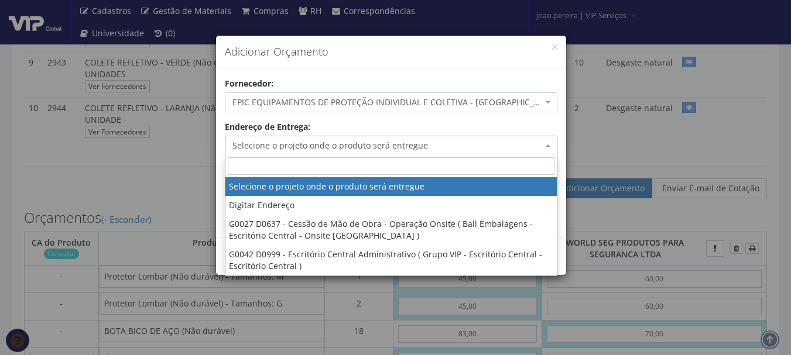
click at [390, 149] on span "Selecione o projeto onde o produto será entregue" at bounding box center [387, 146] width 310 height 12
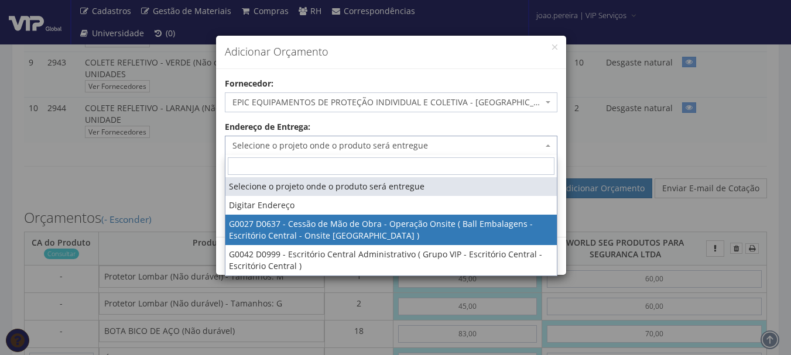
select select "27"
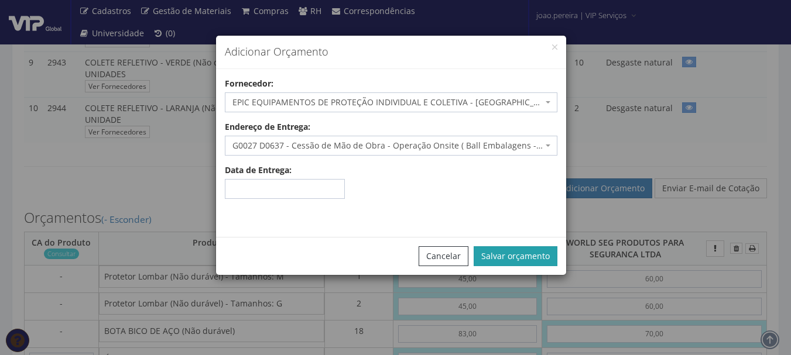
click at [514, 252] on button "Salvar orçamento" at bounding box center [516, 257] width 84 height 20
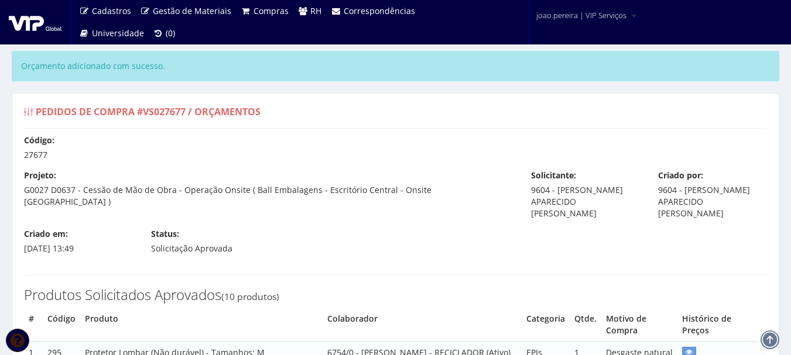
select select "outros"
select select "0"
type input "2.286,50"
type input "2.327,00"
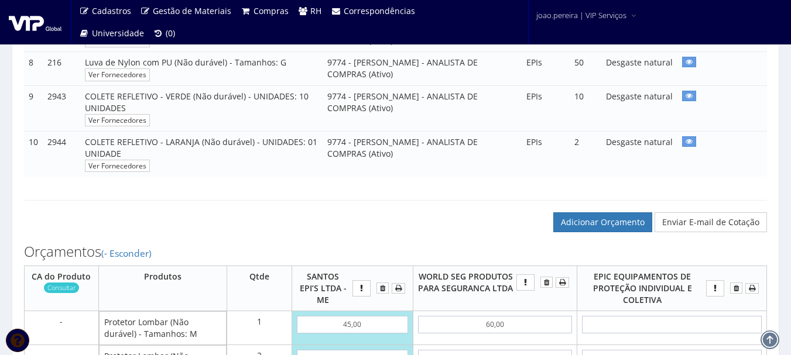
scroll to position [644, 0]
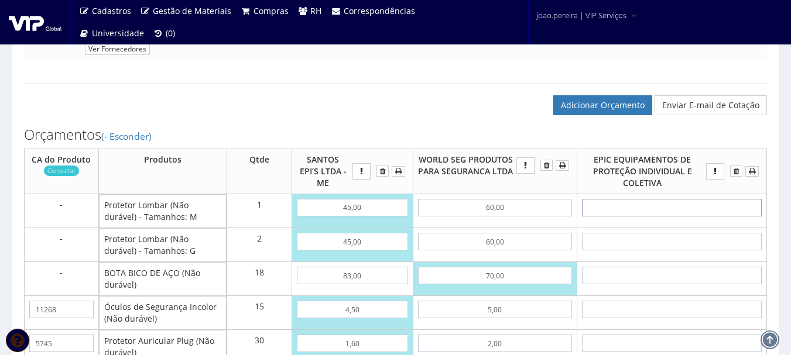
click at [687, 206] on input "text" at bounding box center [672, 208] width 180 height 18
type input "4"
type input "4,00"
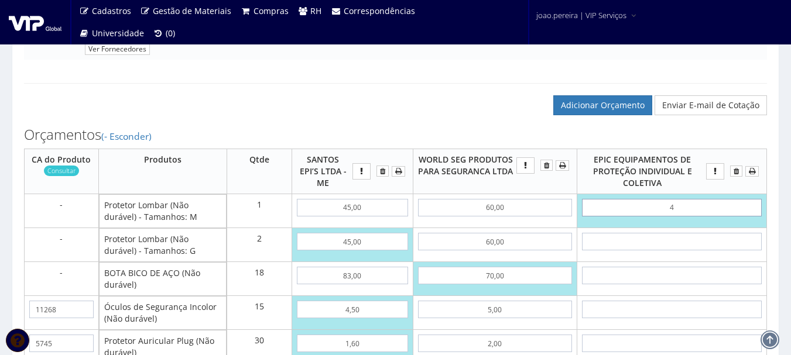
type input "45"
type input "45,00"
type input "4,50"
type input "45,00"
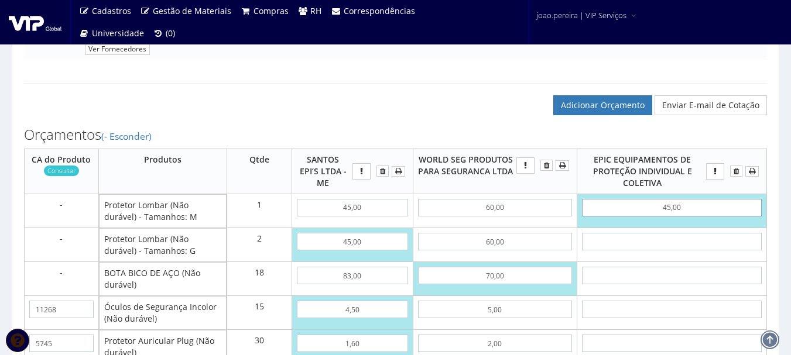
type input "45,00"
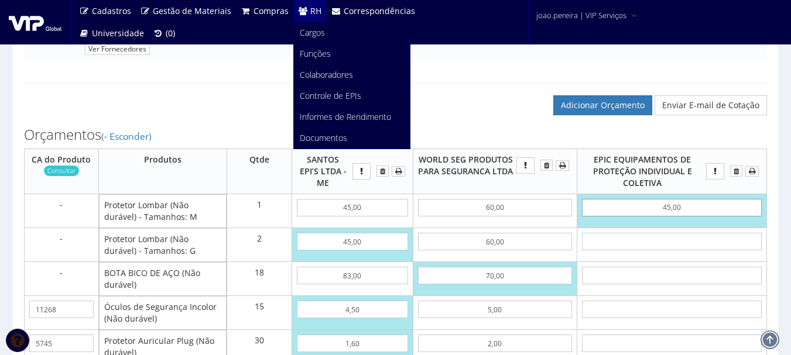
type input "45,00"
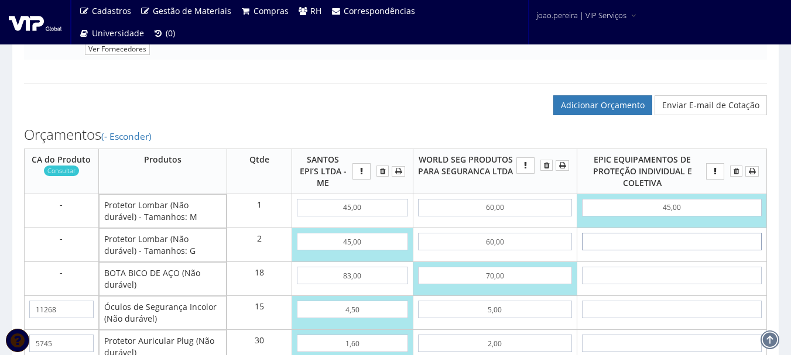
click at [711, 241] on input "text" at bounding box center [672, 242] width 180 height 18
type input "4"
type input "53,00"
type input "45"
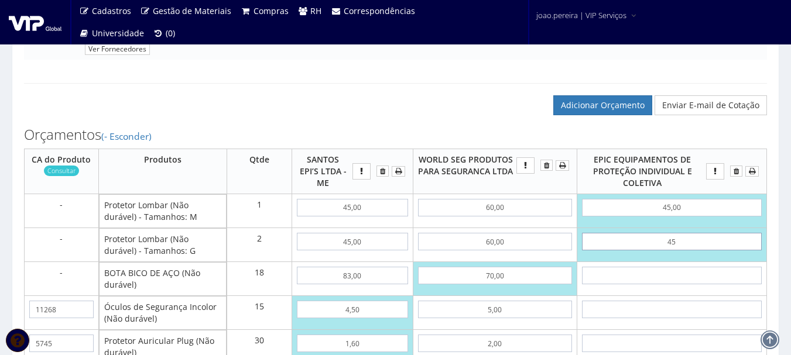
type input "135,00"
type input "4,50"
type input "54,00"
type input "45,00"
type input "135,00"
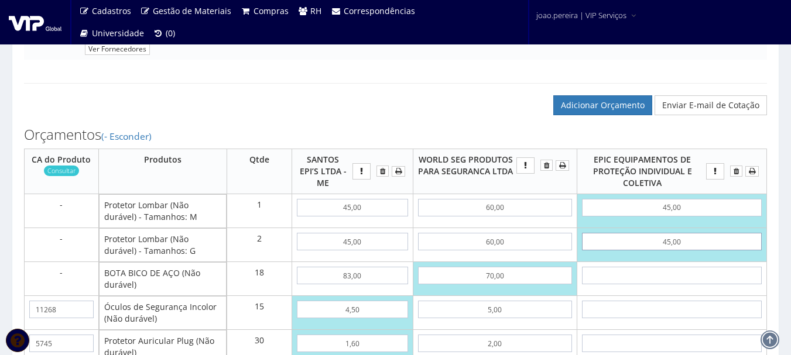
type input "45,00"
type input "2286,50"
type input "2327,00"
type input "7"
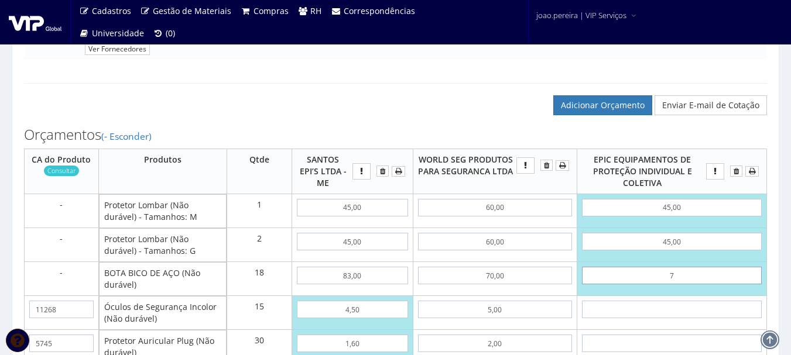
type input "261,00"
type input "74"
type input "1467,00"
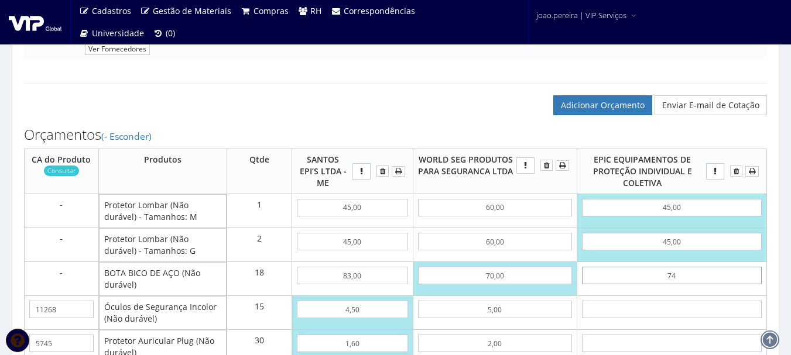
type input "7,40"
type input "268,20"
type input "74,00"
type input "1467,00"
type input "74,00"
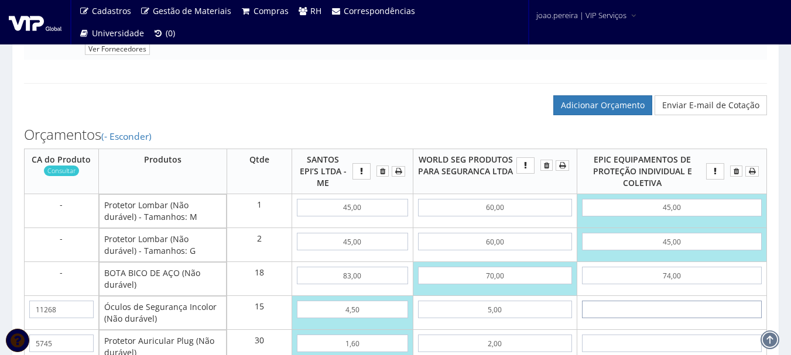
type input "4"
type input "1527,00"
type input "47"
type input "2172,00"
type input "4,70"
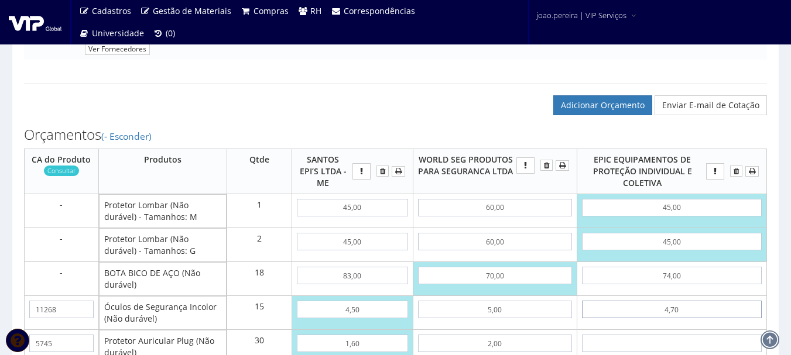
type input "1537,50"
type input "4,70"
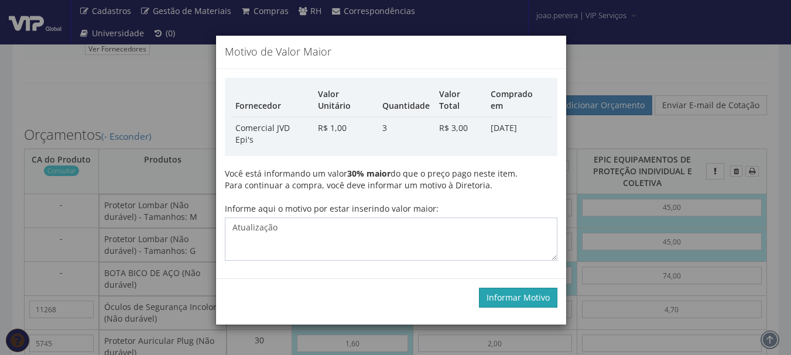
click at [549, 288] on button "Informar Motivo" at bounding box center [518, 298] width 78 height 20
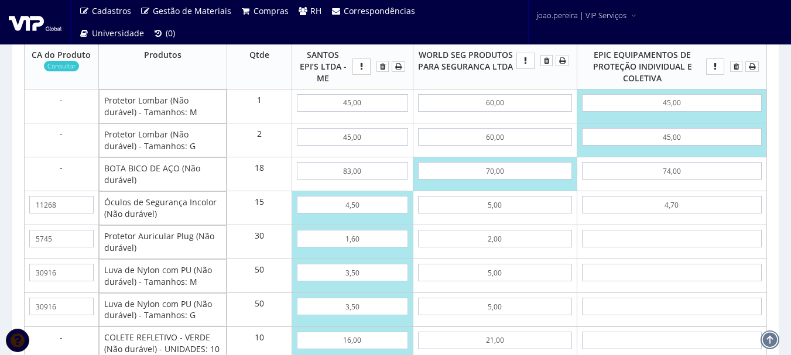
scroll to position [761, 0]
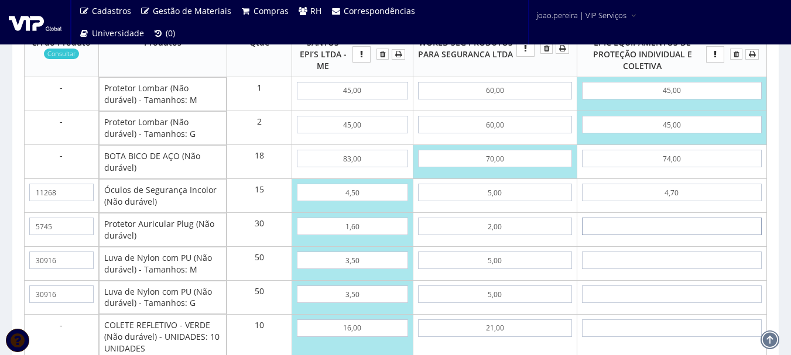
click at [684, 225] on input "text" at bounding box center [672, 227] width 180 height 18
type input "2"
type input "1597,50"
type input "20"
type input "2137,50"
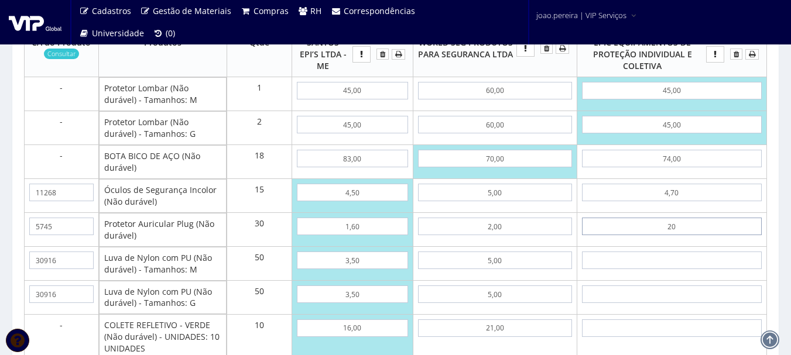
type input "2,00"
type input "1597,50"
type input "2,00"
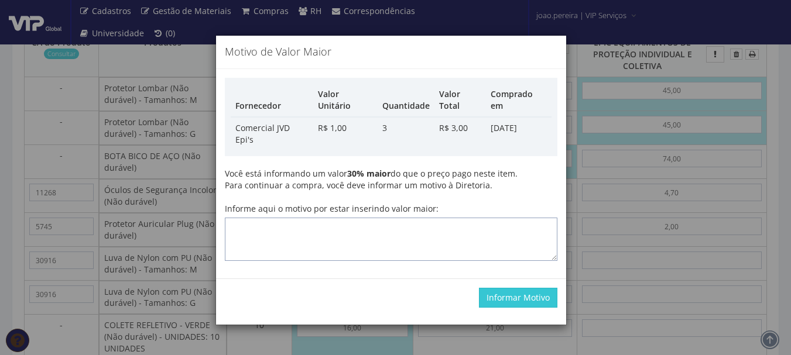
click at [401, 218] on textarea "Informe aqui o motivo por estar inserindo valor maior:" at bounding box center [391, 239] width 333 height 43
paste textarea "A"
type textarea "Atualização"
click at [518, 288] on button "Informar Motivo" at bounding box center [518, 298] width 78 height 20
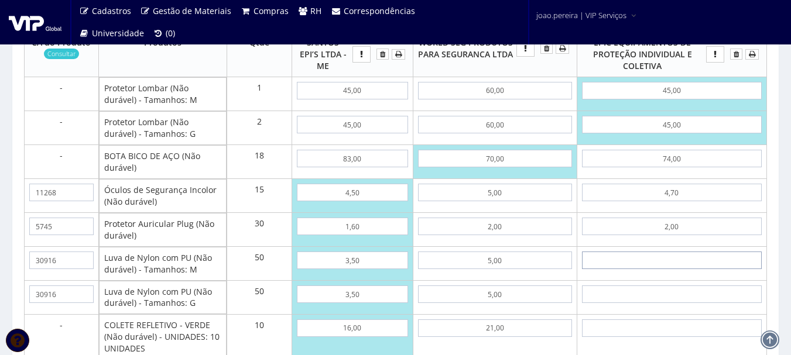
click at [697, 265] on input "text" at bounding box center [672, 261] width 180 height 18
type input "3"
type input "1747,50"
type input "39"
type input "3547,50"
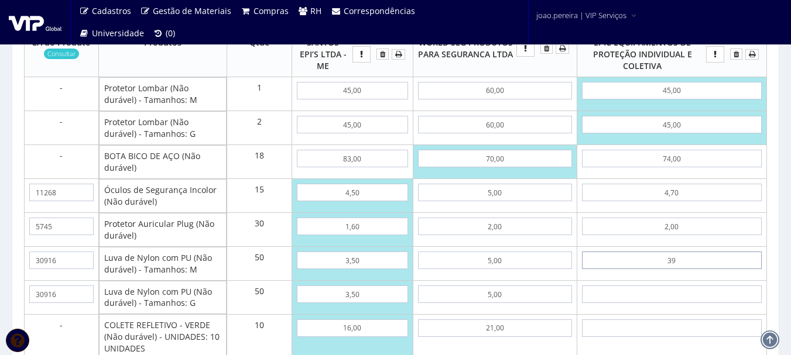
type input "3,99"
type input "1797,00"
type input "3,99"
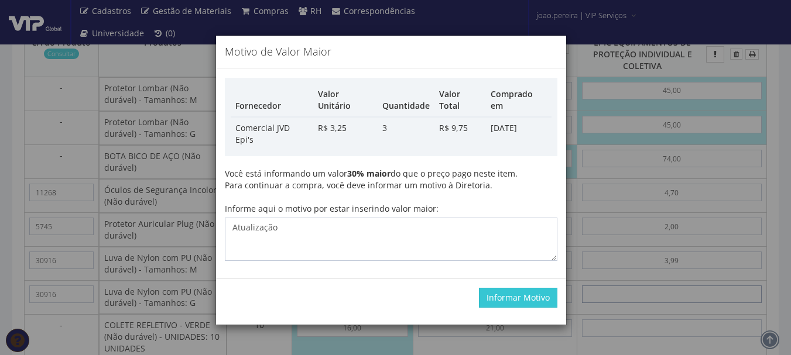
type input "3"
type input "1947,00"
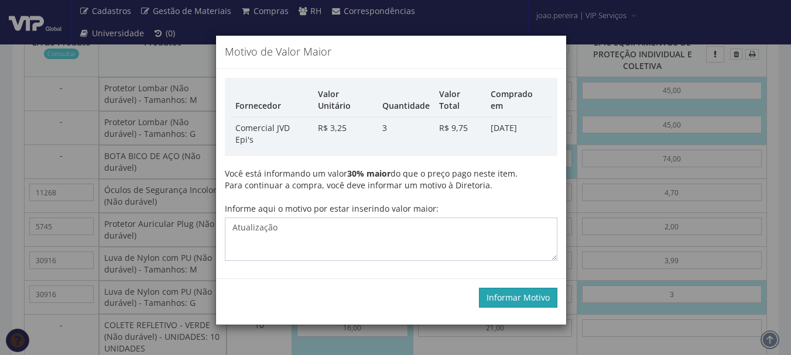
click at [523, 288] on button "Informar Motivo" at bounding box center [518, 298] width 78 height 20
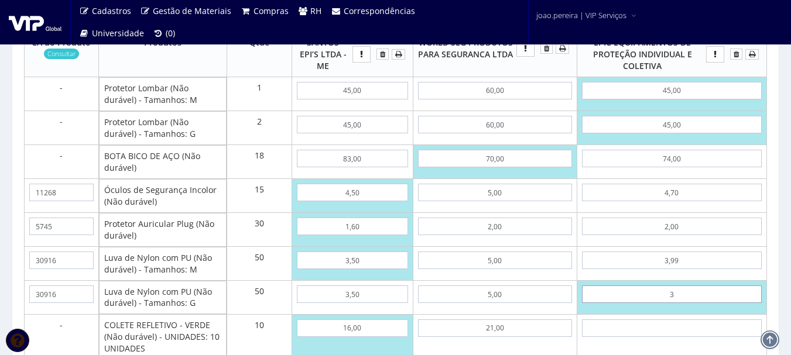
click at [675, 293] on input "3" at bounding box center [672, 295] width 180 height 18
type input "39"
type input "3747,00"
type input "3,99"
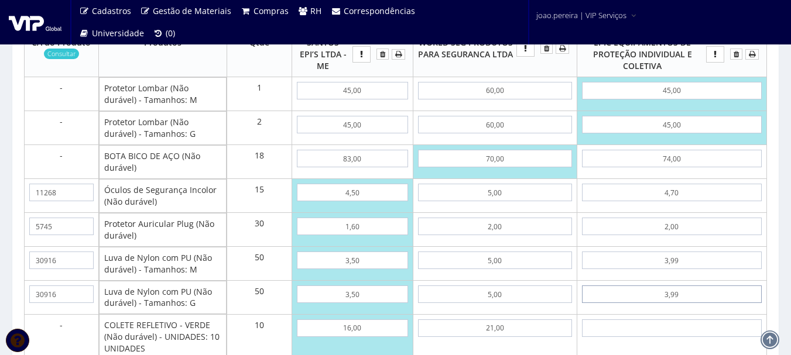
type input "1996,50"
type input "3,99"
type input "2"
type input "2016,50"
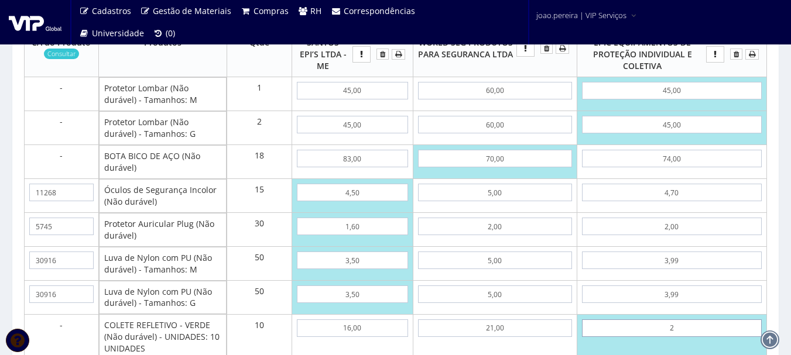
type input "28"
type input "2276,50"
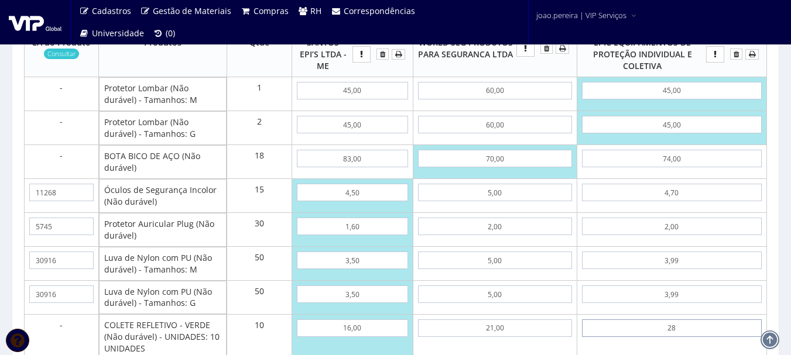
type input "2,80"
type input "2024,50"
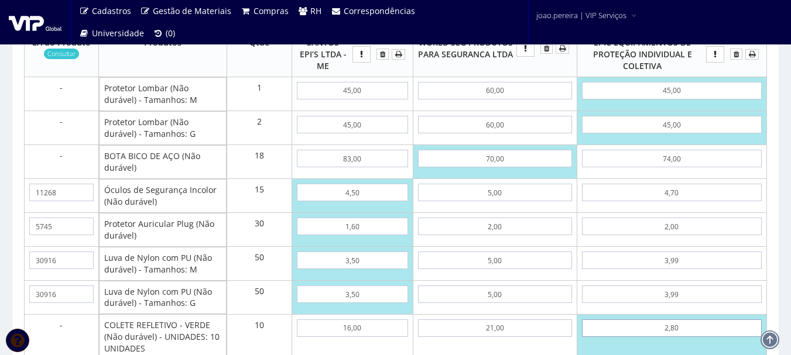
type input "28,00"
type input "2276,50"
type input "28,00"
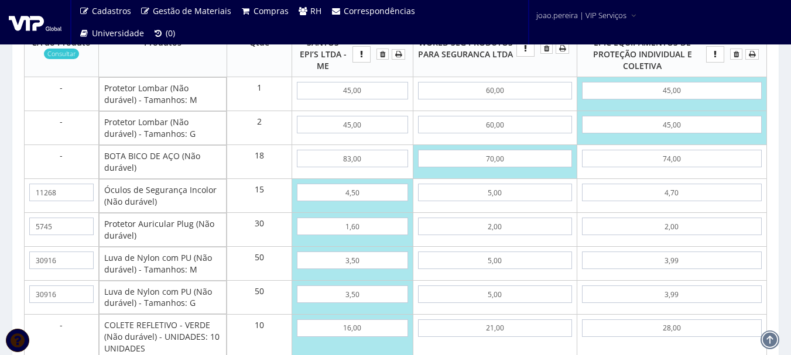
scroll to position [957, 0]
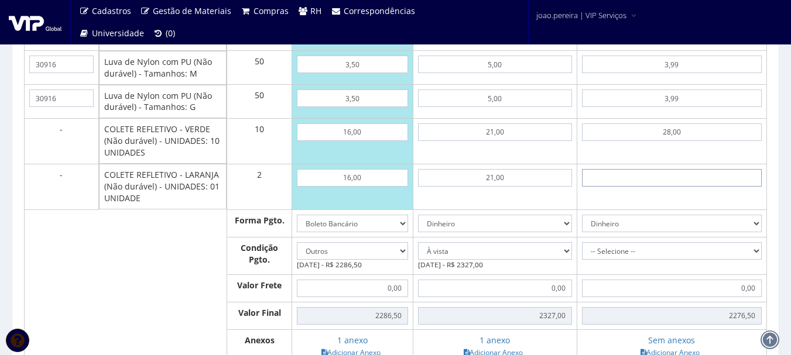
click at [684, 176] on input "text" at bounding box center [672, 178] width 180 height 18
type input "2"
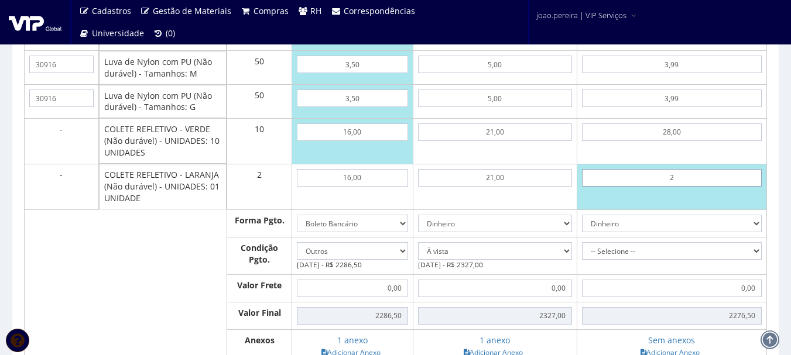
type input "2280,50"
type input "22"
type input "2320,50"
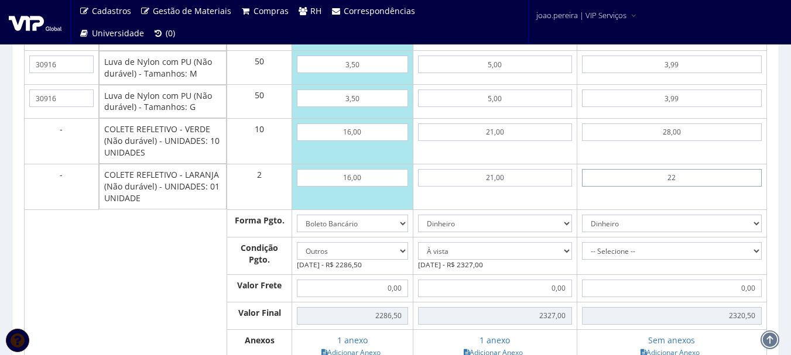
type input "2,20"
type input "2280,90"
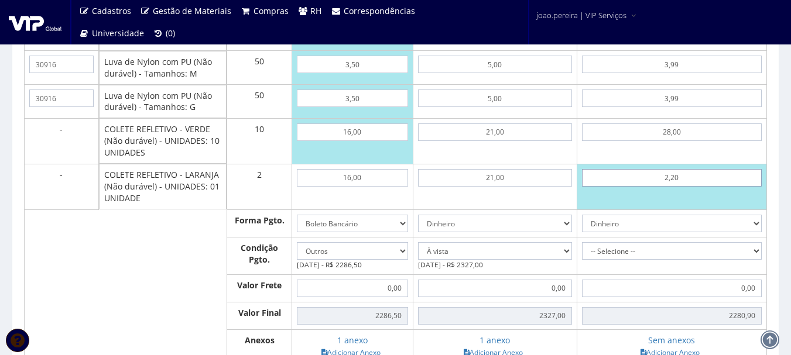
type input "22,00"
type input "2320,50"
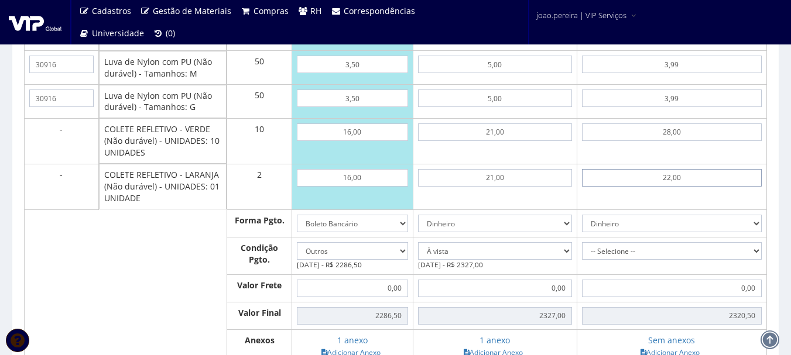
type input "22,00"
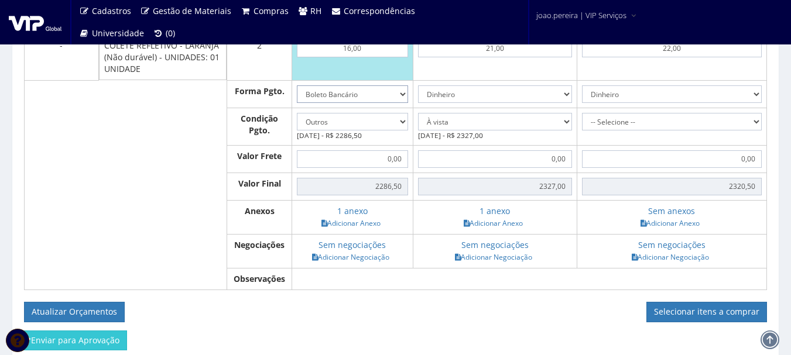
scroll to position [1016, 0]
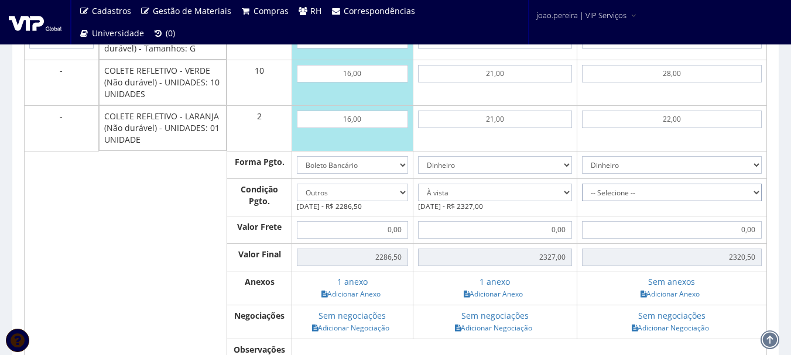
click at [760, 190] on select "-- Selecione -- À vista 7 dias 10 dias" at bounding box center [672, 193] width 180 height 18
click at [582, 184] on select "-- Selecione -- À vista 7 dias 10 dias" at bounding box center [672, 193] width 180 height 18
drag, startPoint x: 758, startPoint y: 196, endPoint x: 748, endPoint y: 193, distance: 10.4
click at [758, 196] on select "-- Selecione -- À vista 7 dias 10 dias" at bounding box center [672, 193] width 180 height 18
select select "0"
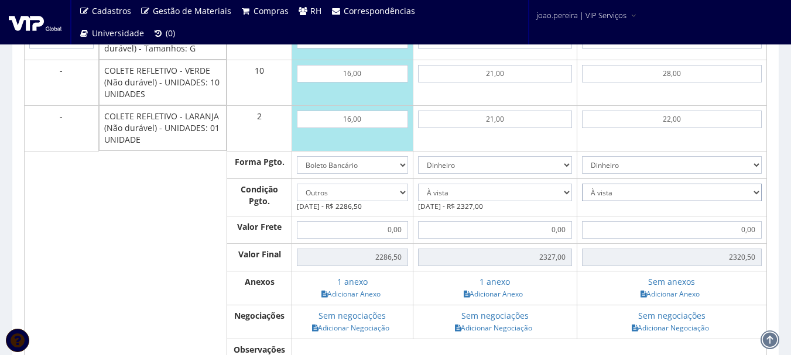
click at [582, 184] on select "-- Selecione -- À vista 7 dias 10 dias" at bounding box center [672, 193] width 180 height 18
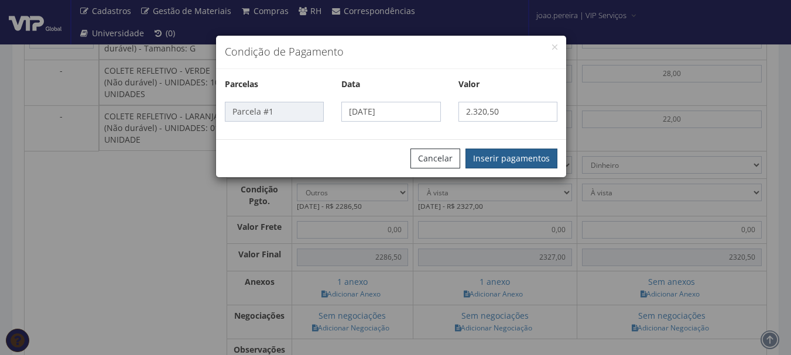
click at [529, 162] on button "Inserir pagamentos" at bounding box center [512, 159] width 92 height 20
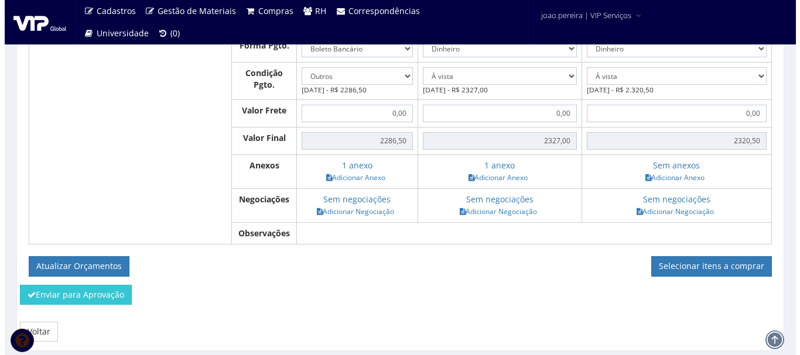
scroll to position [1133, 0]
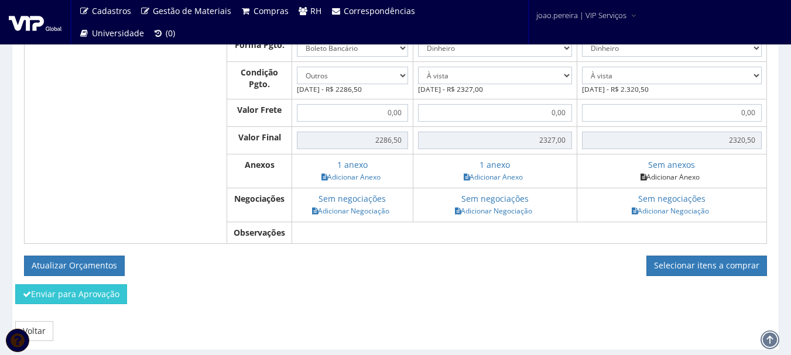
click at [677, 177] on link "Adicionar Anexo" at bounding box center [670, 177] width 66 height 12
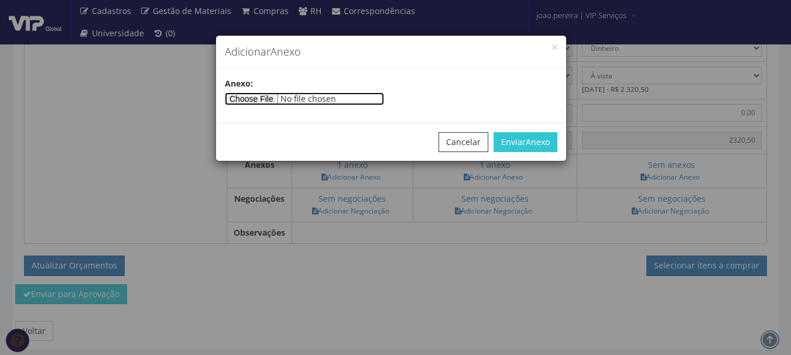
click at [265, 97] on input"] "file" at bounding box center [304, 99] width 159 height 13
type input"] "C:\fakepath\VIP (11).pdf"
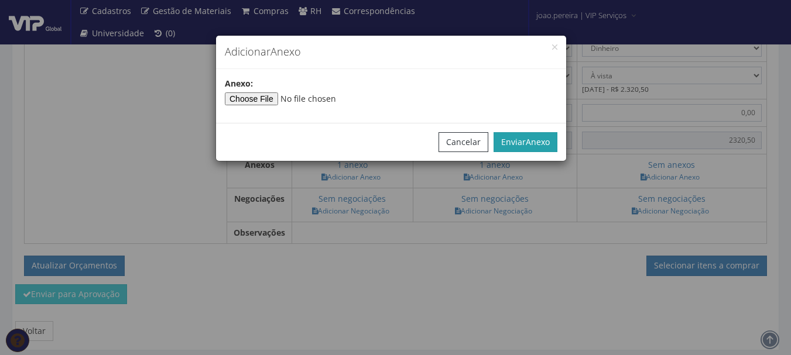
click at [538, 139] on span "Anexo" at bounding box center [538, 141] width 24 height 11
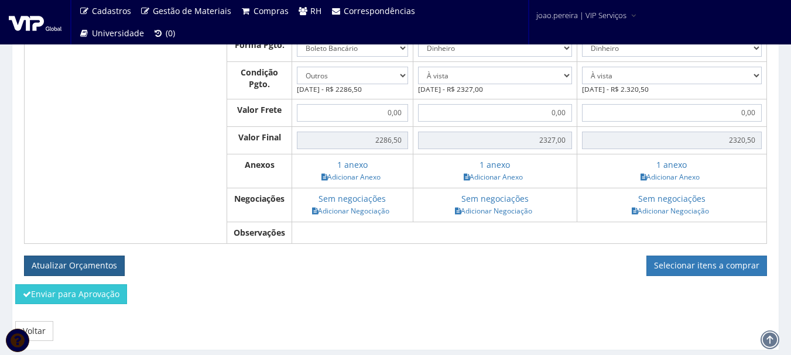
click at [55, 263] on button "Atualizar Orçamentos" at bounding box center [74, 266] width 101 height 20
click at [557, 292] on div "Enviar para Aprovação" at bounding box center [395, 299] width 778 height 28
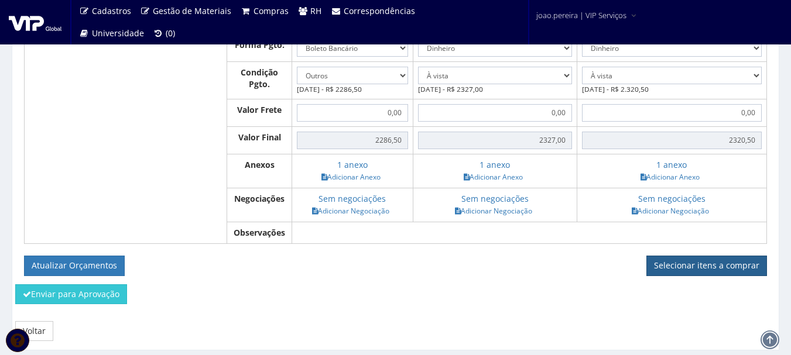
click at [721, 265] on link "Selecionar itens a comprar" at bounding box center [706, 266] width 121 height 20
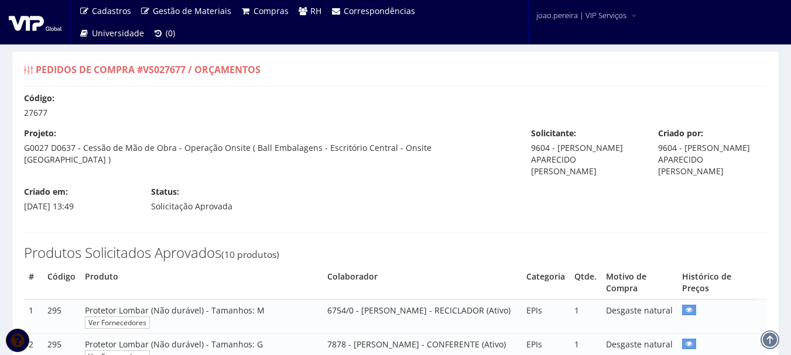
select select "outros"
select select "0"
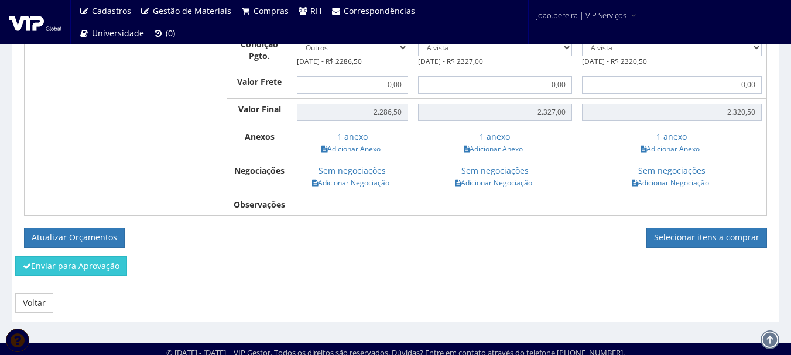
scroll to position [1126, 0]
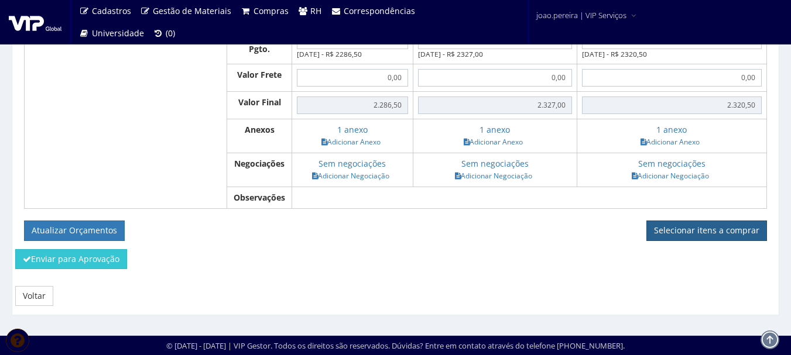
click at [721, 227] on link "Selecionar itens a comprar" at bounding box center [706, 231] width 121 height 20
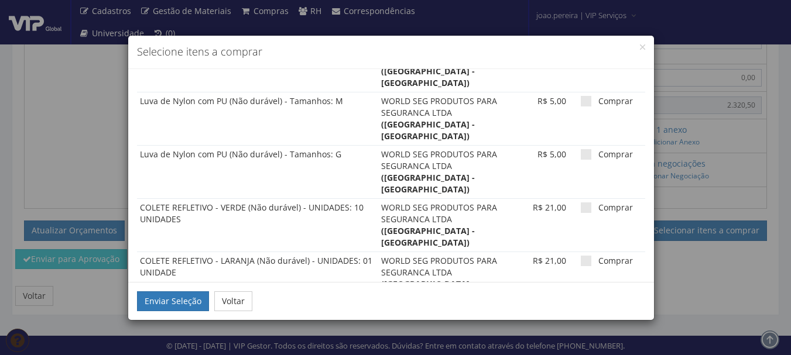
scroll to position [586, 0]
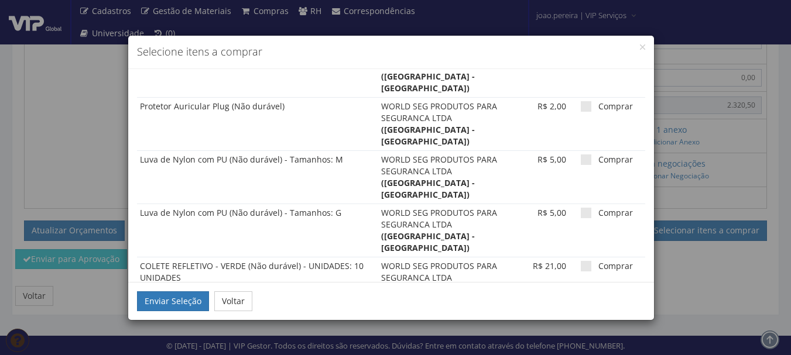
checkbox input "false"
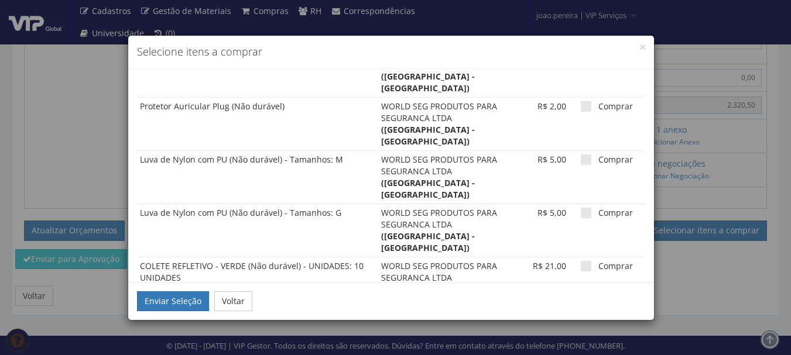
checkbox input "false"
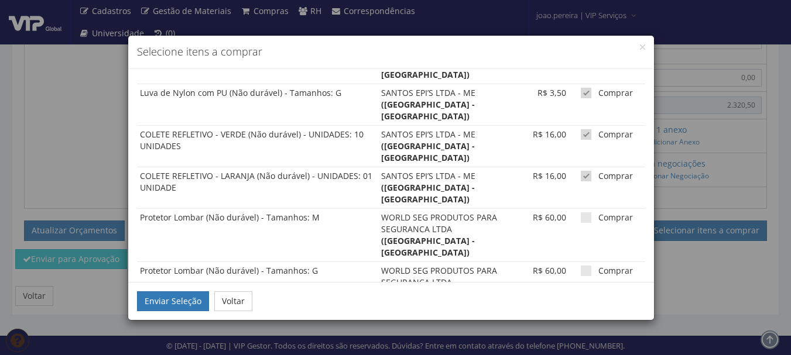
scroll to position [234, 0]
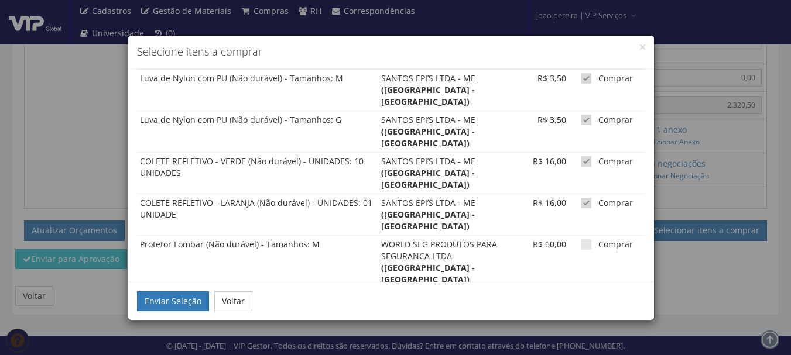
click at [581, 346] on span at bounding box center [586, 351] width 11 height 11
click at [598, 348] on input "Comprar" at bounding box center [602, 352] width 8 height 8
checkbox input "false"
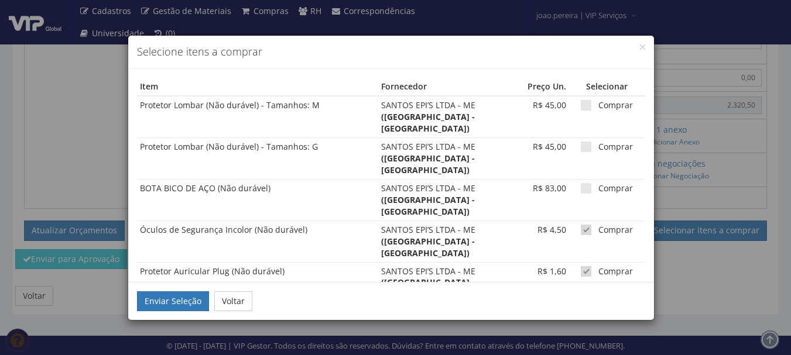
scroll to position [1067, 0]
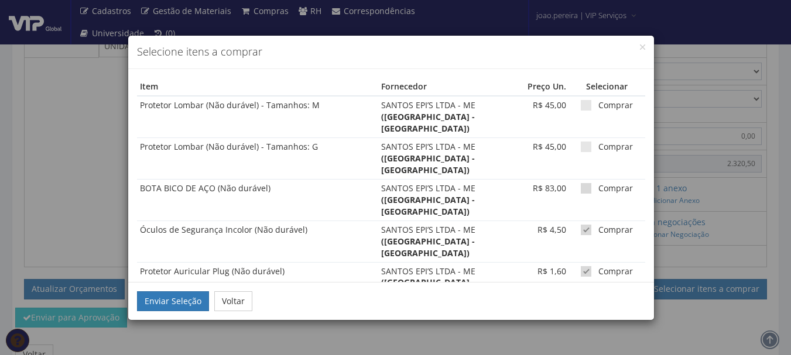
click at [581, 183] on span at bounding box center [586, 188] width 11 height 11
click at [598, 185] on input "Comprar" at bounding box center [602, 189] width 8 height 8
checkbox input "true"
click at [581, 142] on span at bounding box center [586, 147] width 11 height 11
click at [598, 143] on input "Comprar" at bounding box center [602, 147] width 8 height 8
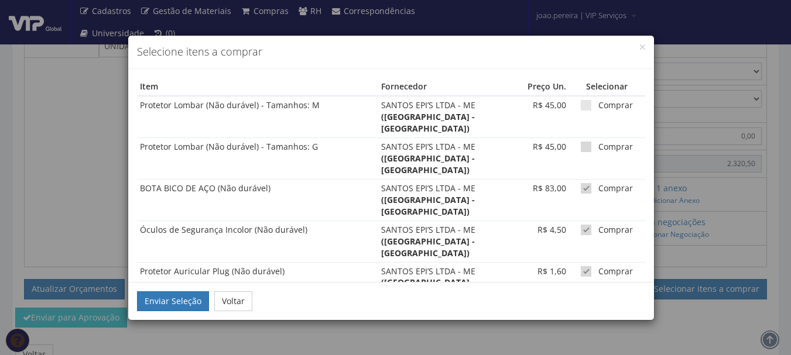
checkbox input "true"
click at [581, 106] on span at bounding box center [586, 105] width 11 height 11
click at [598, 106] on input "Comprar" at bounding box center [602, 106] width 8 height 8
checkbox input "true"
drag, startPoint x: 125, startPoint y: 293, endPoint x: 155, endPoint y: 302, distance: 31.0
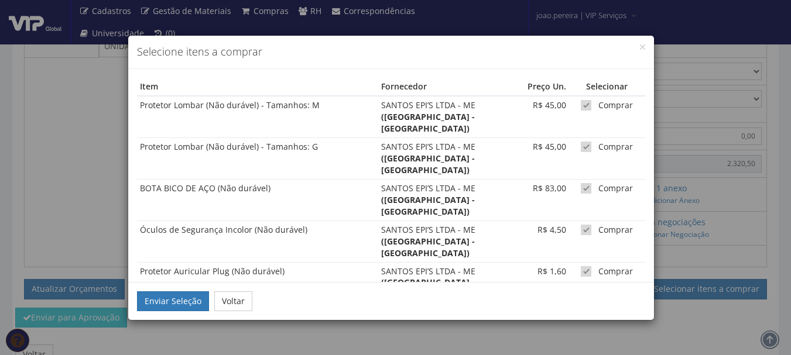
click at [143, 299] on div "× Selecione itens a comprar Item Fornecedor Preço Un. Selecionar Protetor Lomba…" at bounding box center [395, 177] width 791 height 355
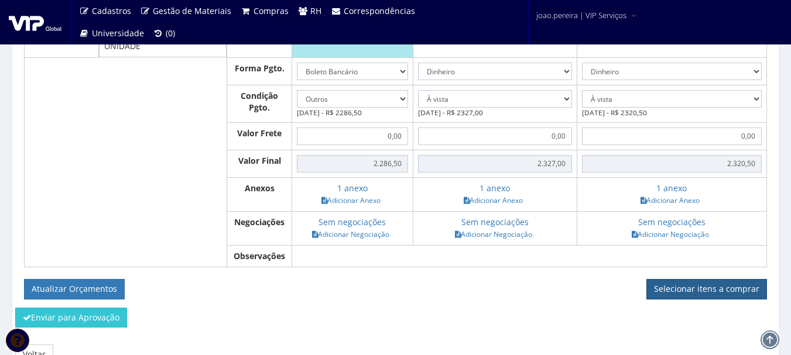
click at [718, 284] on link "Selecionar itens a comprar" at bounding box center [706, 289] width 121 height 20
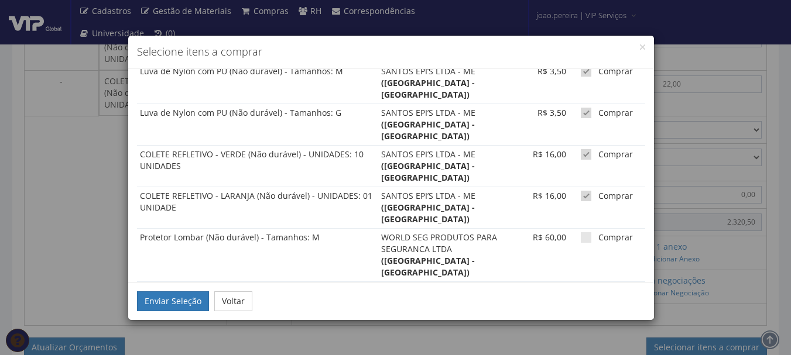
scroll to position [293, 0]
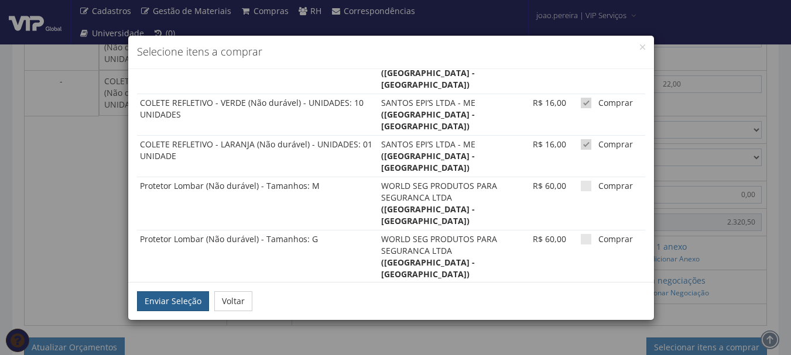
click at [149, 302] on button "Enviar Seleção" at bounding box center [173, 302] width 72 height 20
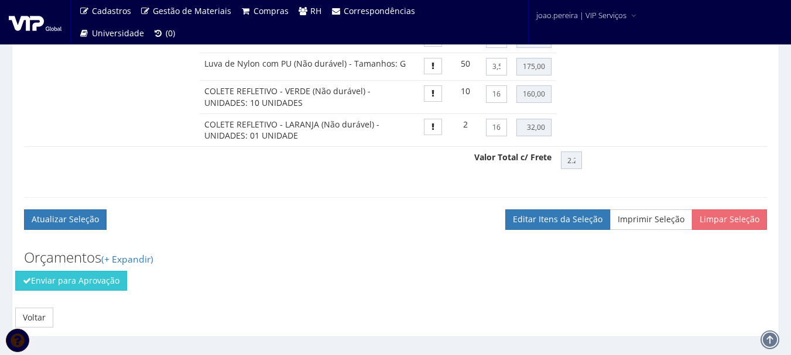
scroll to position [958, 0]
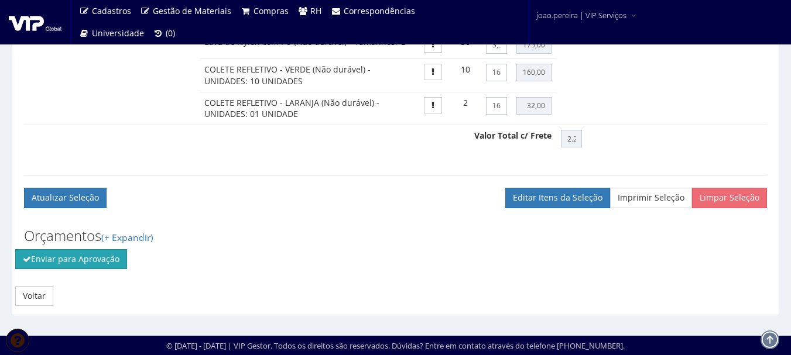
click at [87, 266] on button "Enviar para Aprovação" at bounding box center [71, 259] width 112 height 20
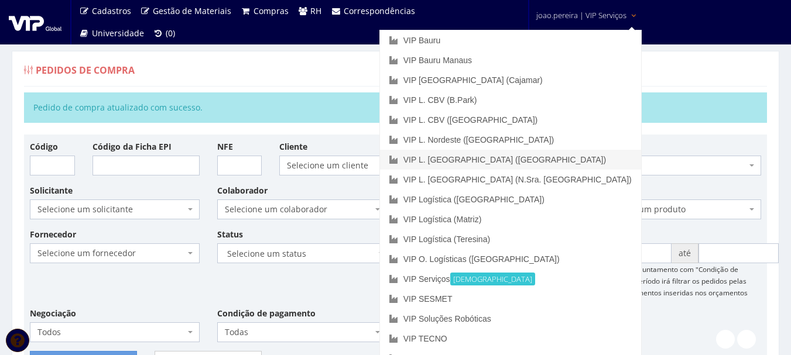
click at [574, 158] on link "VIP L. [GEOGRAPHIC_DATA] ([GEOGRAPHIC_DATA])" at bounding box center [510, 160] width 261 height 20
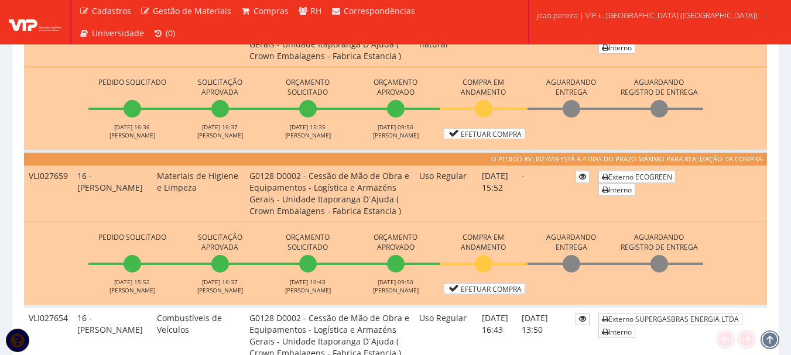
scroll to position [878, 0]
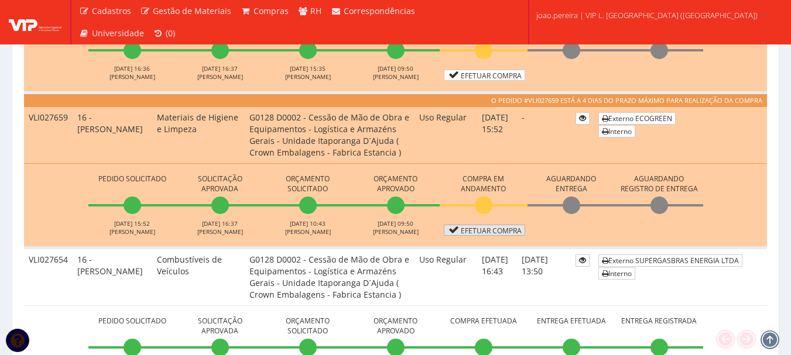
click at [500, 234] on link "Efetuar Compra" at bounding box center [484, 230] width 81 height 11
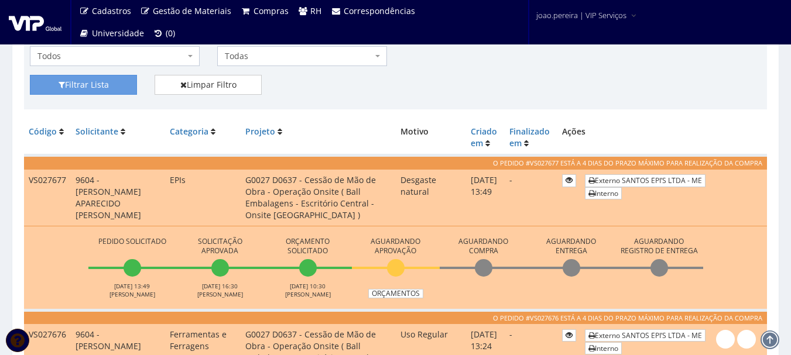
scroll to position [351, 0]
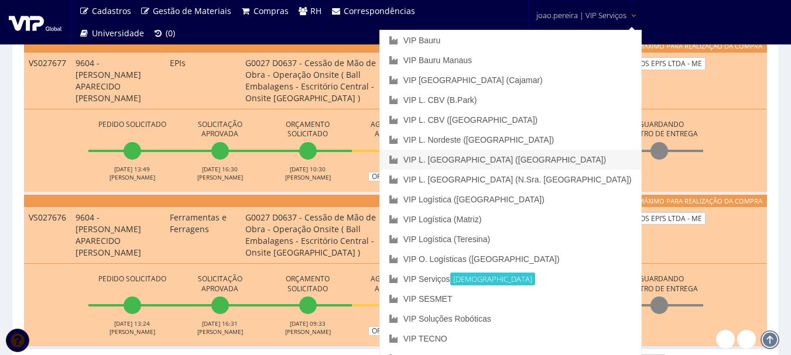
click at [554, 156] on link "VIP L. [GEOGRAPHIC_DATA] ([GEOGRAPHIC_DATA])" at bounding box center [510, 160] width 261 height 20
